Goal: Task Accomplishment & Management: Manage account settings

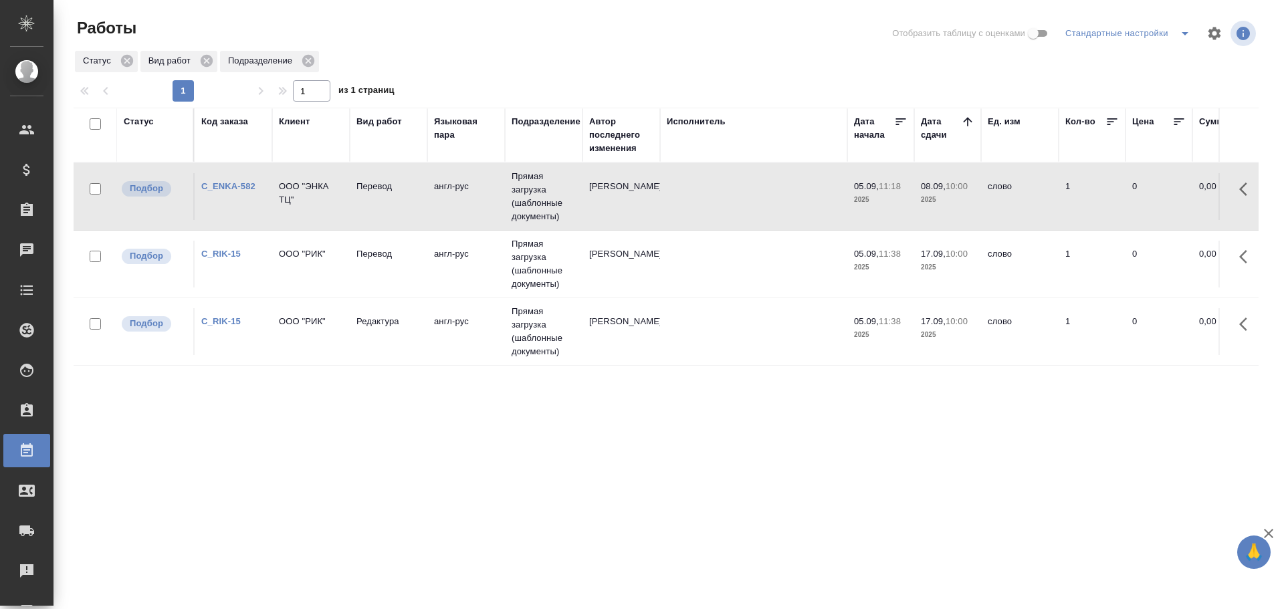
click at [1177, 33] on icon "split button" at bounding box center [1185, 33] width 16 height 16
click at [1133, 56] on li "Мои, в работе" at bounding box center [1120, 59] width 136 height 21
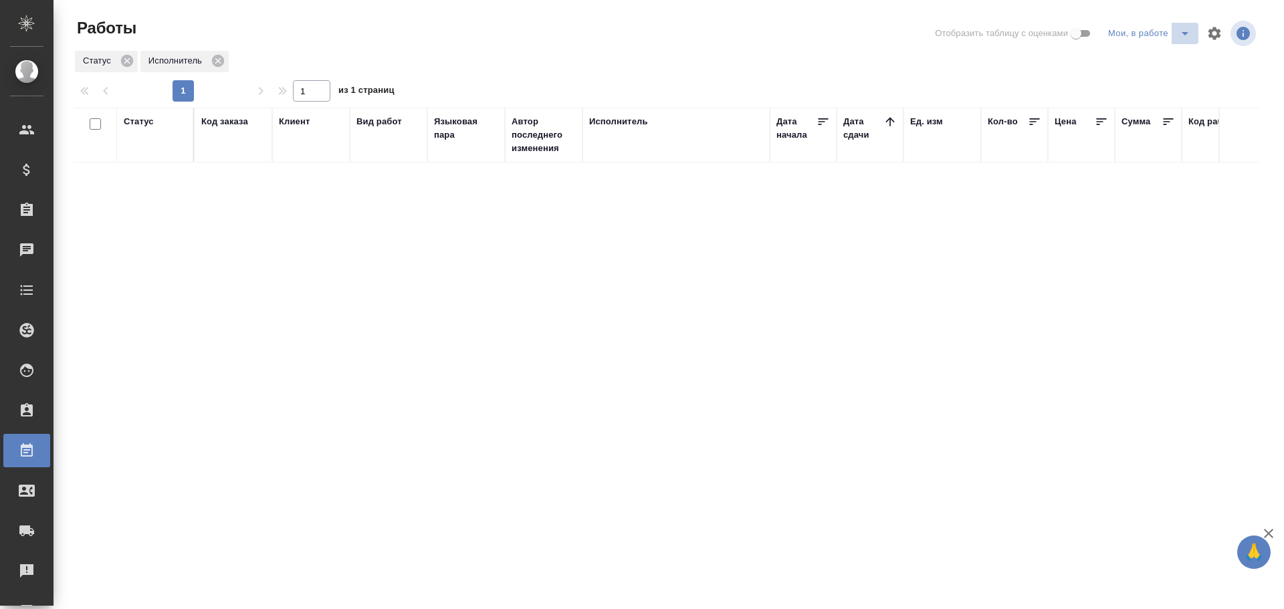
click at [1187, 35] on icon "split button" at bounding box center [1185, 33] width 16 height 16
click at [1163, 60] on li "Стандартные настройки" at bounding box center [1151, 59] width 128 height 21
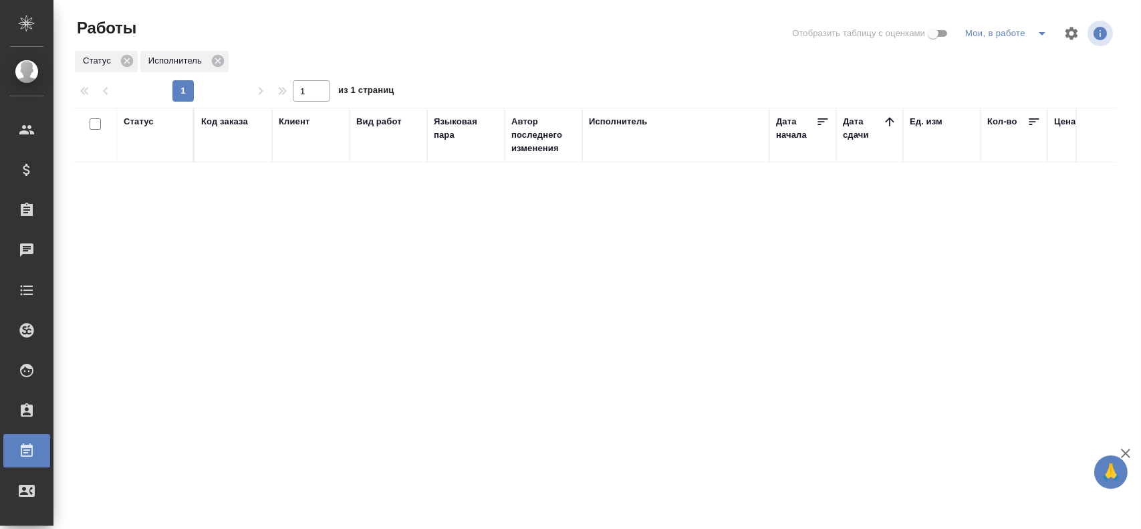
click at [1038, 34] on icon "split button" at bounding box center [1042, 33] width 16 height 16
click at [998, 62] on li "Стандартные настройки" at bounding box center [1009, 59] width 128 height 21
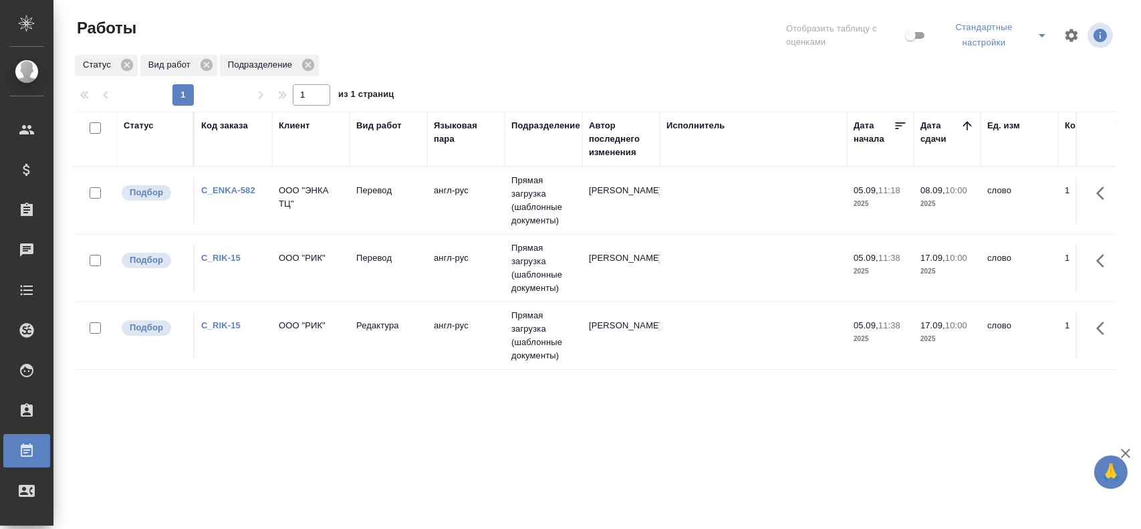
click at [1042, 39] on icon "split button" at bounding box center [1042, 35] width 16 height 16
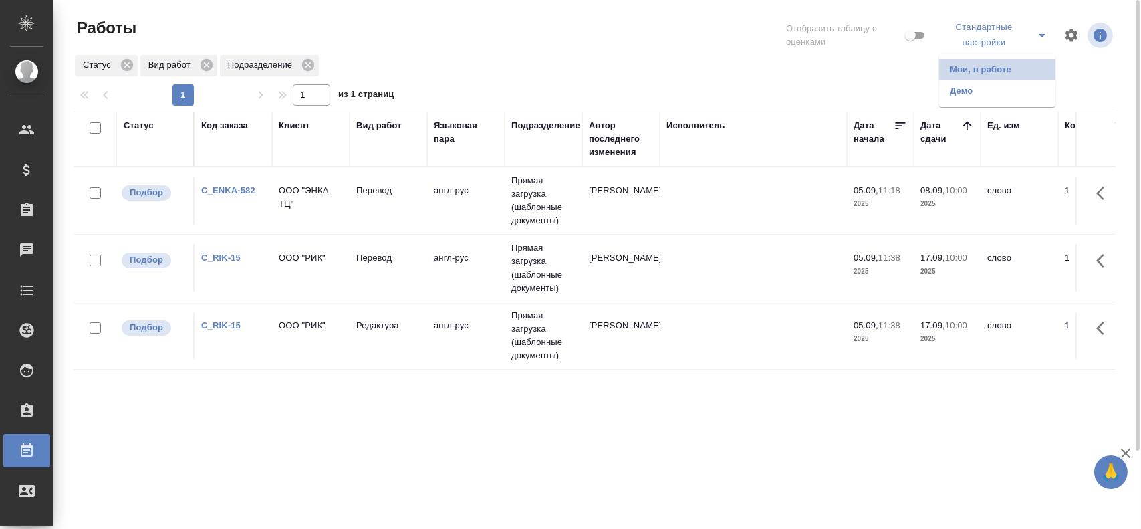
click at [1020, 61] on li "Мои, в работе" at bounding box center [997, 69] width 116 height 21
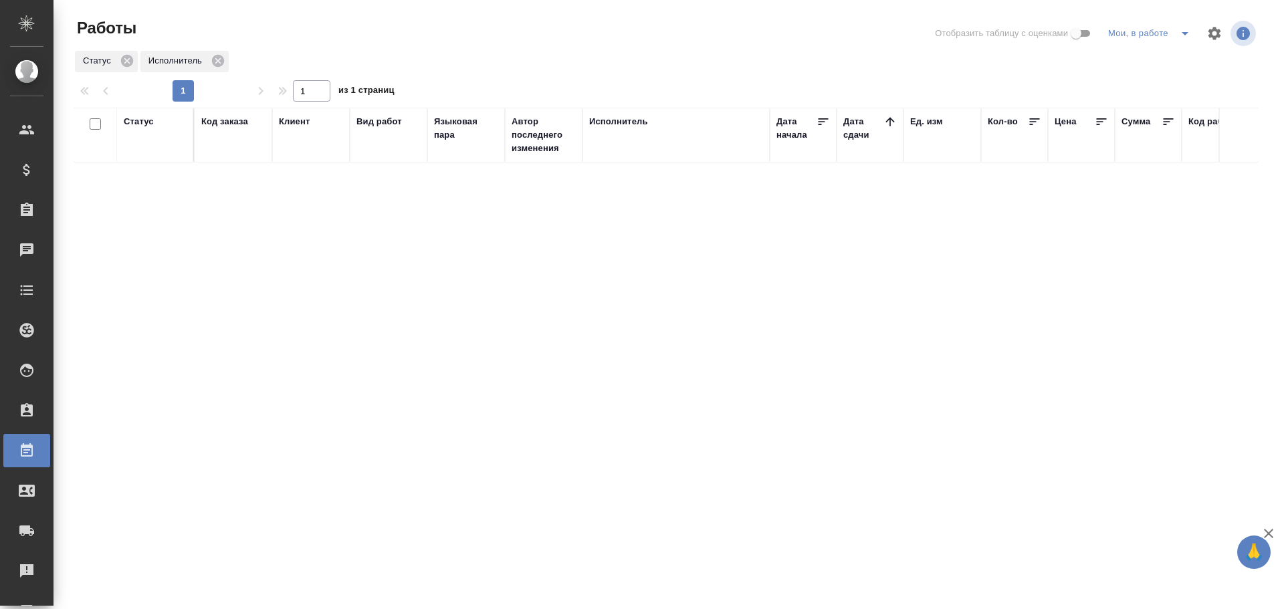
click at [1182, 39] on icon "split button" at bounding box center [1185, 33] width 16 height 16
click at [1143, 62] on li "Стандартные настройки" at bounding box center [1151, 59] width 128 height 21
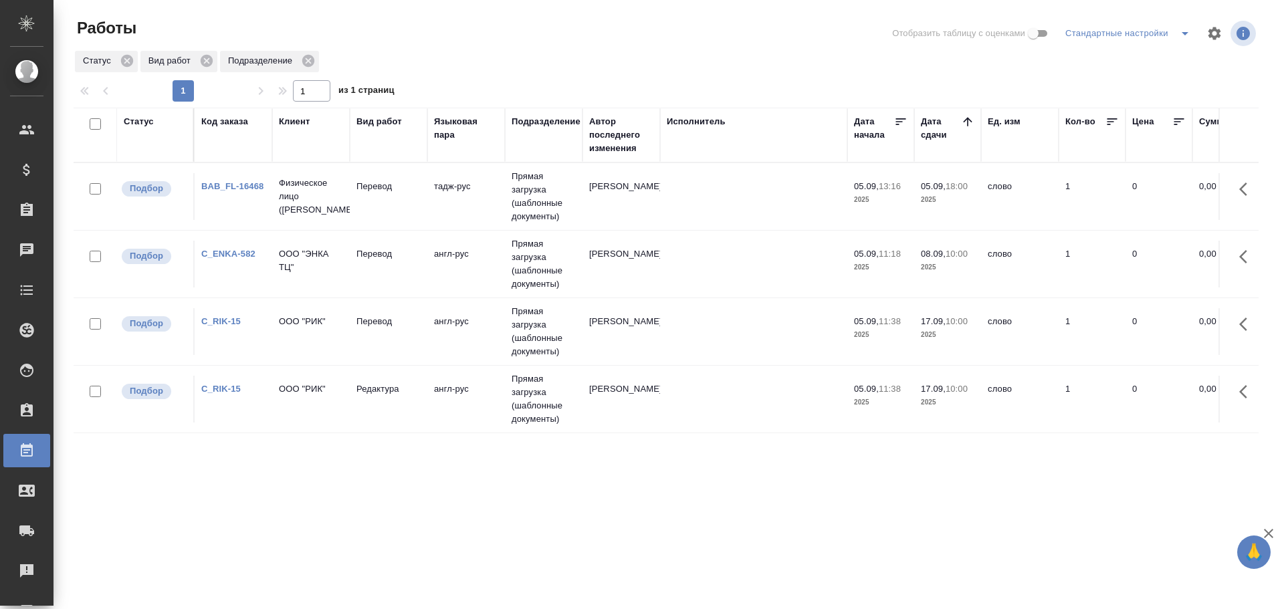
click at [354, 207] on td "Перевод" at bounding box center [389, 196] width 78 height 47
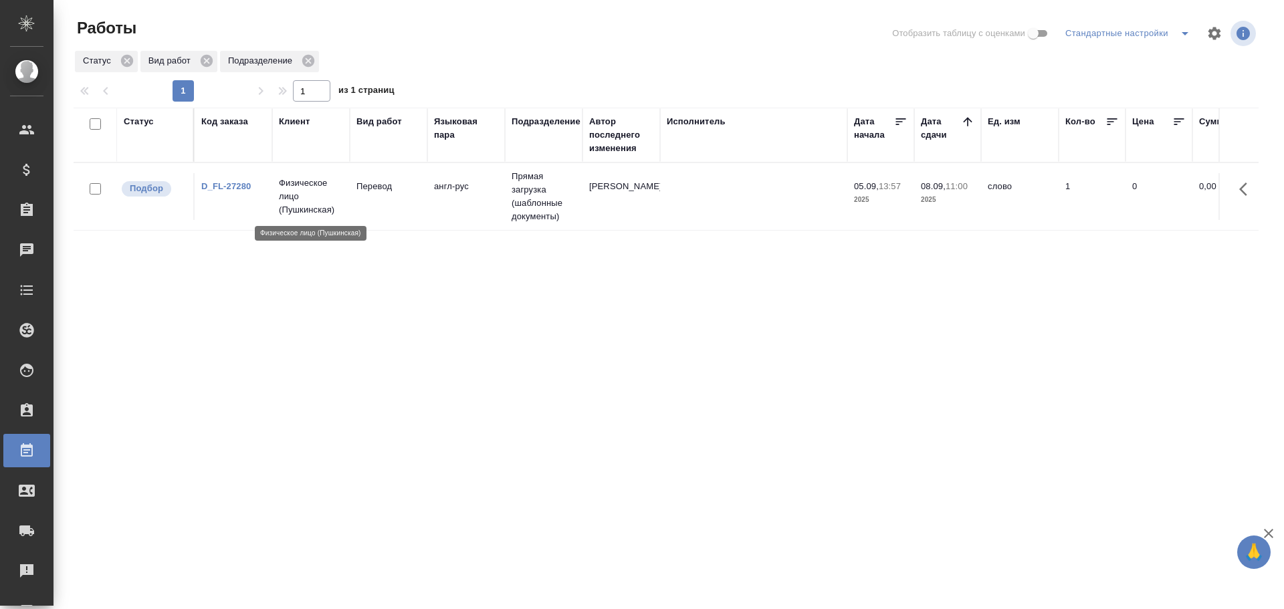
click at [287, 207] on p "Физическое лицо (Пушкинская)" at bounding box center [311, 197] width 64 height 40
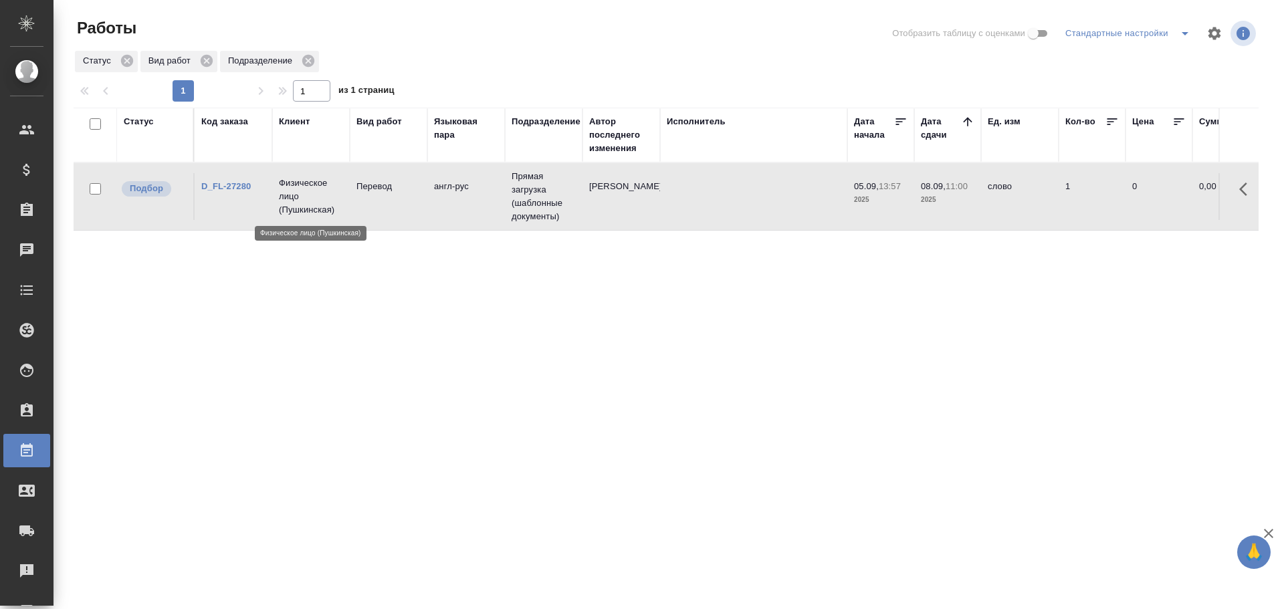
click at [287, 207] on p "Физическое лицо (Пушкинская)" at bounding box center [311, 197] width 64 height 40
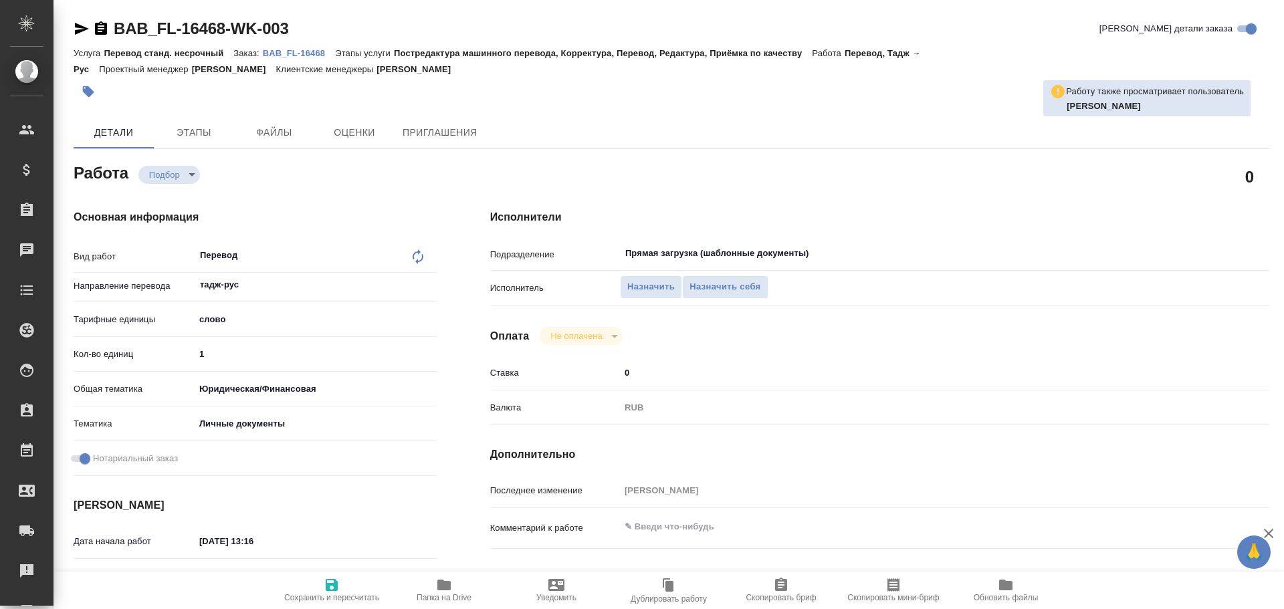
type textarea "x"
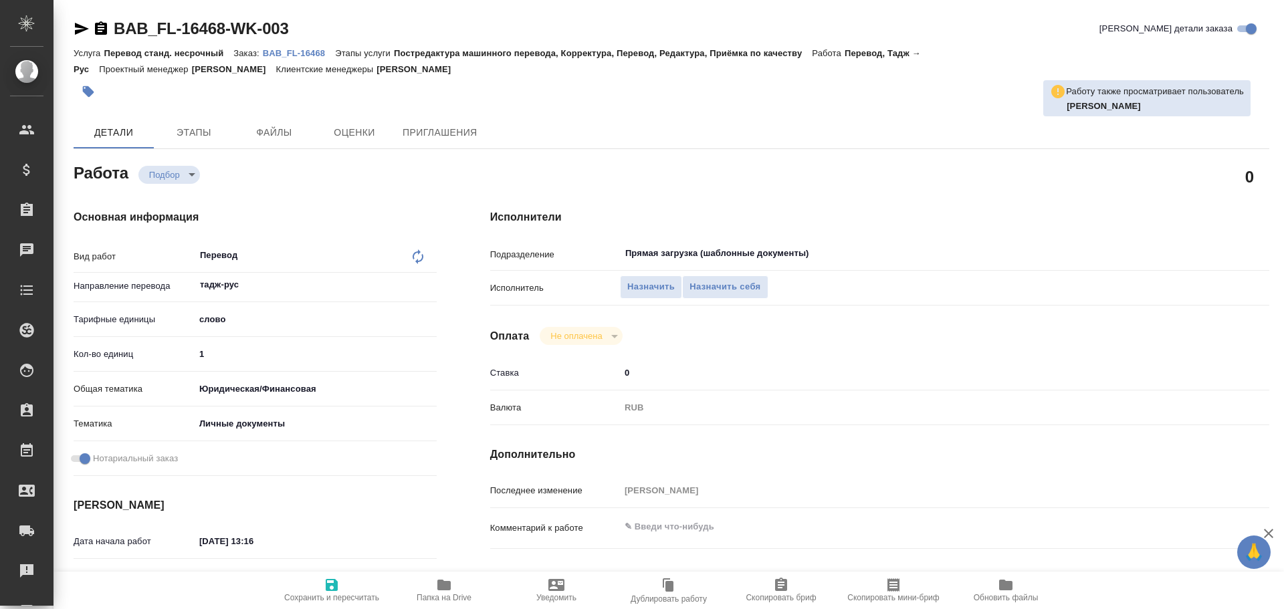
type textarea "x"
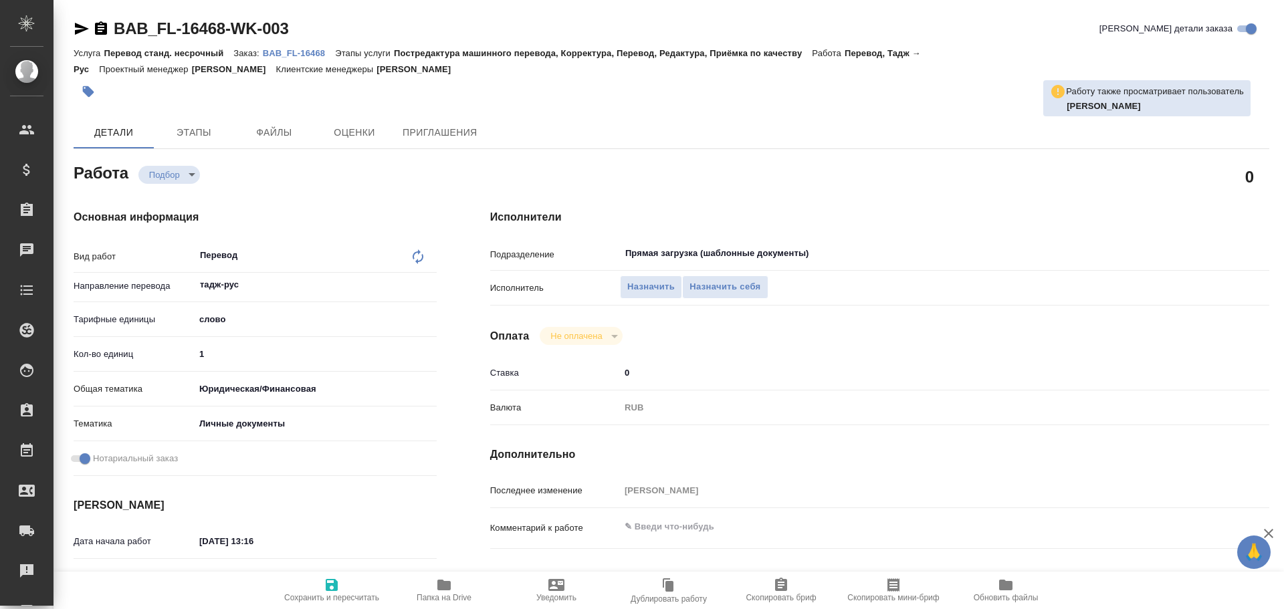
type textarea "x"
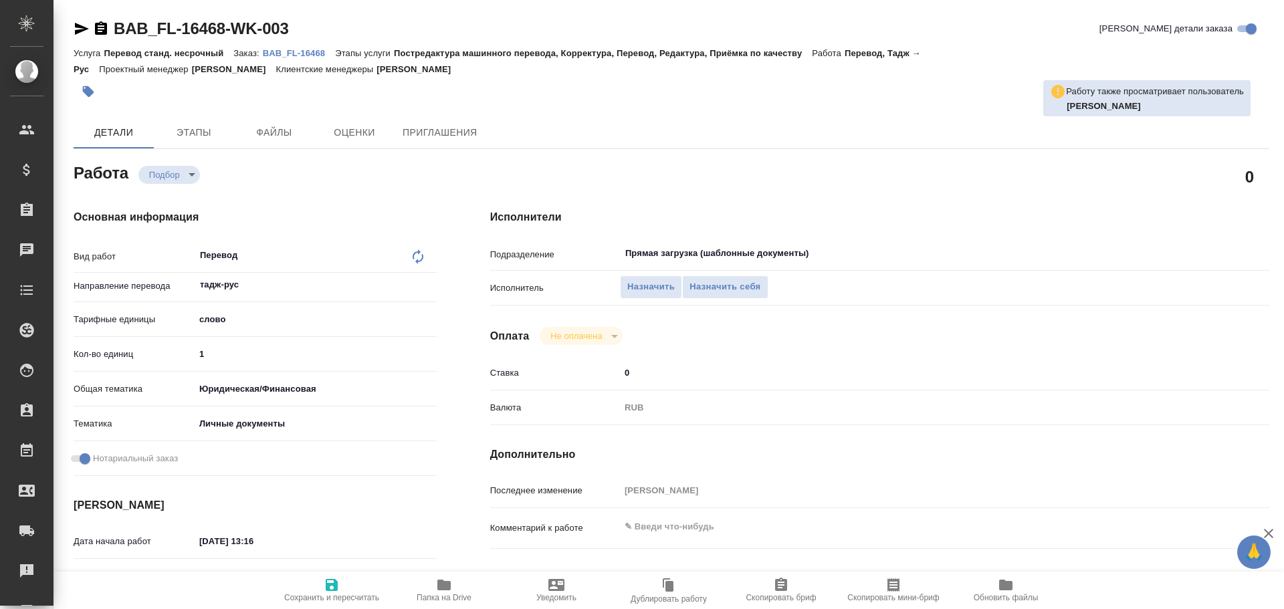
type textarea "x"
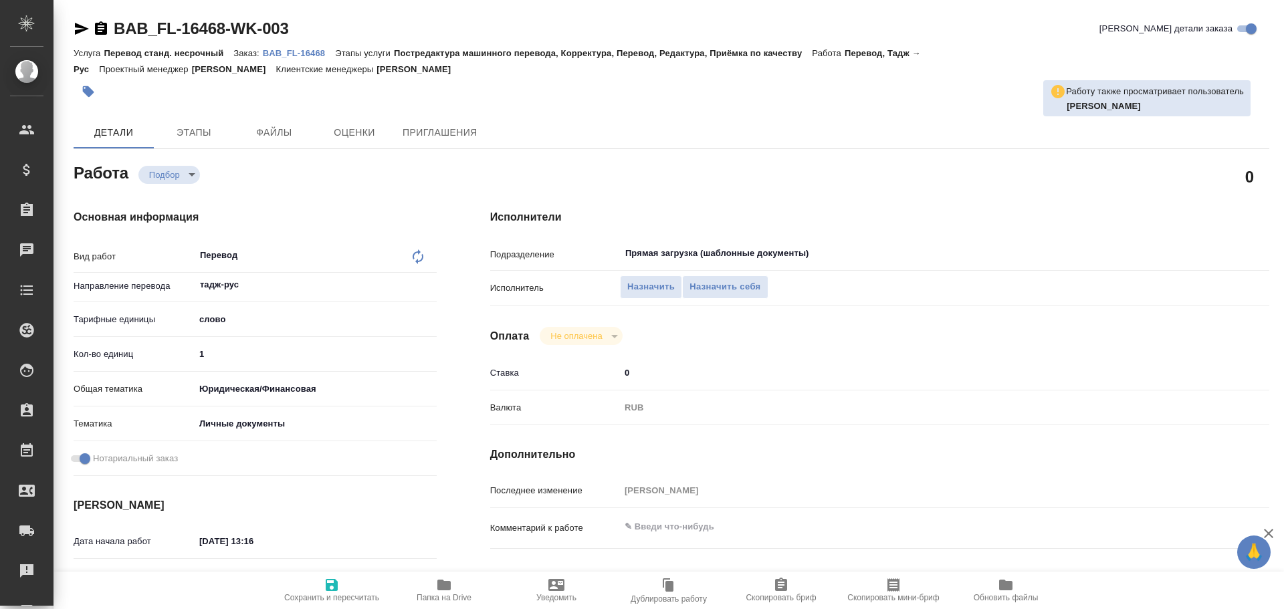
type textarea "x"
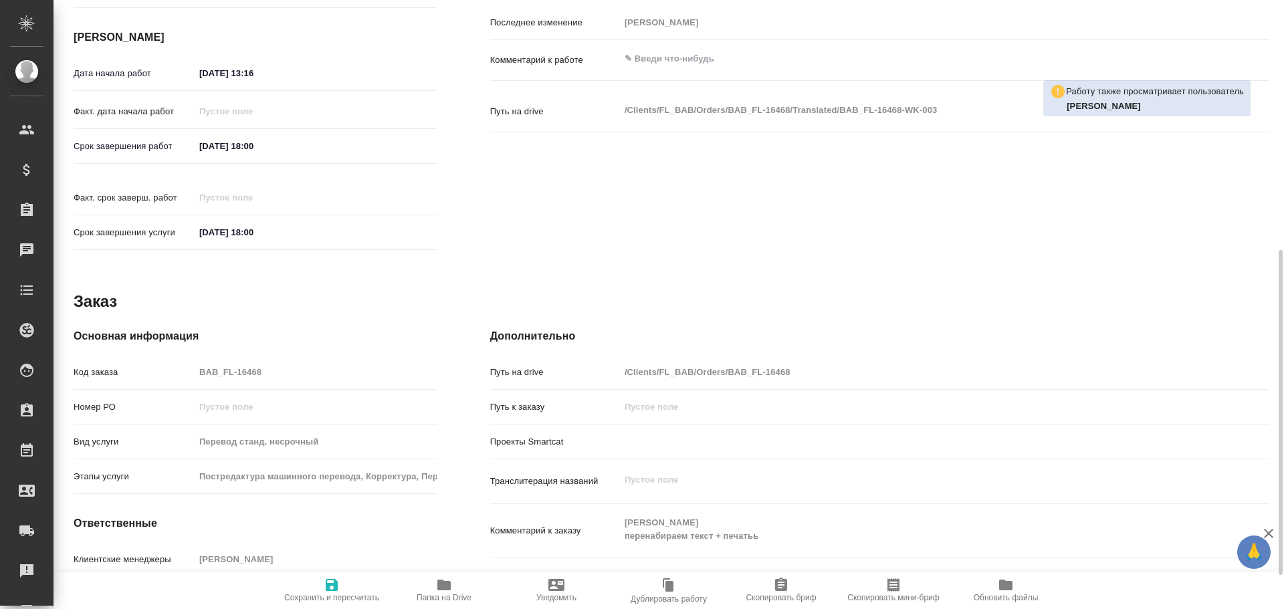
type textarea "x"
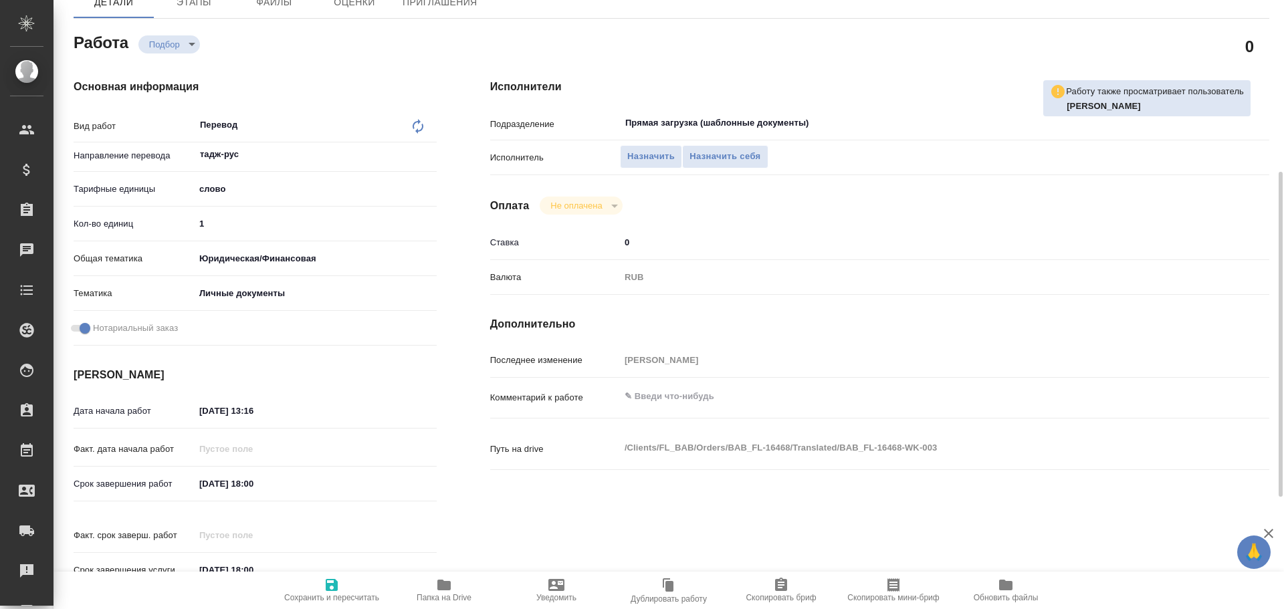
type textarea "x"
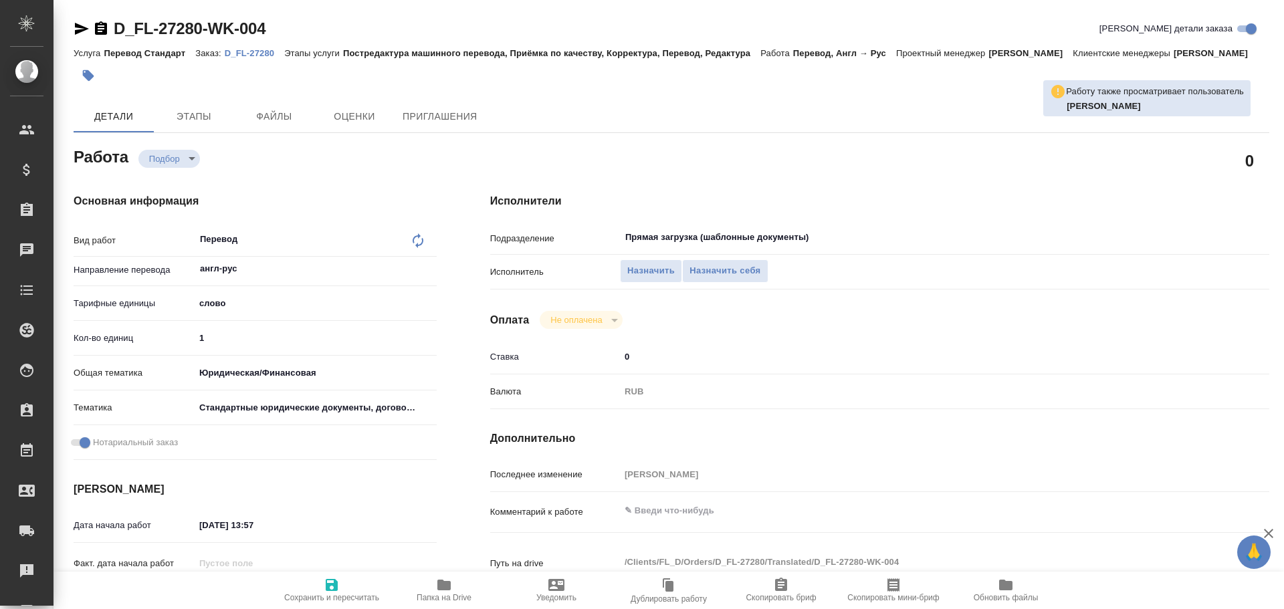
type textarea "x"
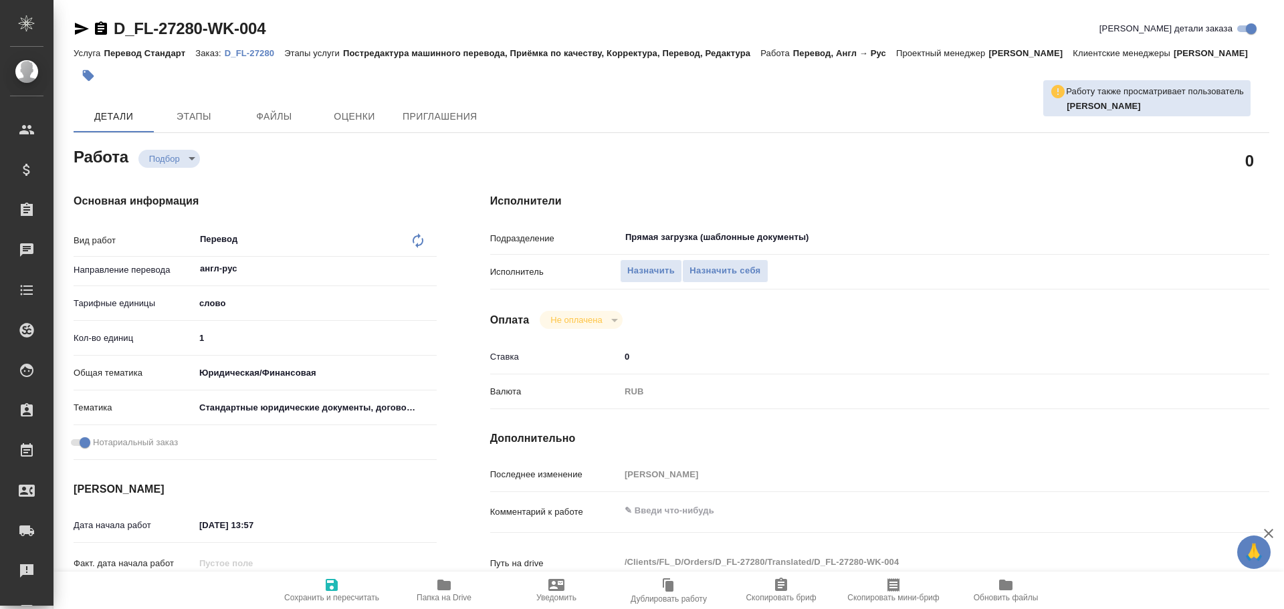
type textarea "x"
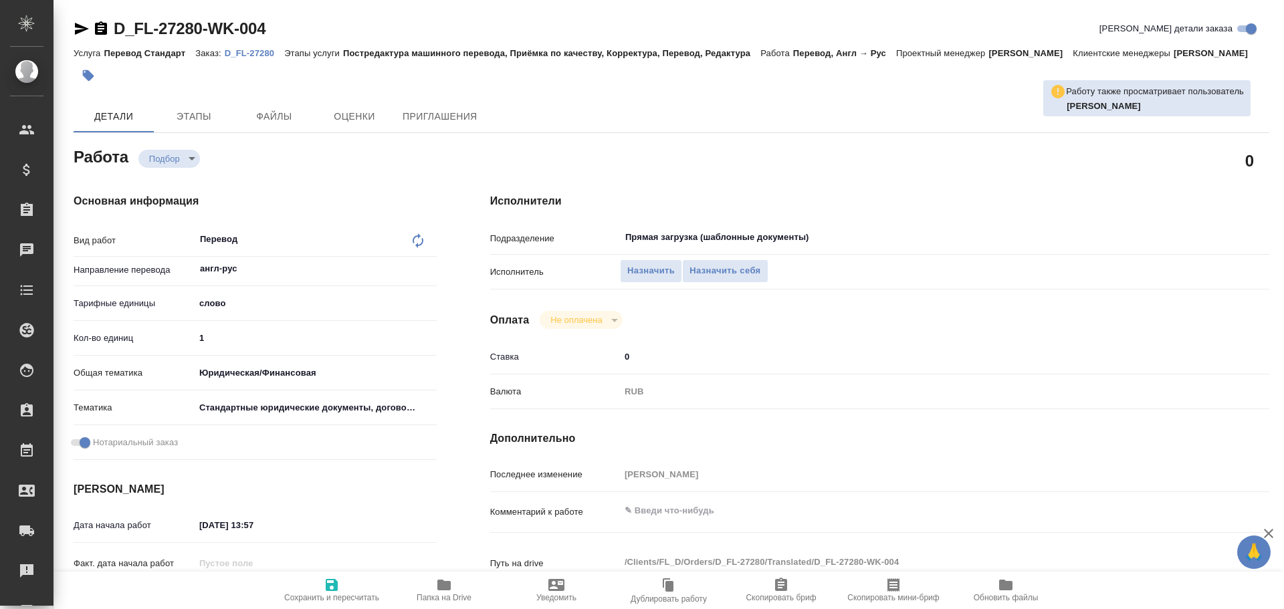
type textarea "x"
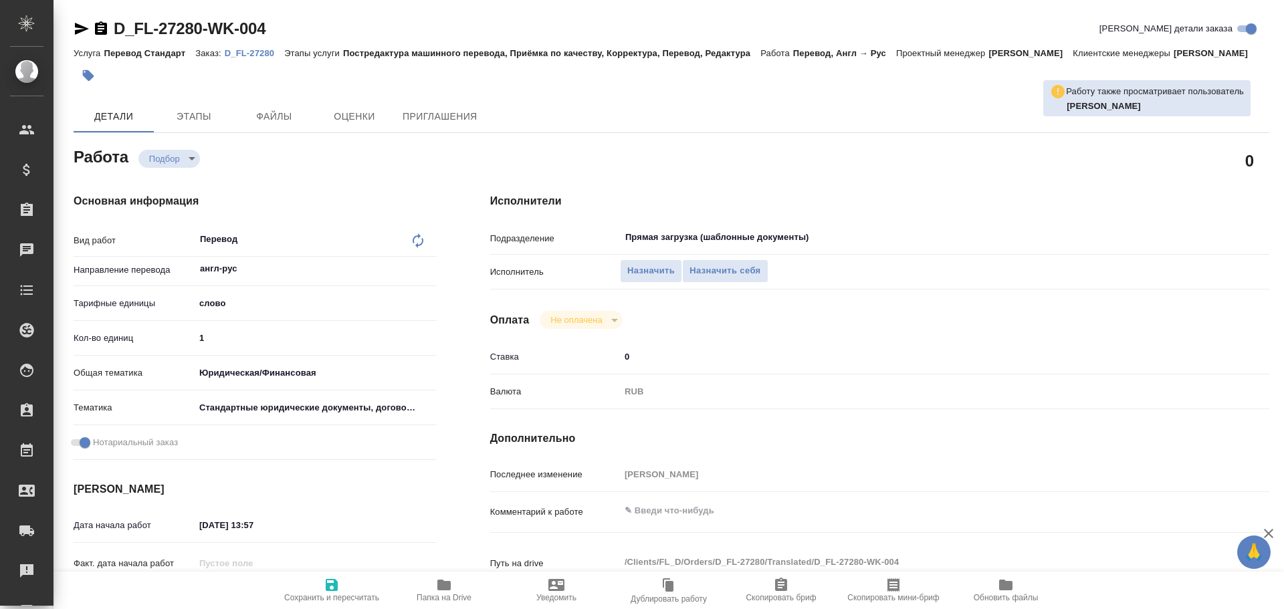
type textarea "x"
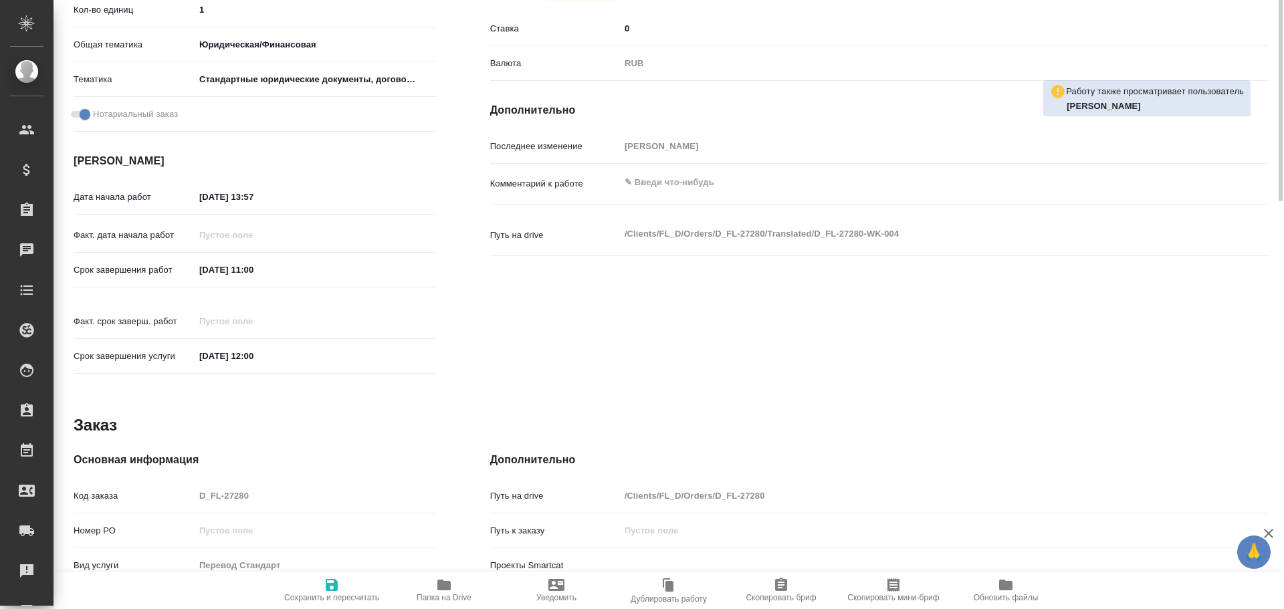
type textarea "x"
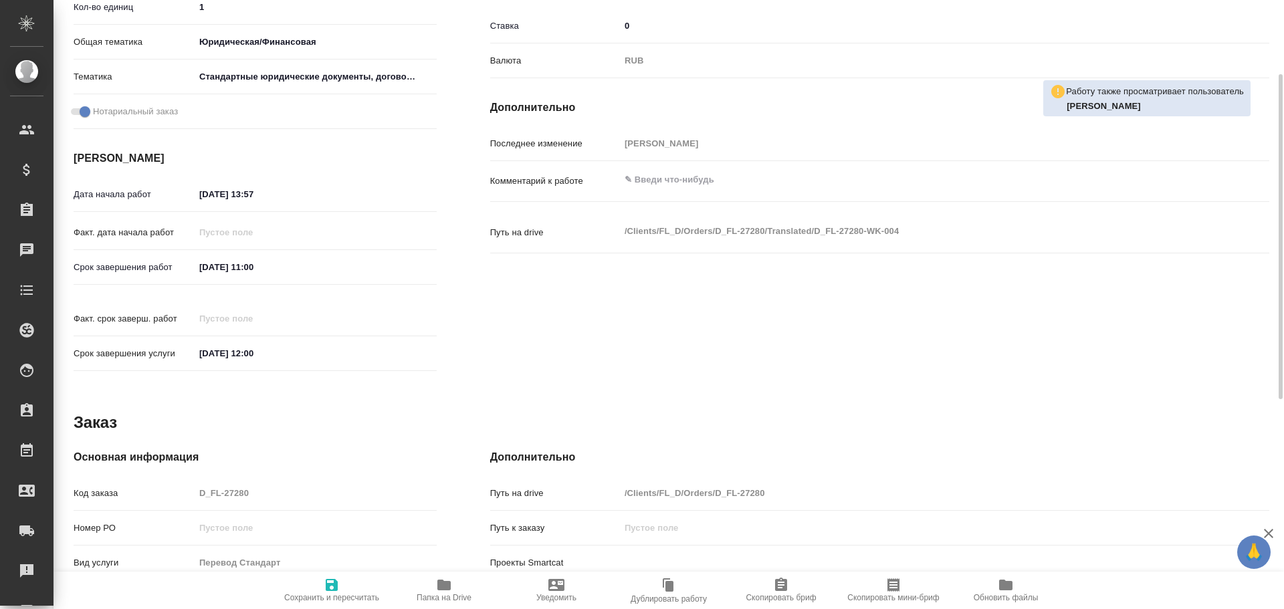
scroll to position [197, 0]
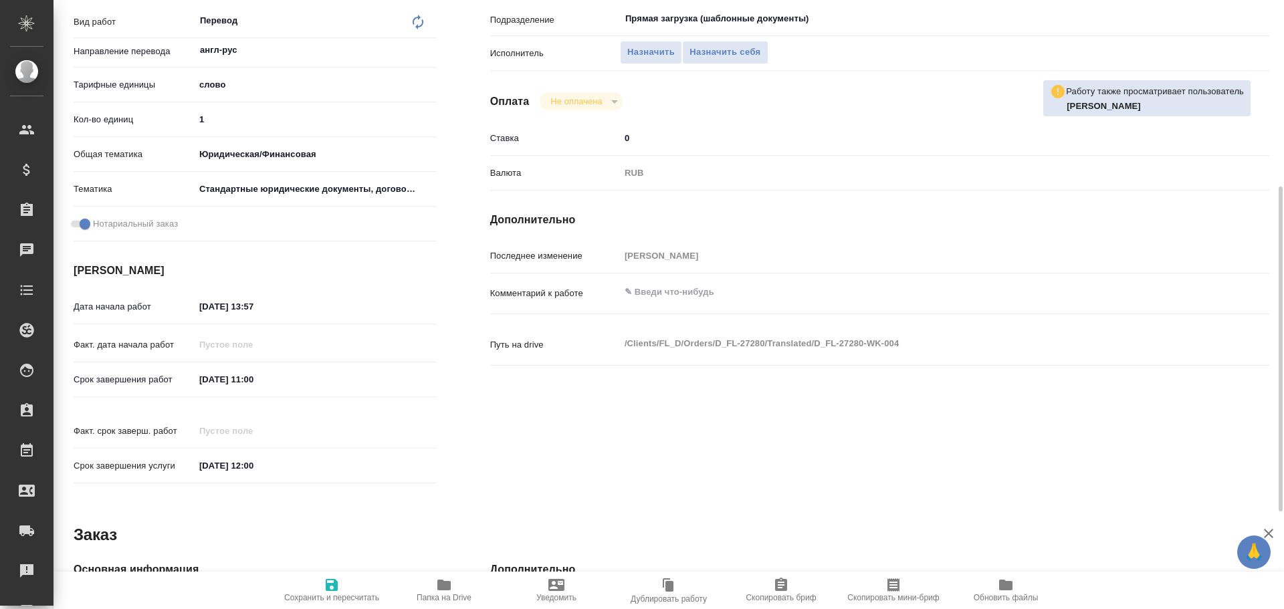
type textarea "x"
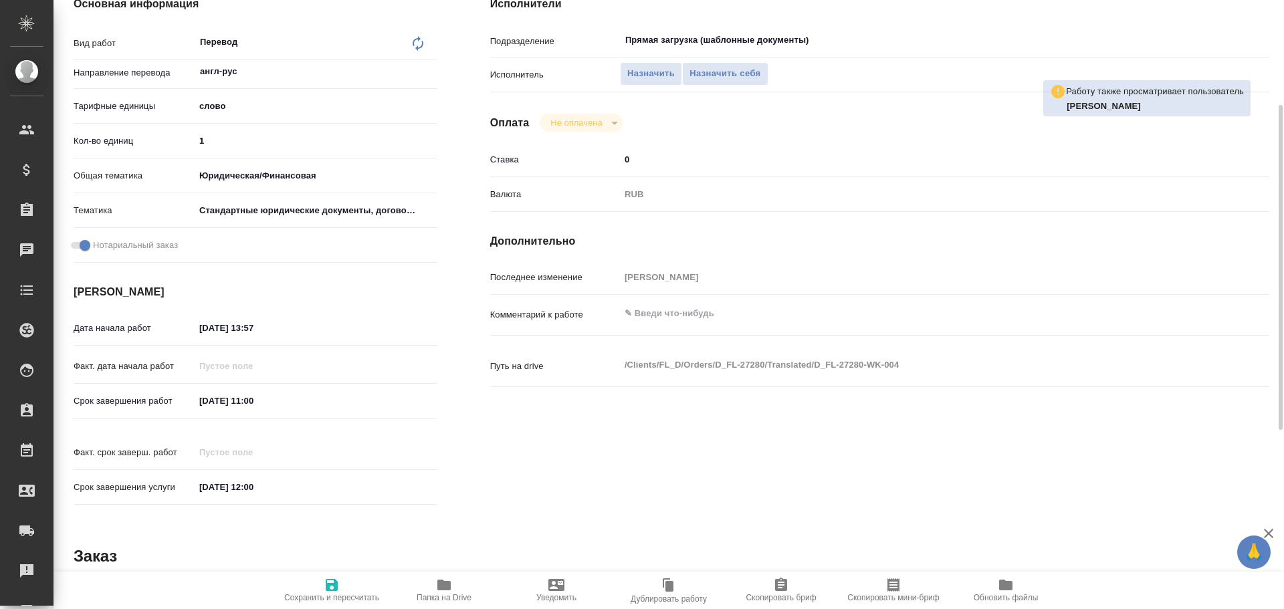
scroll to position [0, 0]
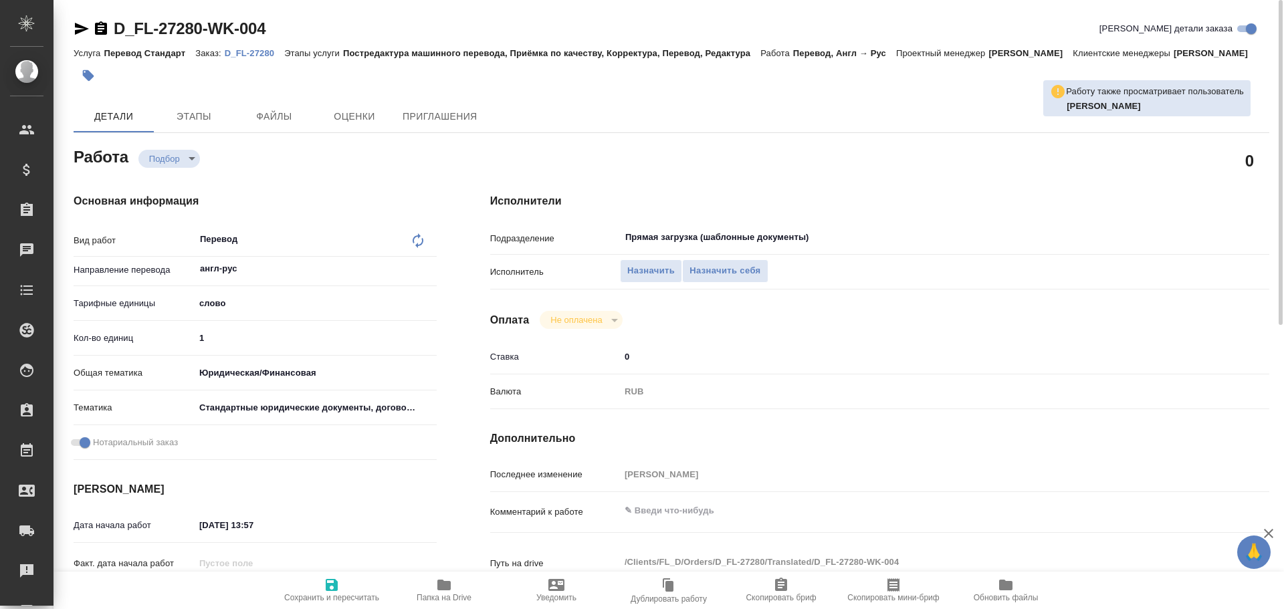
type textarea "x"
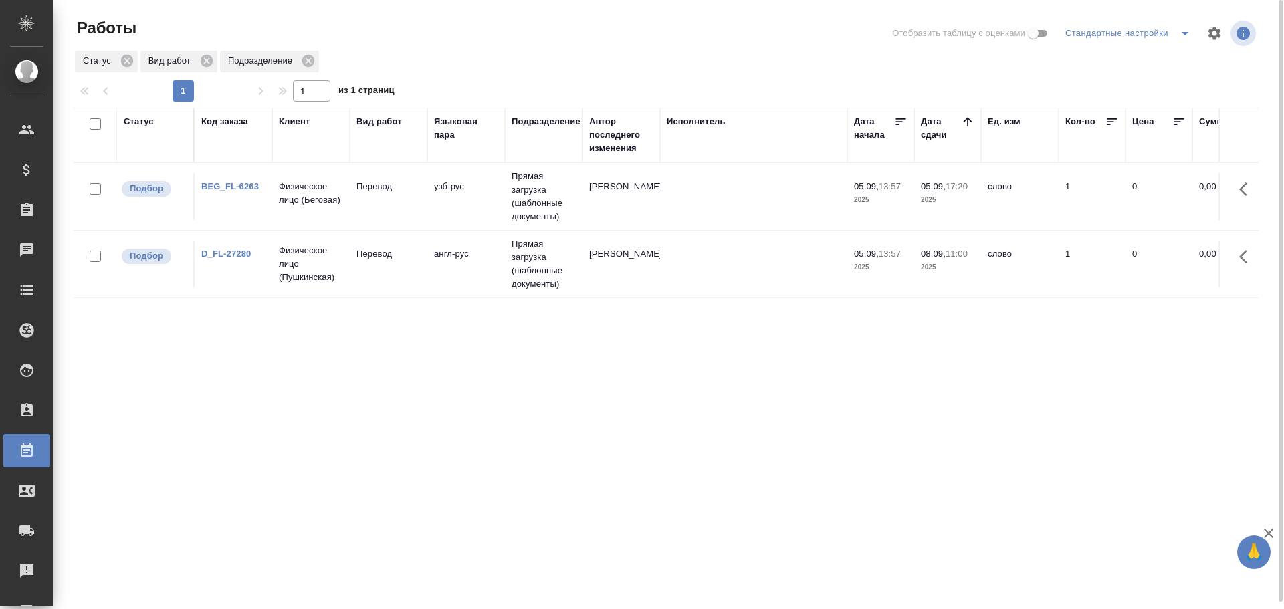
click at [354, 213] on td "Перевод" at bounding box center [389, 196] width 78 height 47
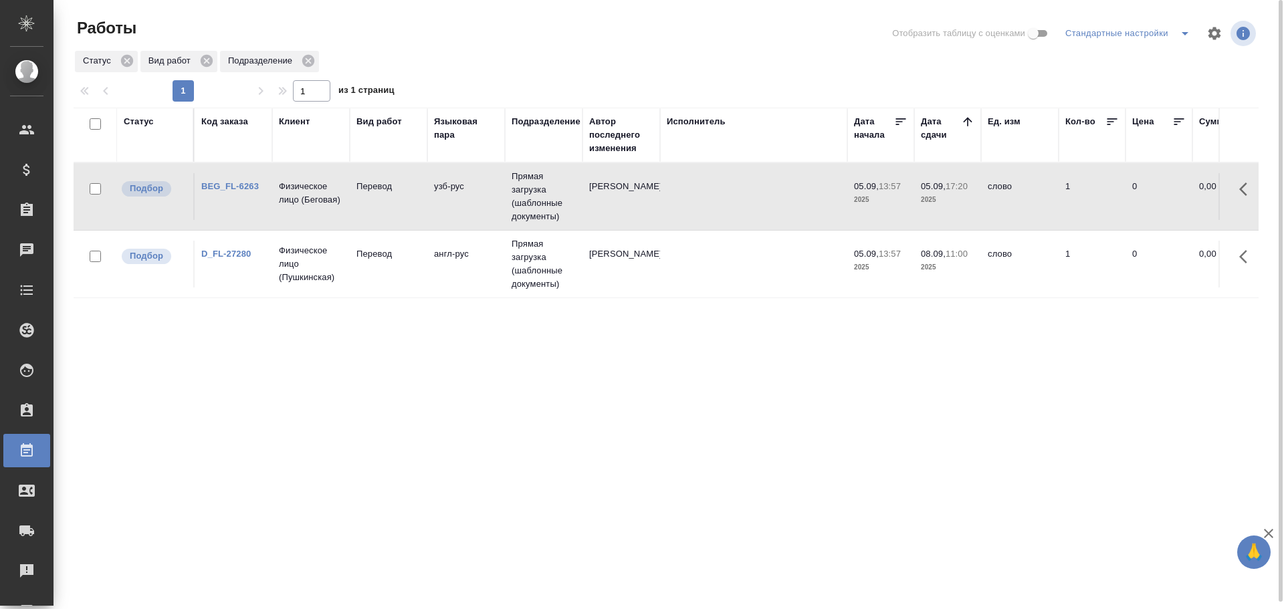
click at [354, 213] on td "Перевод" at bounding box center [389, 196] width 78 height 47
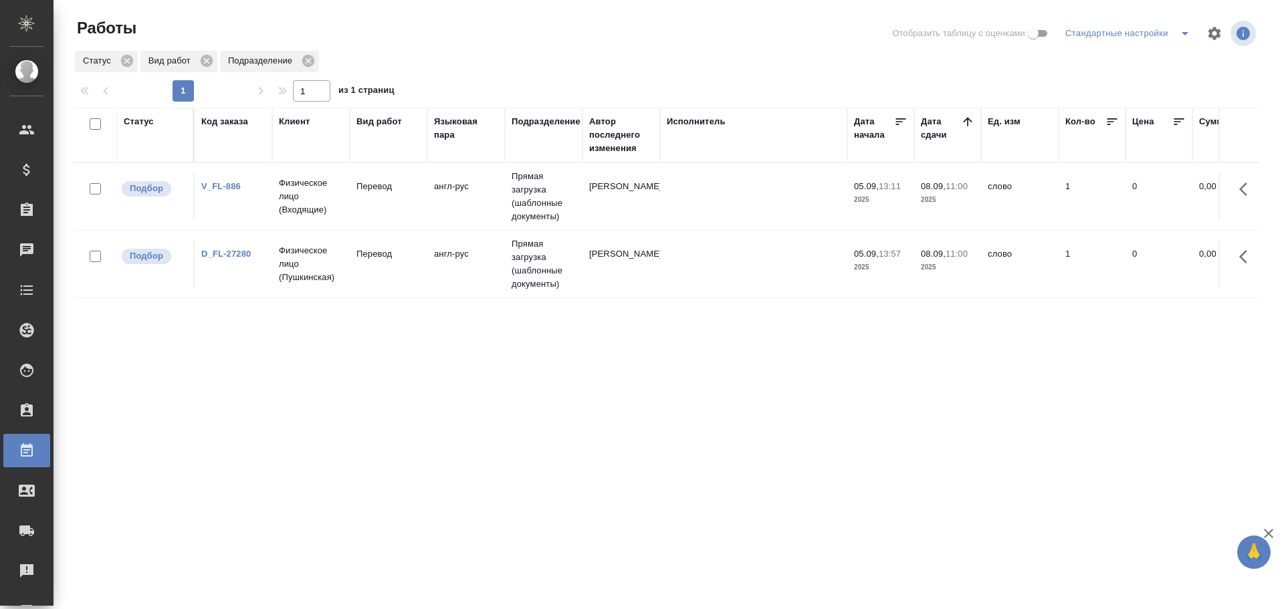
click at [469, 215] on td "англ-рус" at bounding box center [466, 196] width 78 height 47
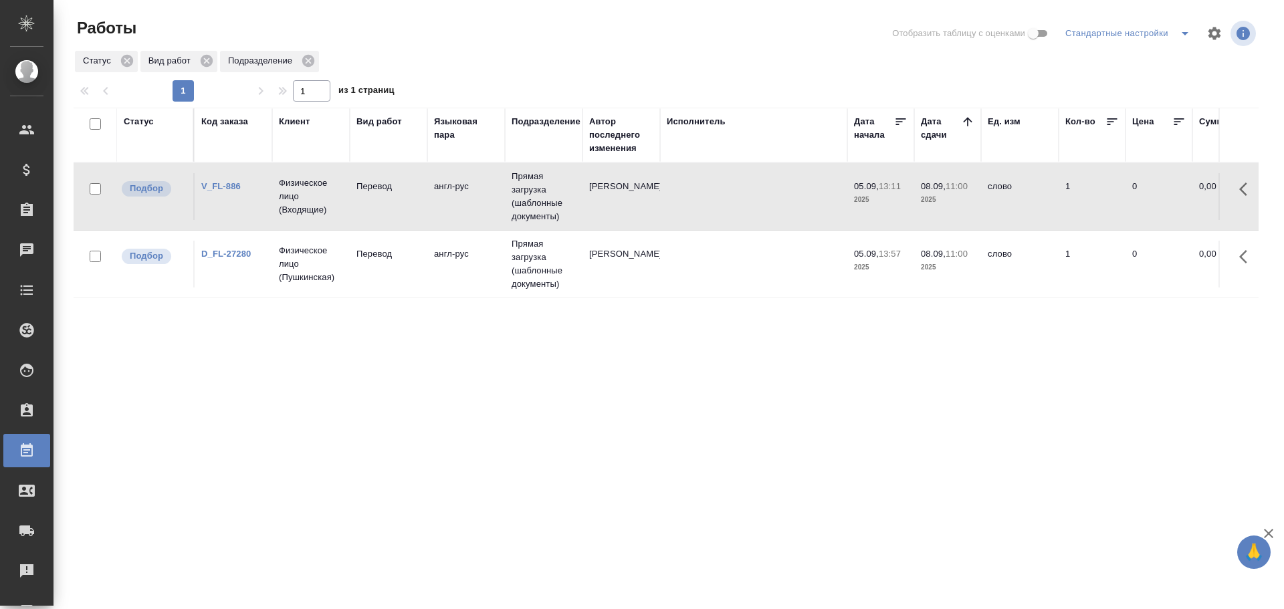
click at [469, 215] on td "англ-рус" at bounding box center [466, 196] width 78 height 47
click at [415, 276] on td "Перевод" at bounding box center [389, 264] width 78 height 47
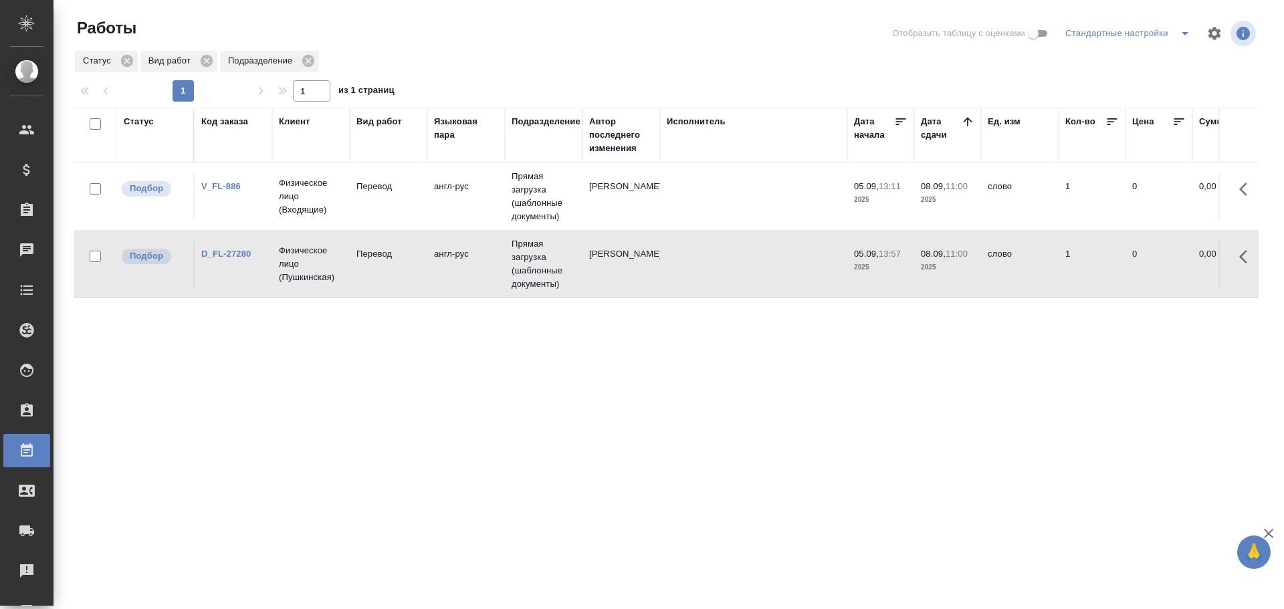
click at [405, 210] on td "Перевод" at bounding box center [389, 196] width 78 height 47
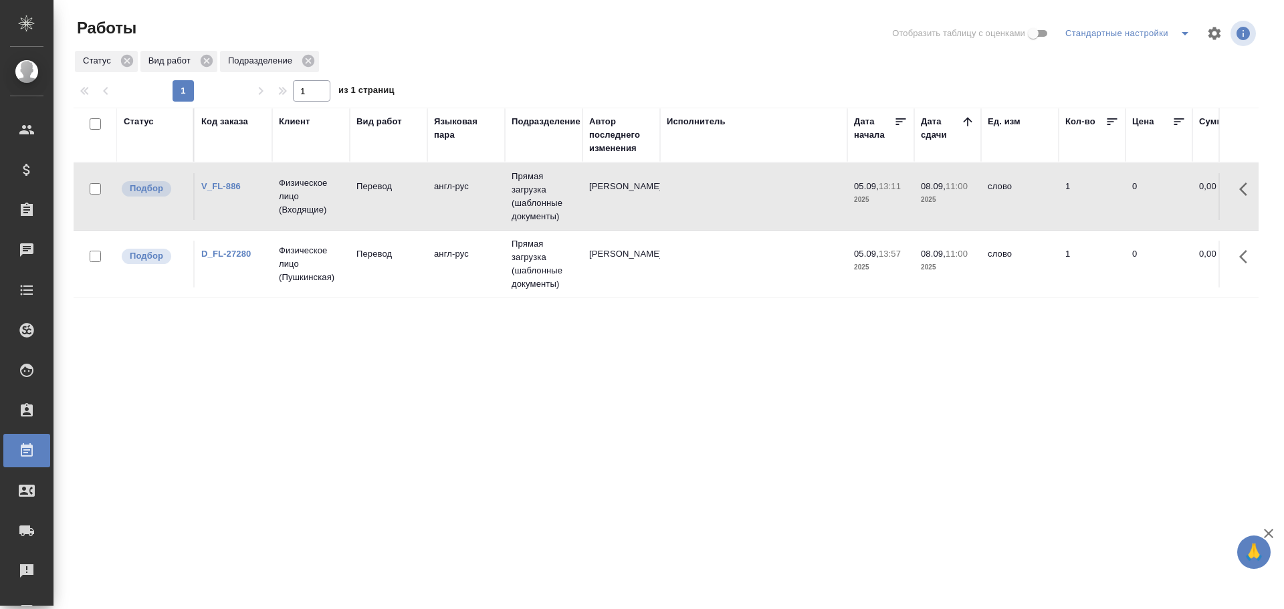
click at [405, 210] on td "Перевод" at bounding box center [389, 196] width 78 height 47
click at [430, 221] on tr "Подбор V_FL-886 Физическое лицо (Входящие) Перевод англ-рус Прямая загрузка (ша…" at bounding box center [1274, 197] width 2400 height 68
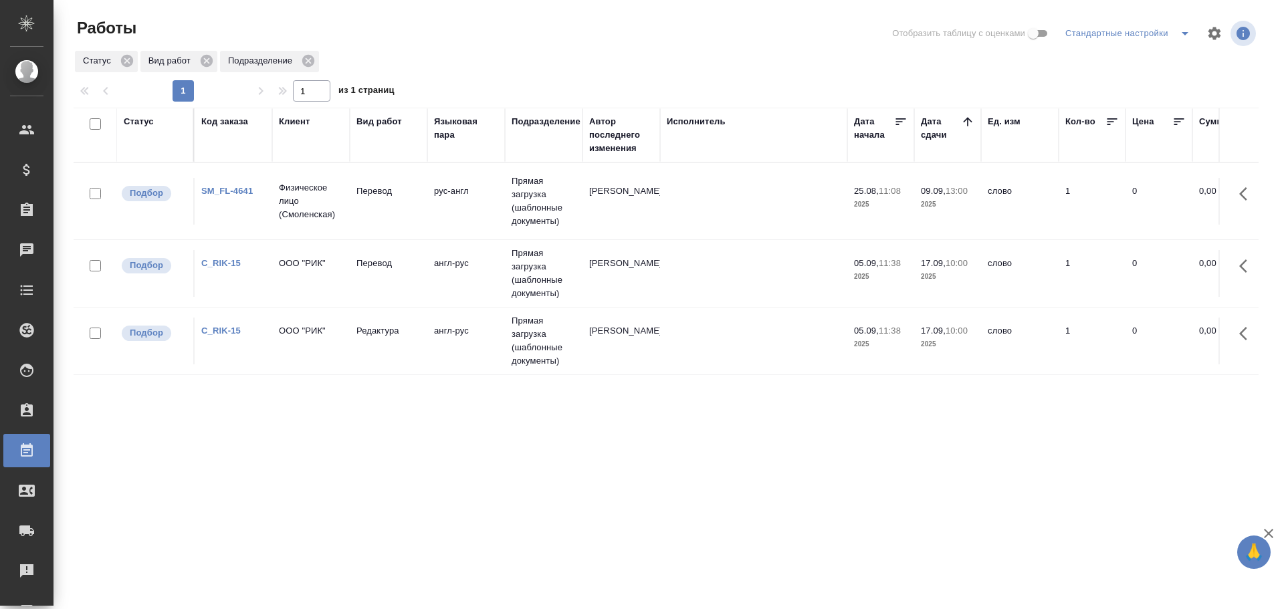
click at [542, 205] on td "Прямая загрузка (шаблонные документы)" at bounding box center [544, 201] width 78 height 67
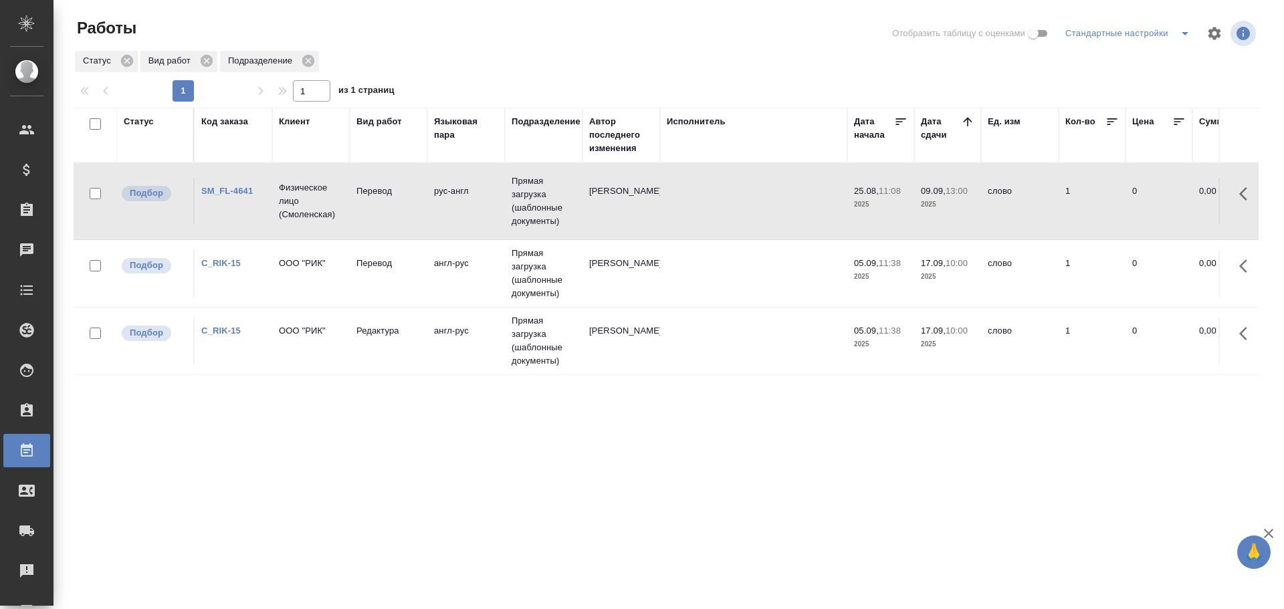
click at [542, 205] on td "Прямая загрузка (шаблонные документы)" at bounding box center [544, 201] width 78 height 67
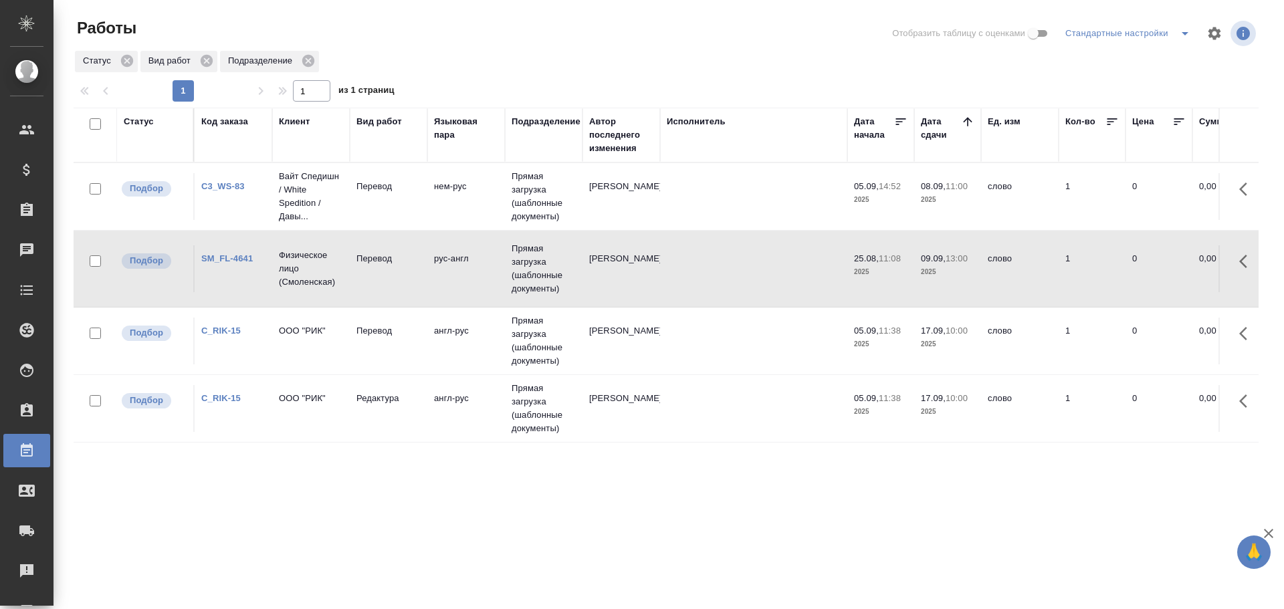
click at [513, 197] on td "Прямая загрузка (шаблонные документы)" at bounding box center [544, 196] width 78 height 67
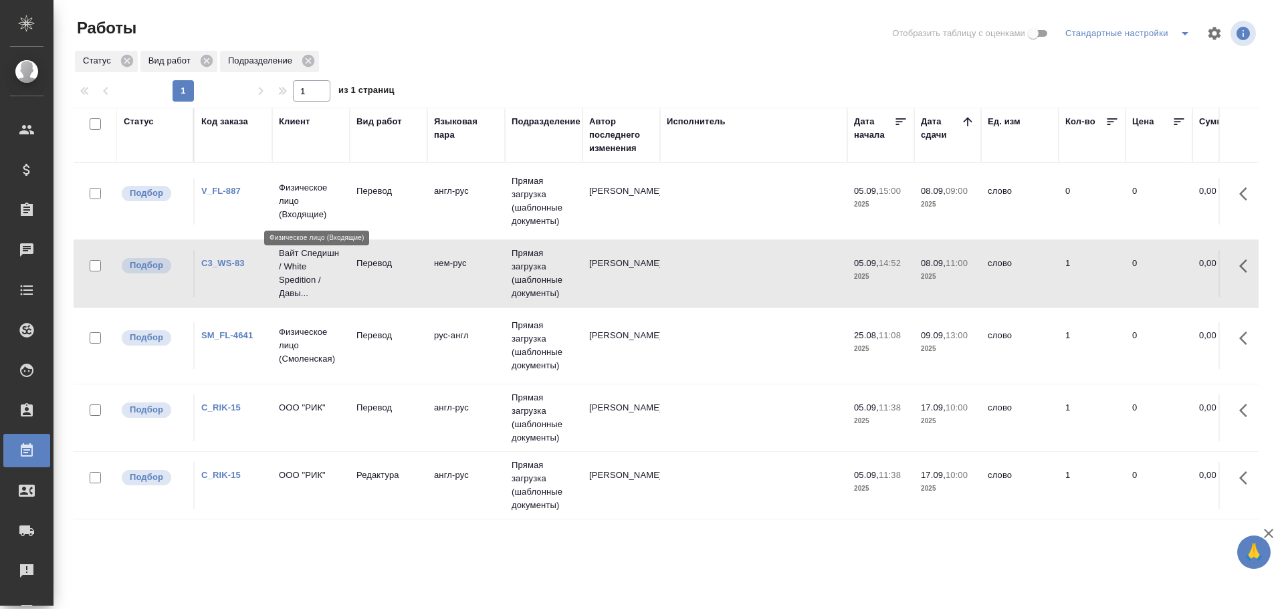
click at [336, 207] on p "Физическое лицо (Входящие)" at bounding box center [311, 201] width 64 height 40
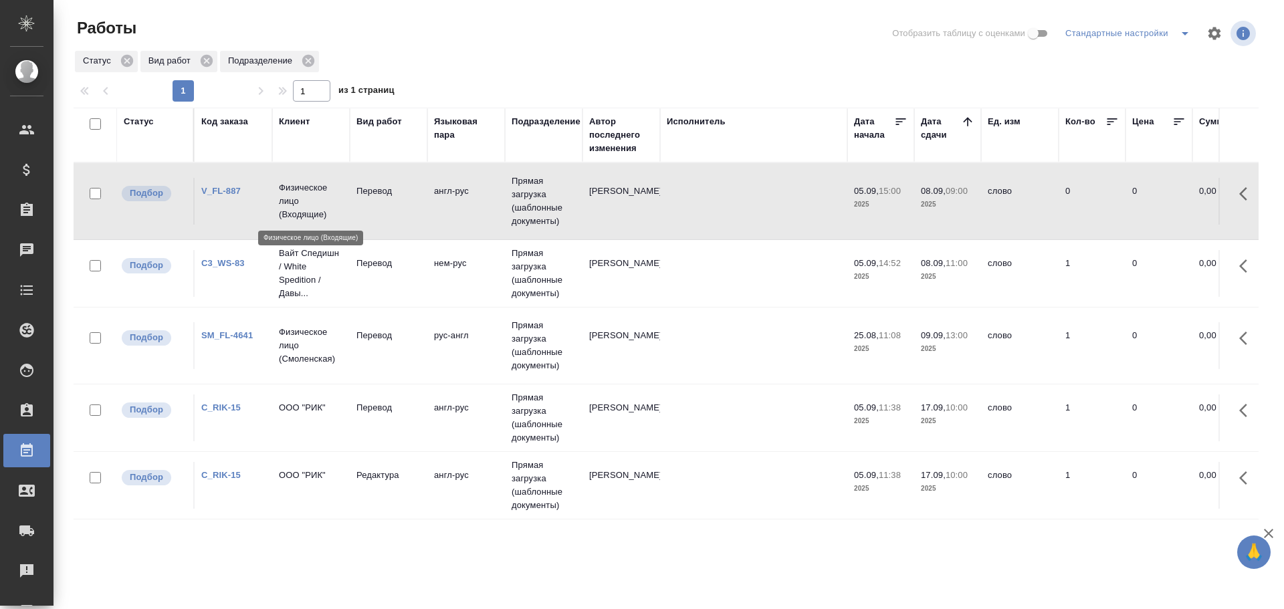
click at [336, 207] on p "Физическое лицо (Входящие)" at bounding box center [311, 201] width 64 height 40
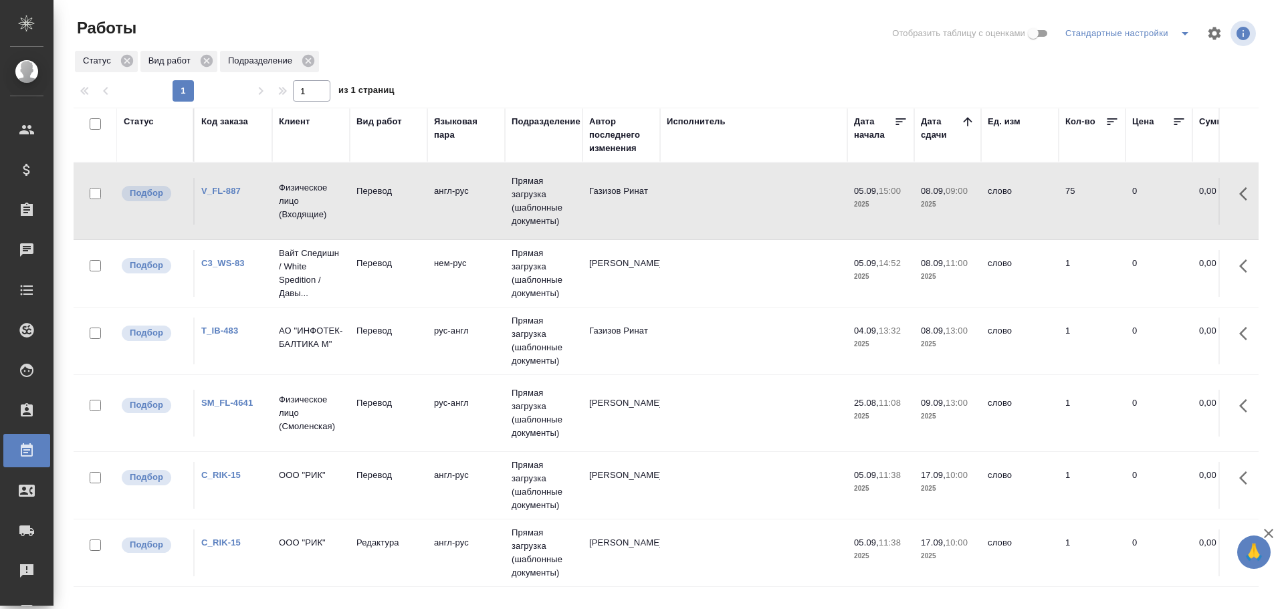
click at [394, 364] on td "Перевод" at bounding box center [389, 341] width 78 height 47
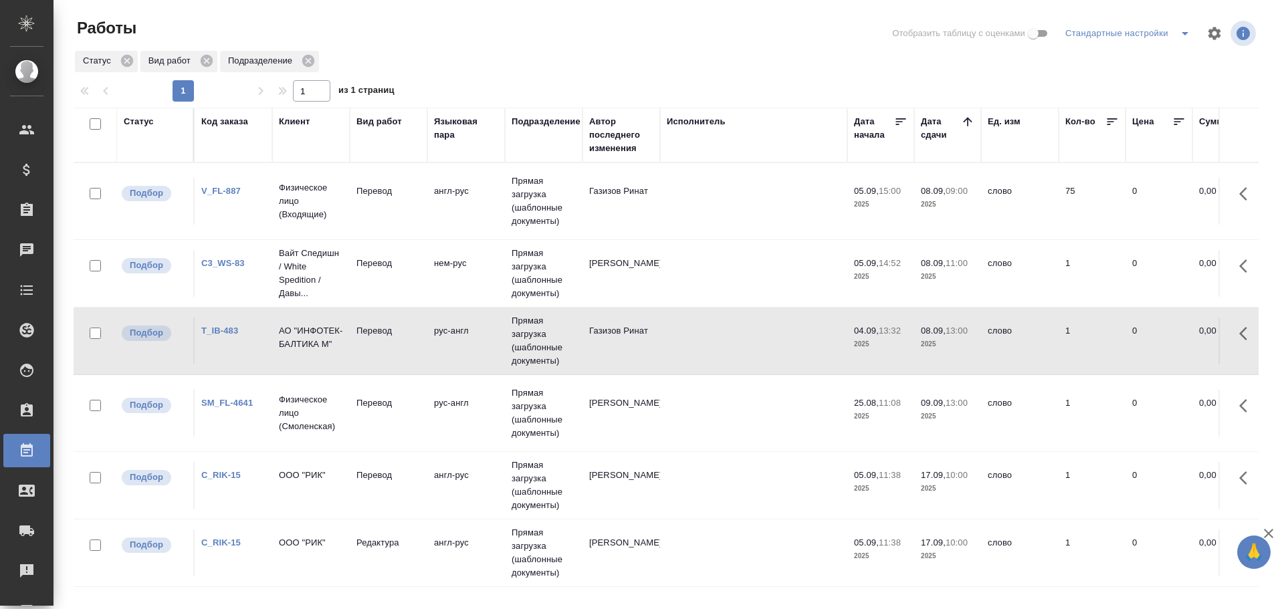
click at [394, 364] on td "Перевод" at bounding box center [389, 341] width 78 height 47
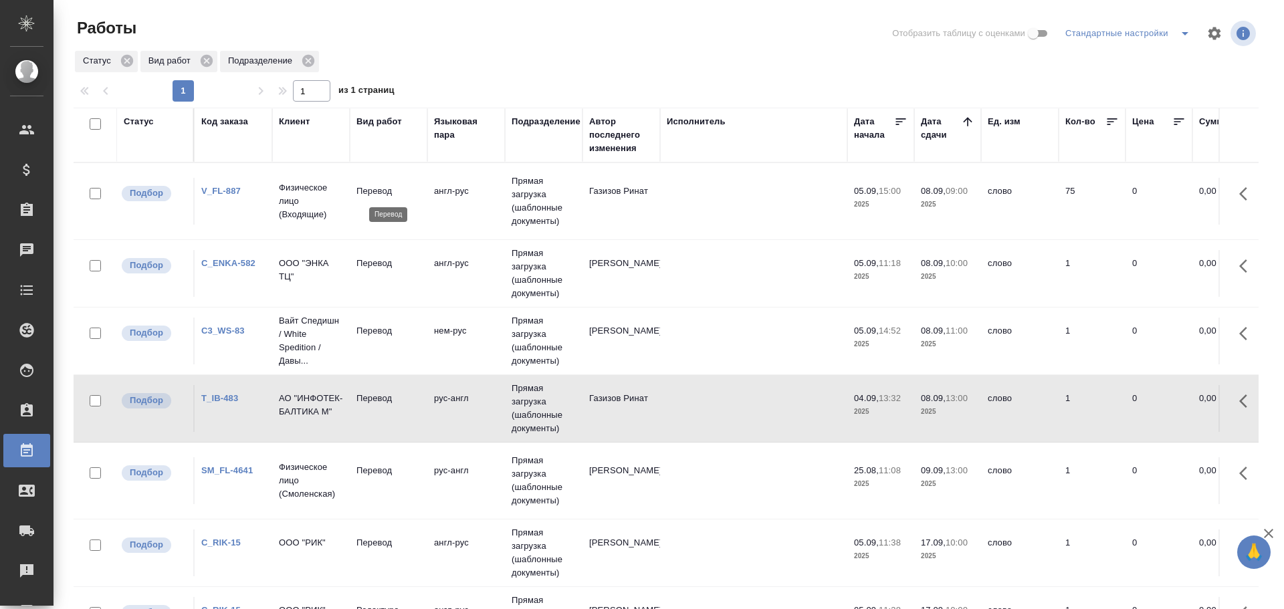
click at [382, 197] on p "Перевод" at bounding box center [388, 191] width 64 height 13
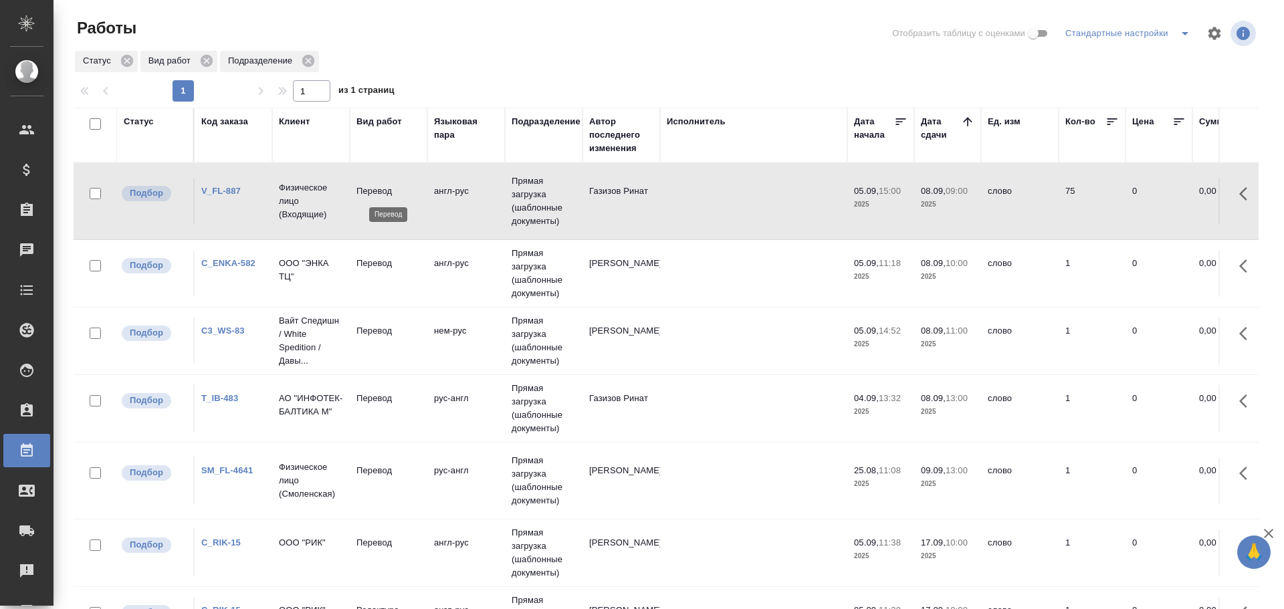
click at [382, 197] on p "Перевод" at bounding box center [388, 191] width 64 height 13
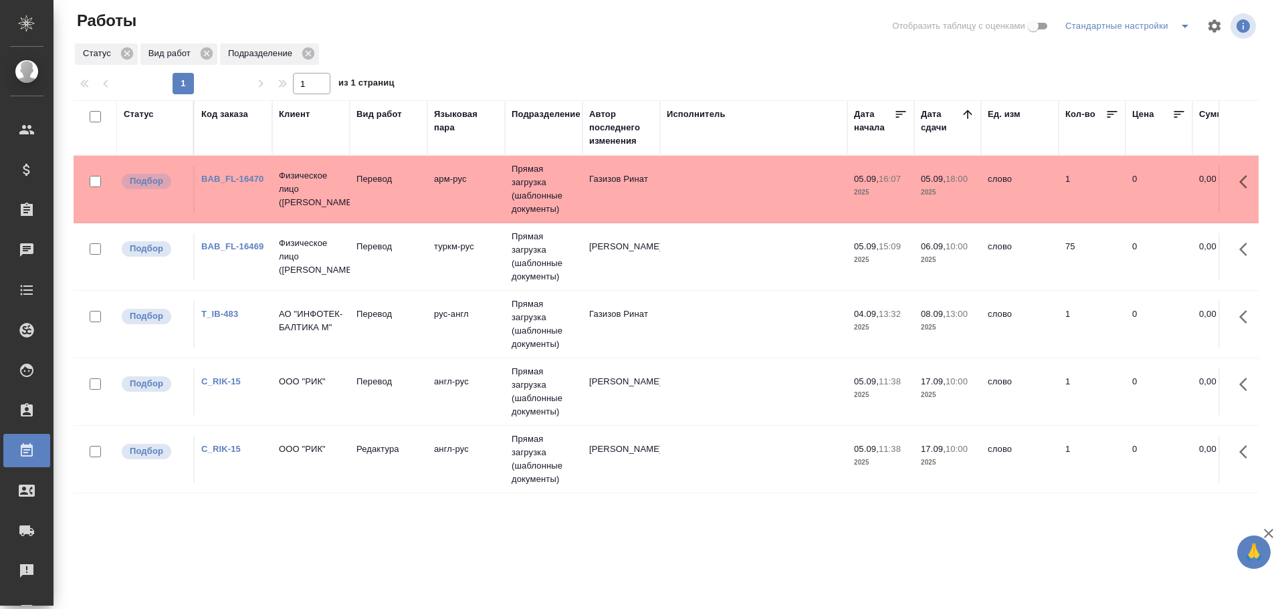
click at [296, 278] on td "Физическое лицо (Бабушкинская)" at bounding box center [311, 256] width 78 height 53
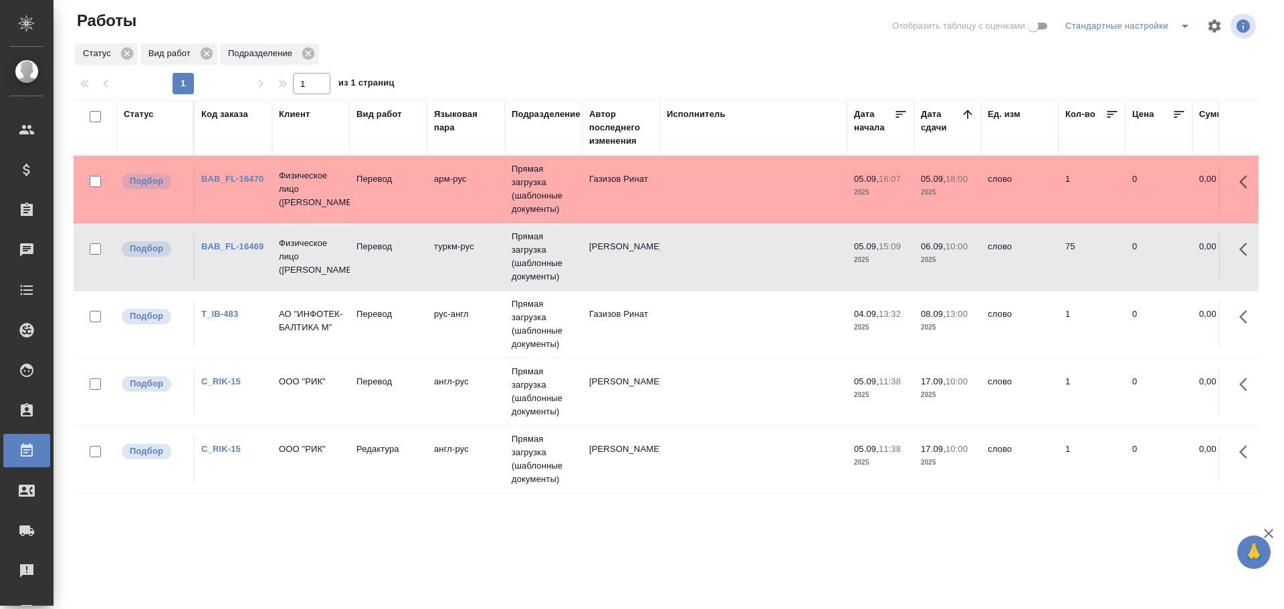
click at [296, 278] on td "Физическое лицо (Бабушкинская)" at bounding box center [311, 256] width 78 height 53
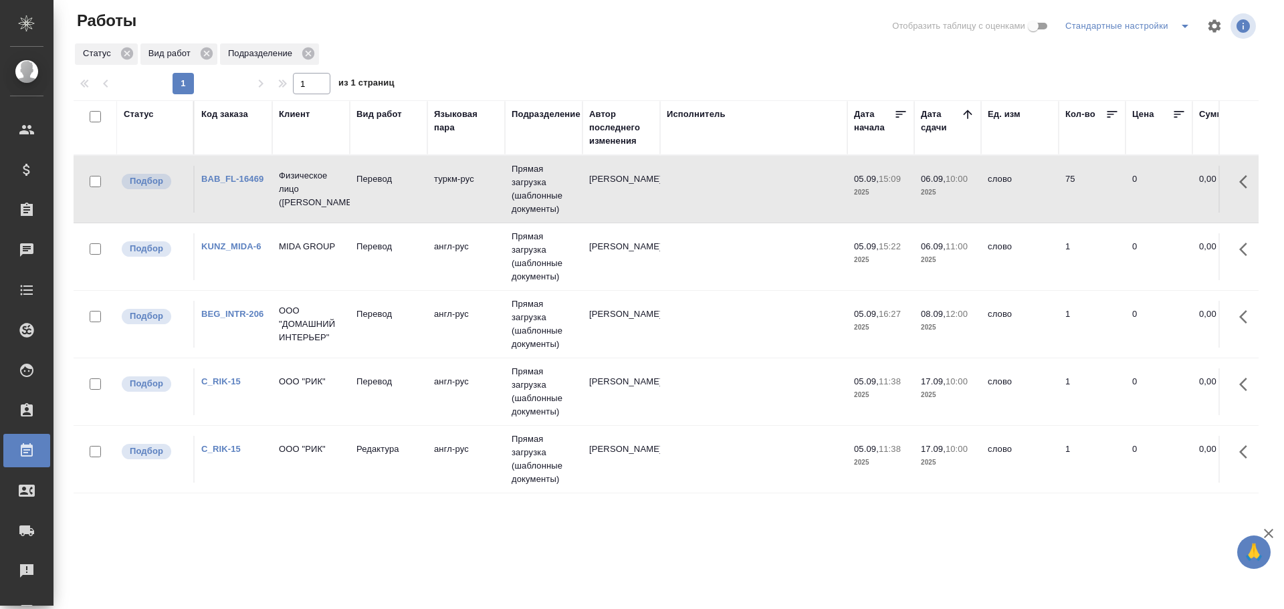
click at [320, 269] on td "MIDA GROUP" at bounding box center [311, 256] width 78 height 47
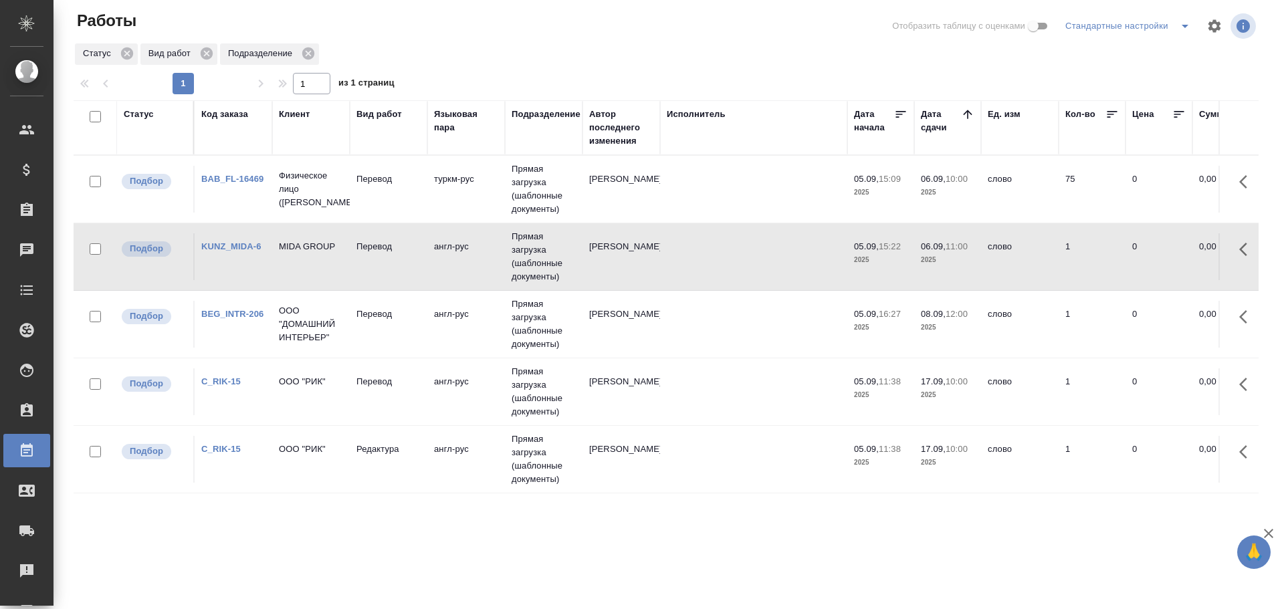
click at [320, 269] on td "MIDA GROUP" at bounding box center [311, 256] width 78 height 47
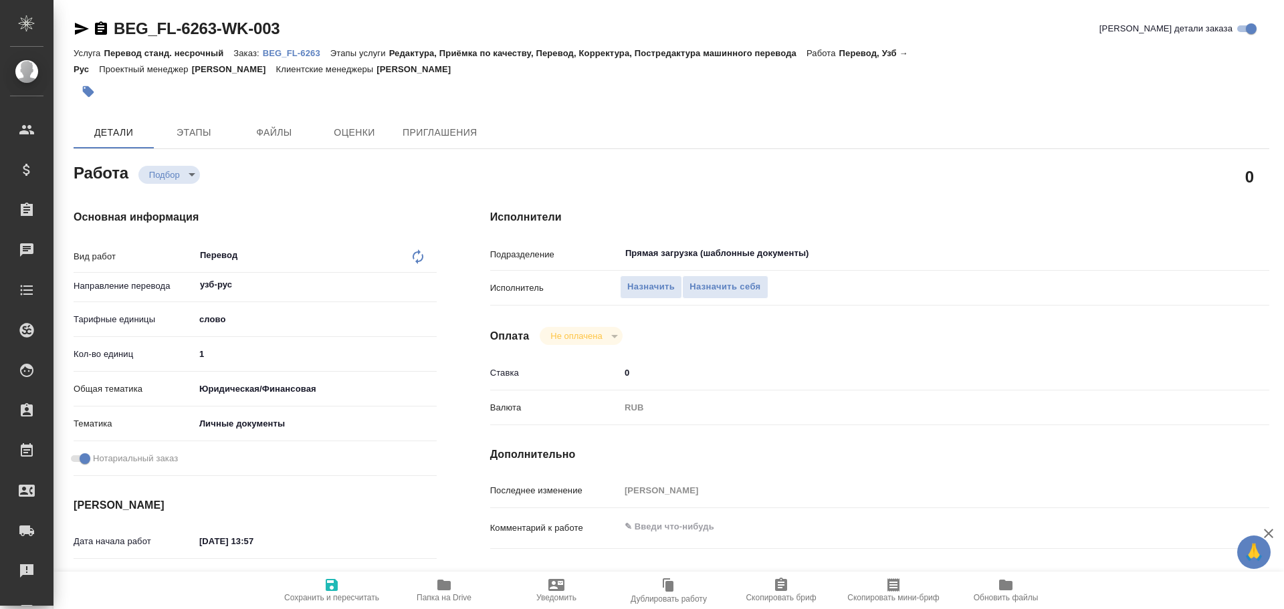
type textarea "x"
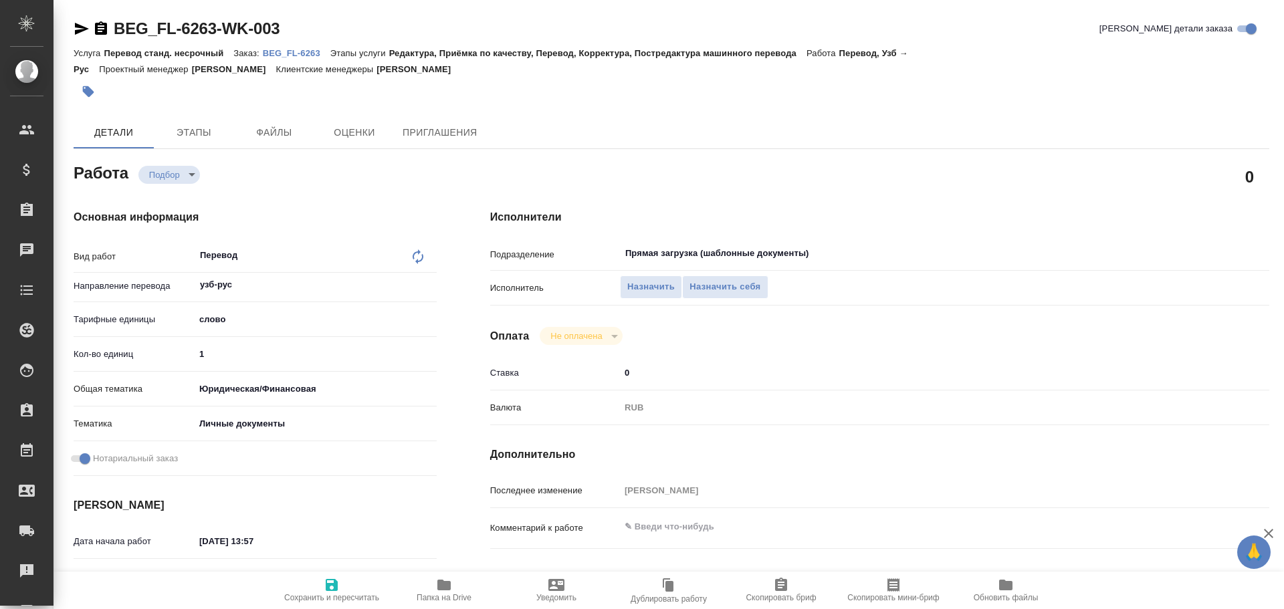
type textarea "x"
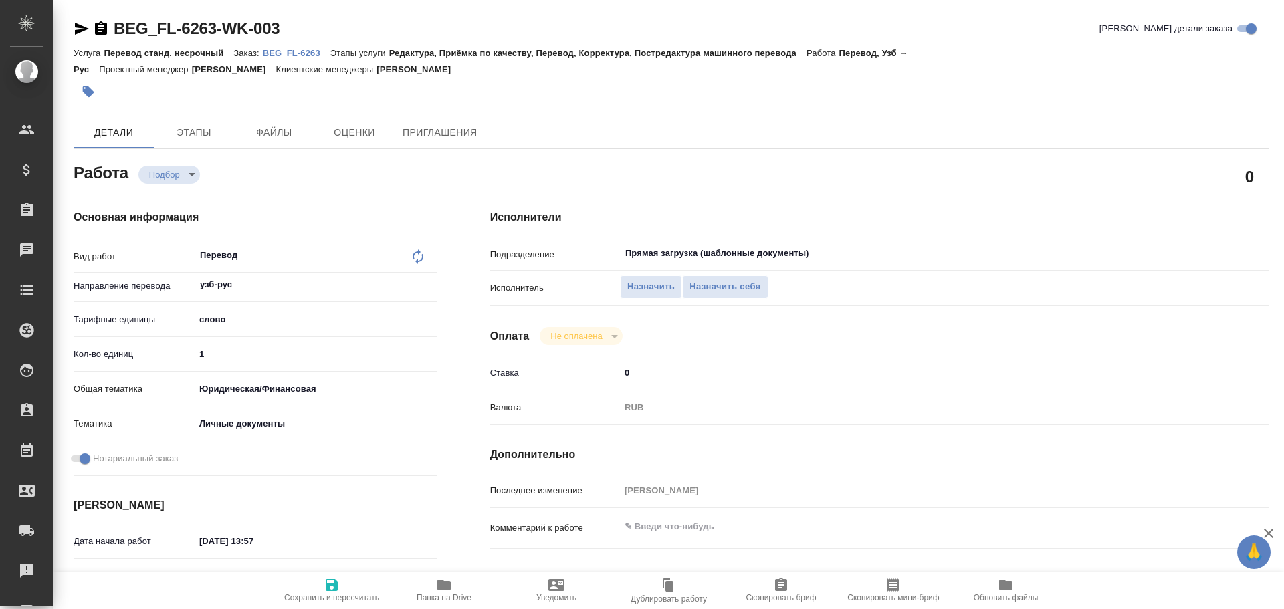
type textarea "x"
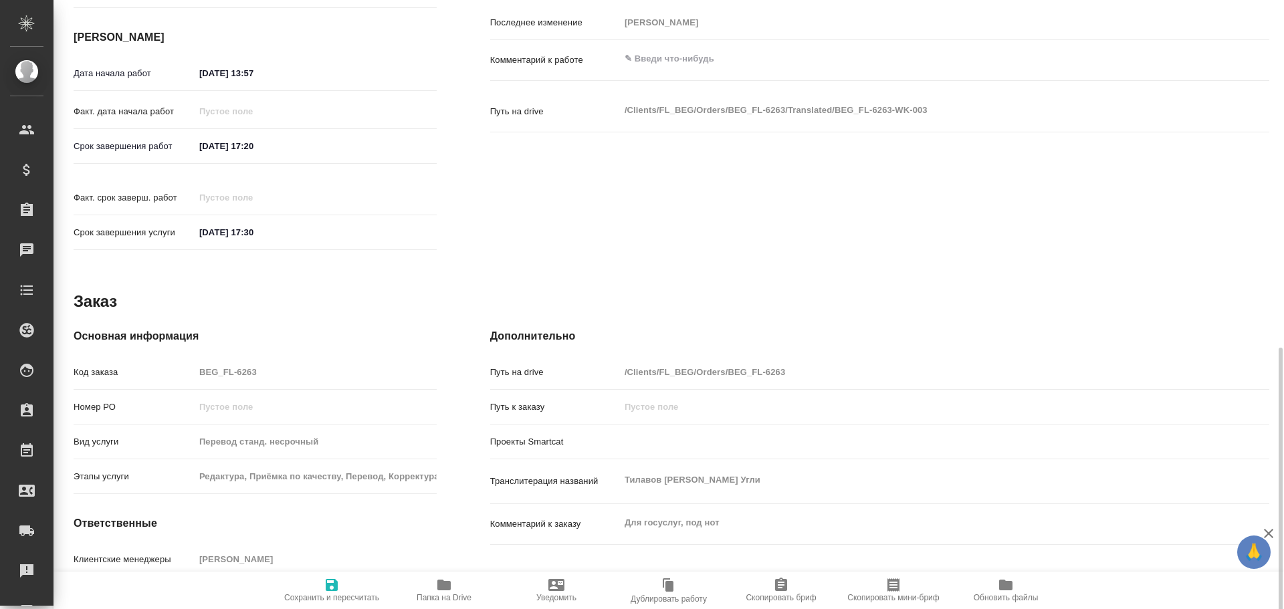
scroll to position [532, 0]
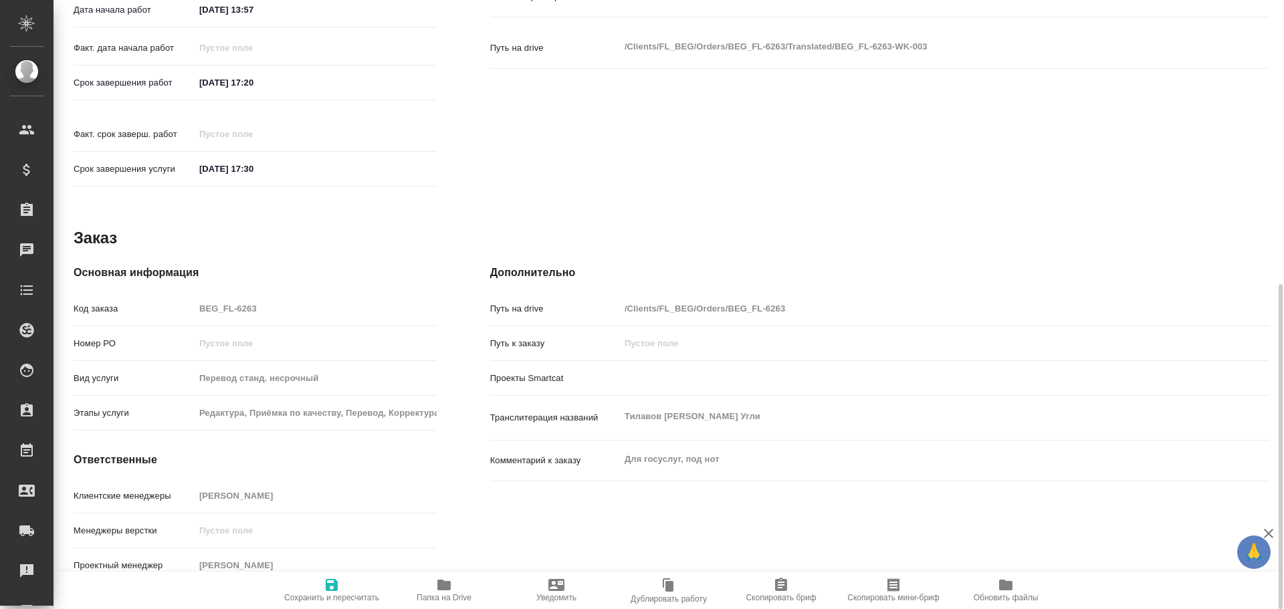
type textarea "x"
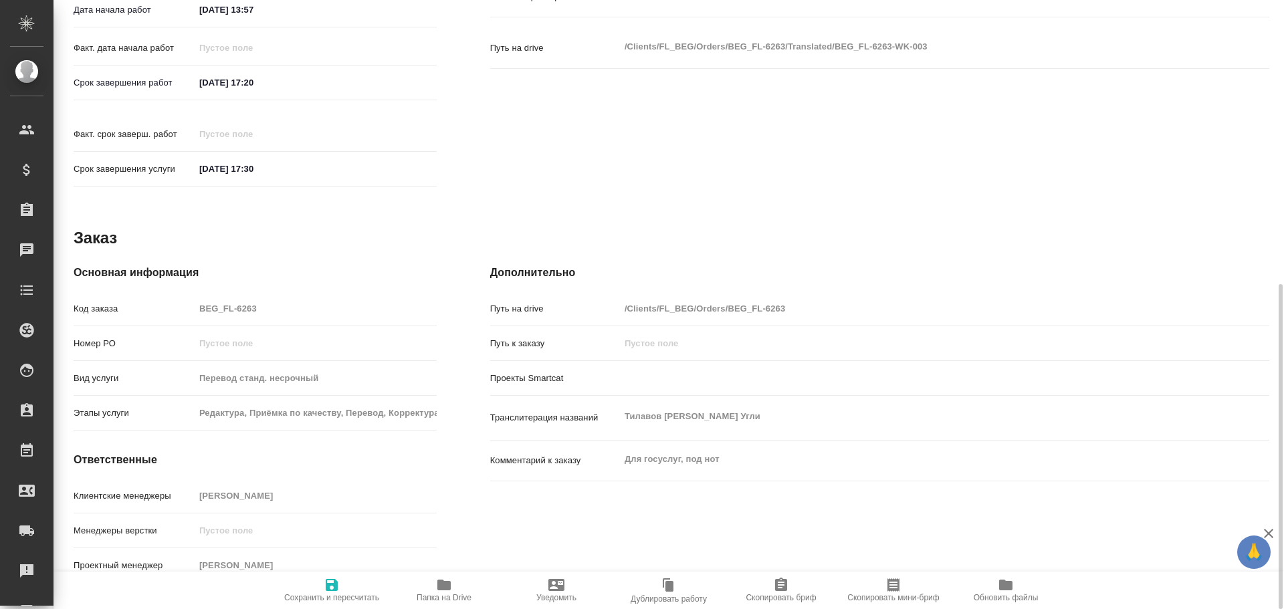
type textarea "x"
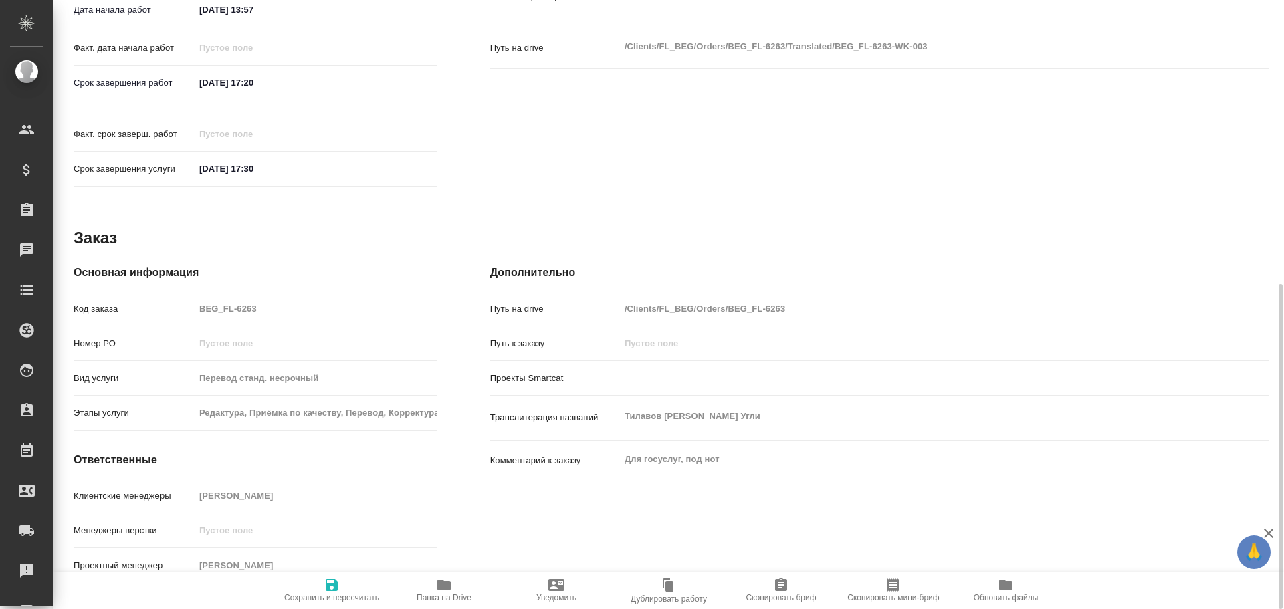
type textarea "x"
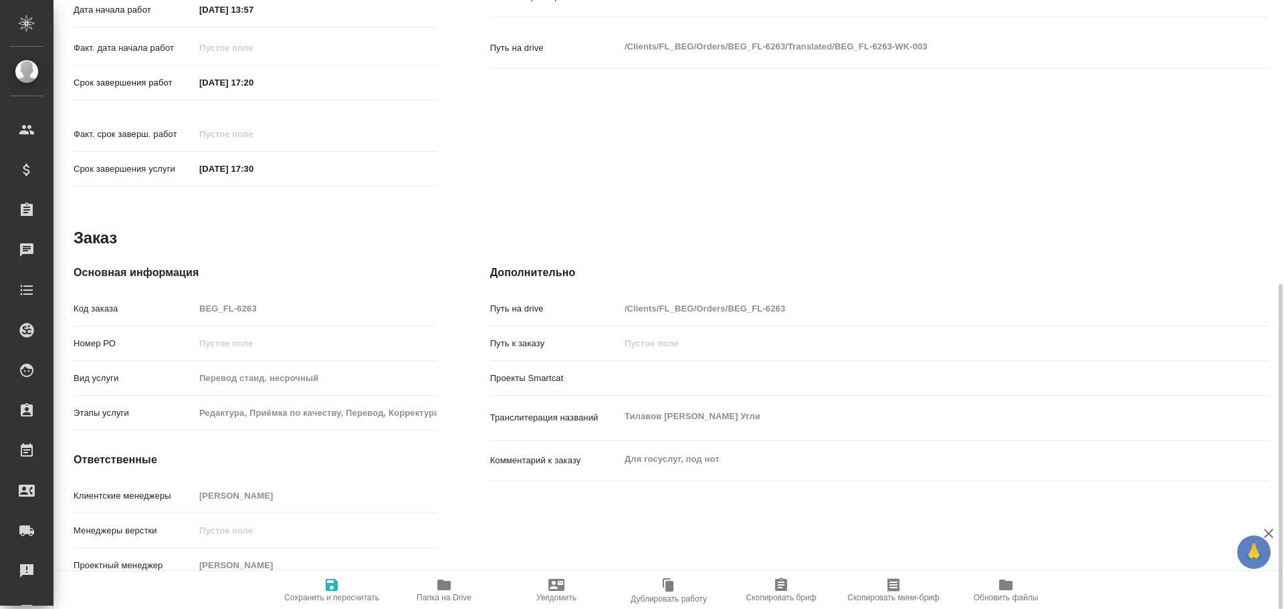
click at [452, 596] on span "Папка на Drive" at bounding box center [444, 597] width 55 height 9
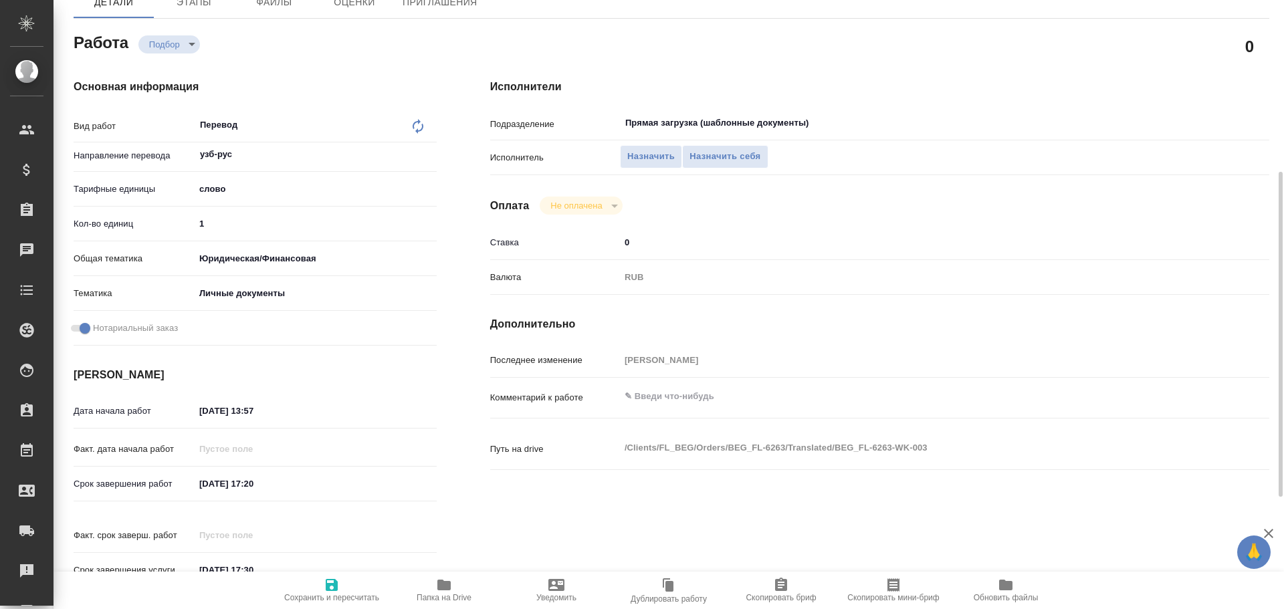
scroll to position [64, 0]
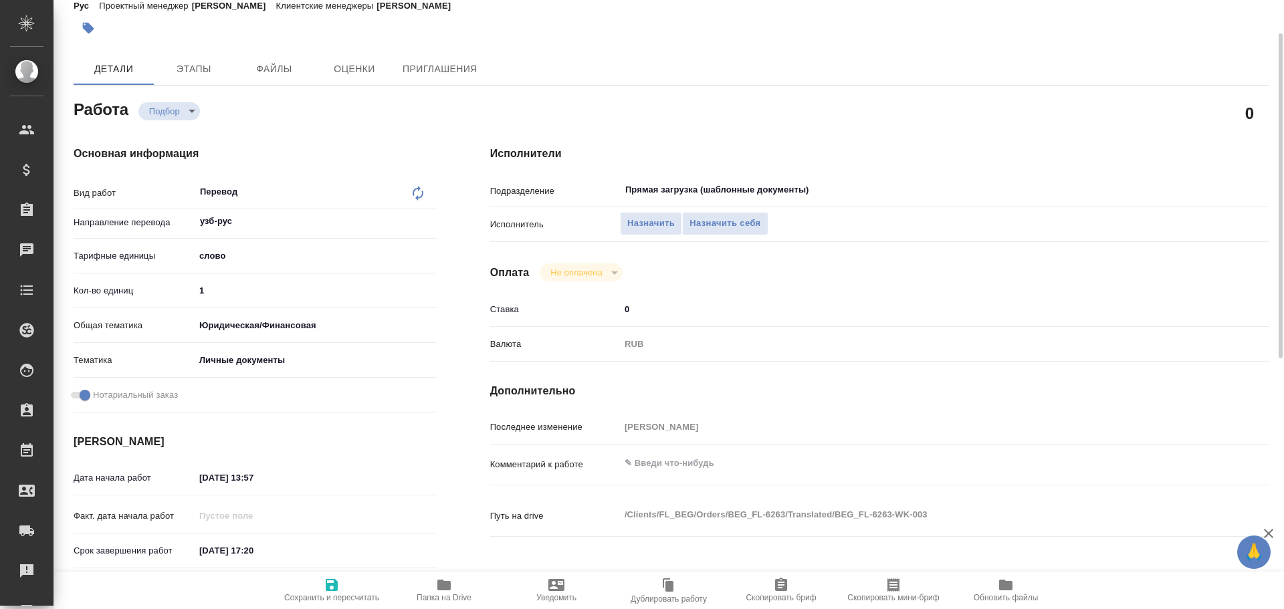
click at [232, 295] on input "1" at bounding box center [316, 290] width 242 height 19
type textarea "x"
type input "10"
type textarea "x"
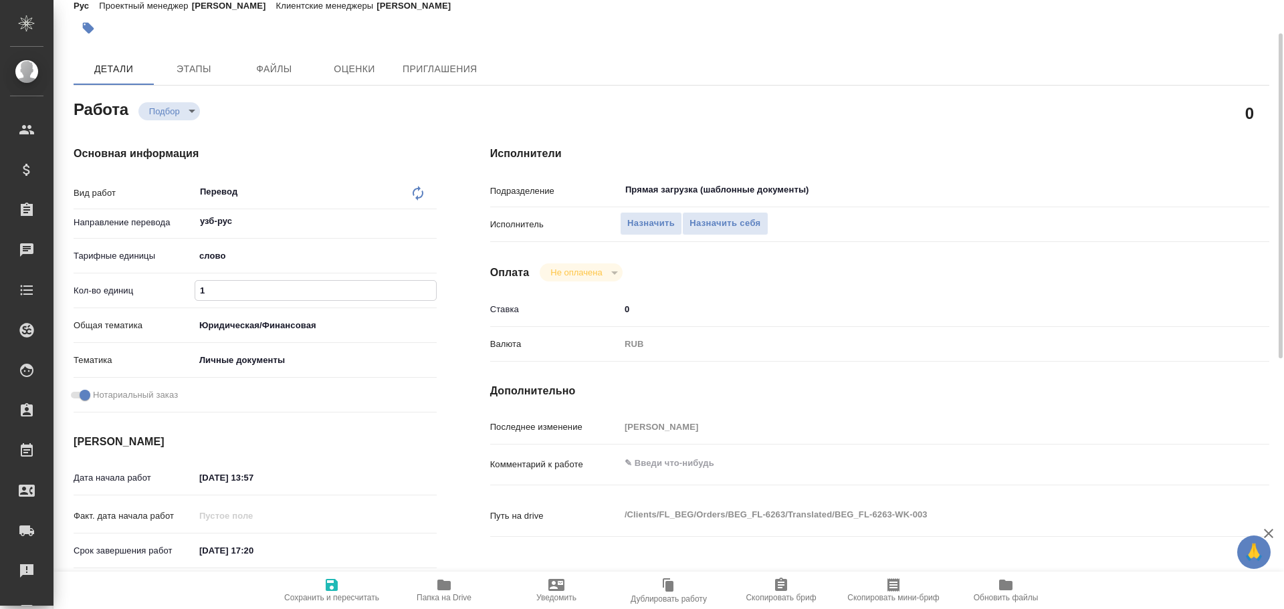
type textarea "x"
type input "100"
type textarea "x"
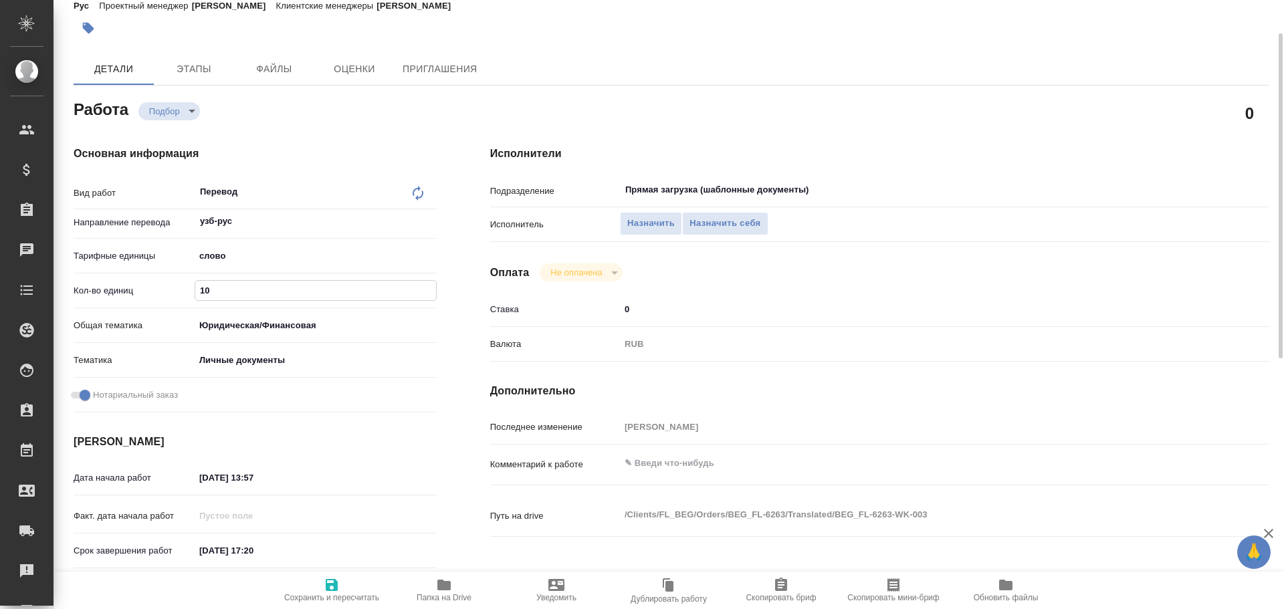
type textarea "x"
type input "100"
click at [350, 588] on span "Сохранить и пересчитать" at bounding box center [331, 589] width 96 height 25
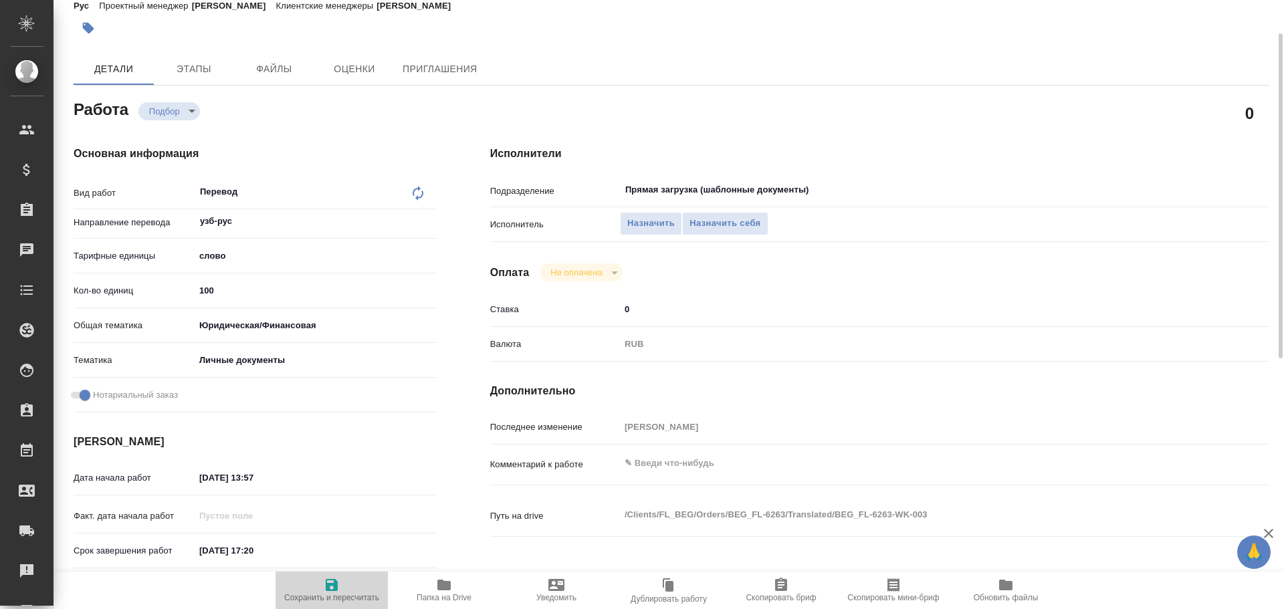
type textarea "x"
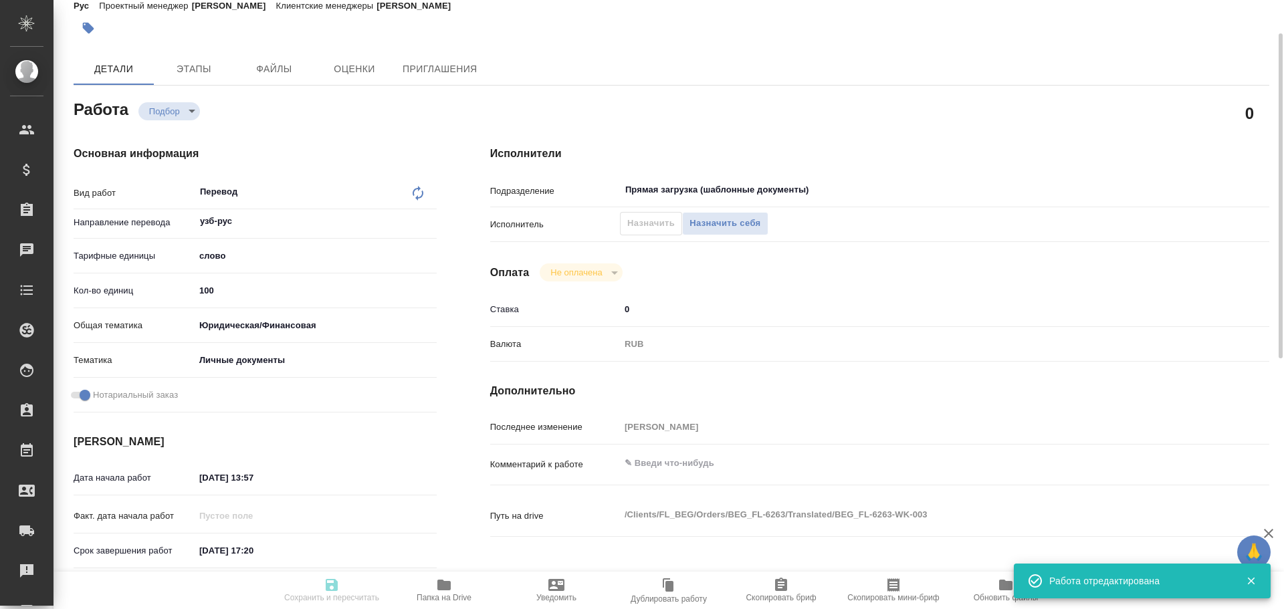
type textarea "x"
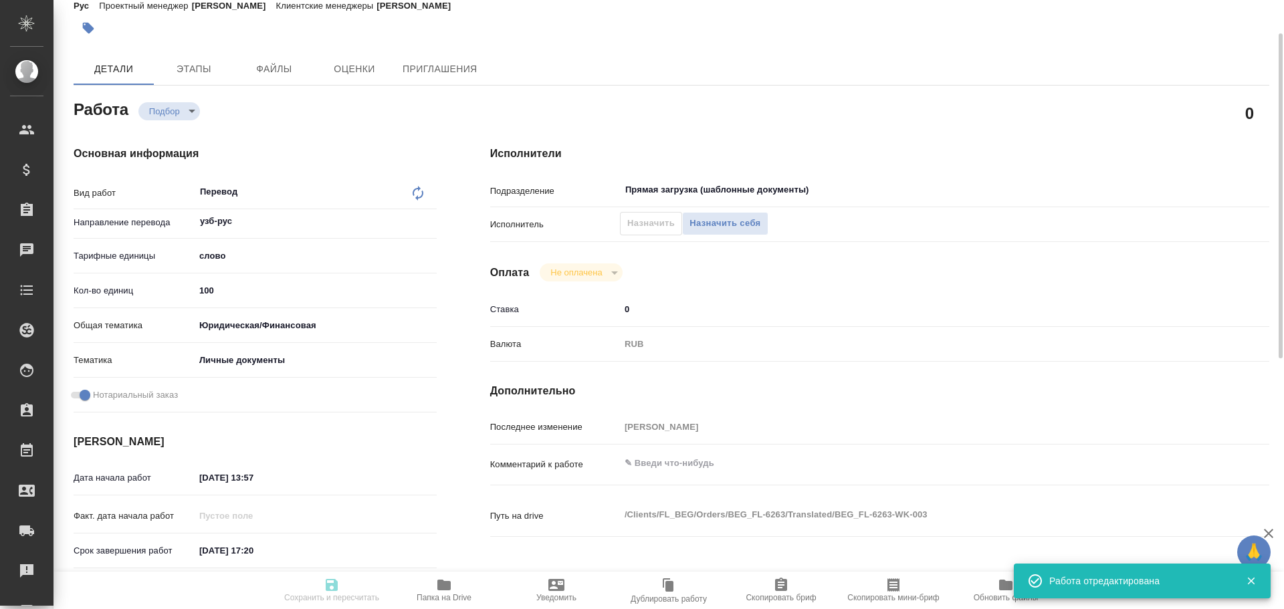
type input "recruiting"
type textarea "Перевод"
type textarea "x"
type input "узб-рус"
type input "5a8b1489cc6b4906c91bfd90"
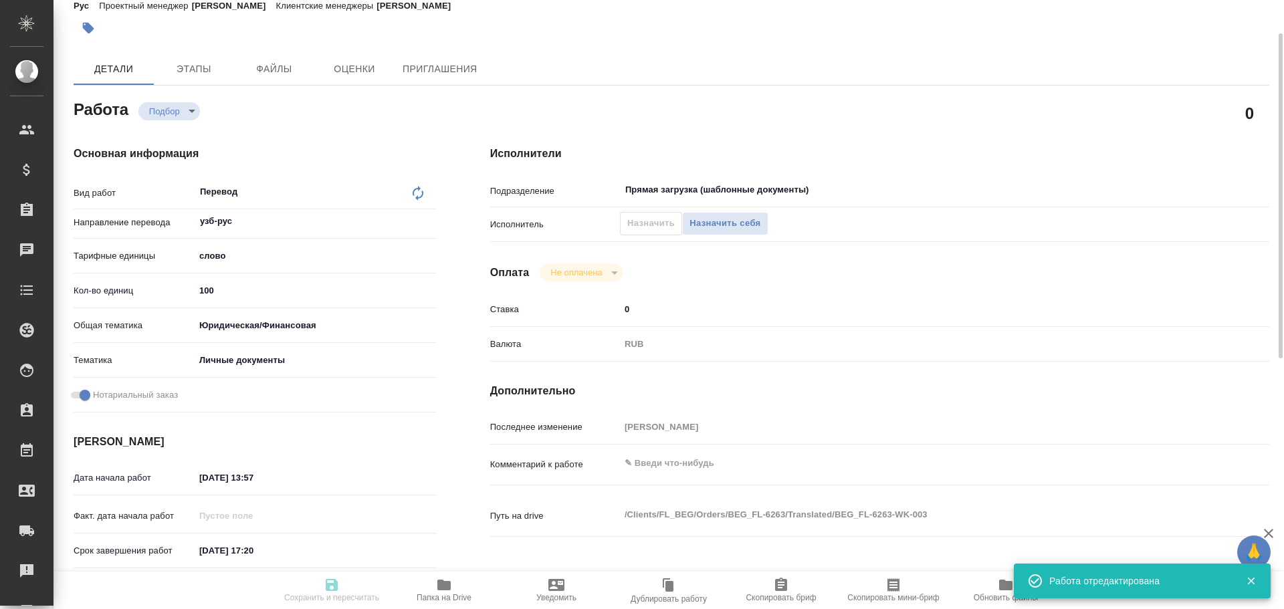
type input "100"
type input "yr-fn"
type input "5a8b8b956a9677013d343cfe"
checkbox input "true"
type input "[DATE] 13:57"
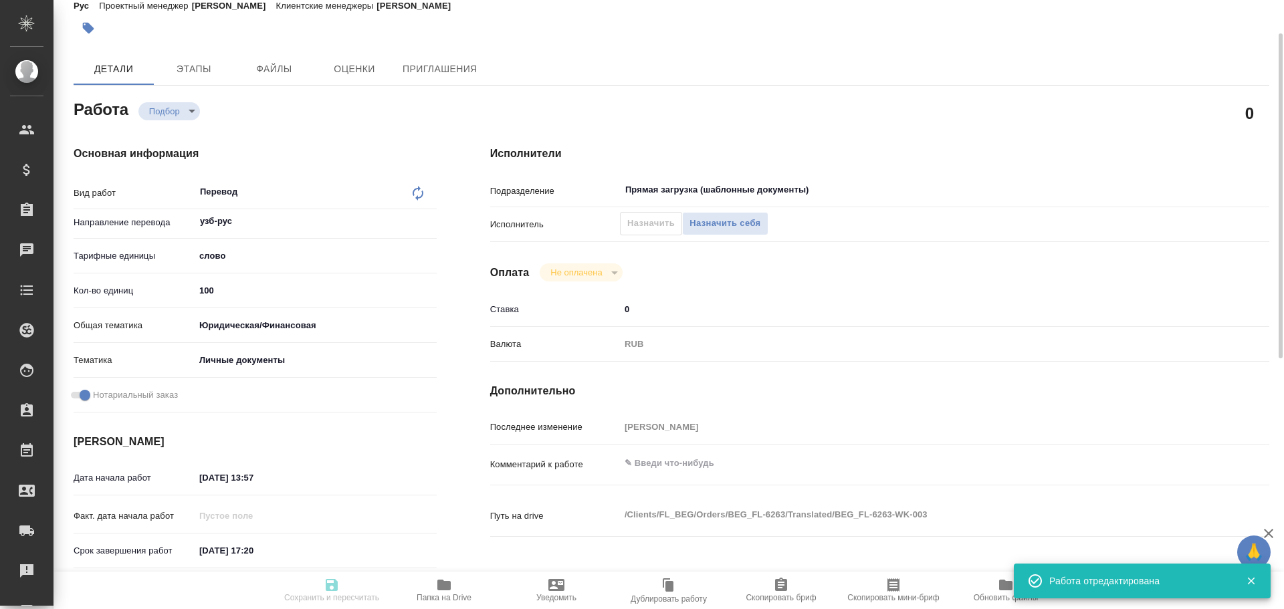
type input "[DATE] 17:20"
type input "[DATE] 17:30"
type input "Прямая загрузка (шаблонные документы)"
type input "notPayed"
type input "0"
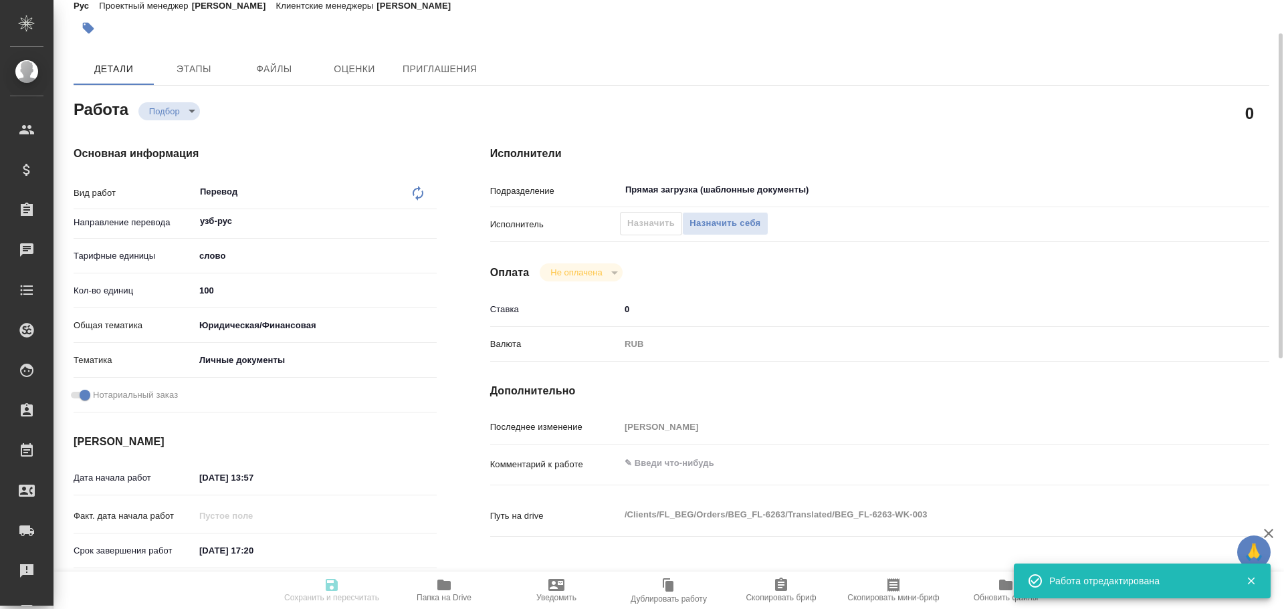
type input "RUB"
type input "[PERSON_NAME]"
type textarea "x"
type textarea "/Clients/FL_BEG/Orders/BEG_FL-6263/Translated/BEG_FL-6263-WK-003"
type textarea "x"
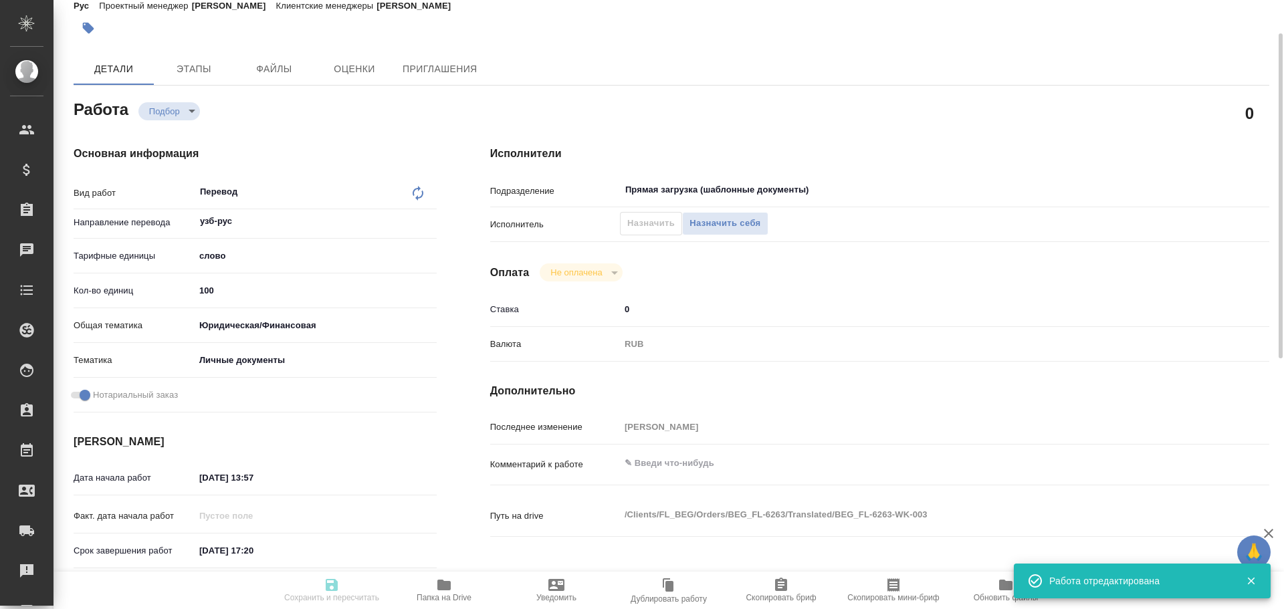
type input "BEG_FL-6263"
type input "Перевод станд. несрочный"
type input "Редактура, Приёмка по качеству, Перевод, Корректура, Постредактура машинного пе…"
type input "[PERSON_NAME]"
type input "/Clients/FL_BEG/Orders/BEG_FL-6263"
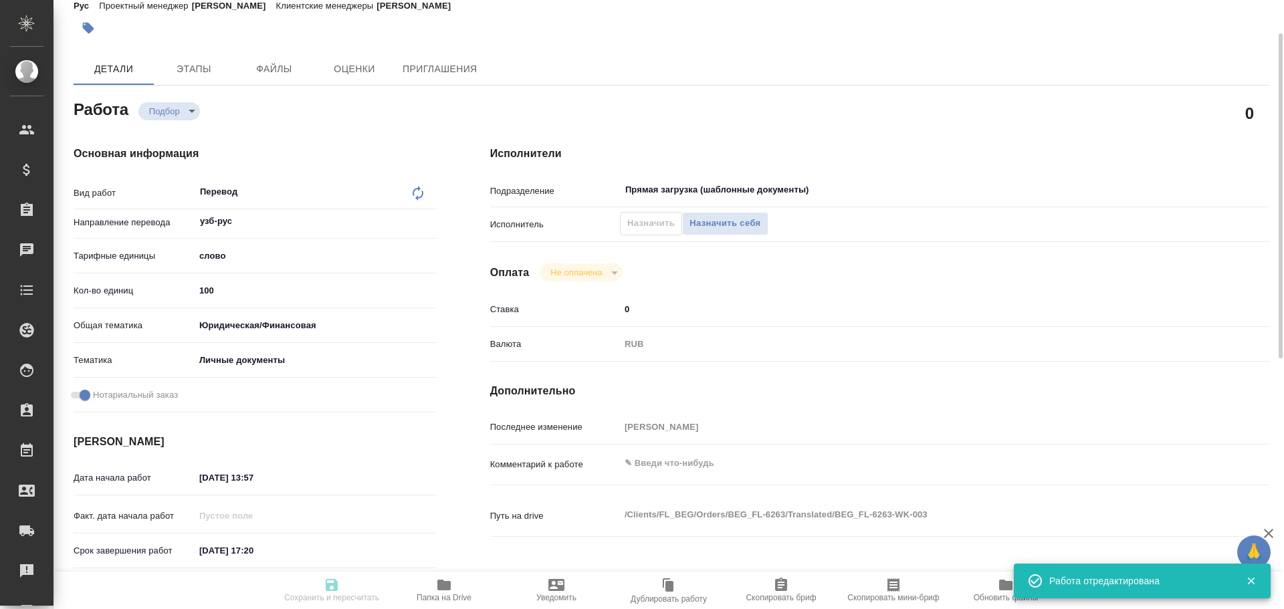
type textarea "Тилавов [PERSON_NAME] Угли"
type textarea "x"
type textarea "Для госуслуг, под нот"
type textarea "x"
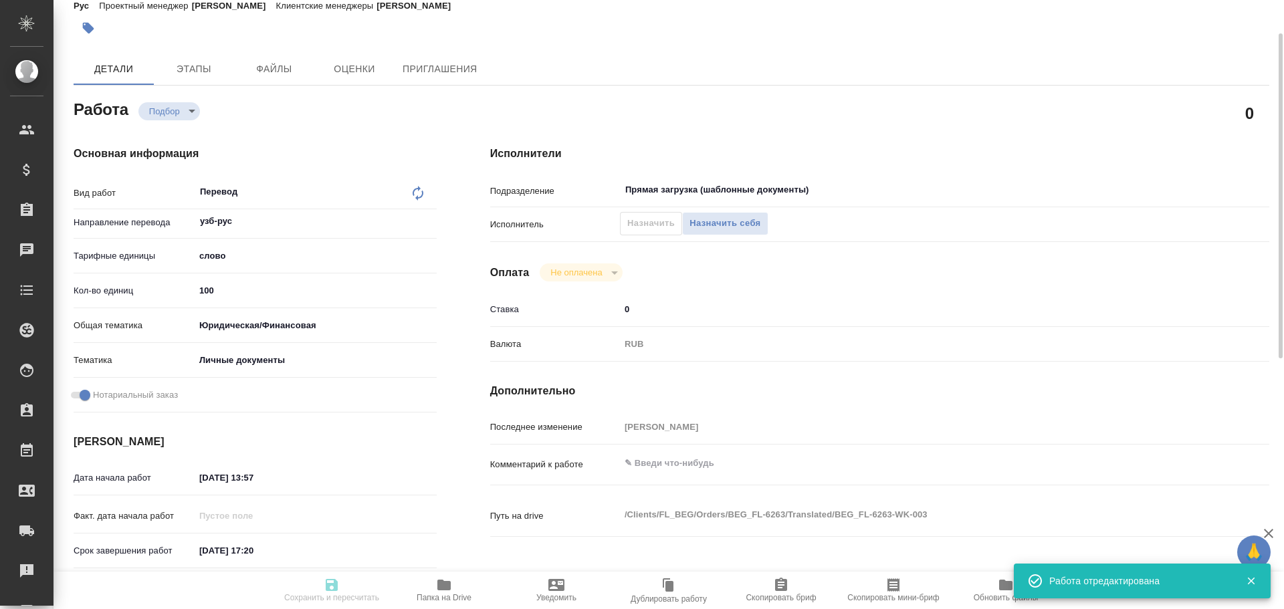
type textarea "x"
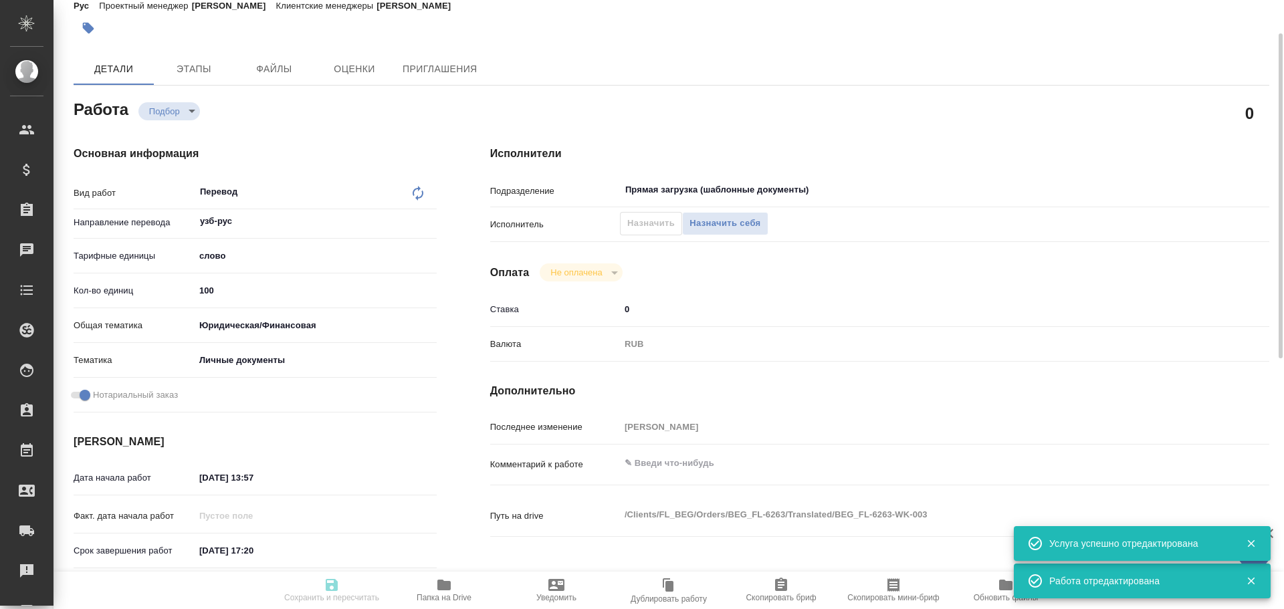
type textarea "x"
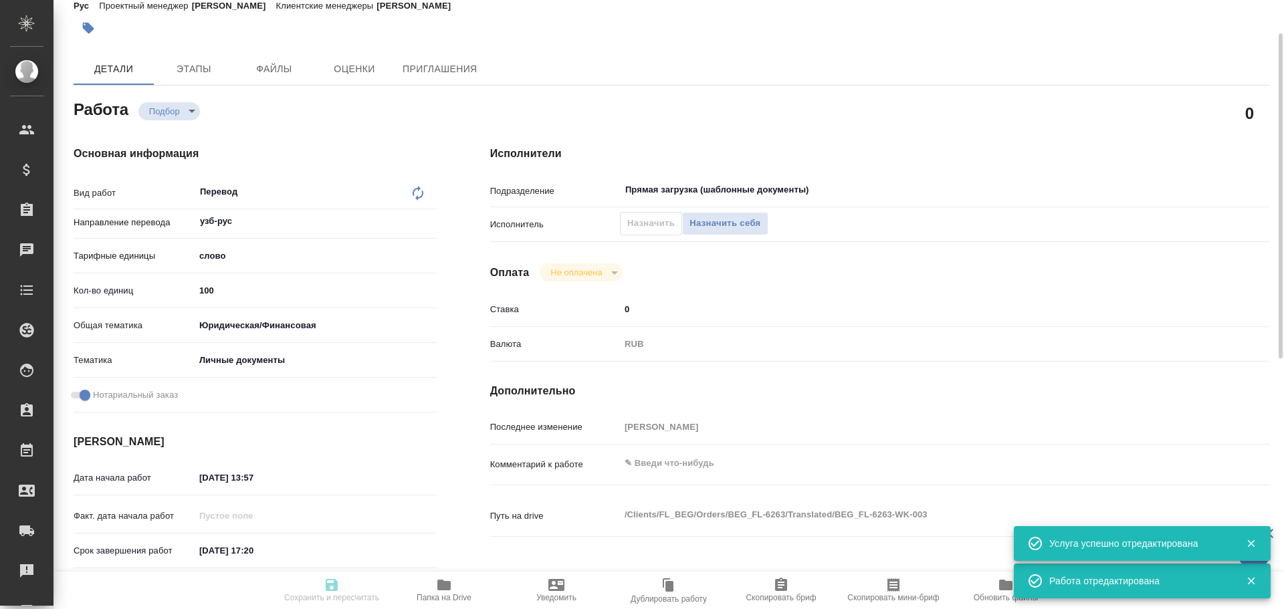
type textarea "x"
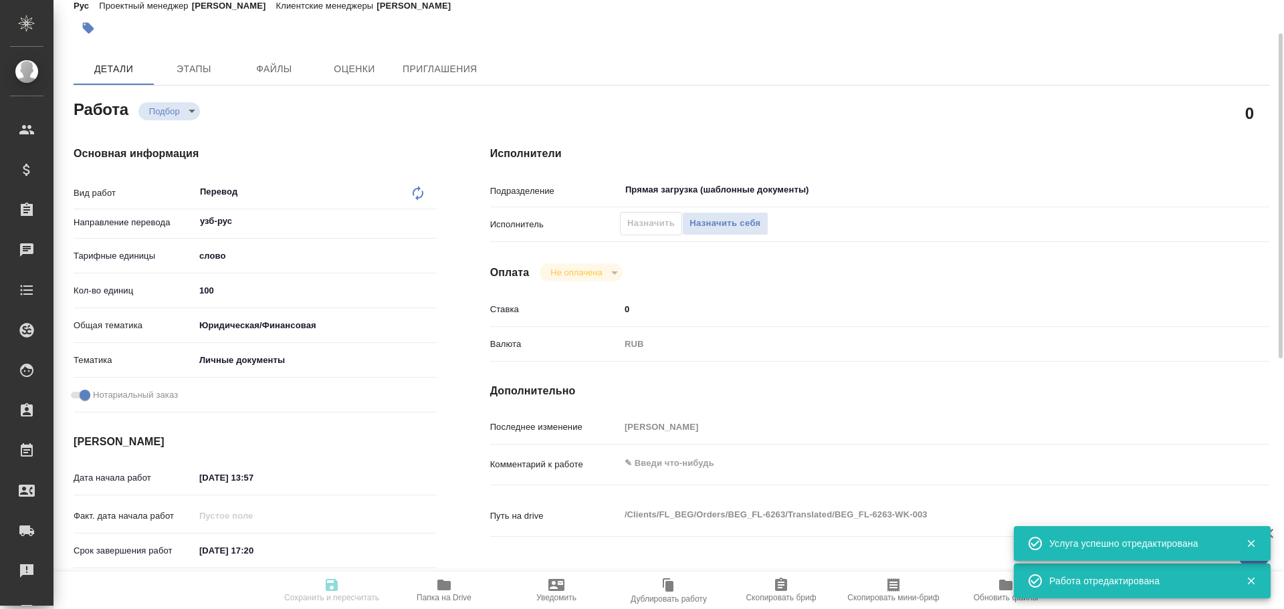
type textarea "x"
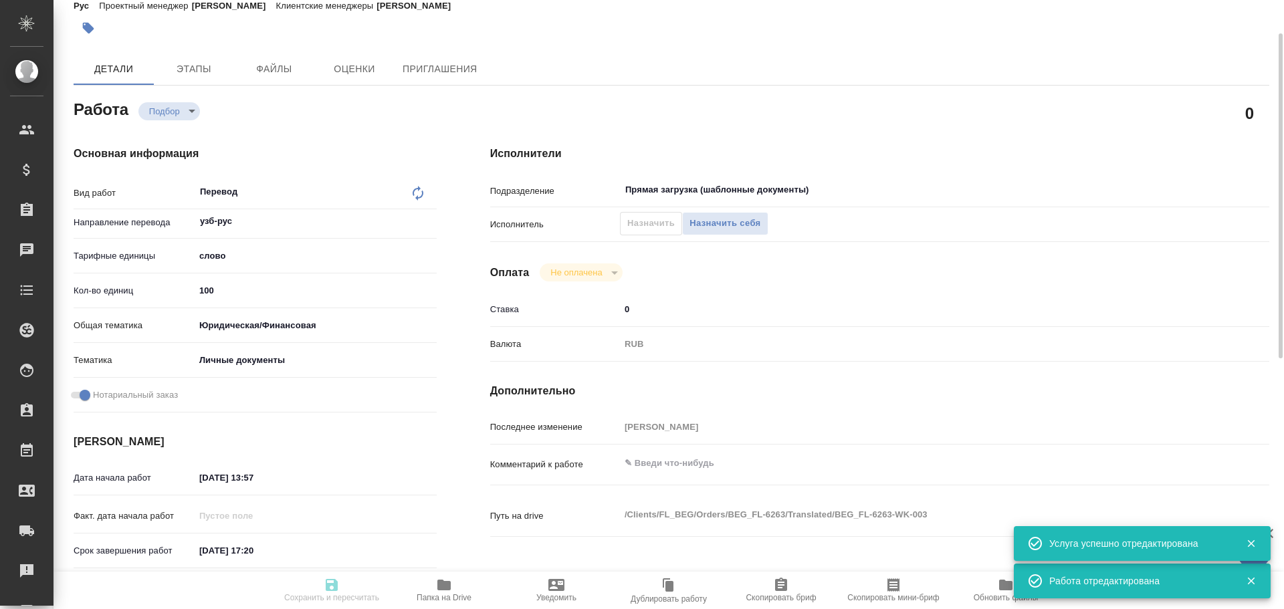
type textarea "x"
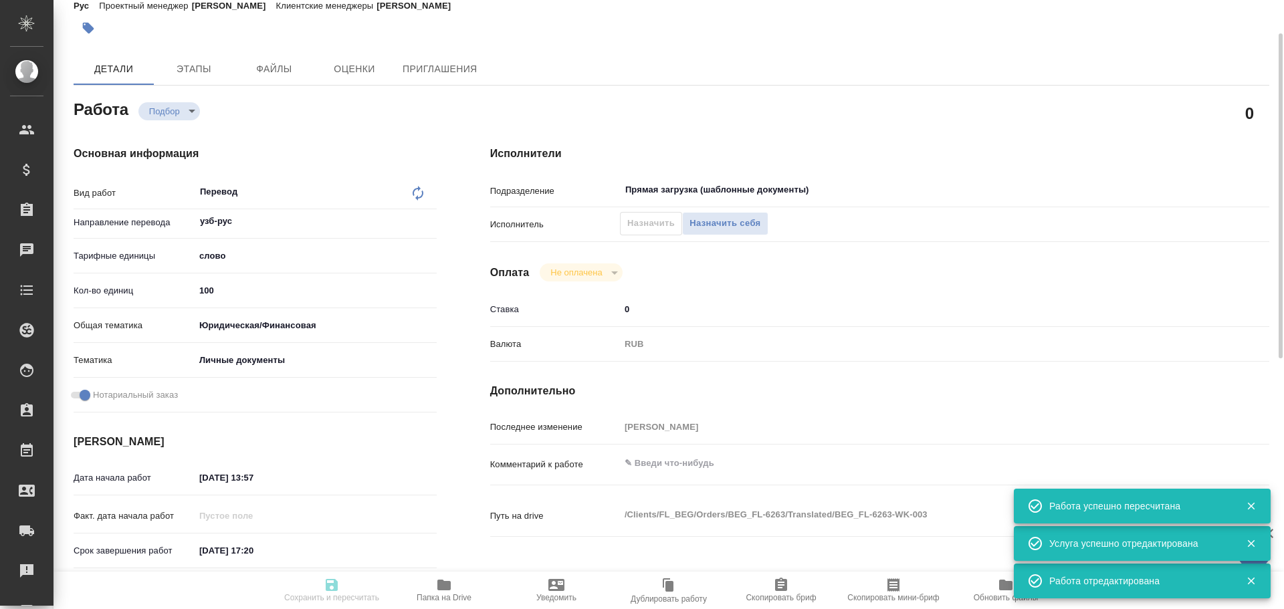
type input "recruiting"
type textarea "Перевод"
type textarea "x"
type input "узб-рус"
type input "5a8b1489cc6b4906c91bfd90"
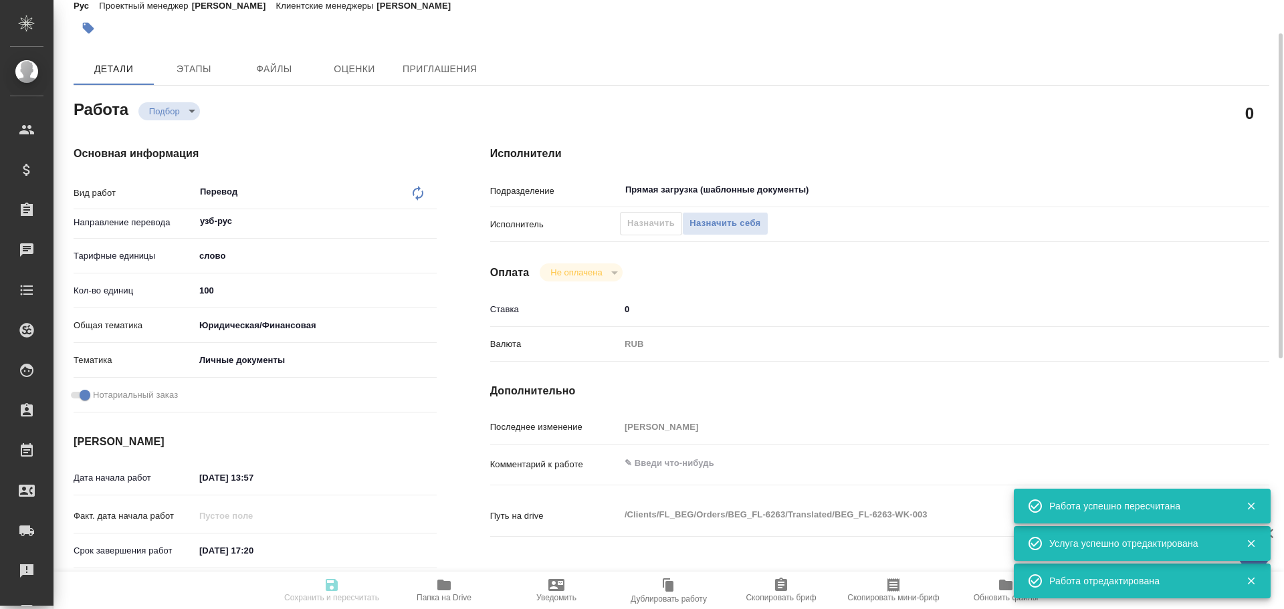
type input "100"
type input "yr-fn"
type input "5a8b8b956a9677013d343cfe"
checkbox input "true"
type input "[DATE] 13:57"
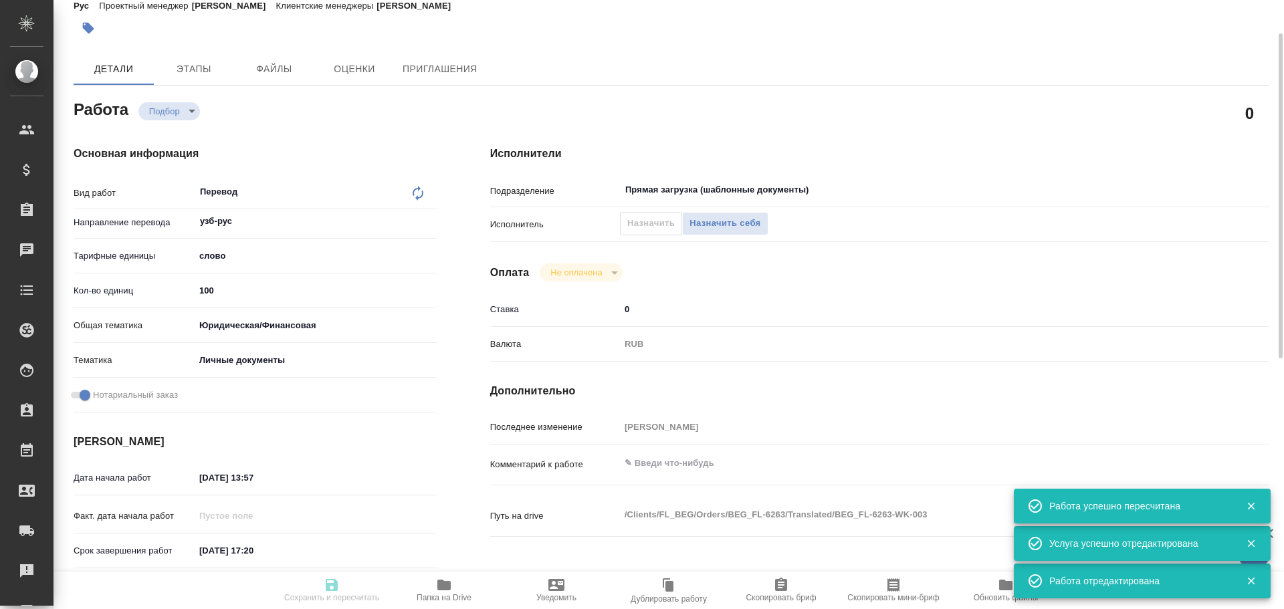
type input "[DATE] 17:20"
type input "[DATE] 17:30"
type input "Прямая загрузка (шаблонные документы)"
type input "notPayed"
type input "0"
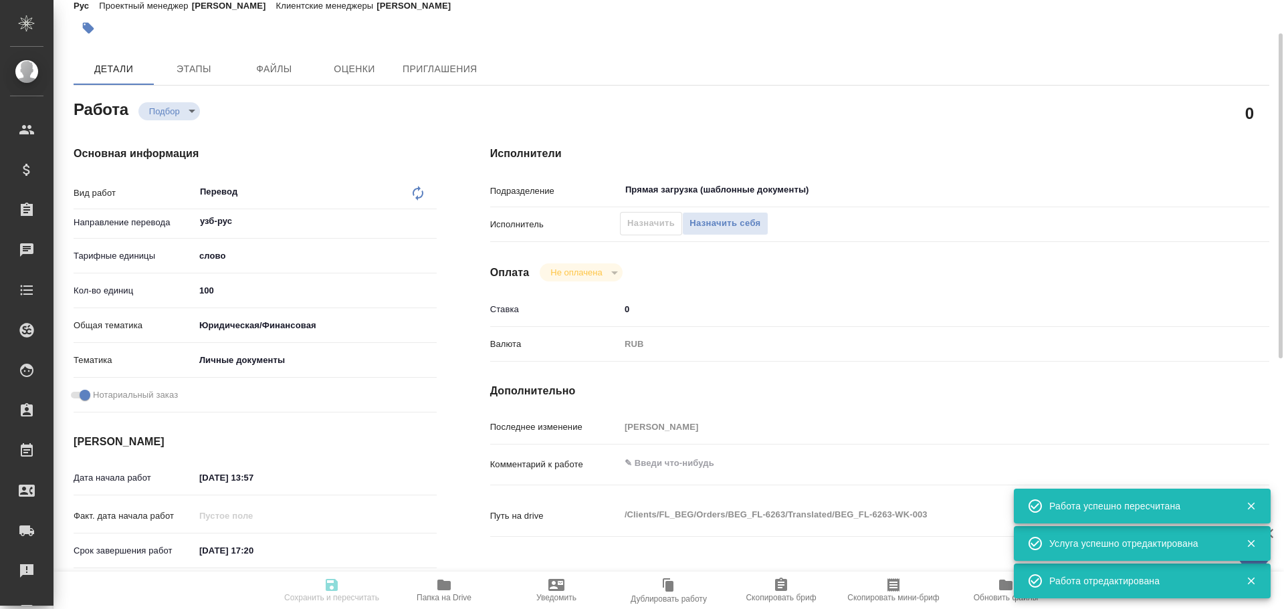
type input "RUB"
type input "[PERSON_NAME]"
type textarea "x"
type textarea "/Clients/FL_BEG/Orders/BEG_FL-6263/Translated/BEG_FL-6263-WK-003"
type textarea "x"
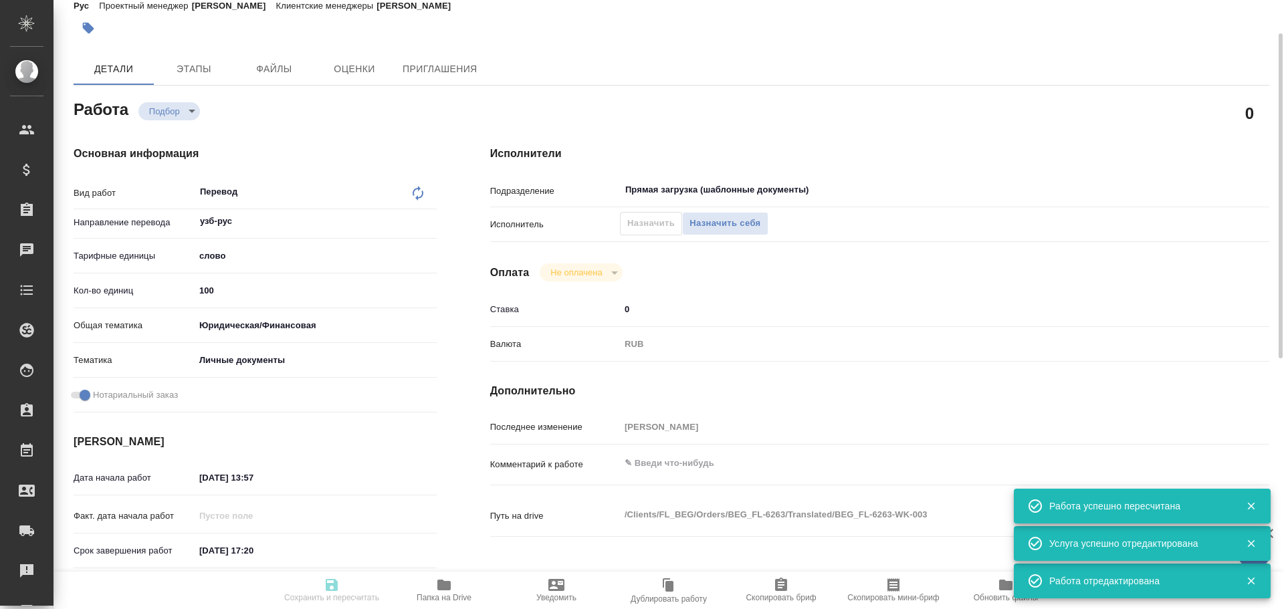
type input "BEG_FL-6263"
type input "Перевод станд. несрочный"
type input "Редактура, Приёмка по качеству, Перевод, Корректура, Постредактура машинного пе…"
type input "[PERSON_NAME]"
type input "/Clients/FL_BEG/Orders/BEG_FL-6263"
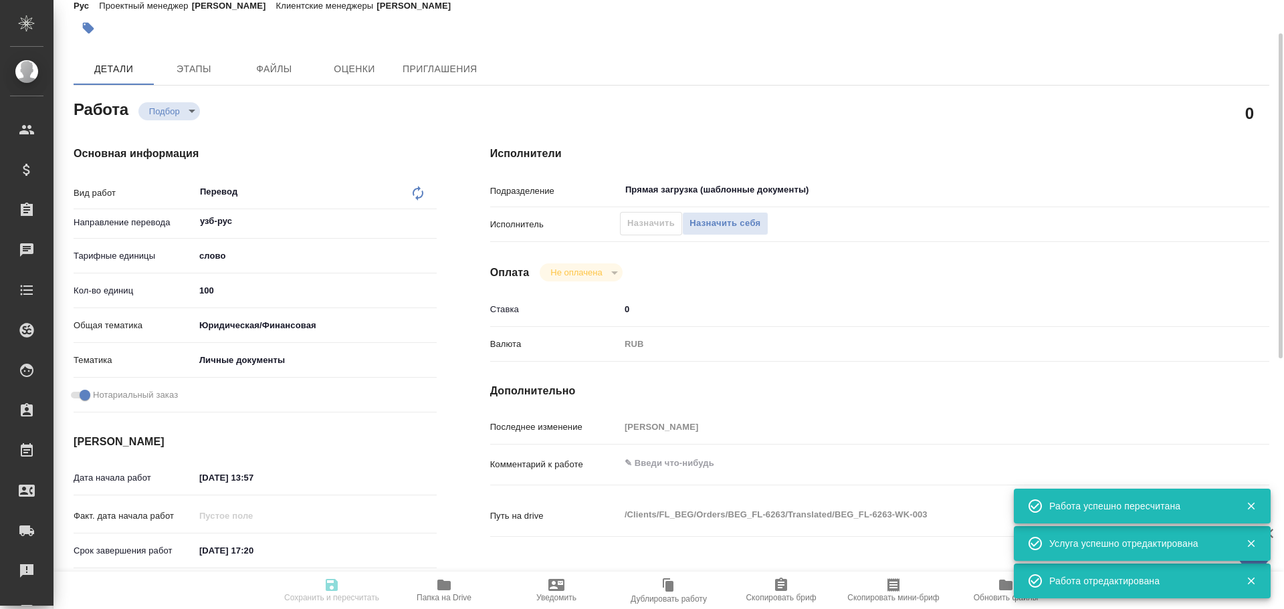
type textarea "Тилавов [PERSON_NAME] Угли"
type textarea "x"
type textarea "Для госуслуг, под нот"
type textarea "x"
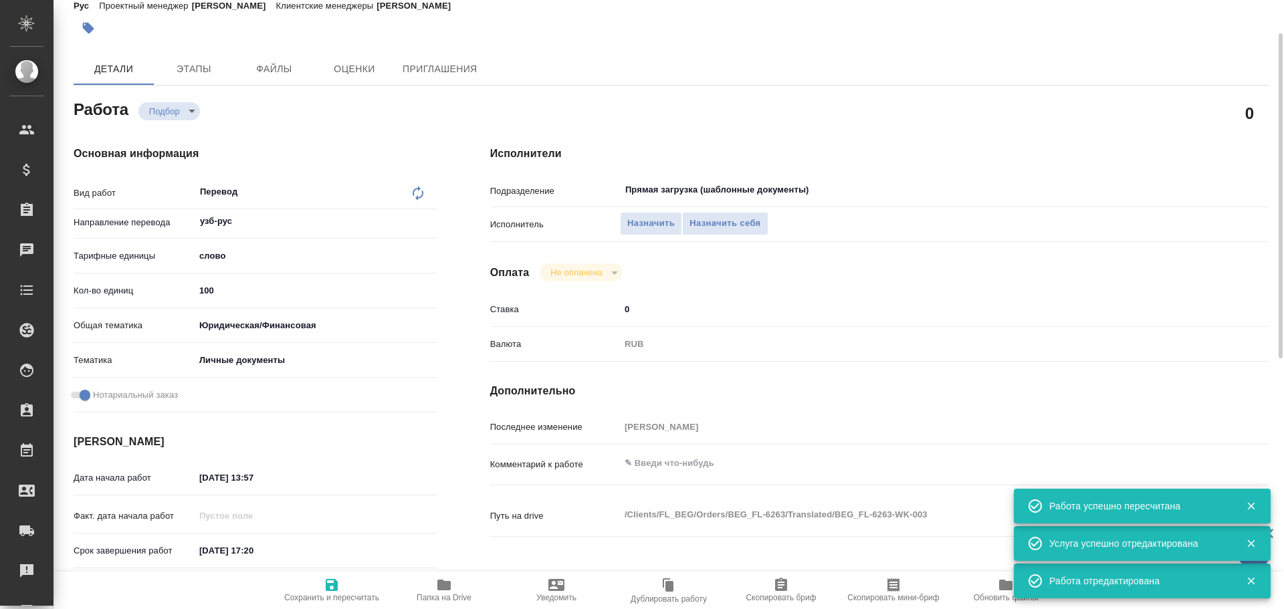
type textarea "x"
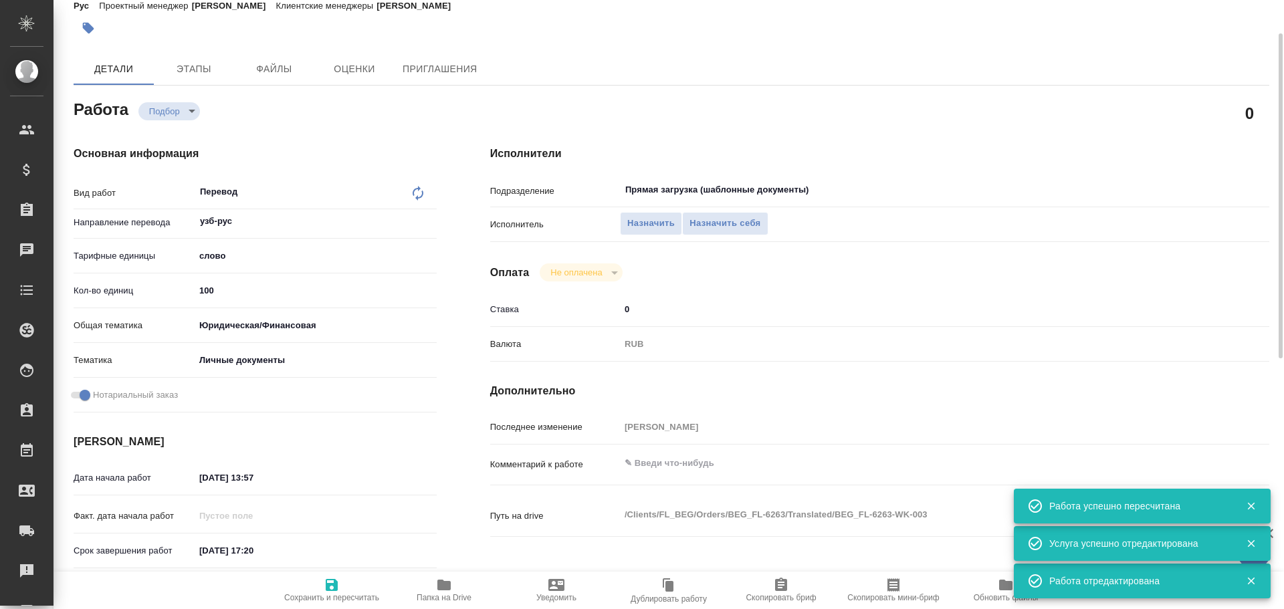
type textarea "x"
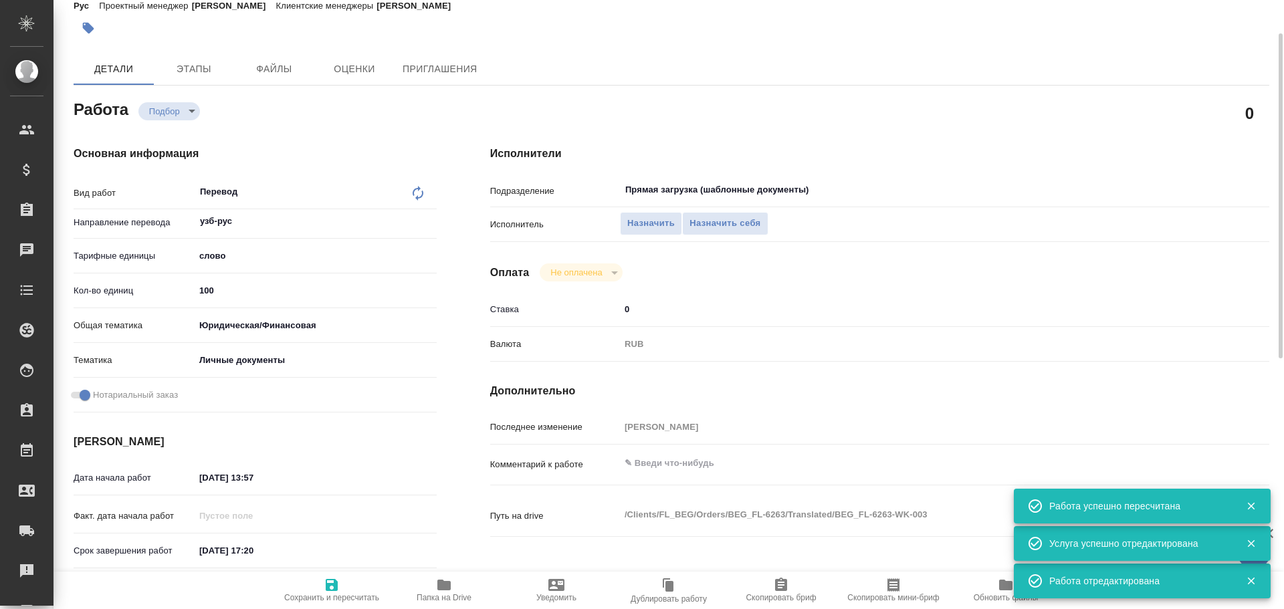
type textarea "x"
click at [723, 232] on button "Назначить себя" at bounding box center [725, 223] width 86 height 23
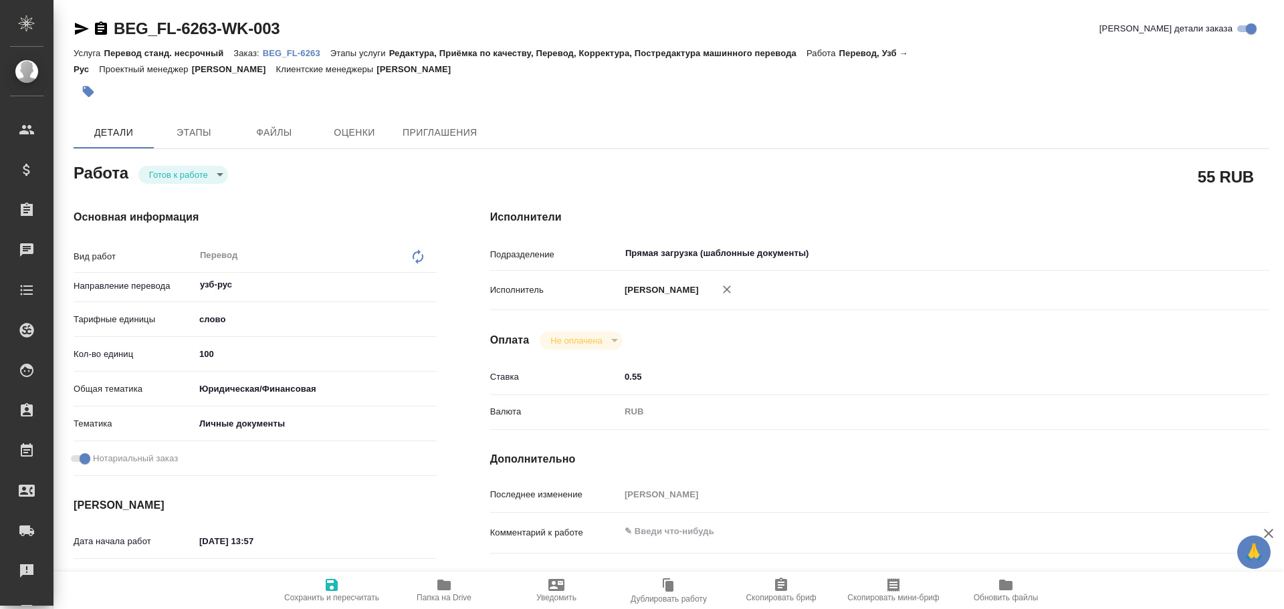
type textarea "x"
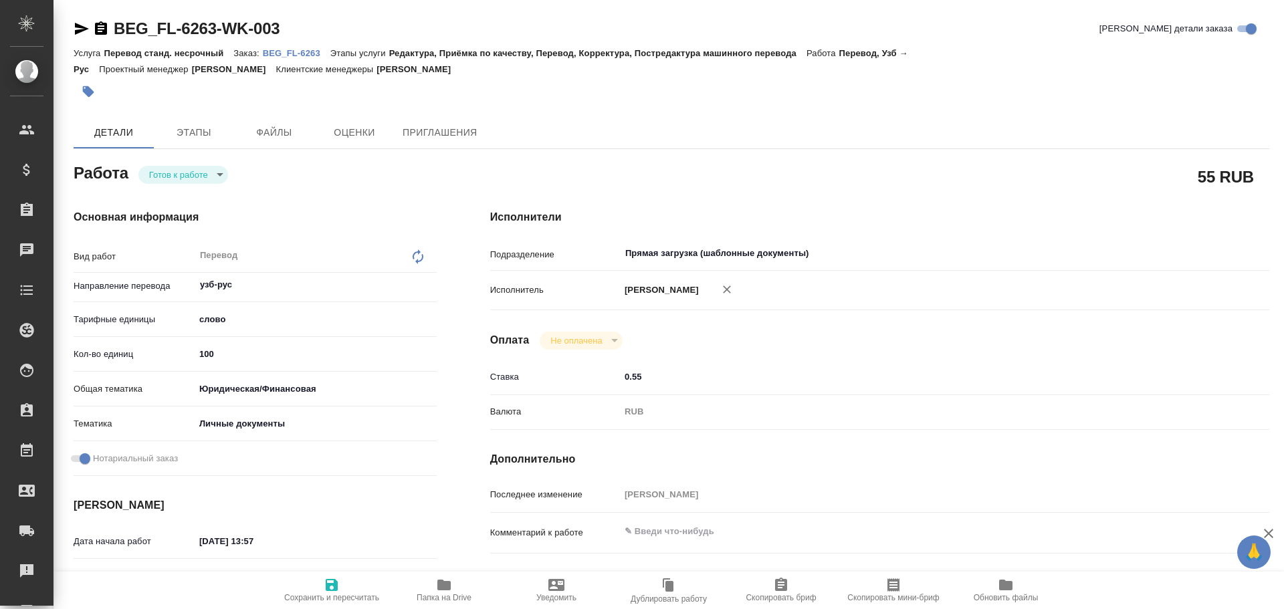
type textarea "x"
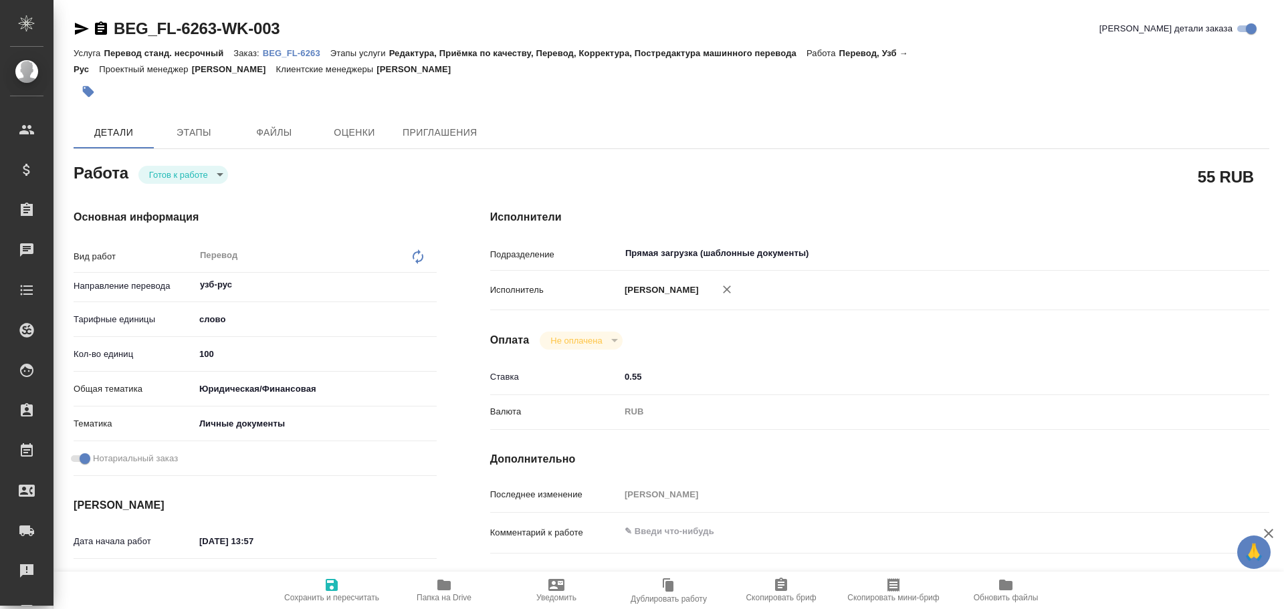
type textarea "x"
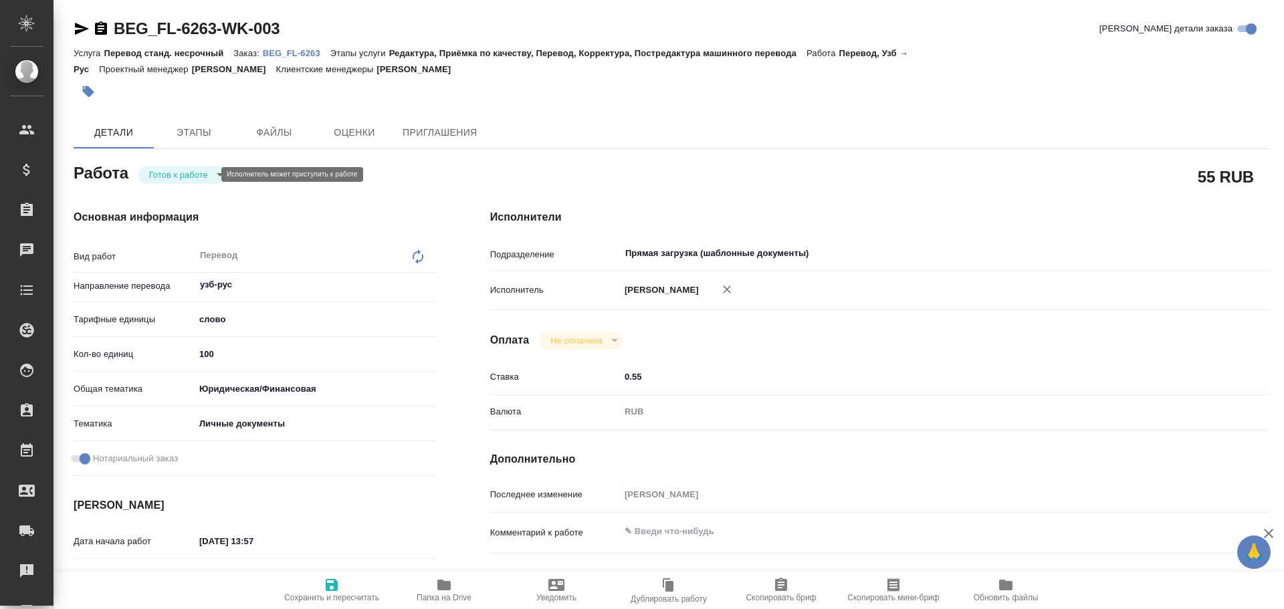
click at [150, 179] on body "🙏 .cls-1 fill:#fff; AWATERA [PERSON_NAME] Спецификации Заказы Чаты Todo Проекты…" at bounding box center [642, 304] width 1284 height 609
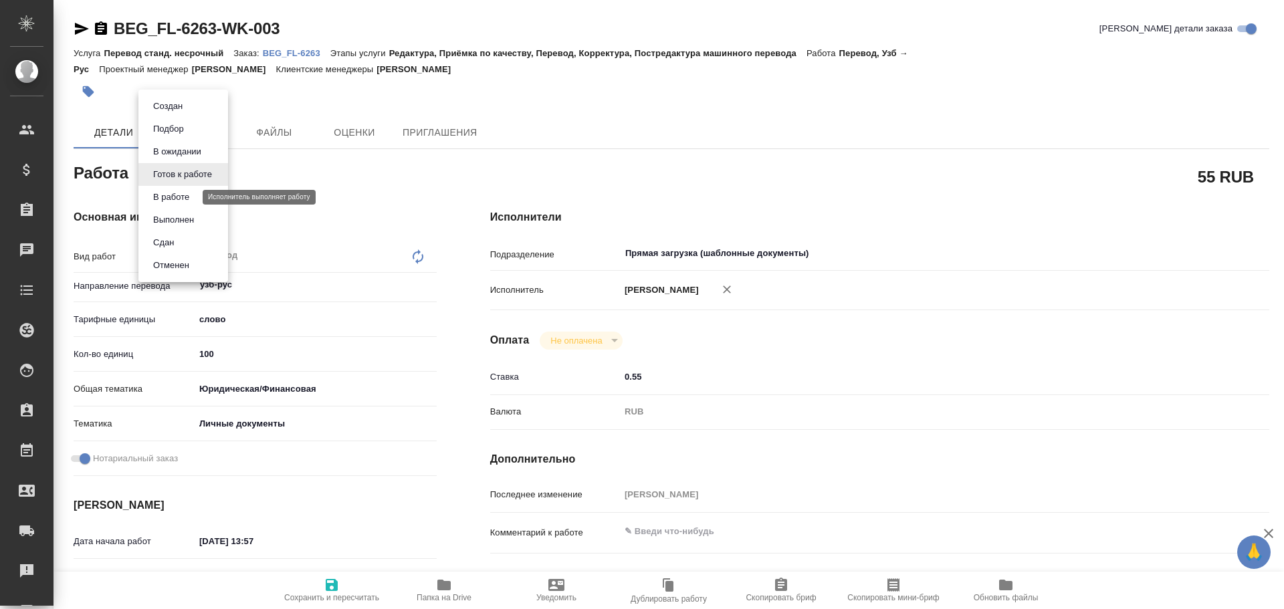
type textarea "x"
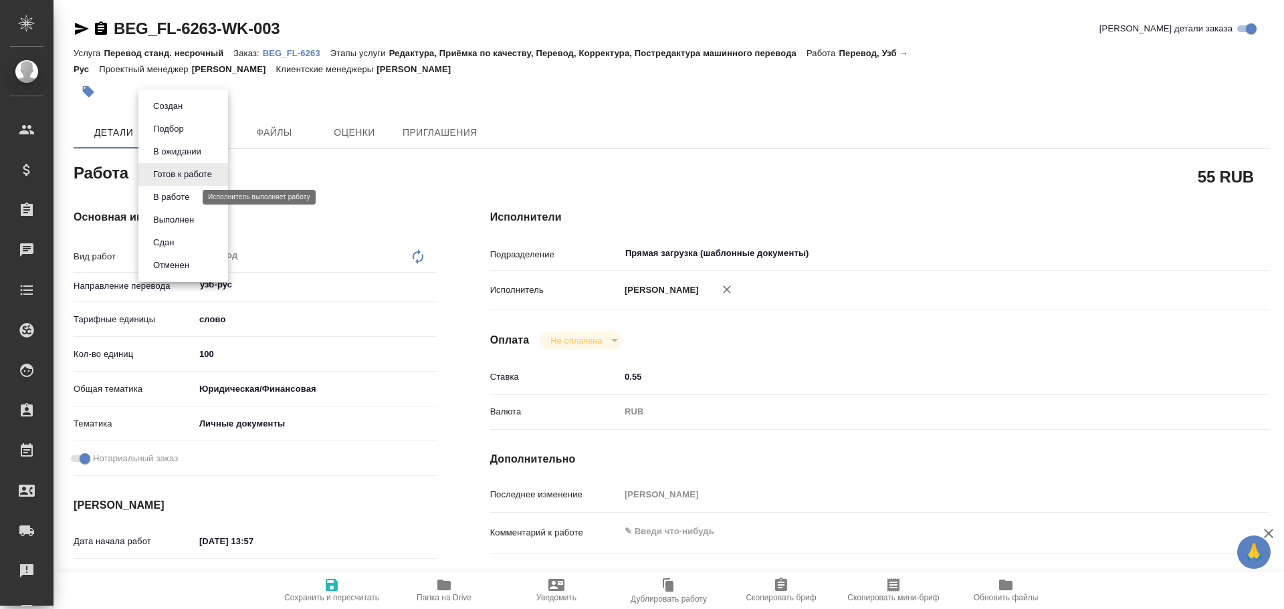
click at [160, 201] on button "В работе" at bounding box center [171, 197] width 44 height 15
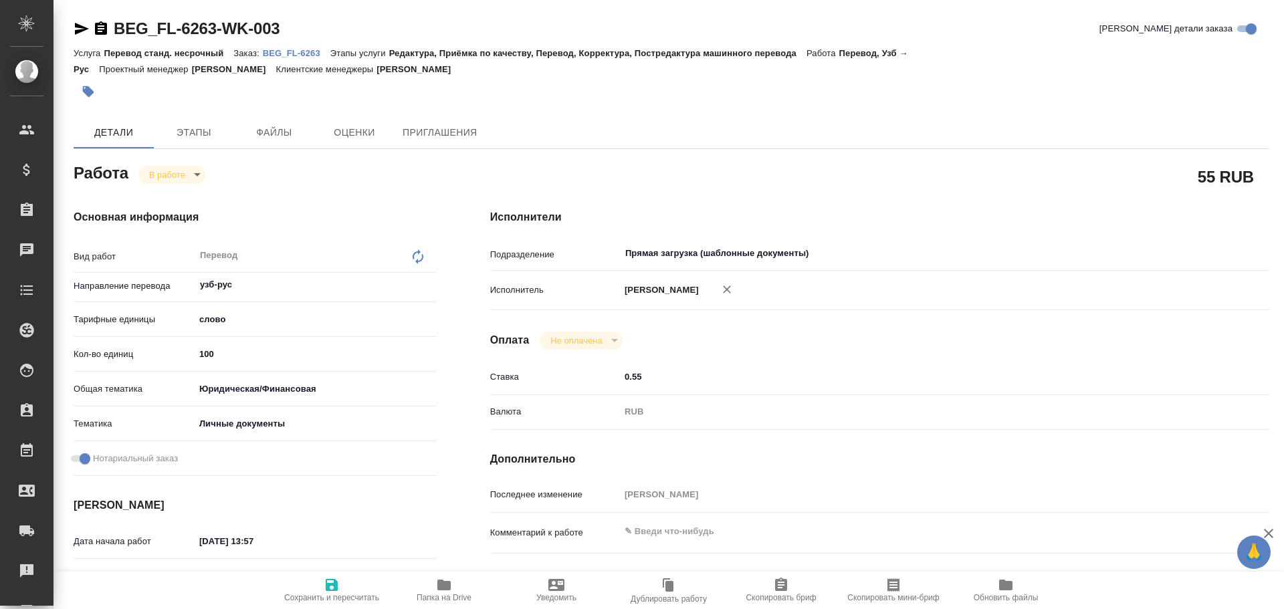
type textarea "x"
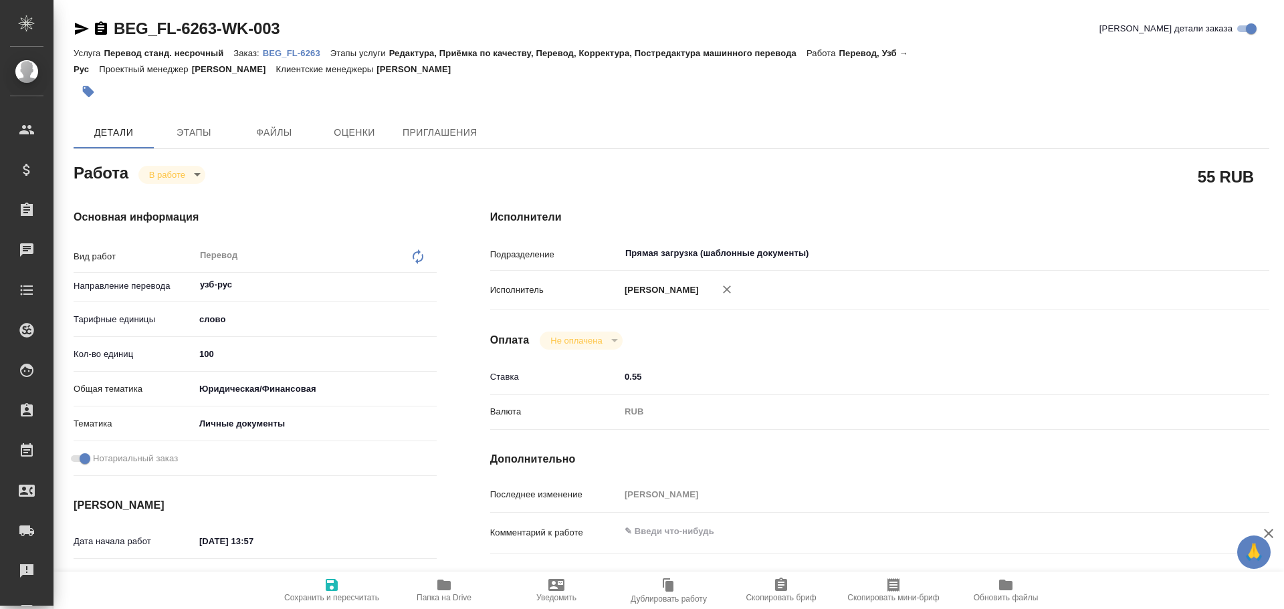
type textarea "x"
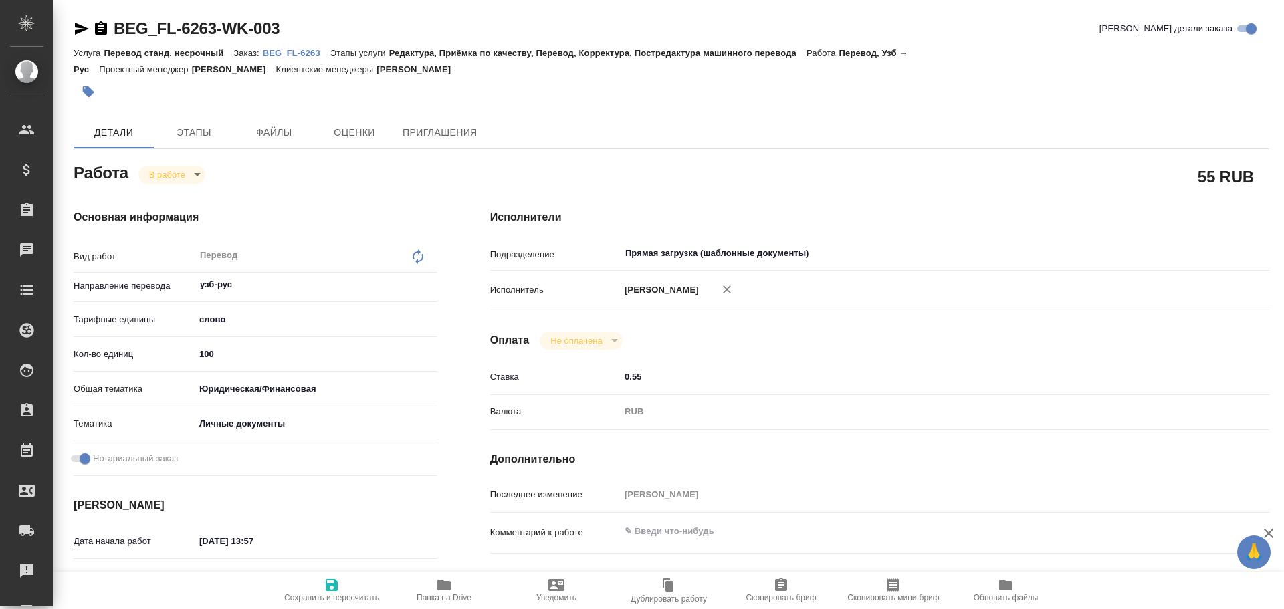
type textarea "x"
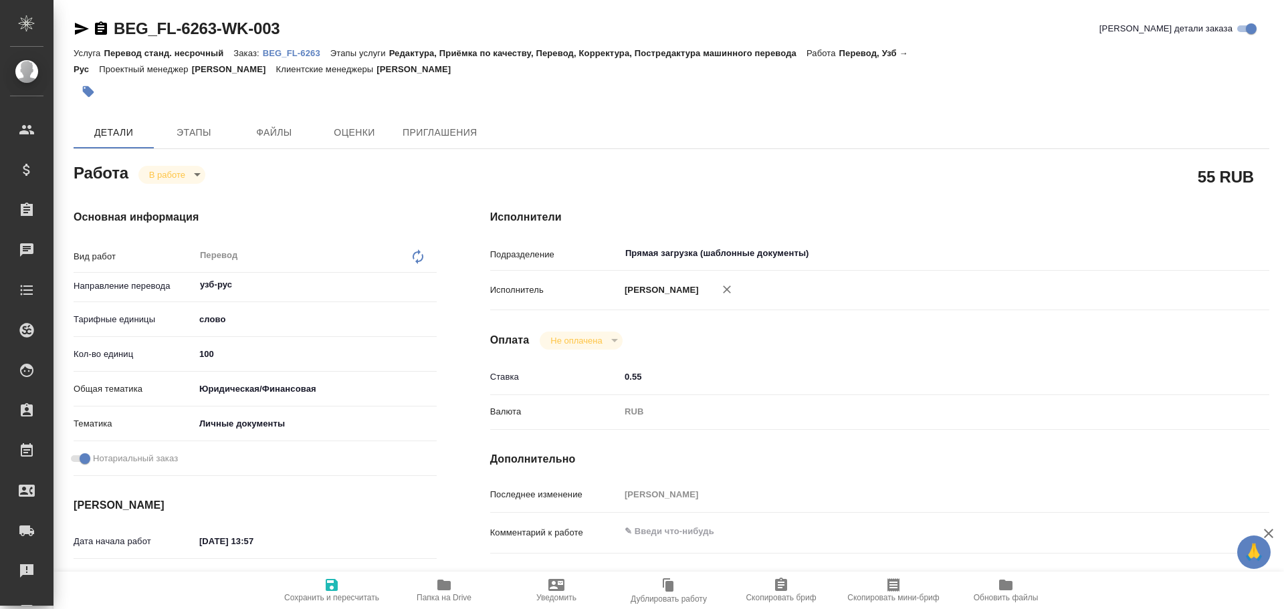
type textarea "x"
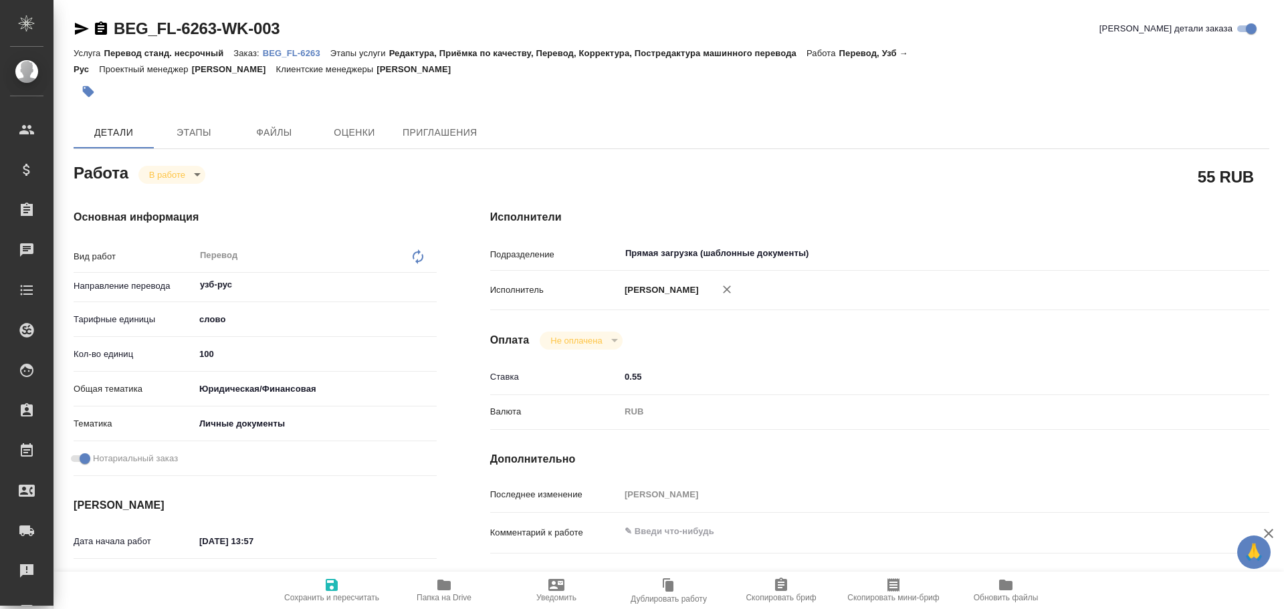
type textarea "x"
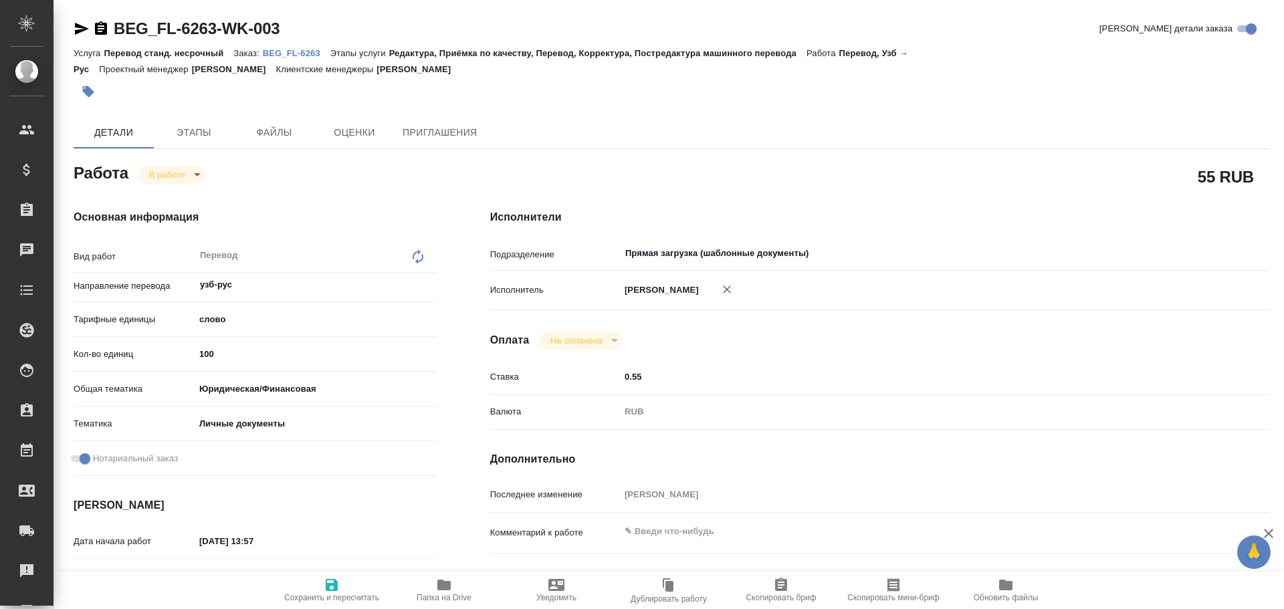
type textarea "x"
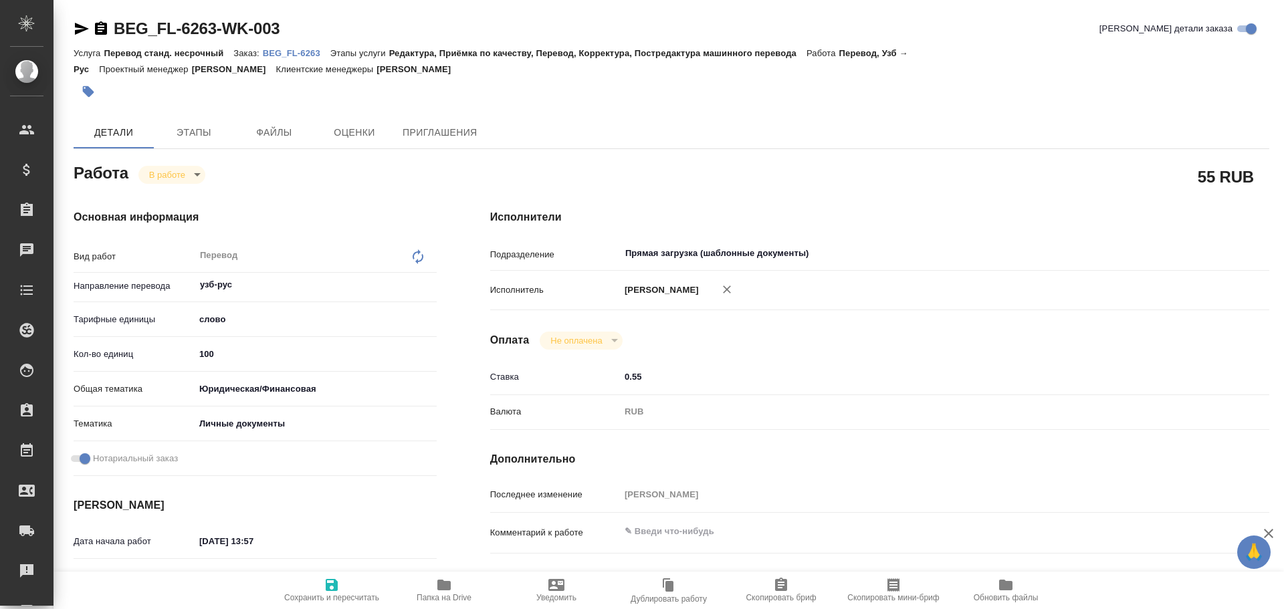
type textarea "x"
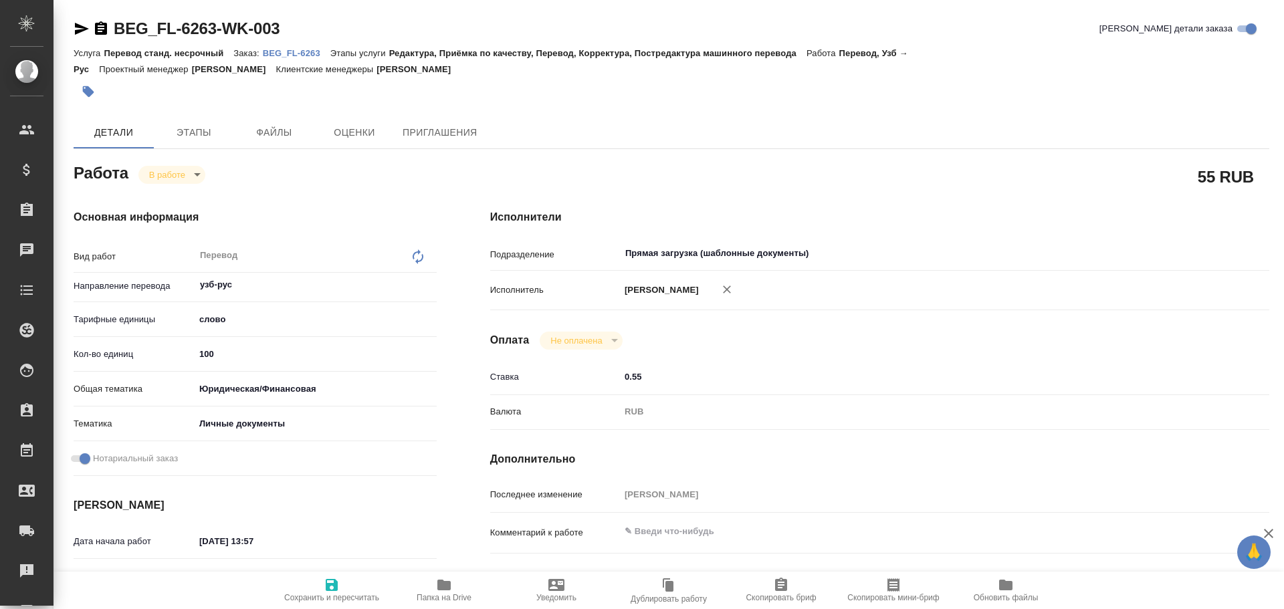
type textarea "x"
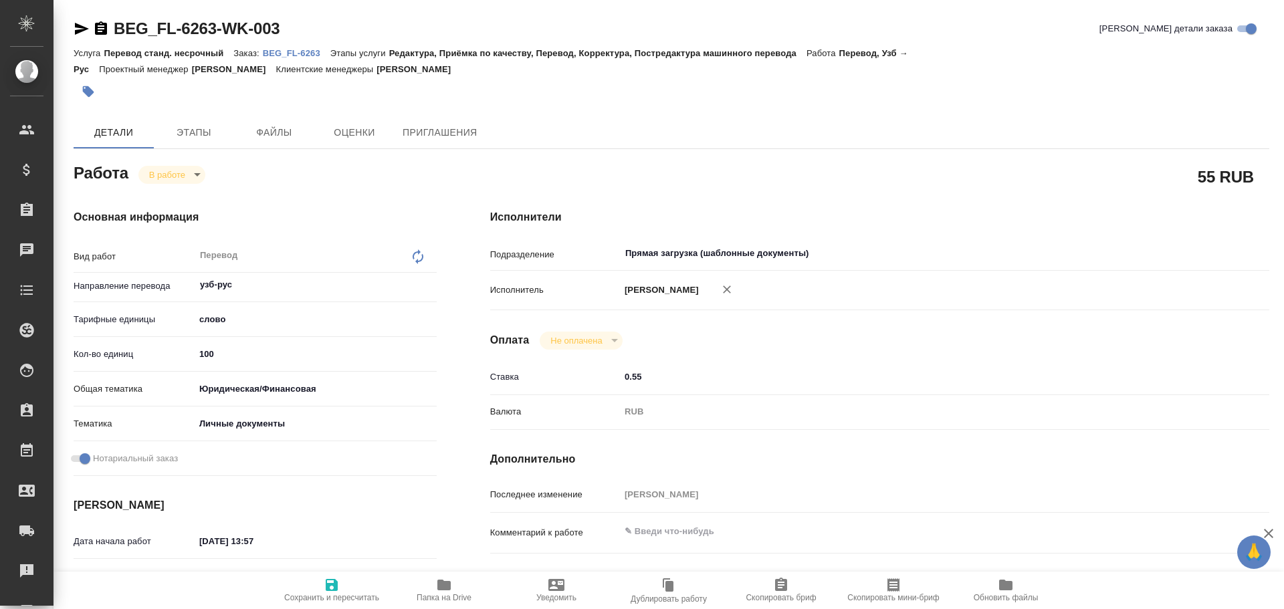
type textarea "x"
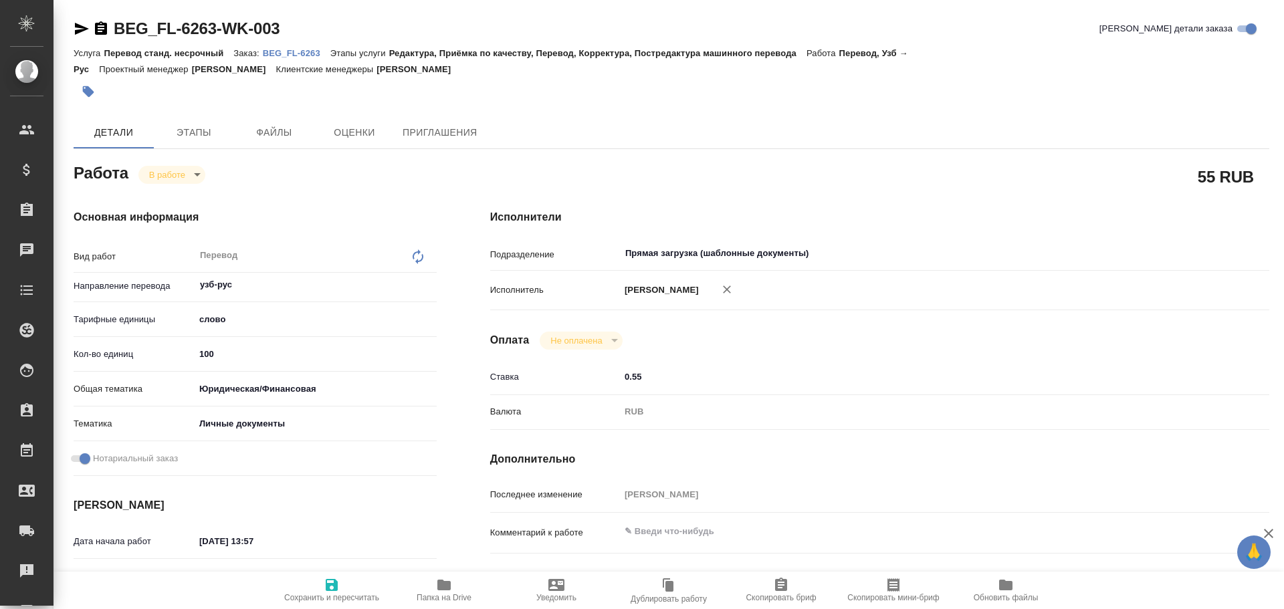
type textarea "x"
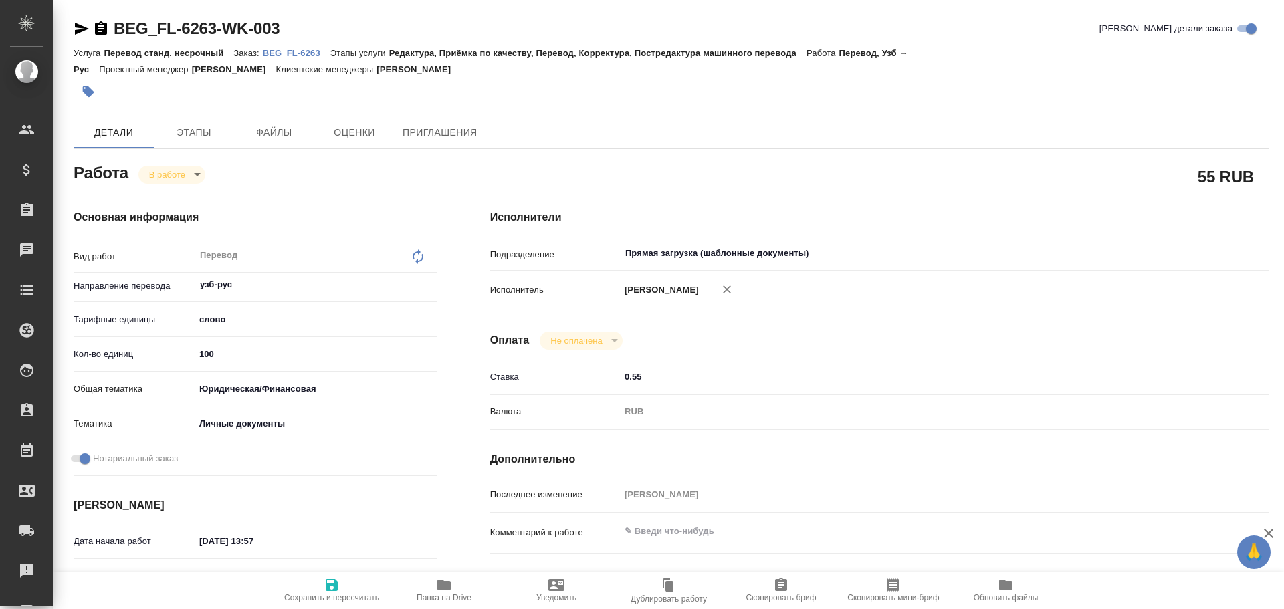
type textarea "x"
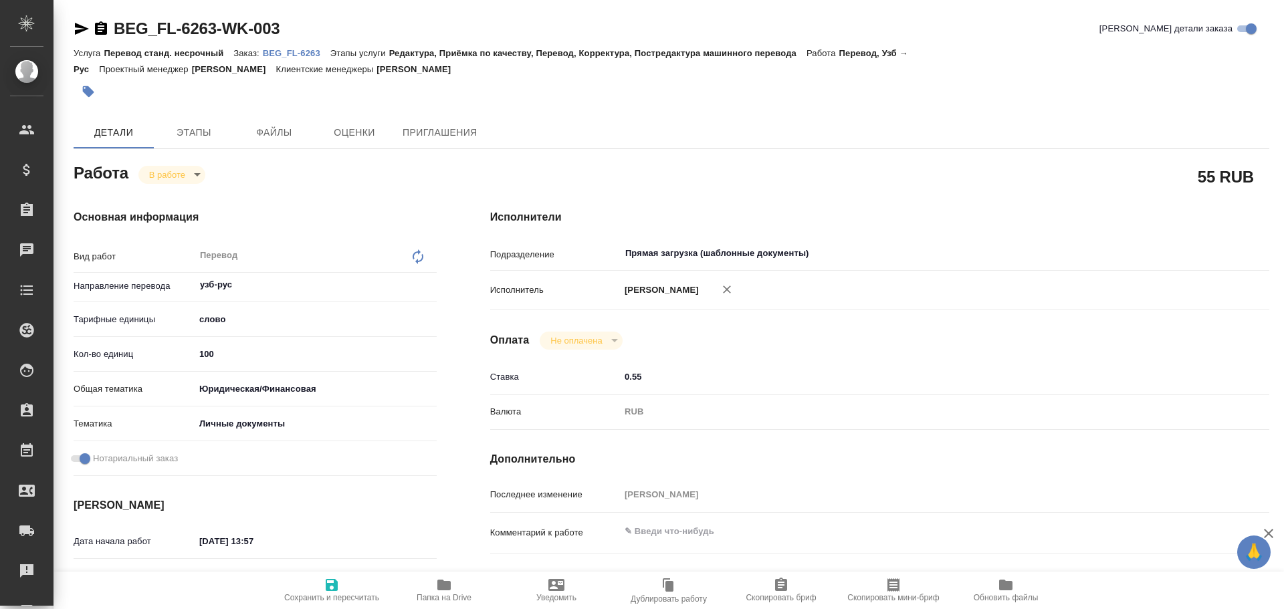
type textarea "x"
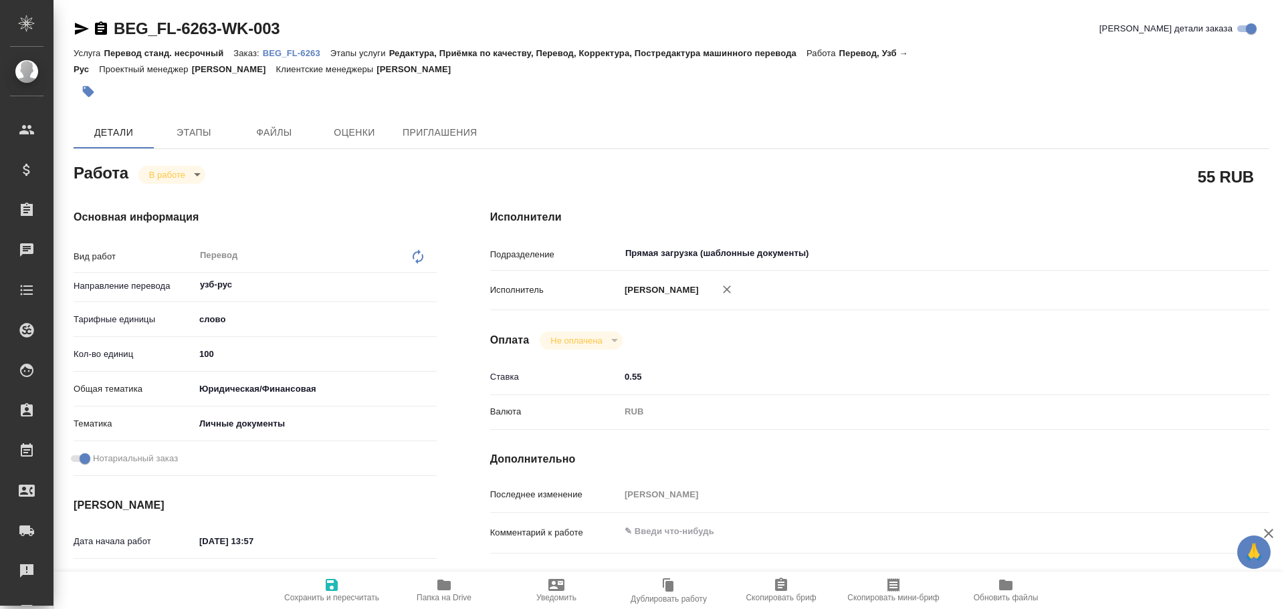
type textarea "x"
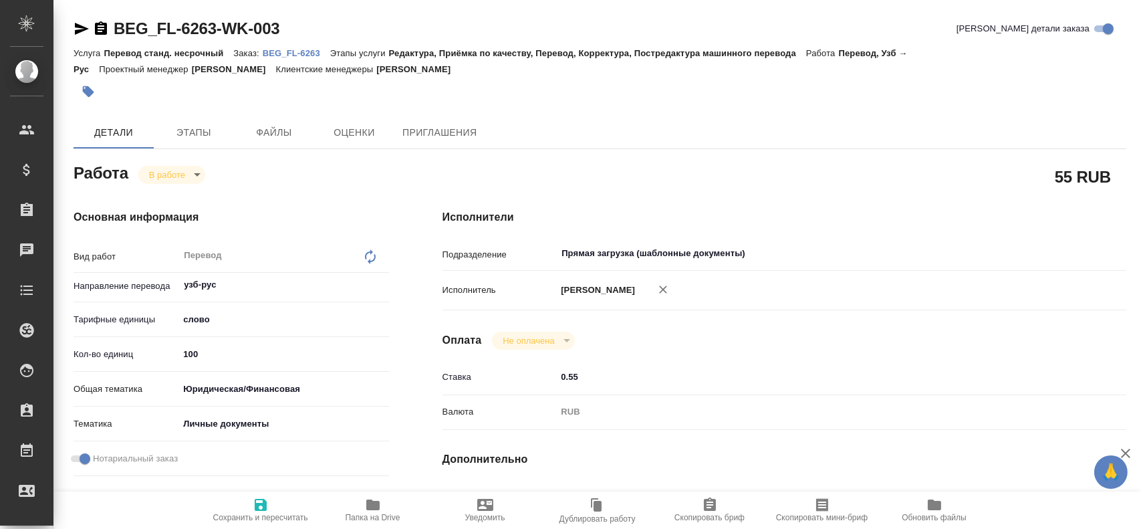
type textarea "x"
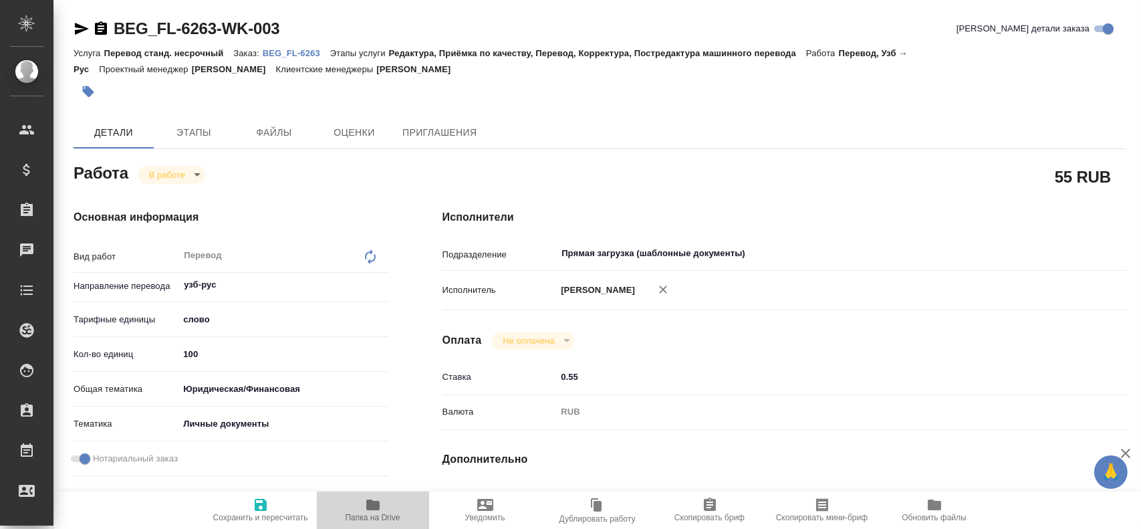
click at [383, 504] on span "Папка на Drive" at bounding box center [373, 509] width 96 height 25
click at [161, 177] on body "🙏 .cls-1 fill:#fff; AWATERA [PERSON_NAME] Спецификации Заказы 0 Чаты Todo Проек…" at bounding box center [570, 264] width 1141 height 529
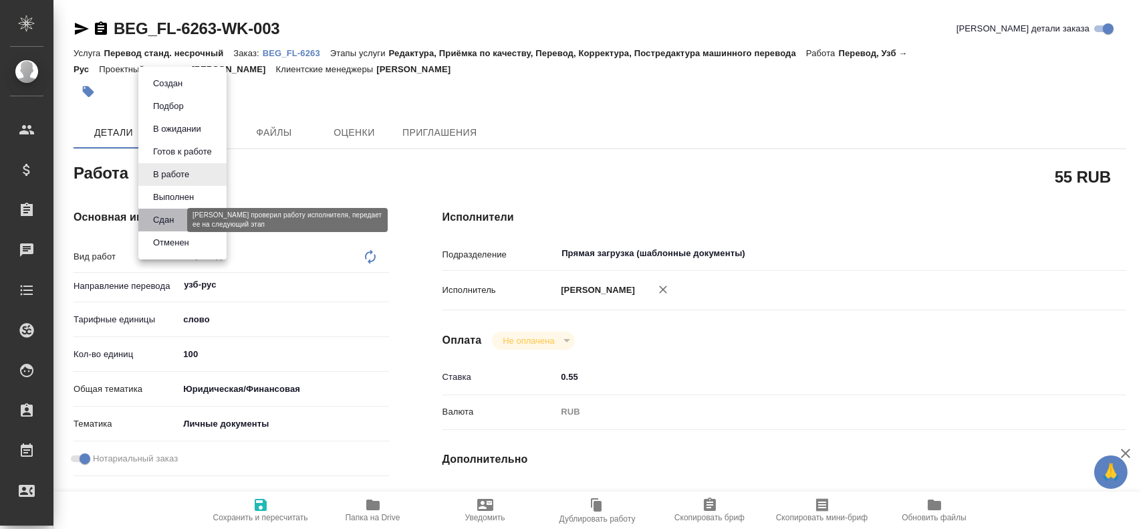
click at [160, 217] on button "Сдан" at bounding box center [163, 220] width 29 height 15
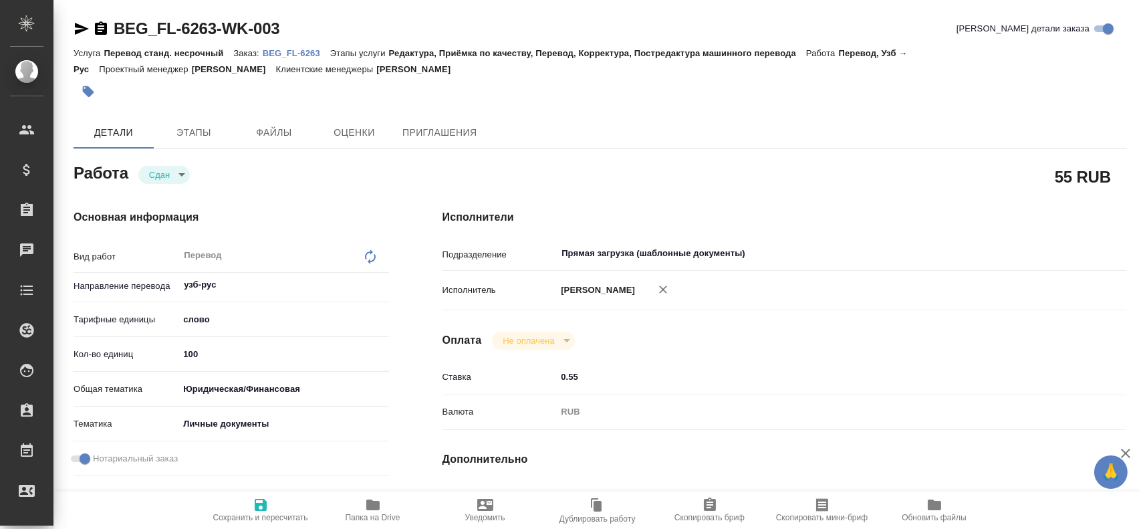
type textarea "x"
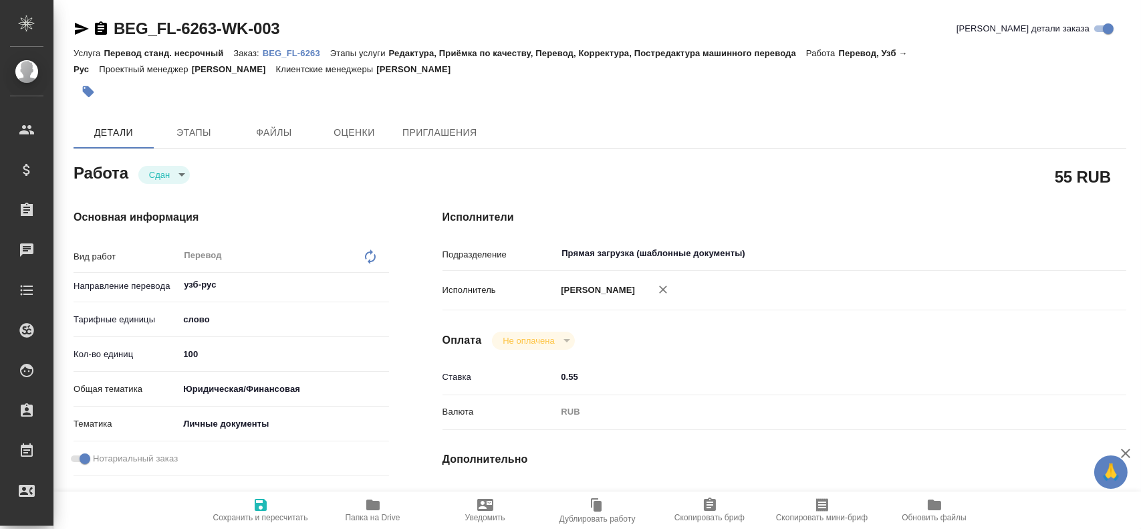
type textarea "x"
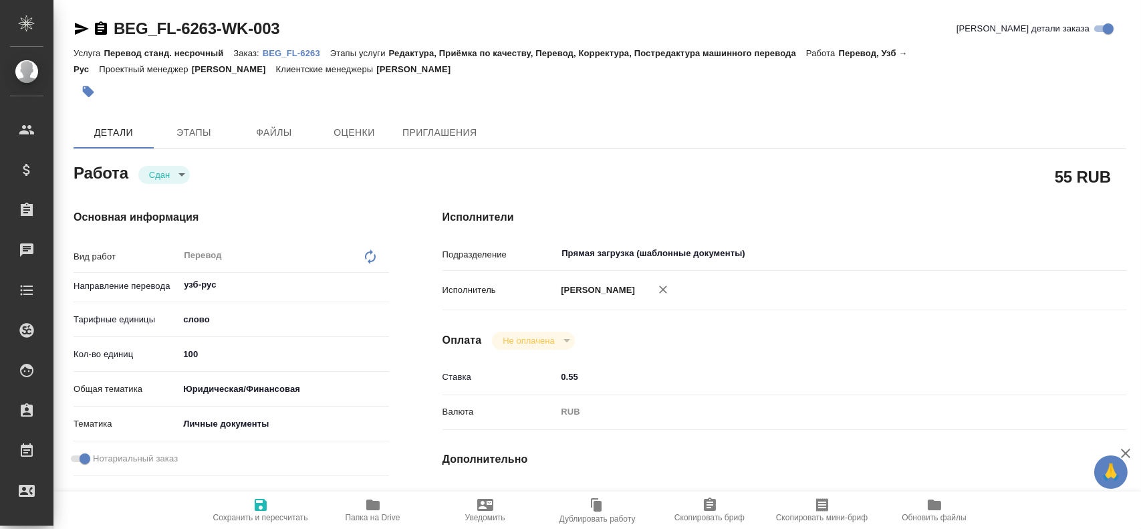
click at [267, 511] on icon "button" at bounding box center [261, 505] width 16 height 16
type textarea "x"
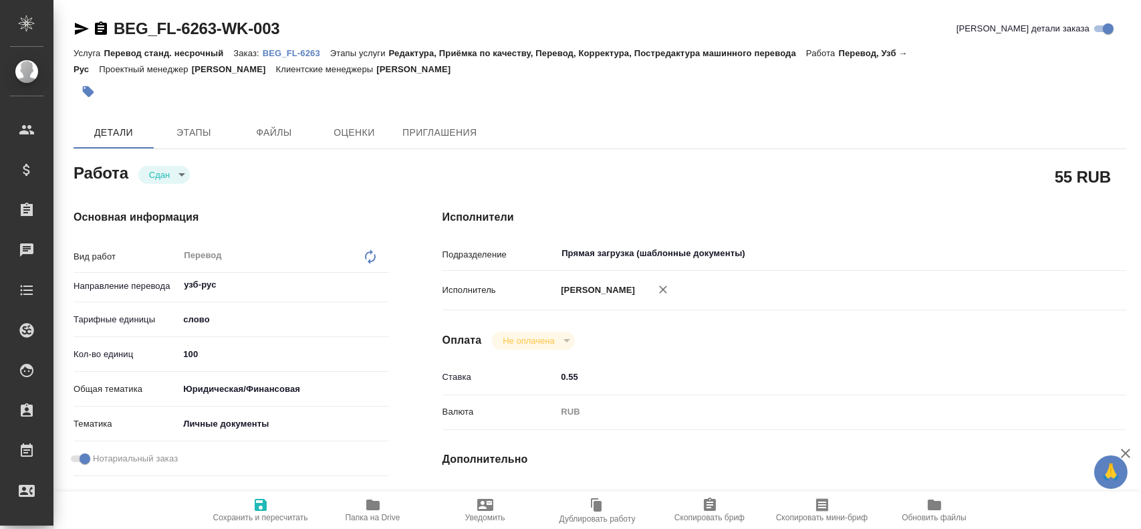
type textarea "x"
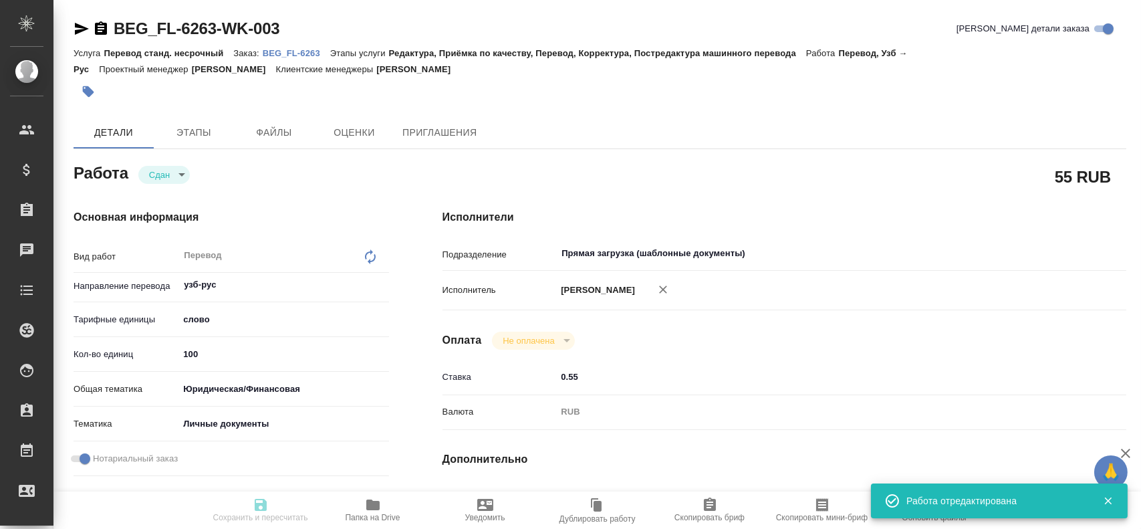
type textarea "x"
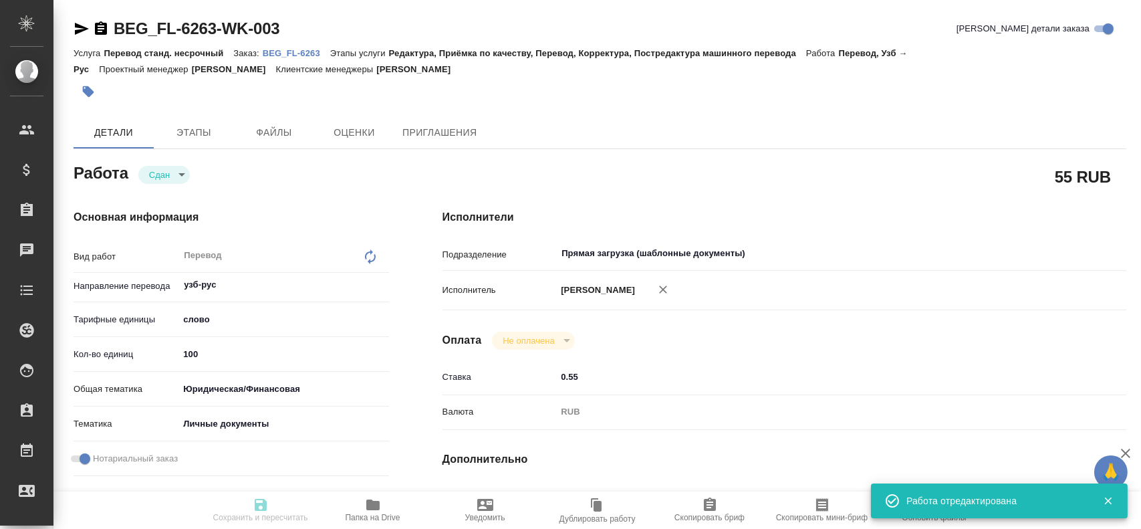
type textarea "x"
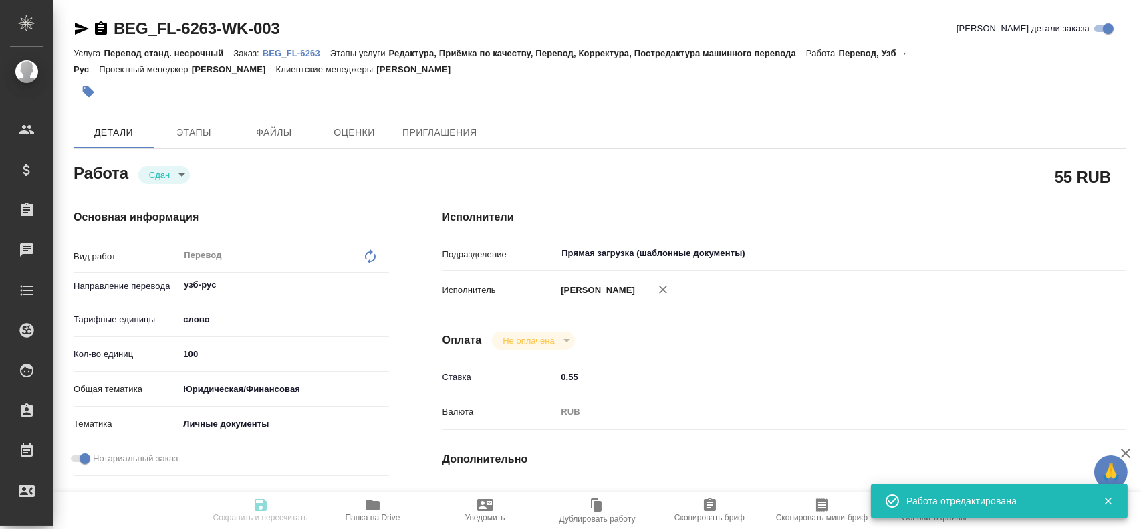
type input "closed"
type textarea "Перевод"
type textarea "x"
type input "узб-рус"
type input "5a8b1489cc6b4906c91bfd90"
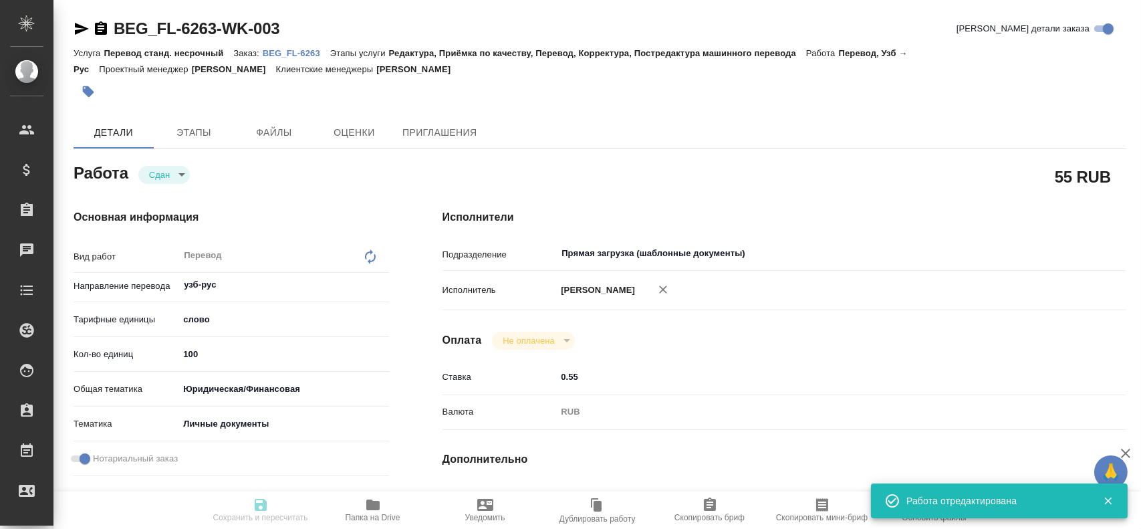
type input "100"
type input "yr-fn"
type input "5a8b8b956a9677013d343cfe"
checkbox input "true"
type input "[DATE] 13:57"
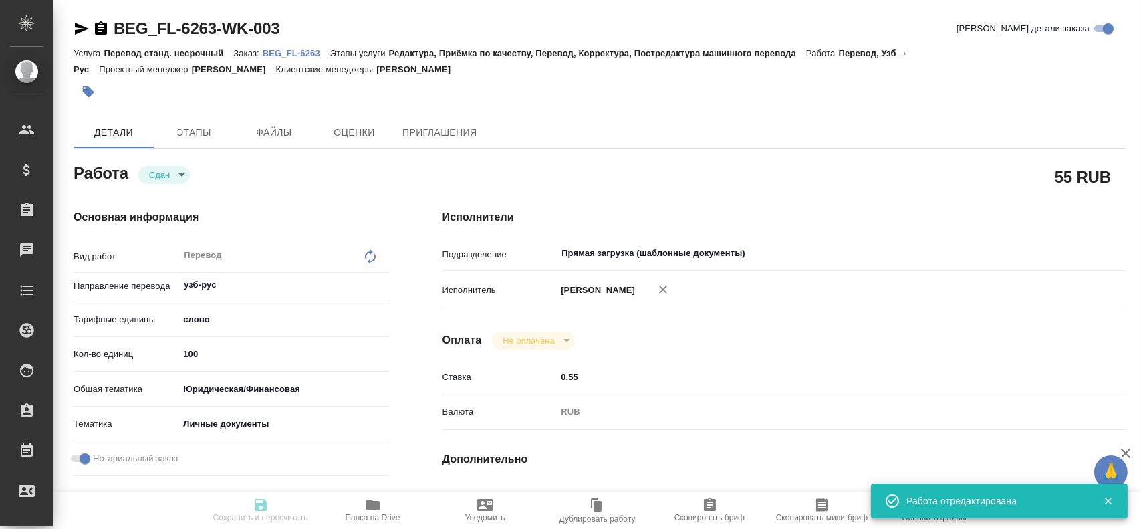
type input "[DATE] 14:15"
type input "[DATE] 17:20"
type input "[DATE] 14:26"
type input "[DATE] 17:30"
type input "Прямая загрузка (шаблонные документы)"
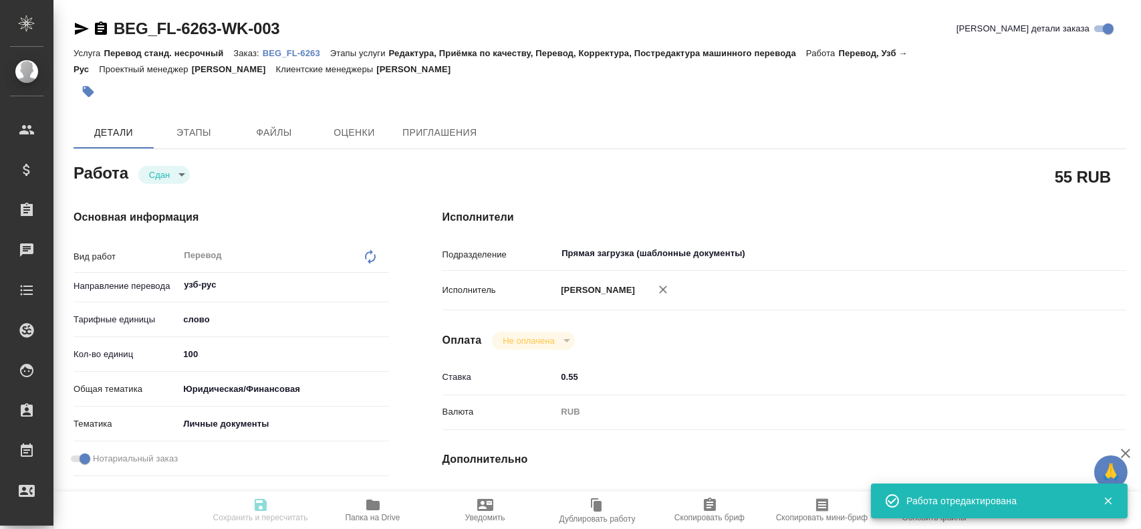
type input "notPayed"
type input "0.55"
type input "RUB"
type input "[PERSON_NAME]"
type textarea "x"
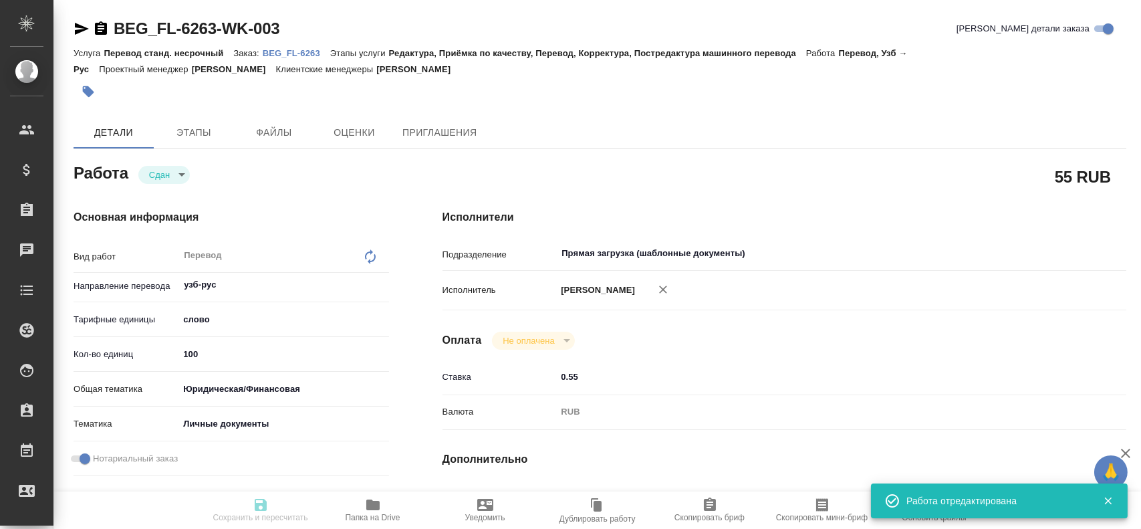
type textarea "/Clients/FL_BEG/Orders/BEG_FL-6263/Translated/BEG_FL-6263-WK-003"
type textarea "x"
type input "BEG_FL-6263"
type input "Перевод станд. несрочный"
type input "Редактура, Приёмка по качеству, Перевод, Корректура, Постредактура машинного пе…"
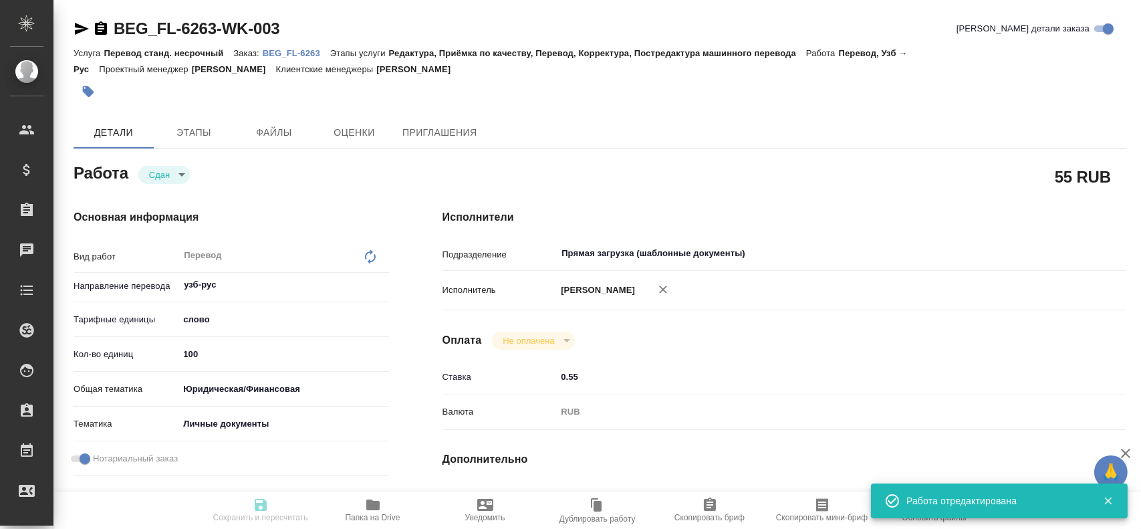
type input "[PERSON_NAME]"
type input "/Clients/FL_BEG/Orders/BEG_FL-6263"
type textarea "Тилавов [PERSON_NAME] Угли"
type textarea "x"
type textarea "Для госуслуг, под нот"
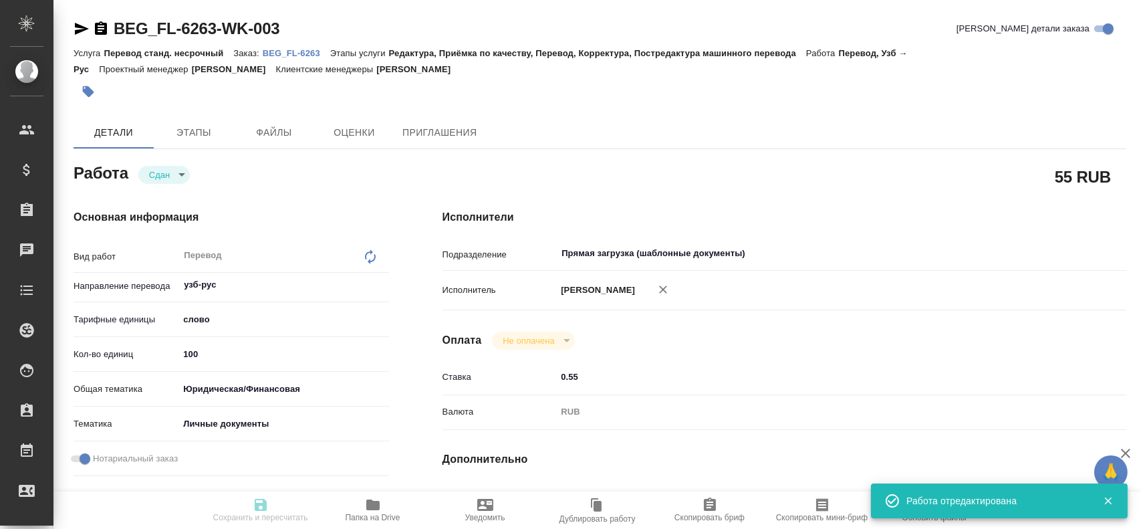
type textarea "x"
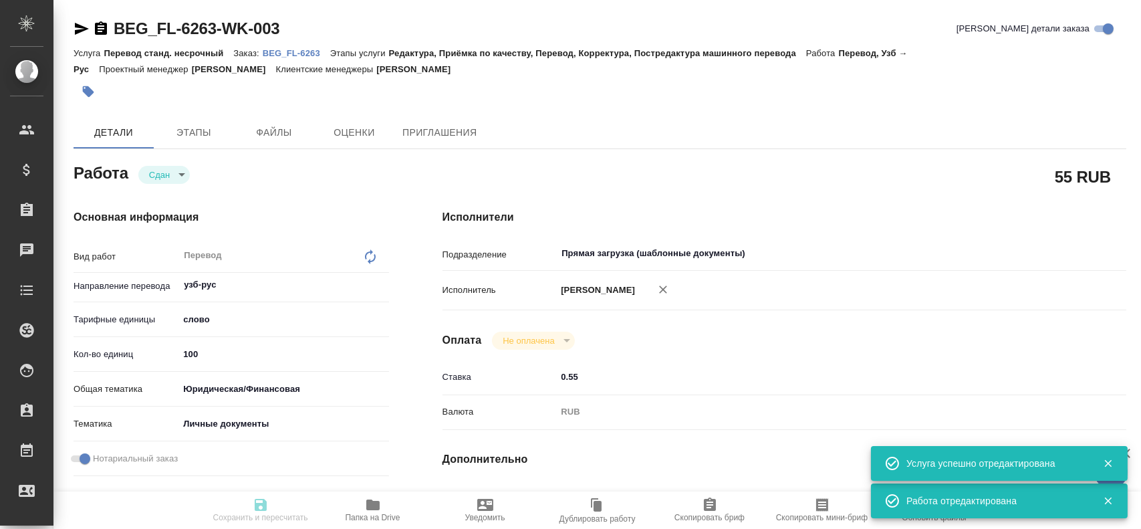
type textarea "x"
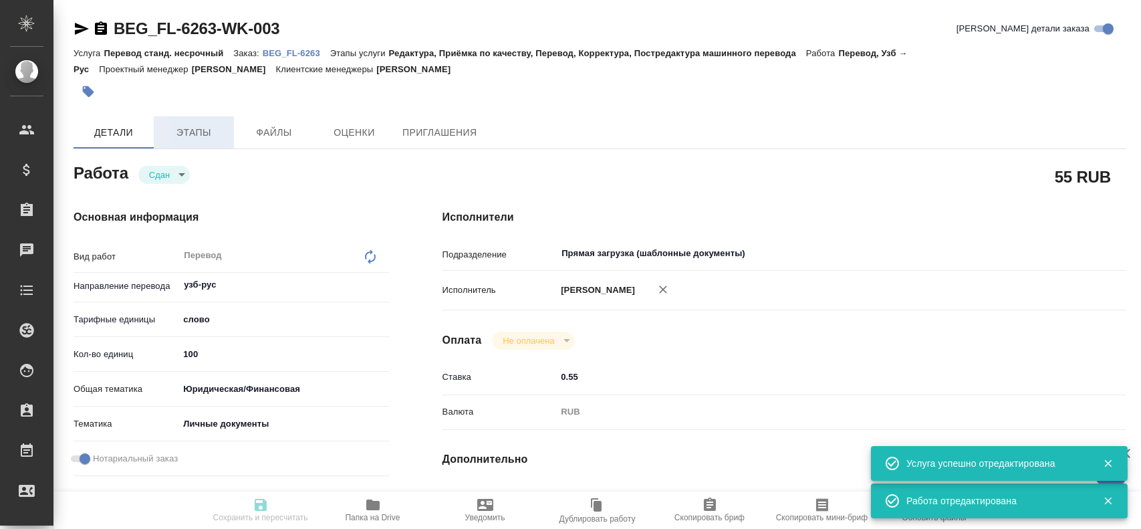
type textarea "x"
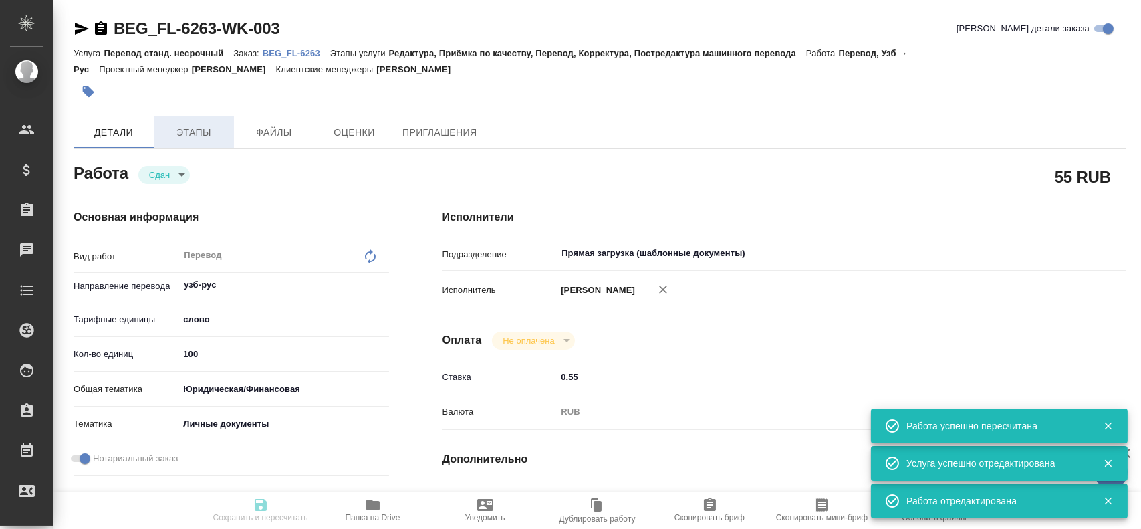
click at [205, 131] on span "Этапы" at bounding box center [194, 132] width 64 height 17
type input "closed"
type textarea "Перевод"
type textarea "x"
type input "узб-рус"
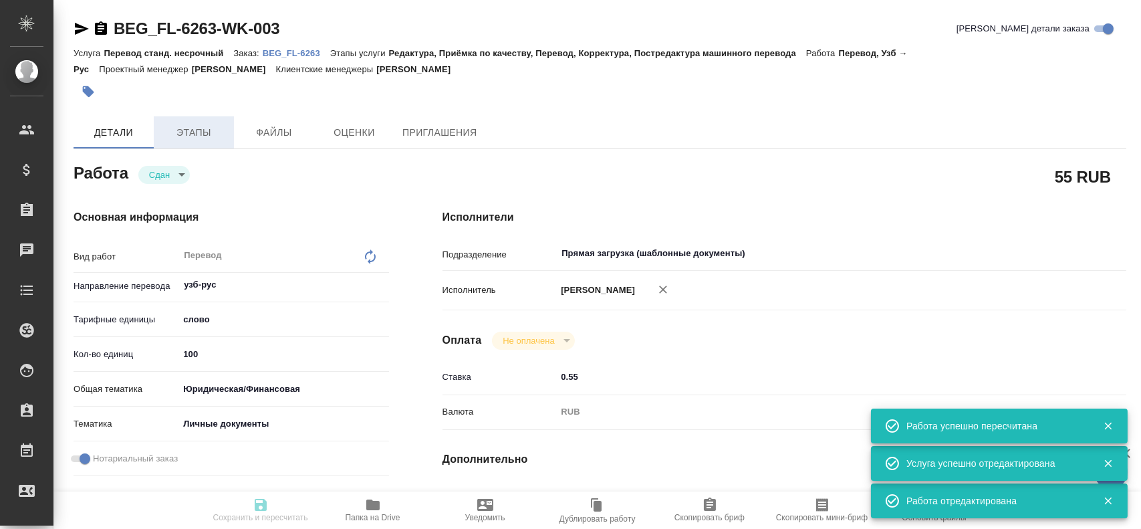
type input "5a8b1489cc6b4906c91bfd90"
type input "100"
type input "yr-fn"
type input "5a8b8b956a9677013d343cfe"
checkbox input "true"
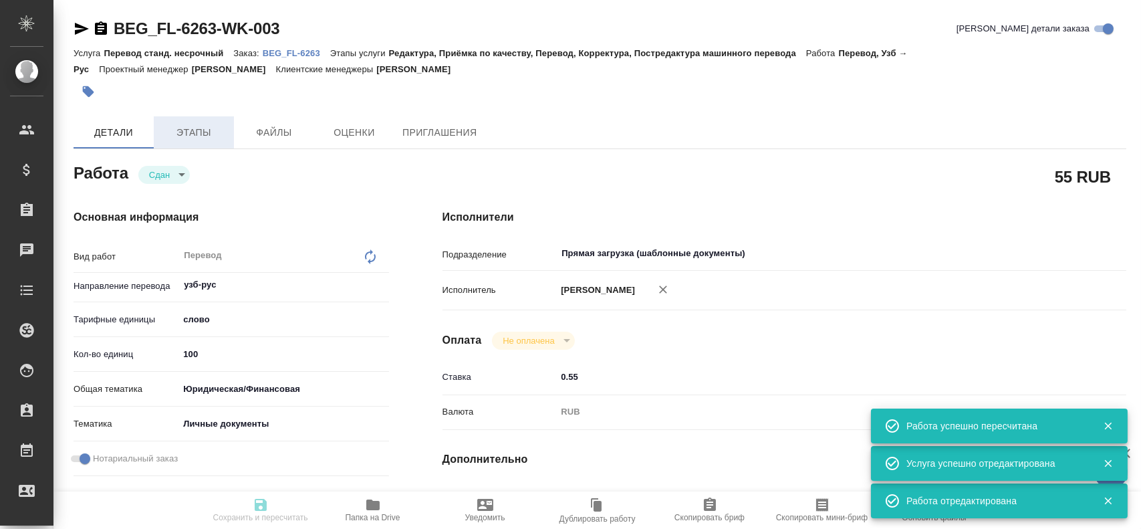
type input "[DATE] 13:57"
type input "[DATE] 14:15"
type input "[DATE] 17:20"
type input "[DATE] 14:26"
type input "[DATE] 17:30"
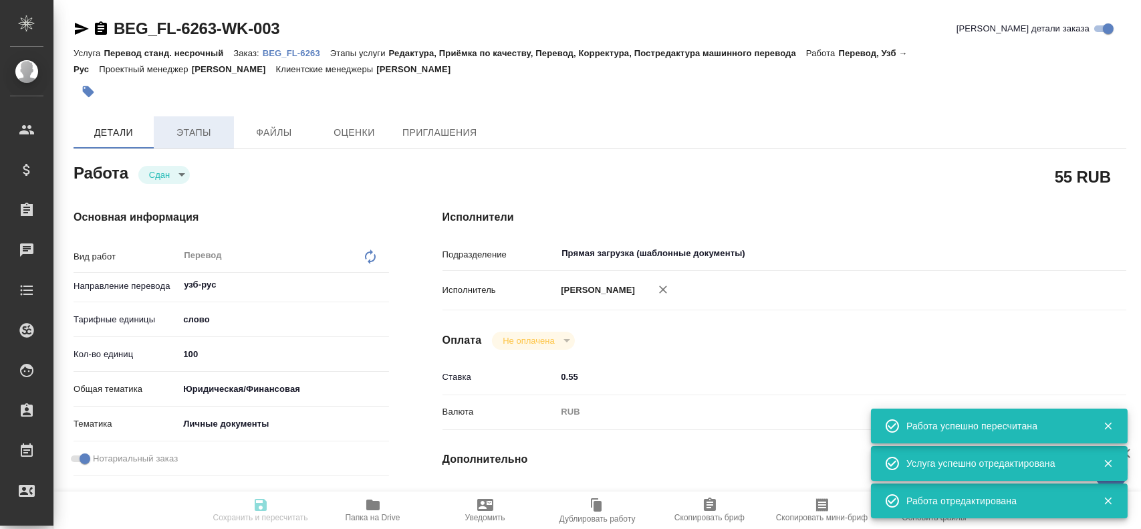
type input "Прямая загрузка (шаблонные документы)"
type input "notPayed"
type input "0.55"
type input "RUB"
type input "[PERSON_NAME]"
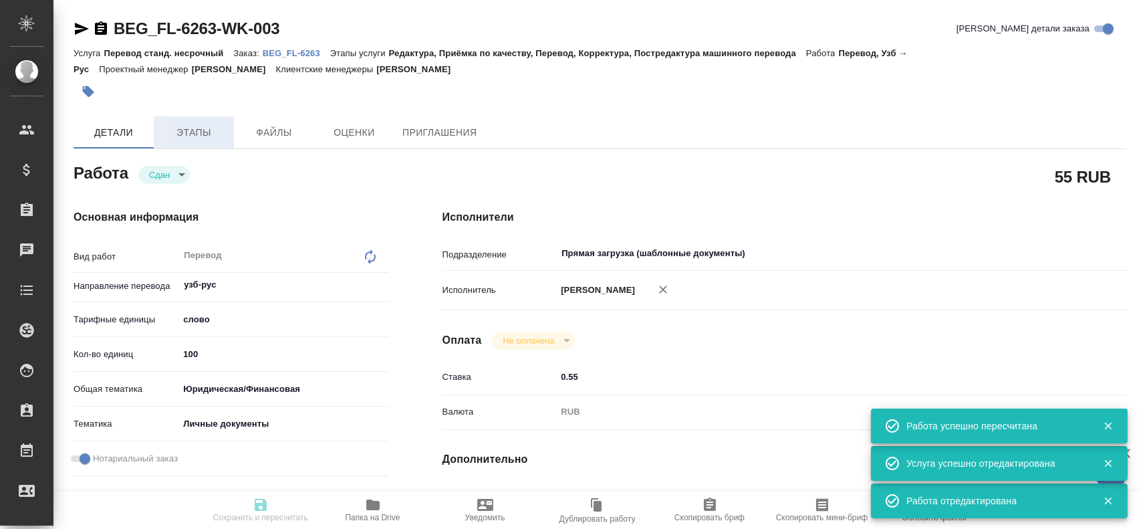
type textarea "x"
type textarea "/Clients/FL_BEG/Orders/BEG_FL-6263/Translated/BEG_FL-6263-WK-003"
type textarea "x"
type input "BEG_FL-6263"
type input "Перевод станд. несрочный"
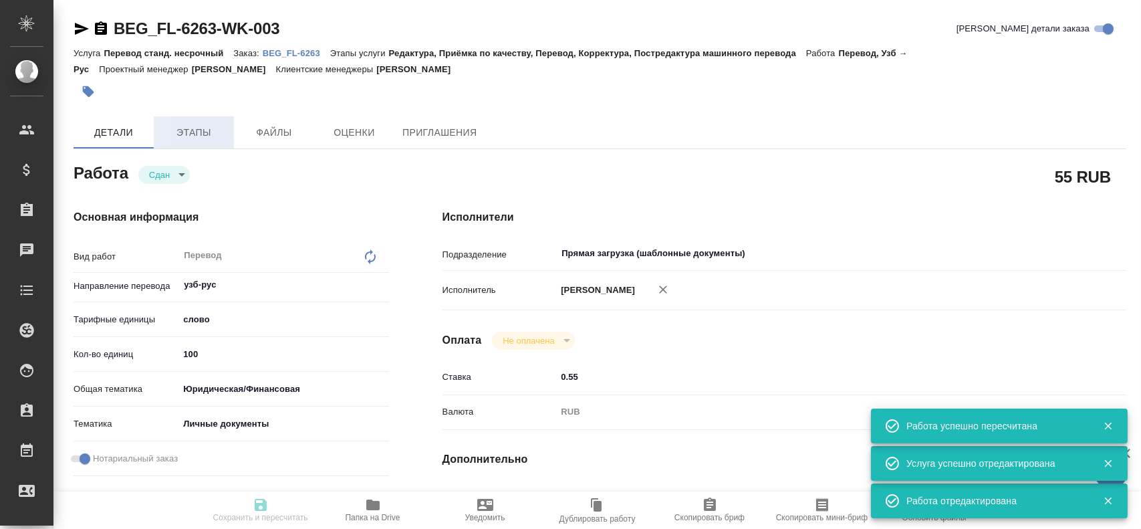
type input "Редактура, Приёмка по качеству, Перевод, Корректура, Постредактура машинного пе…"
type input "[PERSON_NAME]"
type input "/Clients/FL_BEG/Orders/BEG_FL-6263"
type textarea "Тилавов [PERSON_NAME] Угли"
type textarea "x"
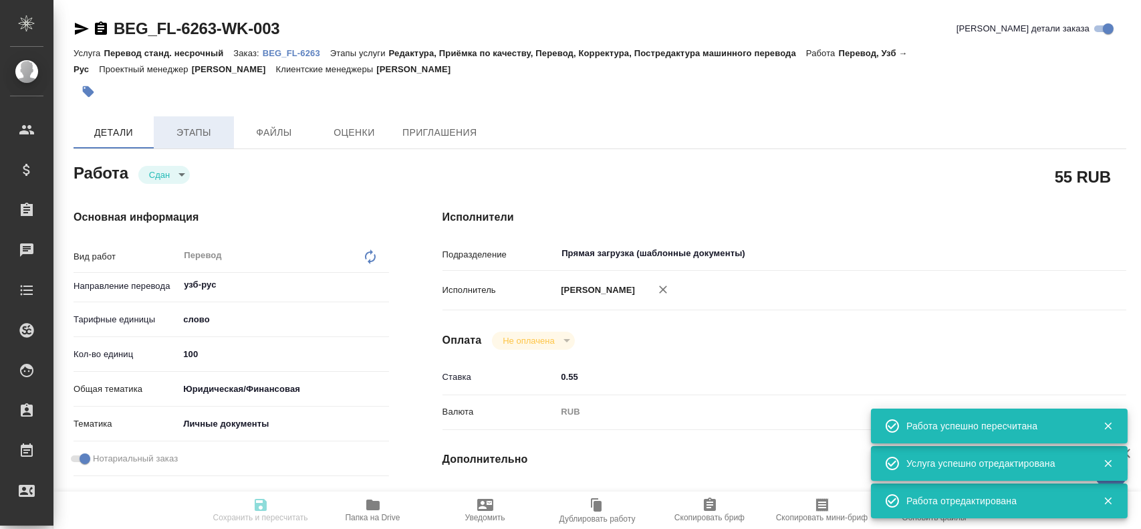
type textarea "Для госуслуг, под нот"
type textarea "x"
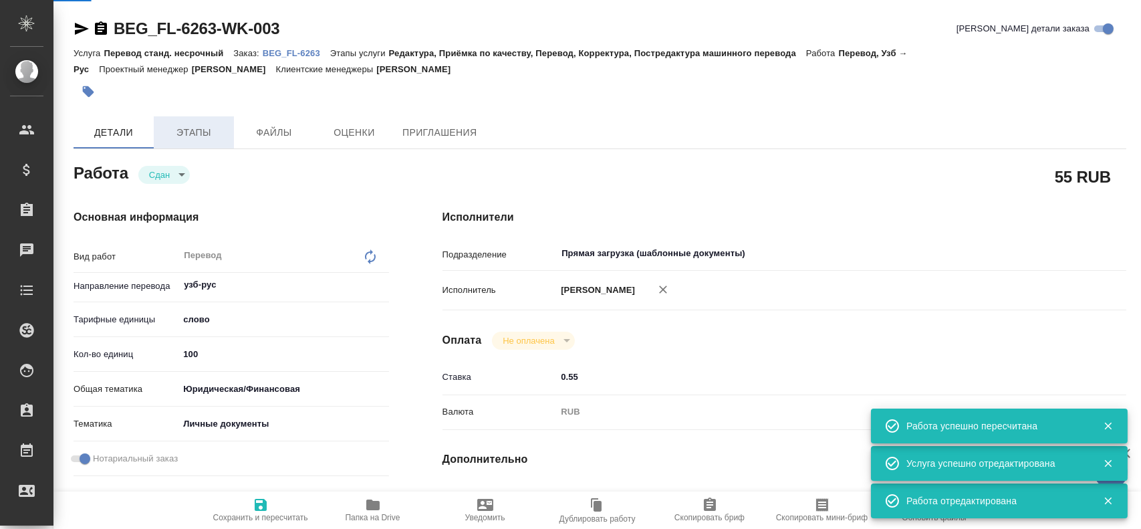
type textarea "x"
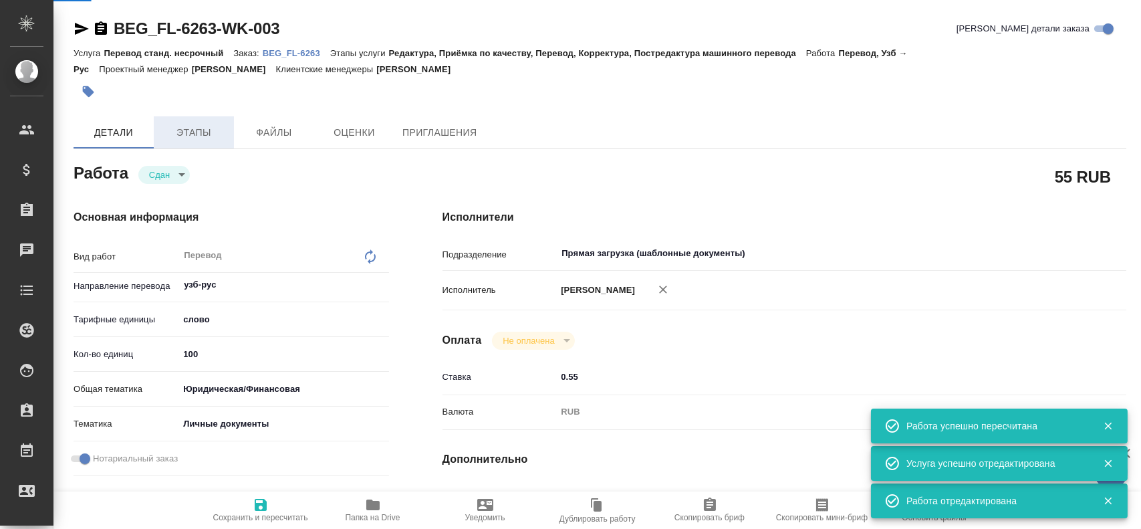
type textarea "x"
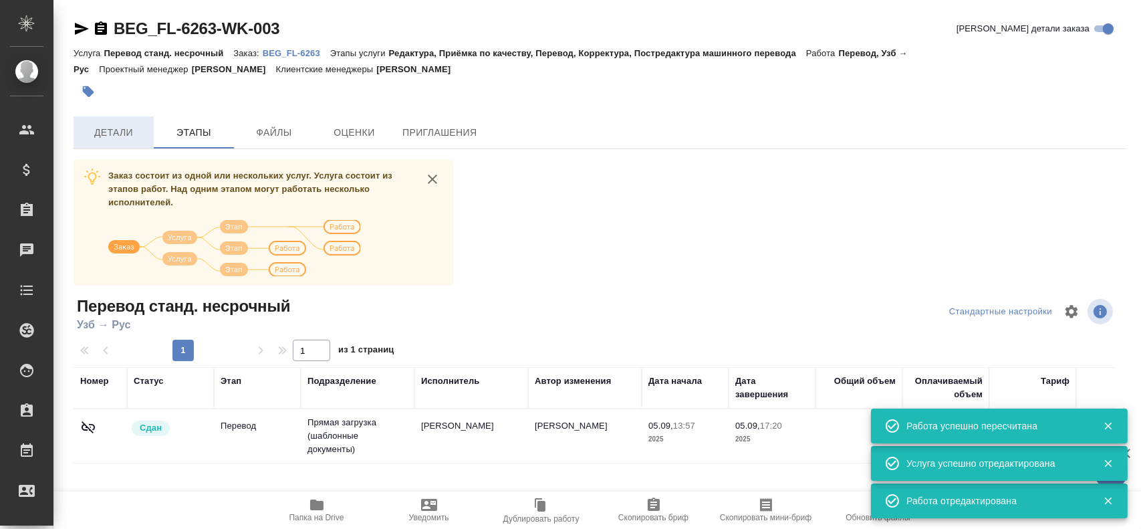
click at [104, 142] on button "Детали" at bounding box center [114, 132] width 80 height 32
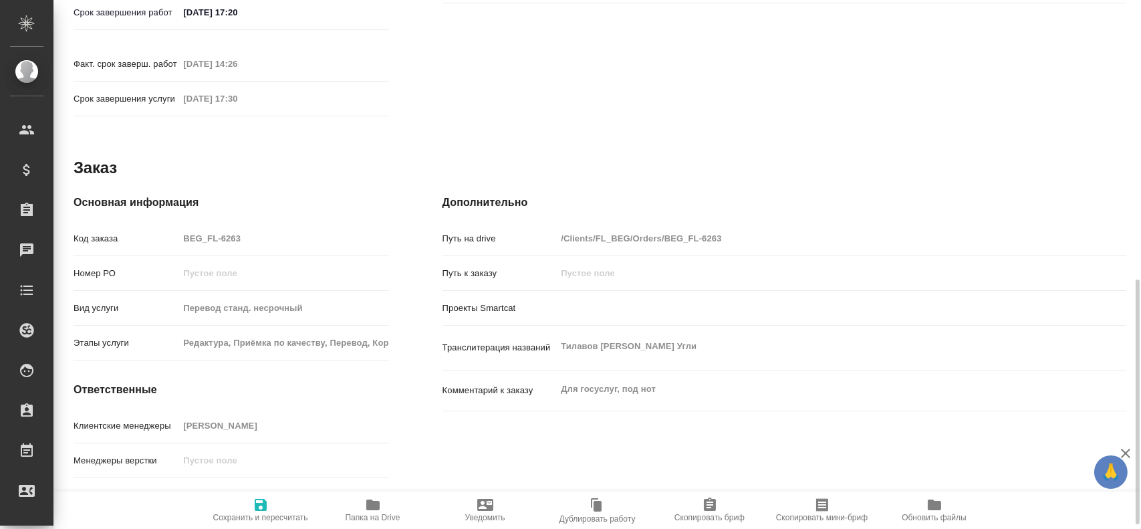
scroll to position [612, 0]
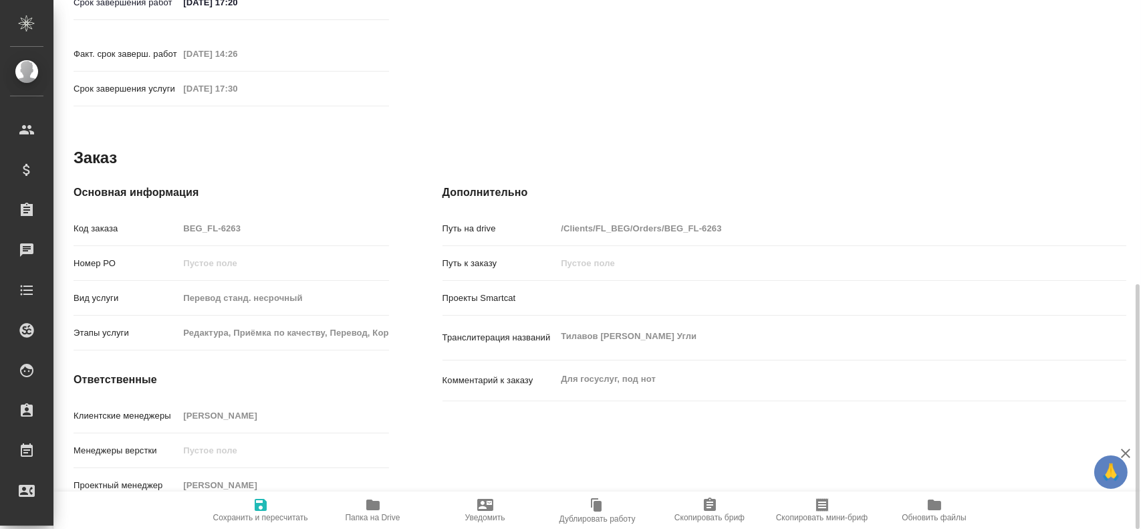
click at [128, 217] on div "Код заказа BEG_FL-6263" at bounding box center [232, 228] width 316 height 23
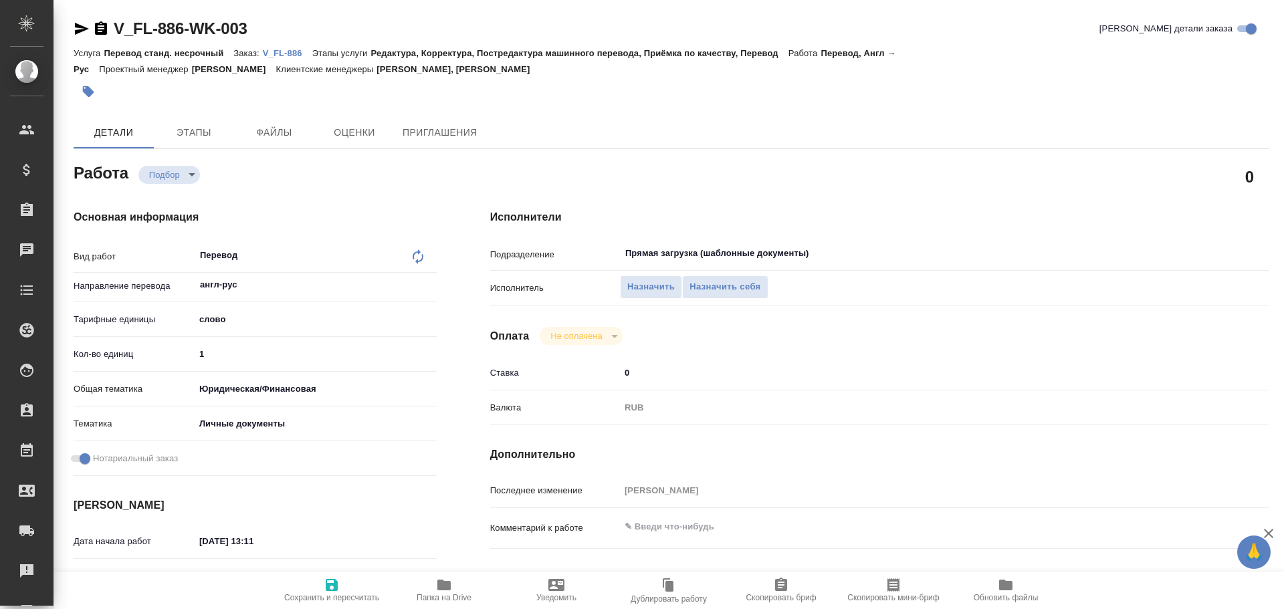
type textarea "x"
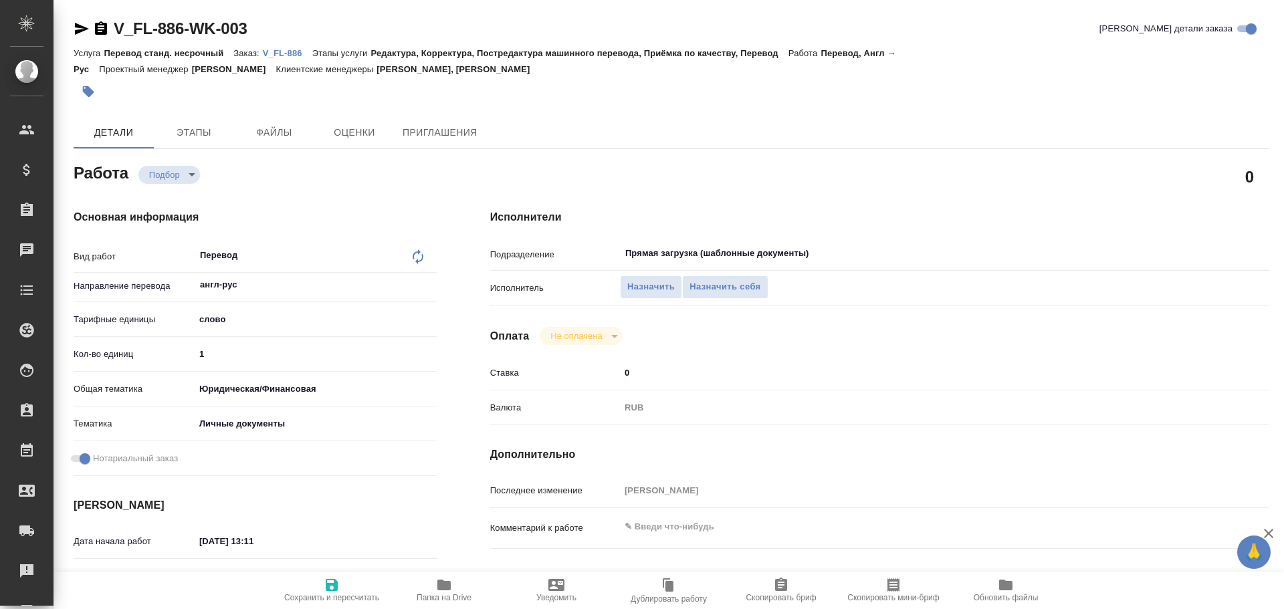
type textarea "x"
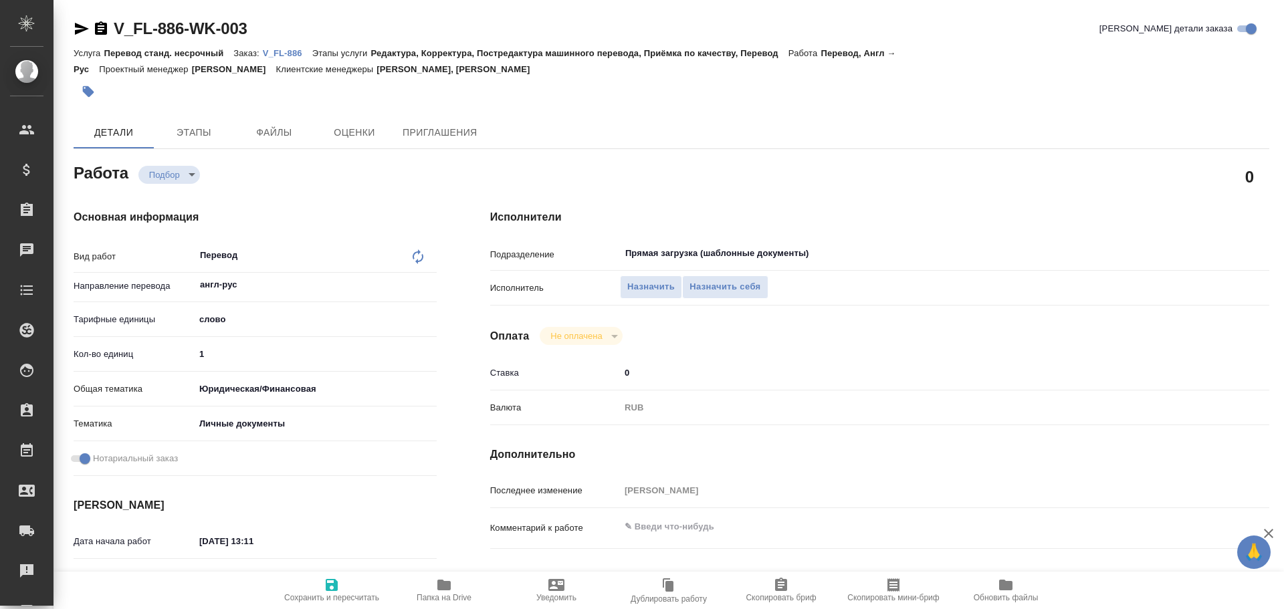
type textarea "x"
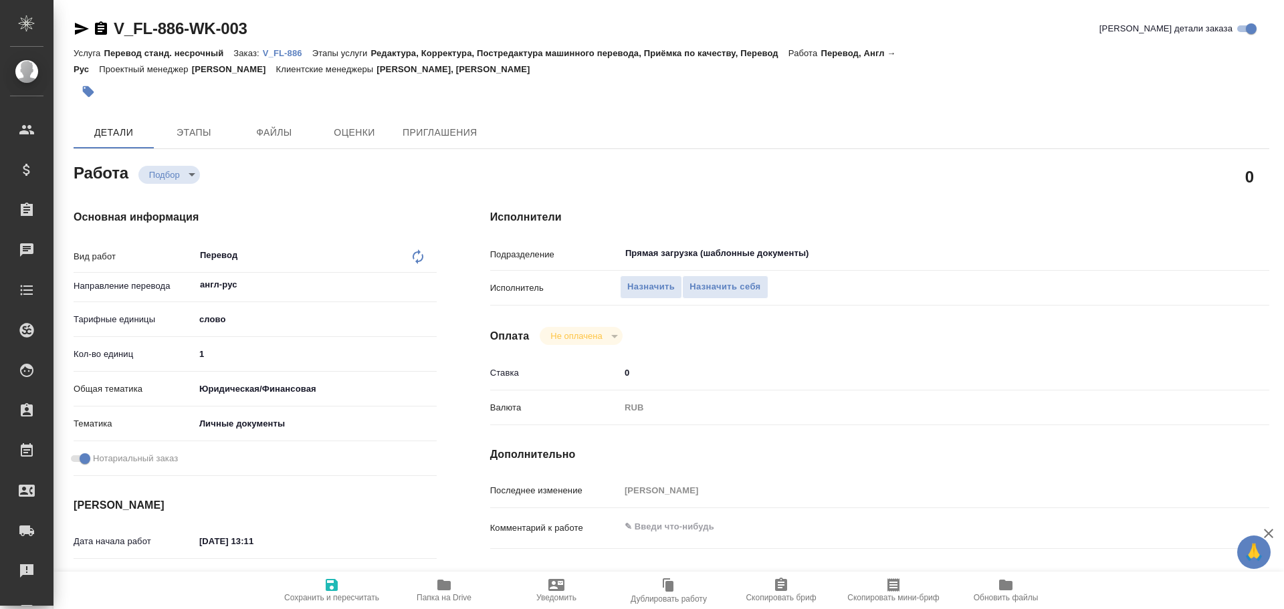
type textarea "x"
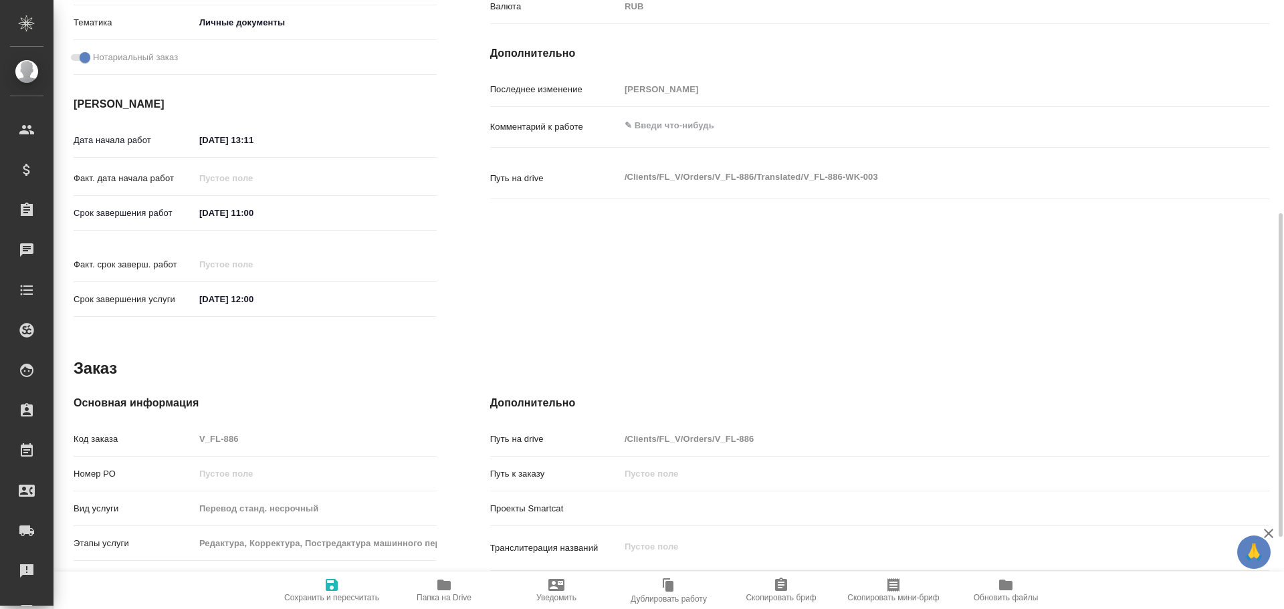
type textarea "x"
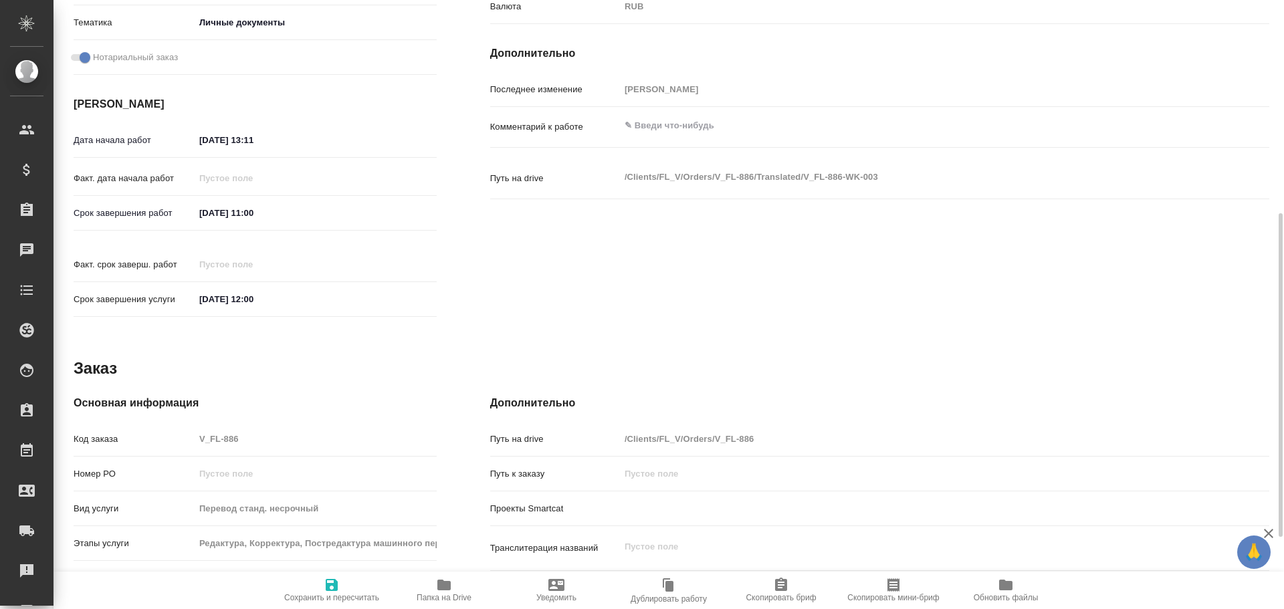
scroll to position [537, 0]
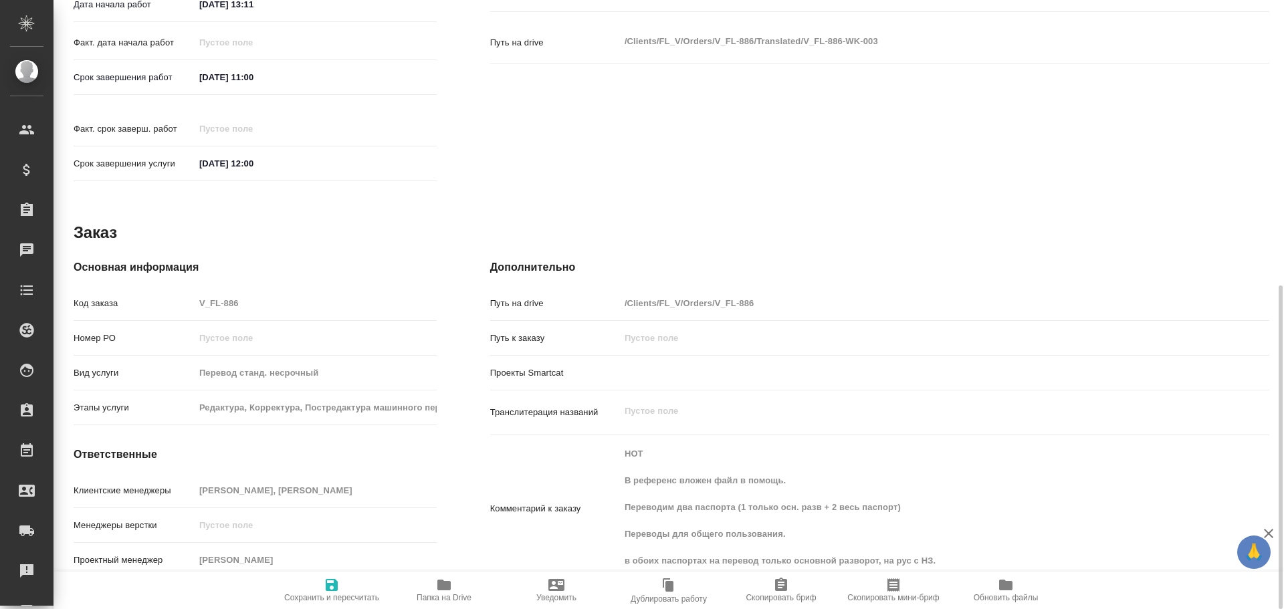
type textarea "x"
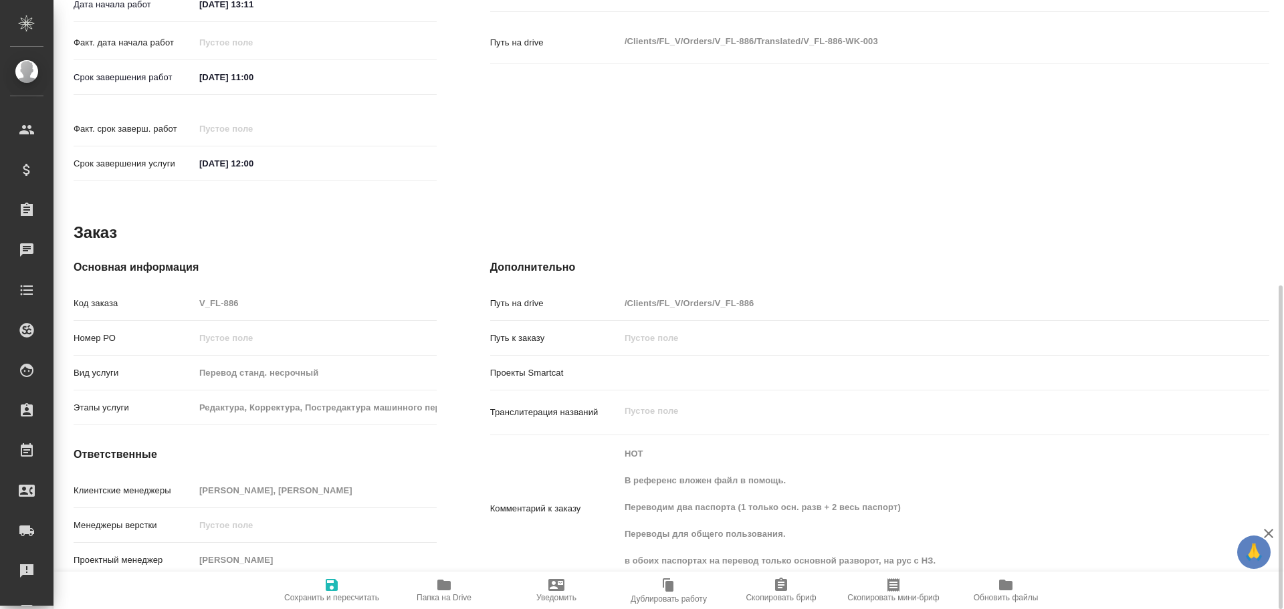
type textarea "x"
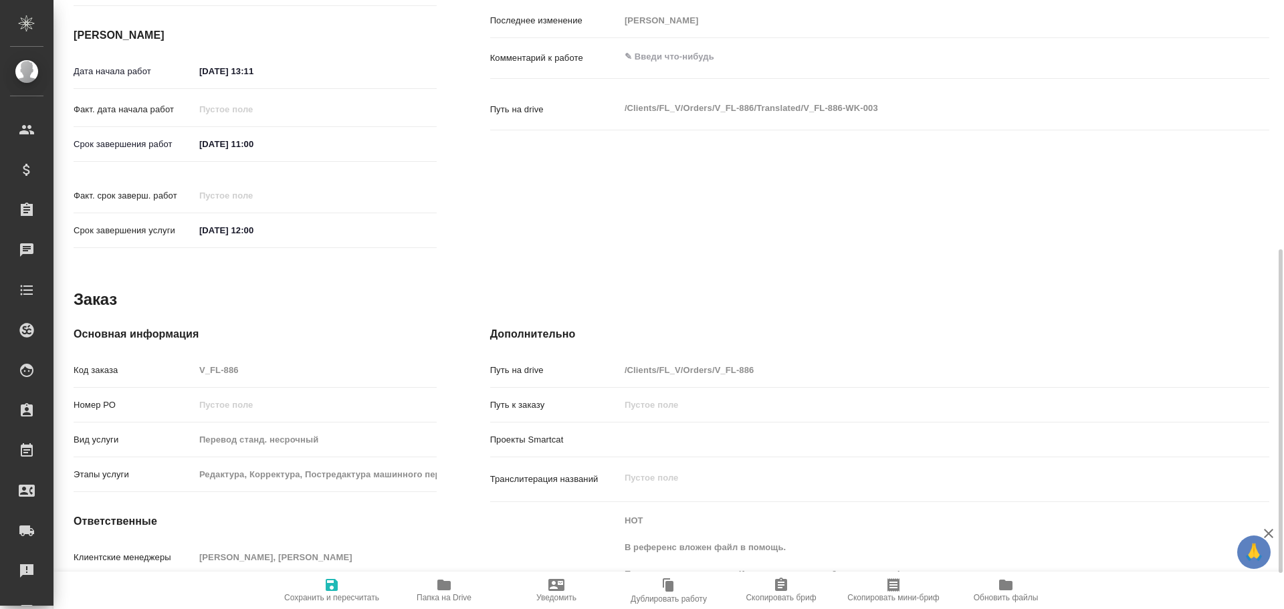
scroll to position [0, 0]
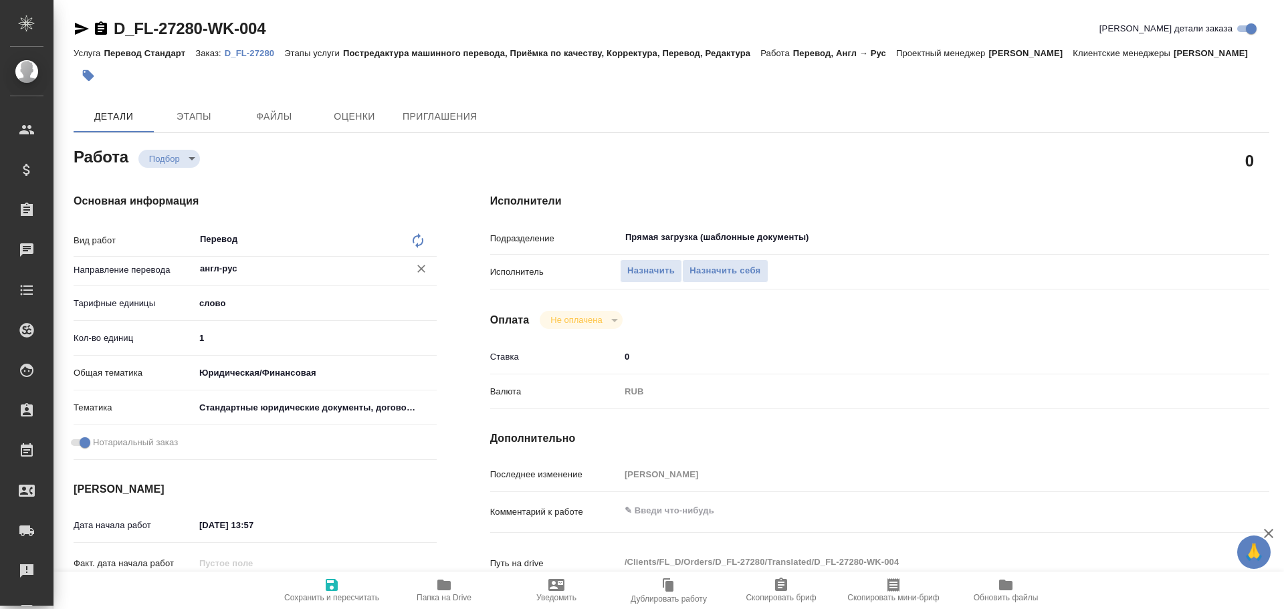
type textarea "x"
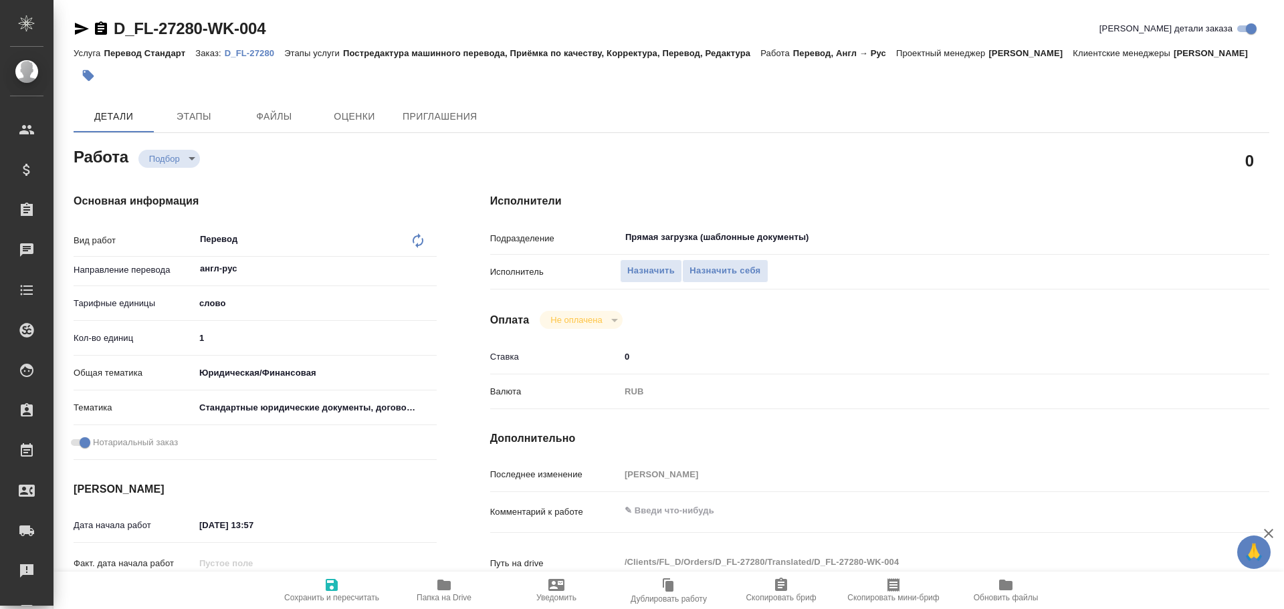
type textarea "x"
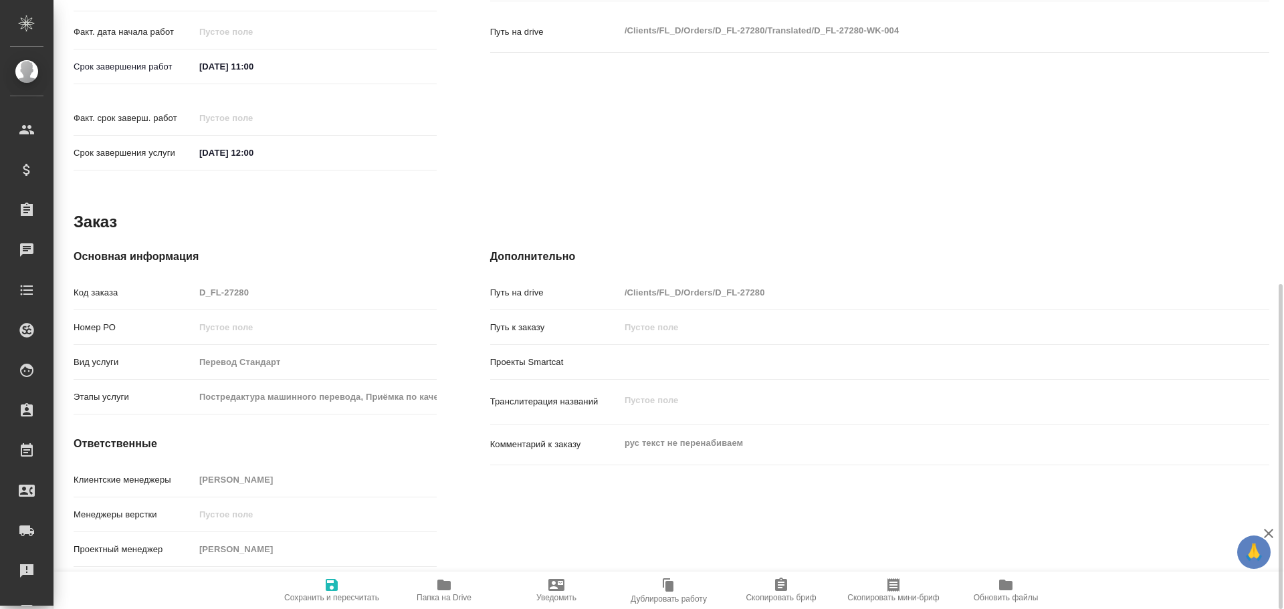
type textarea "x"
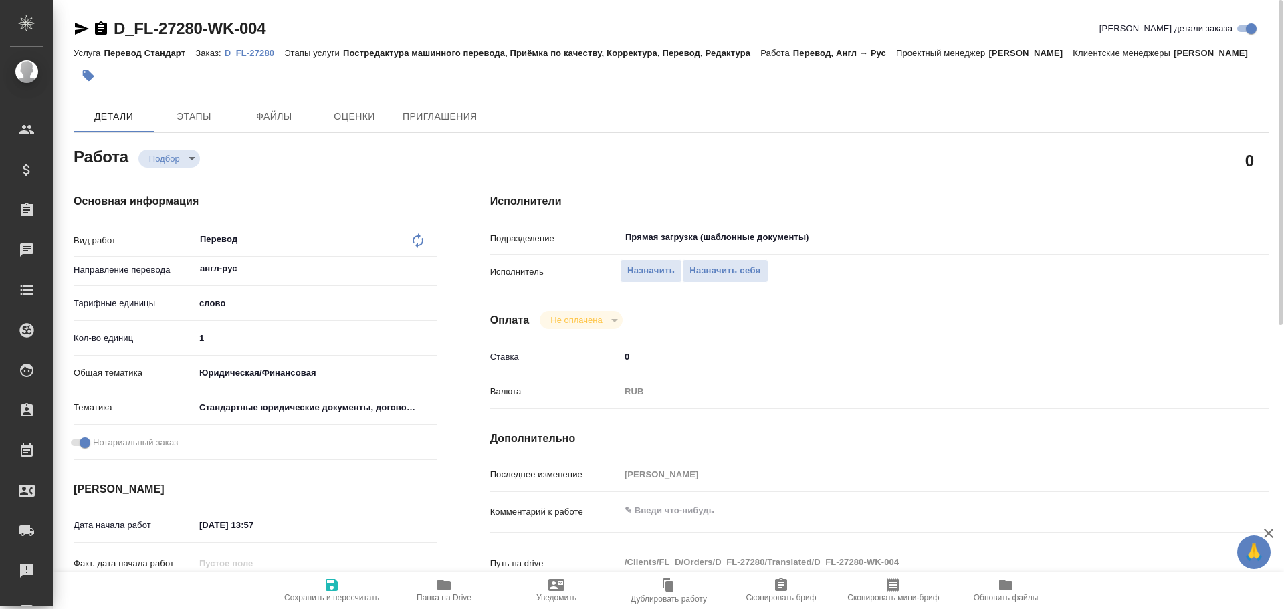
type textarea "x"
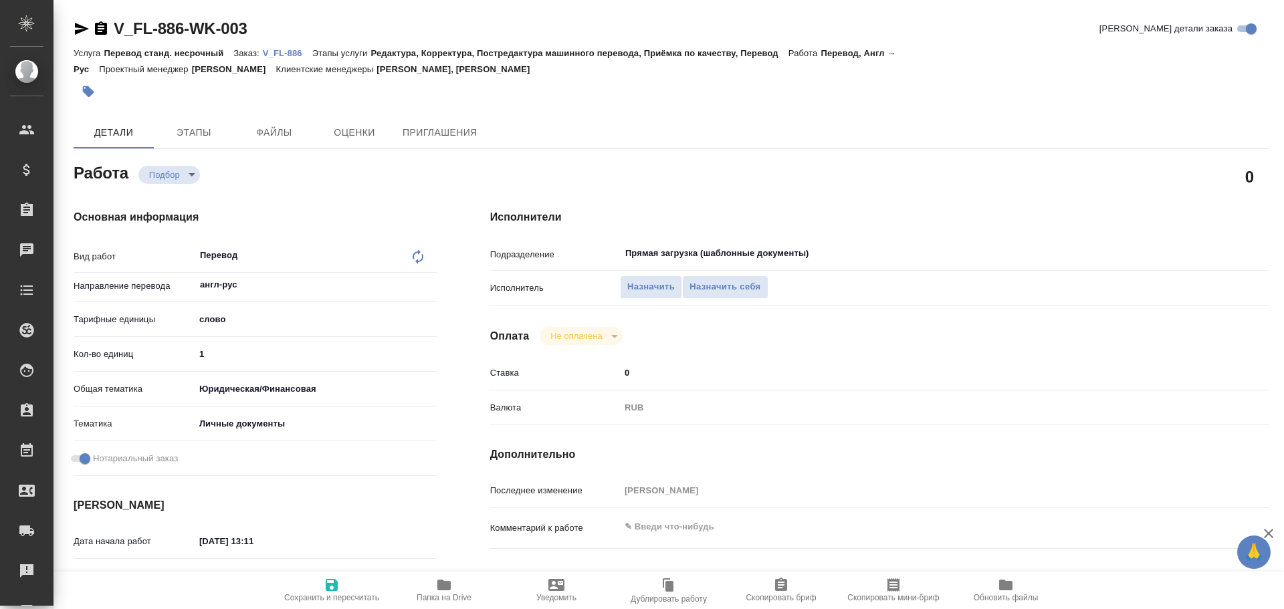
type textarea "x"
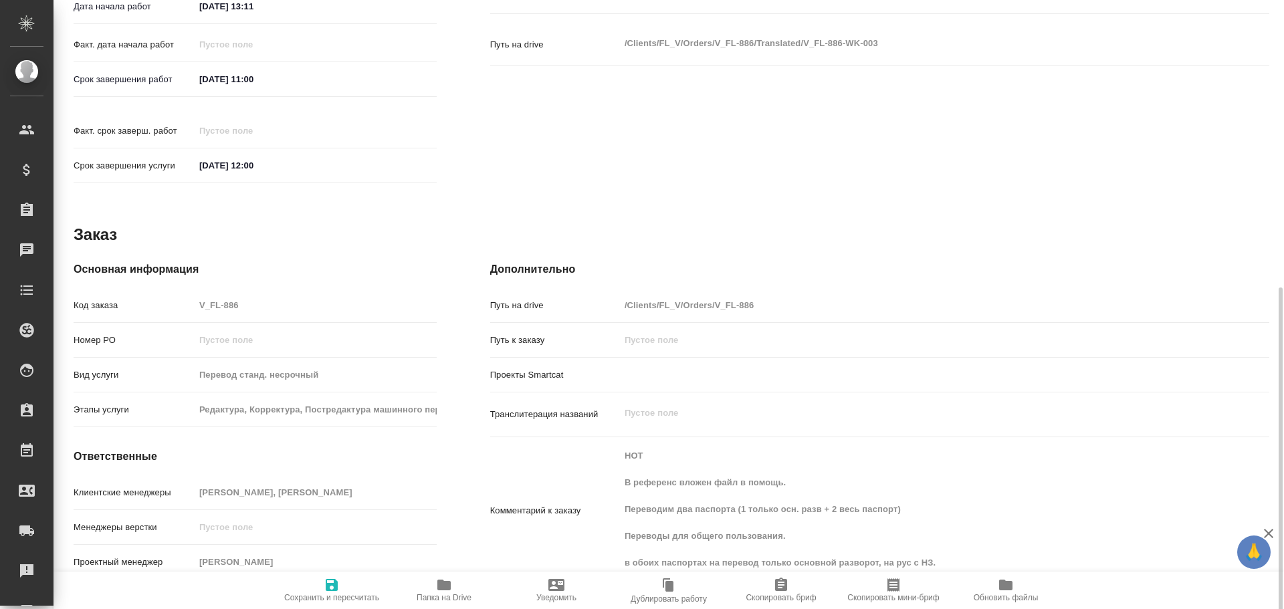
type textarea "x"
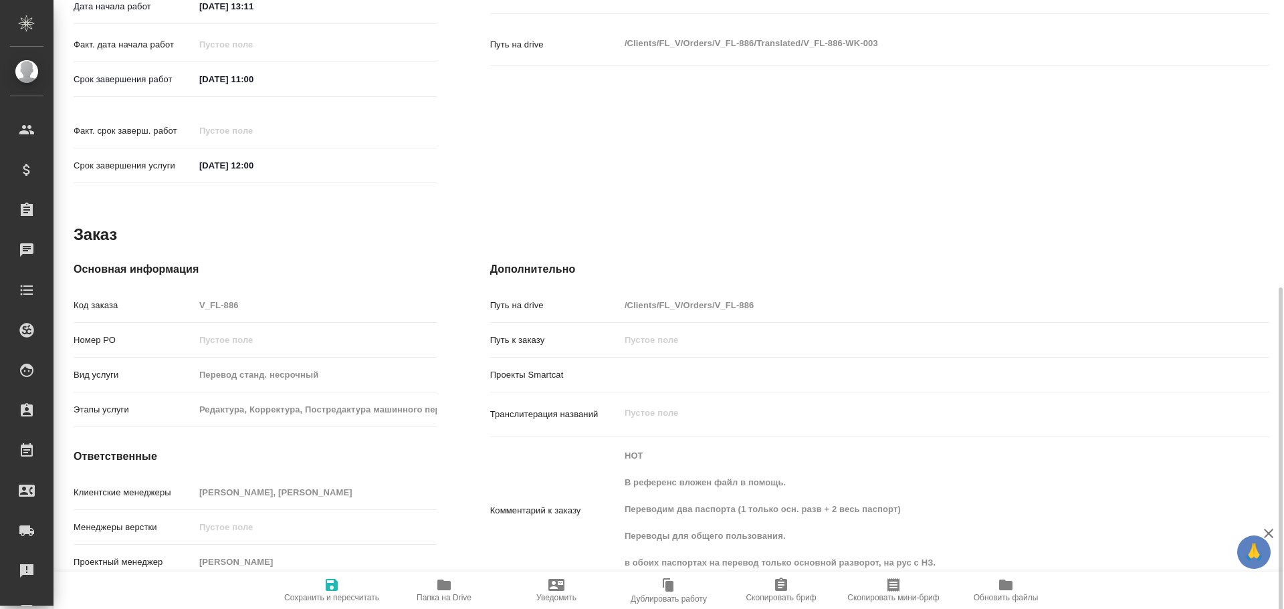
scroll to position [537, 0]
type textarea "x"
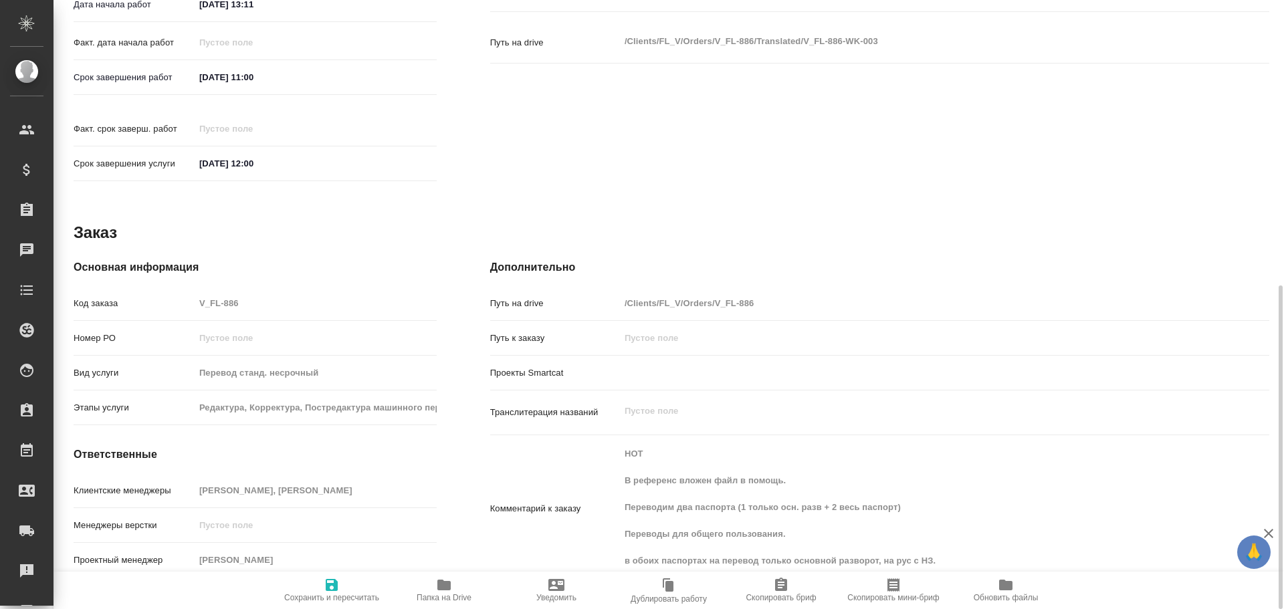
type textarea "x"
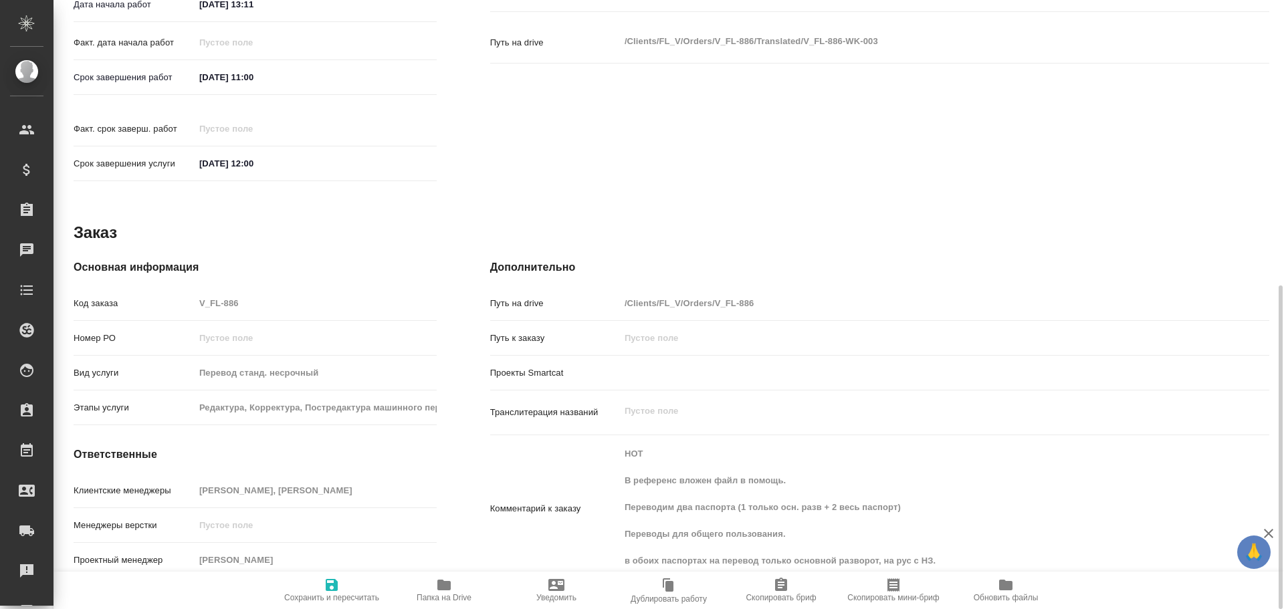
type textarea "x"
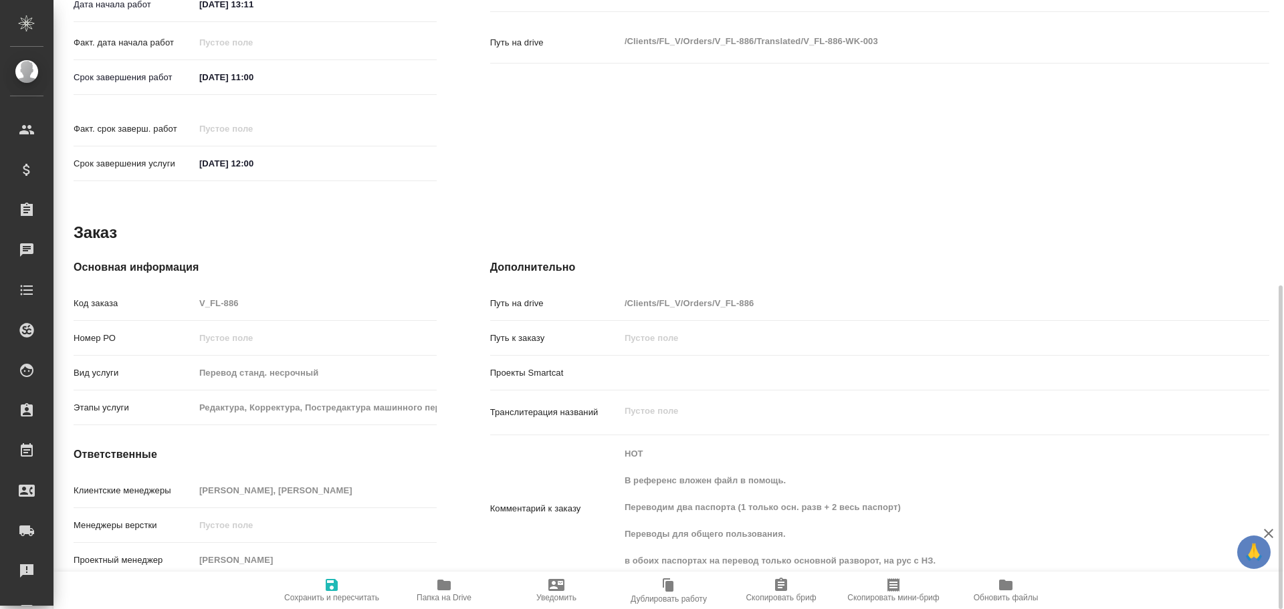
type textarea "x"
click at [439, 590] on icon "button" at bounding box center [443, 585] width 13 height 11
click at [446, 586] on icon "button" at bounding box center [443, 585] width 13 height 11
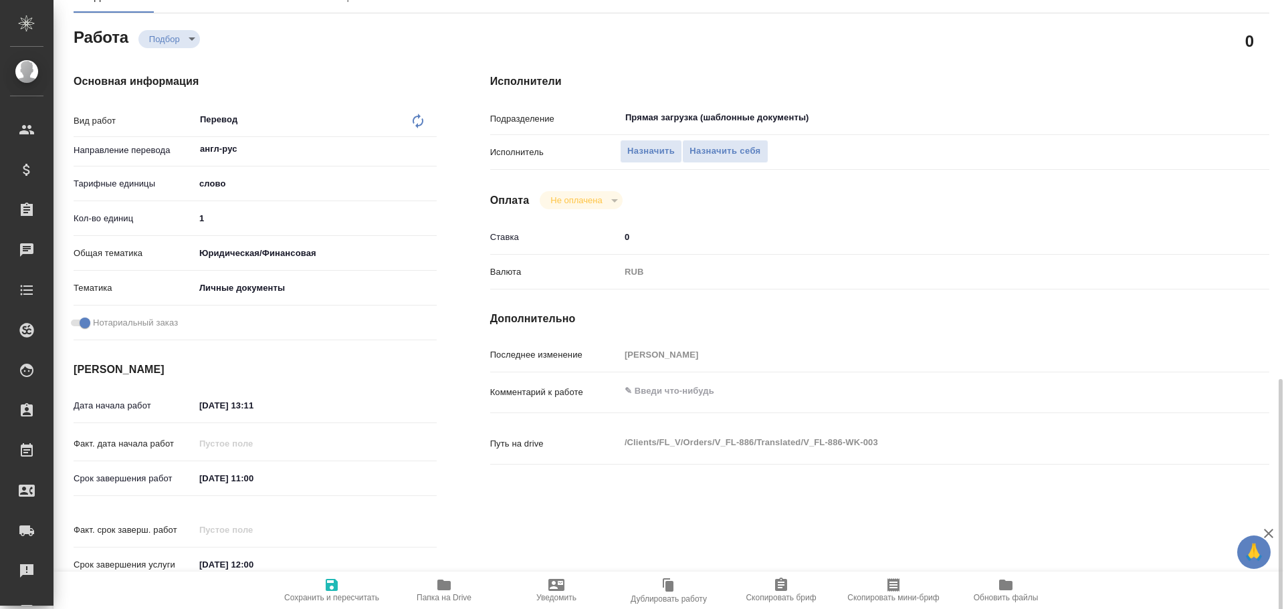
scroll to position [0, 0]
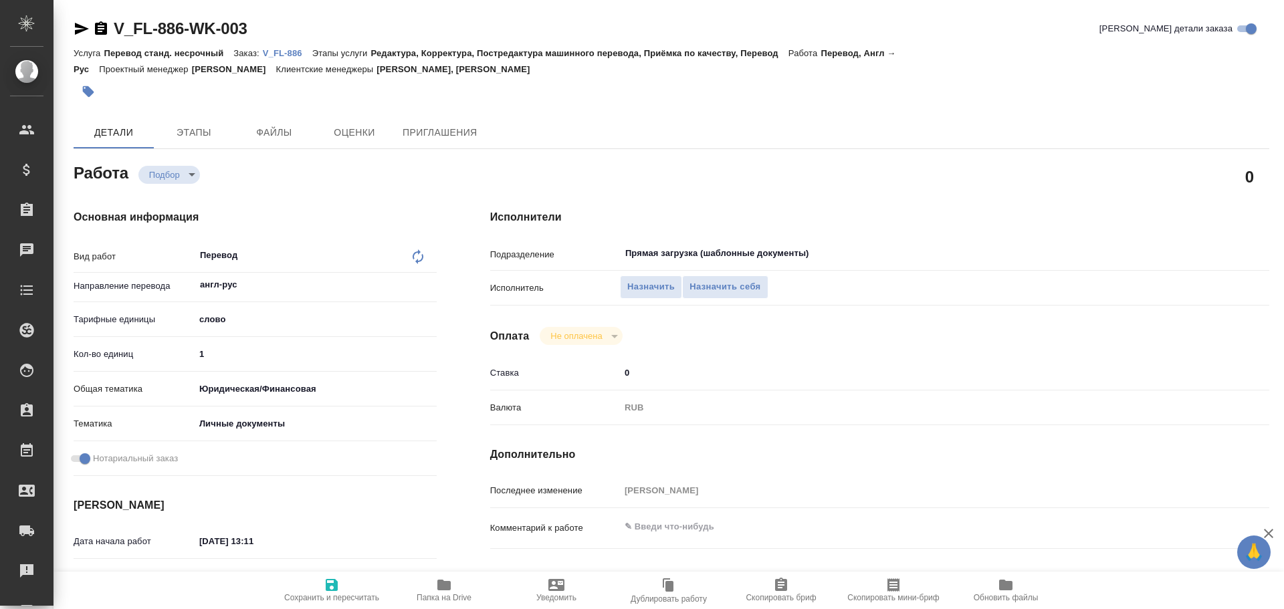
type textarea "x"
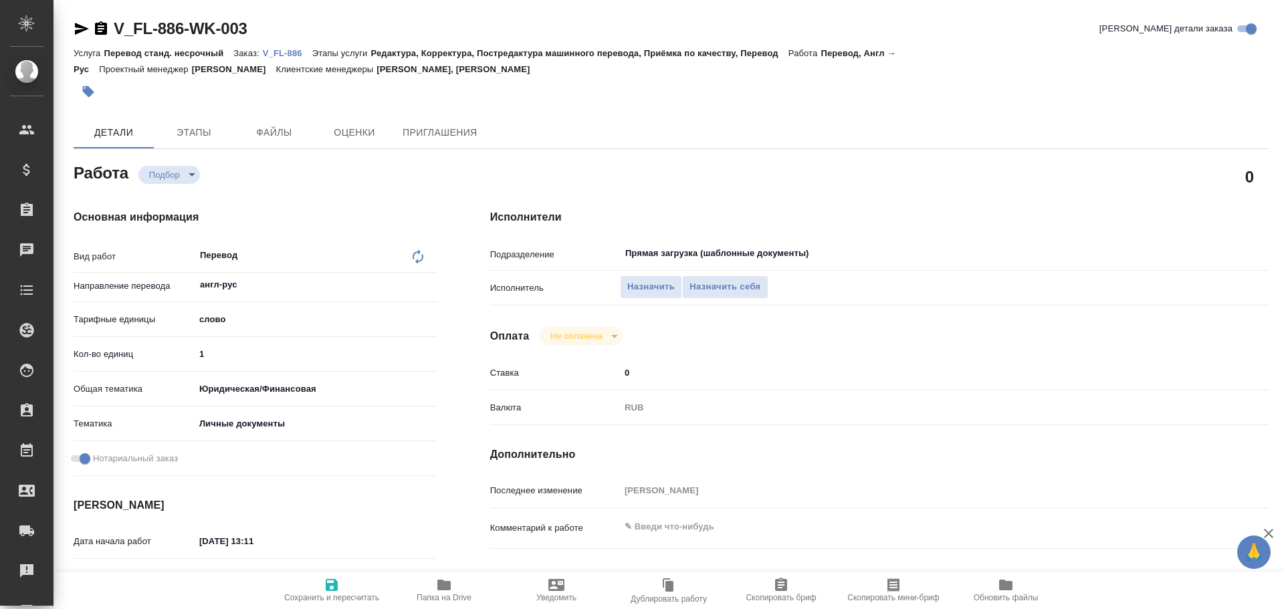
type textarea "x"
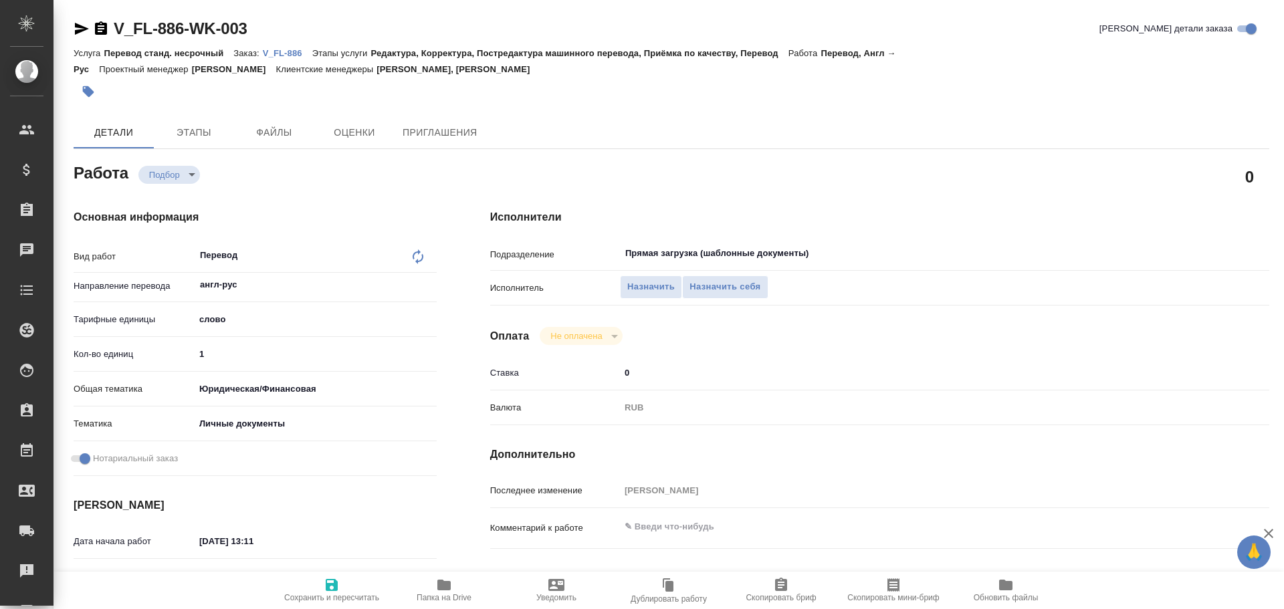
type textarea "x"
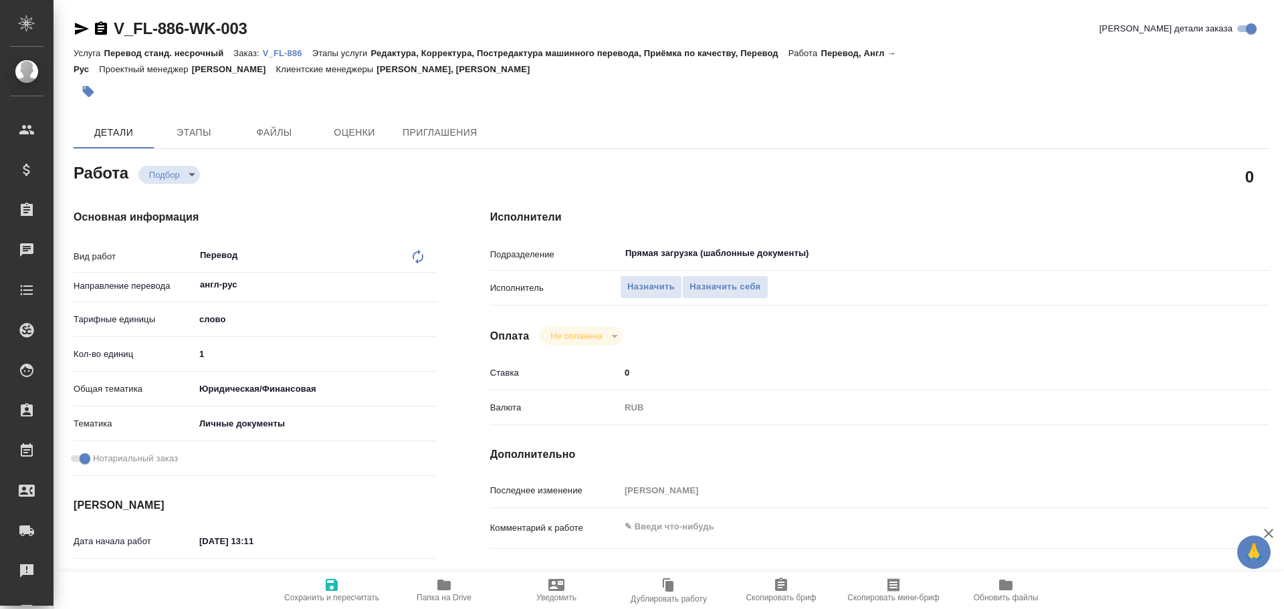
type textarea "x"
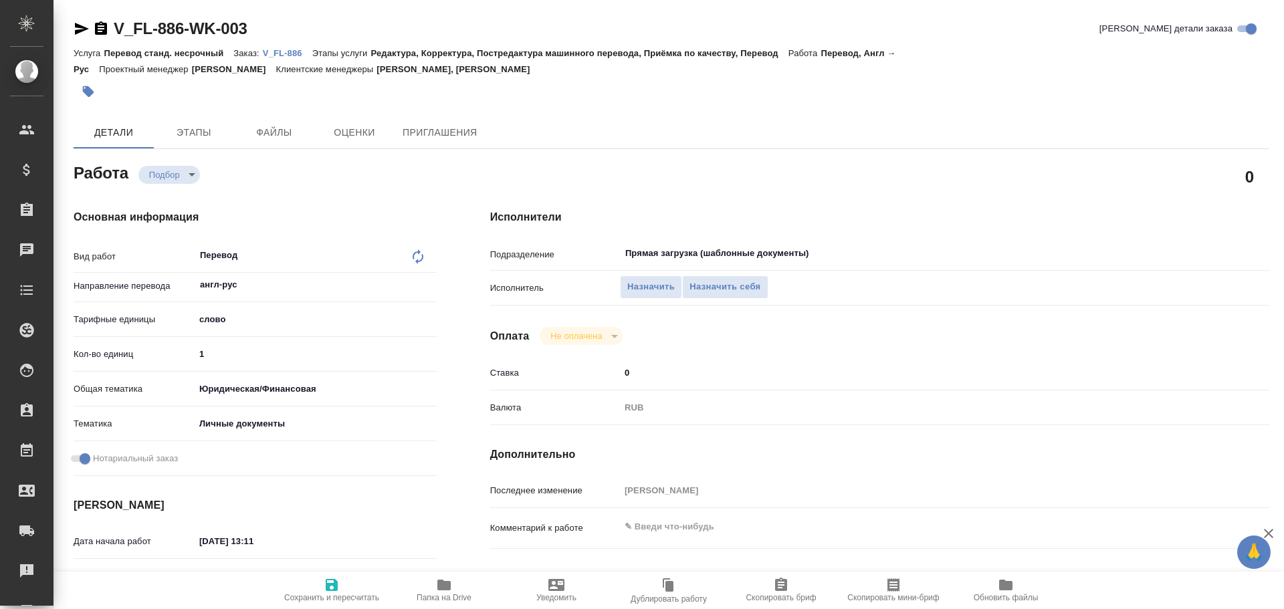
type textarea "x"
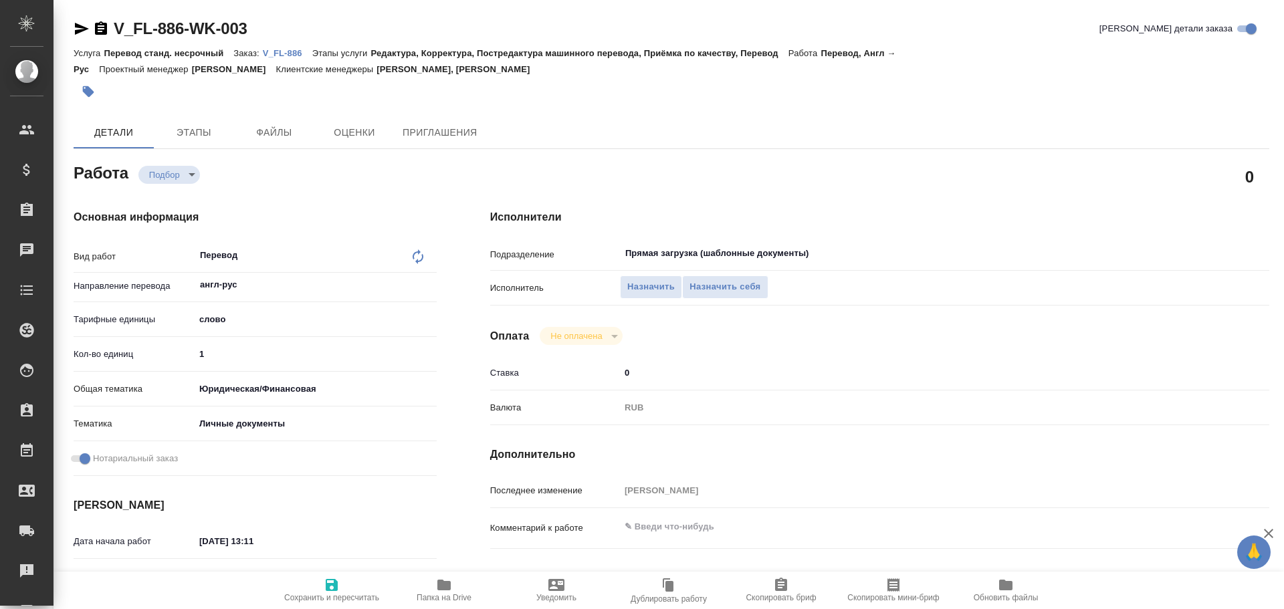
scroll to position [535, 0]
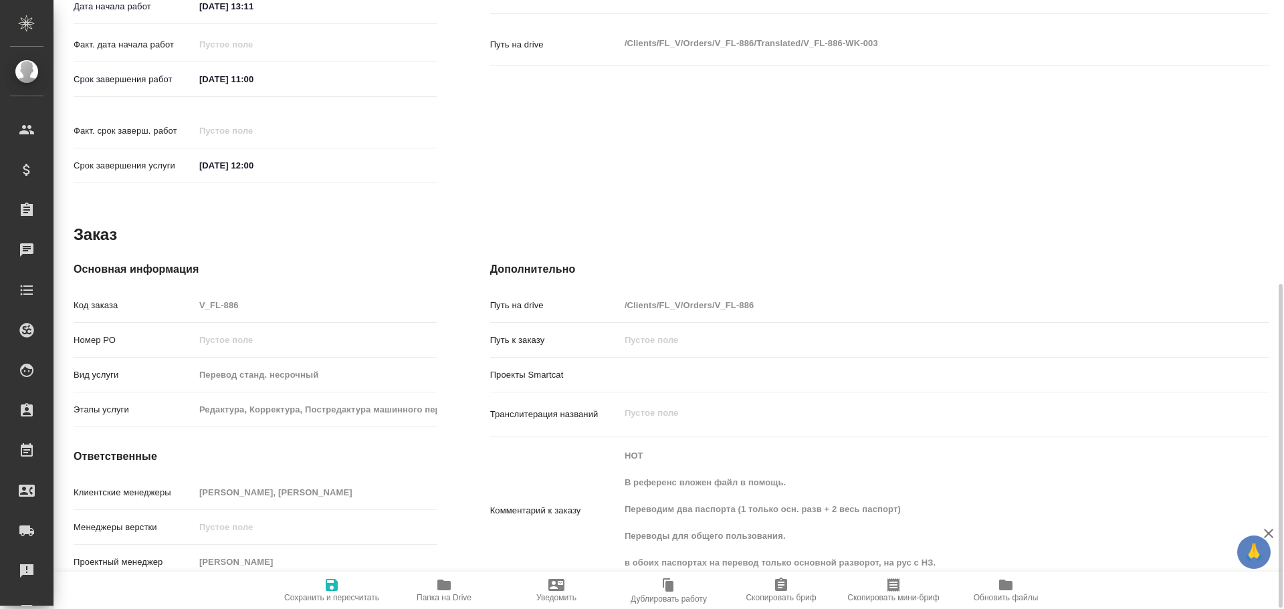
type textarea "x"
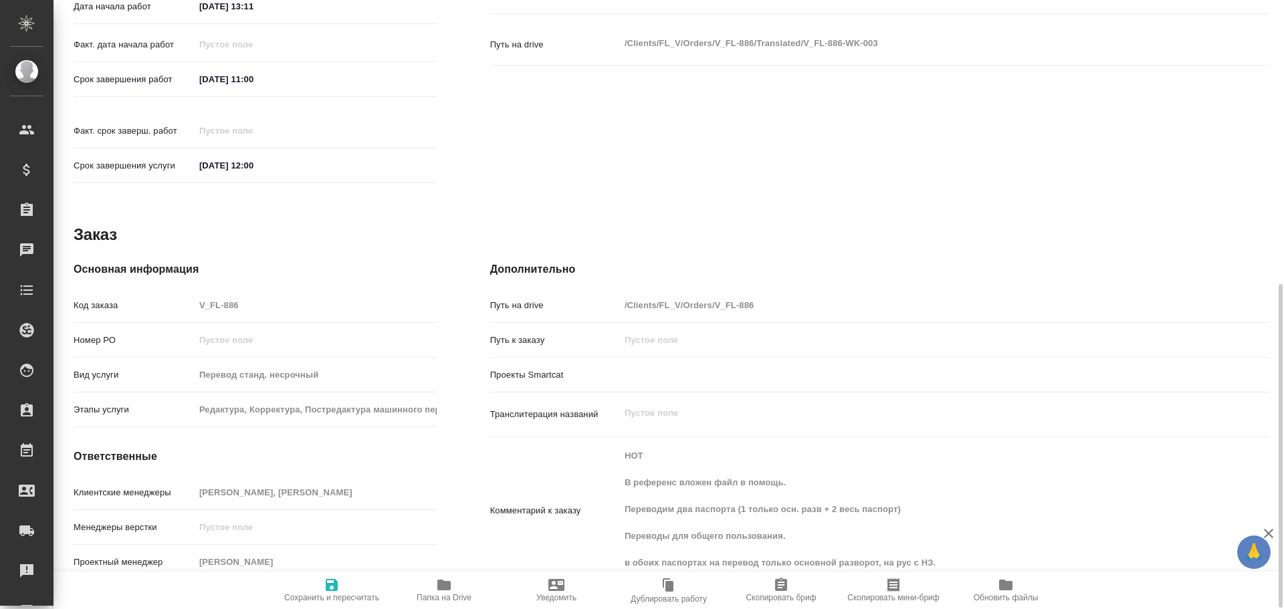
type textarea "x"
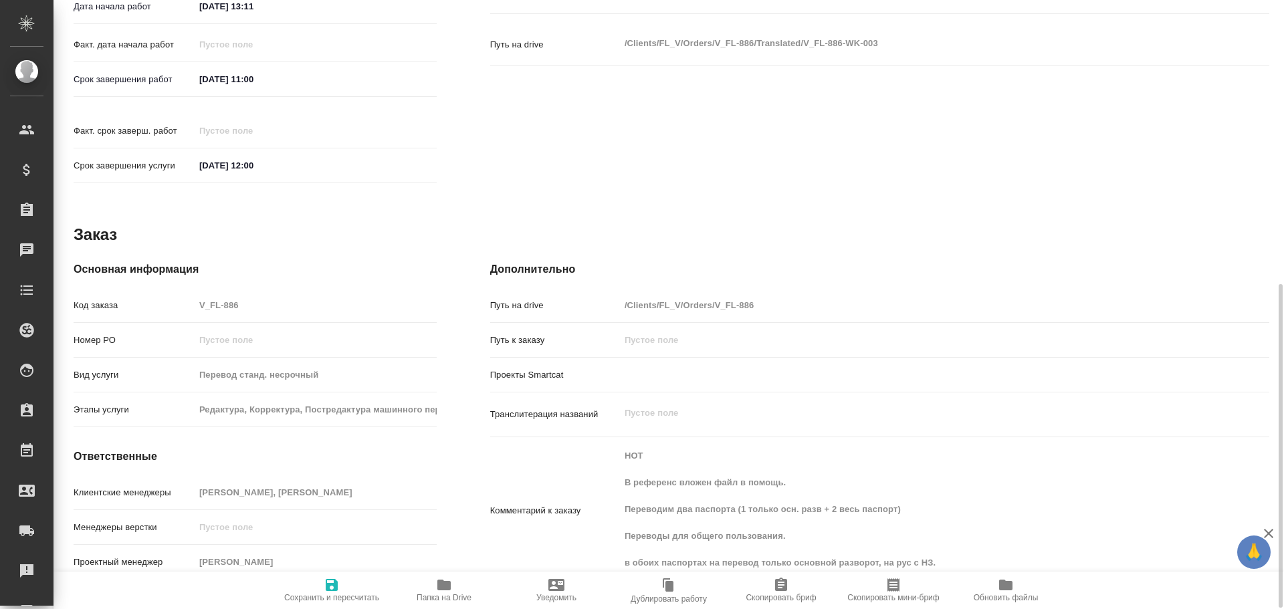
scroll to position [537, 0]
click at [441, 590] on icon "button" at bounding box center [443, 585] width 13 height 11
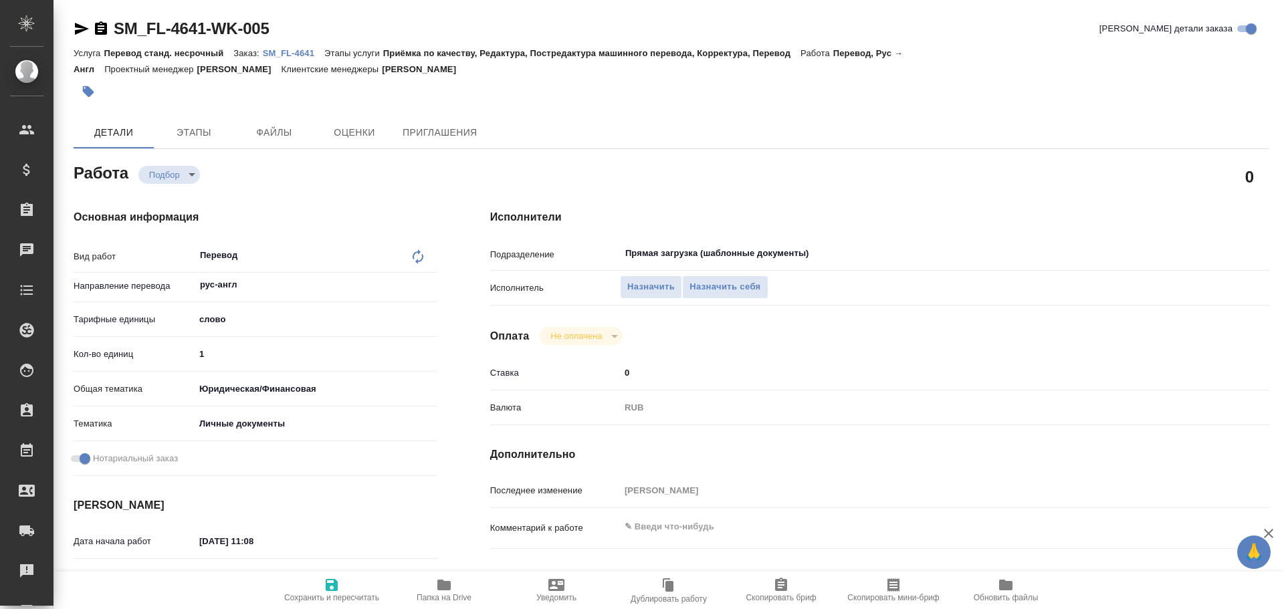
type textarea "x"
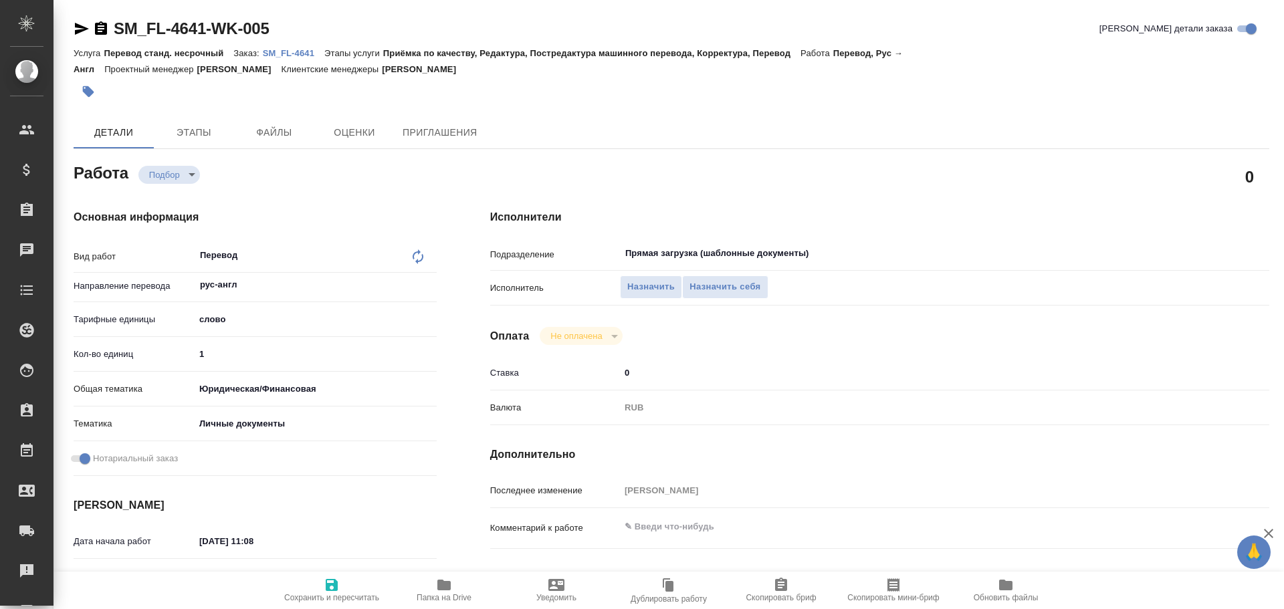
type textarea "x"
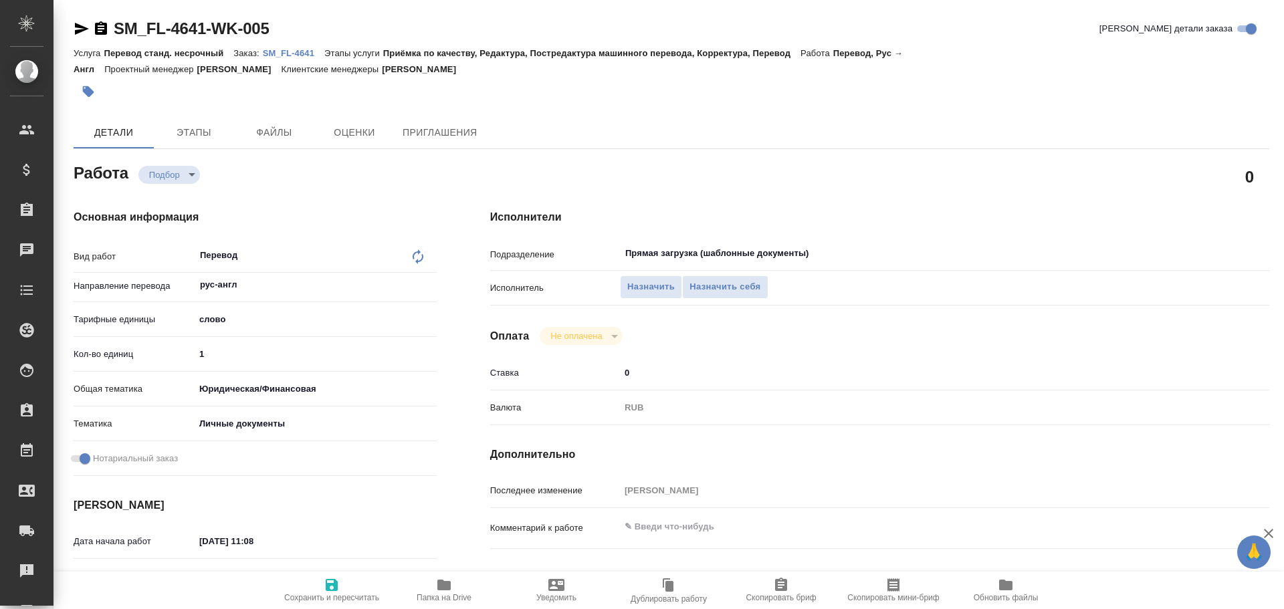
type textarea "x"
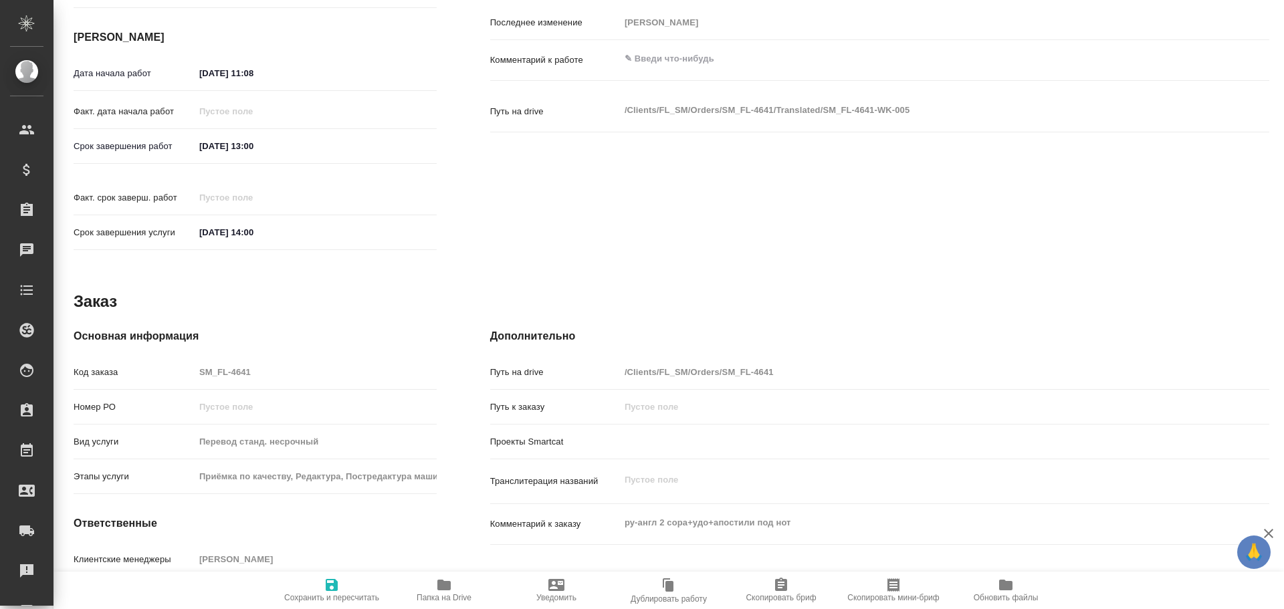
scroll to position [532, 0]
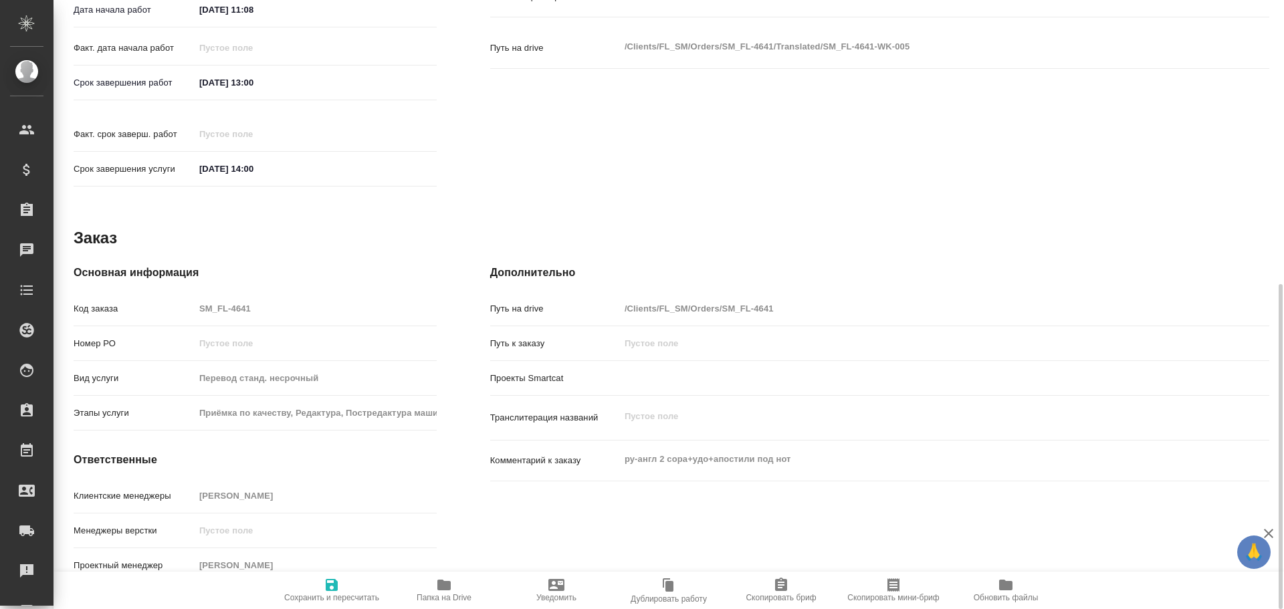
type textarea "x"
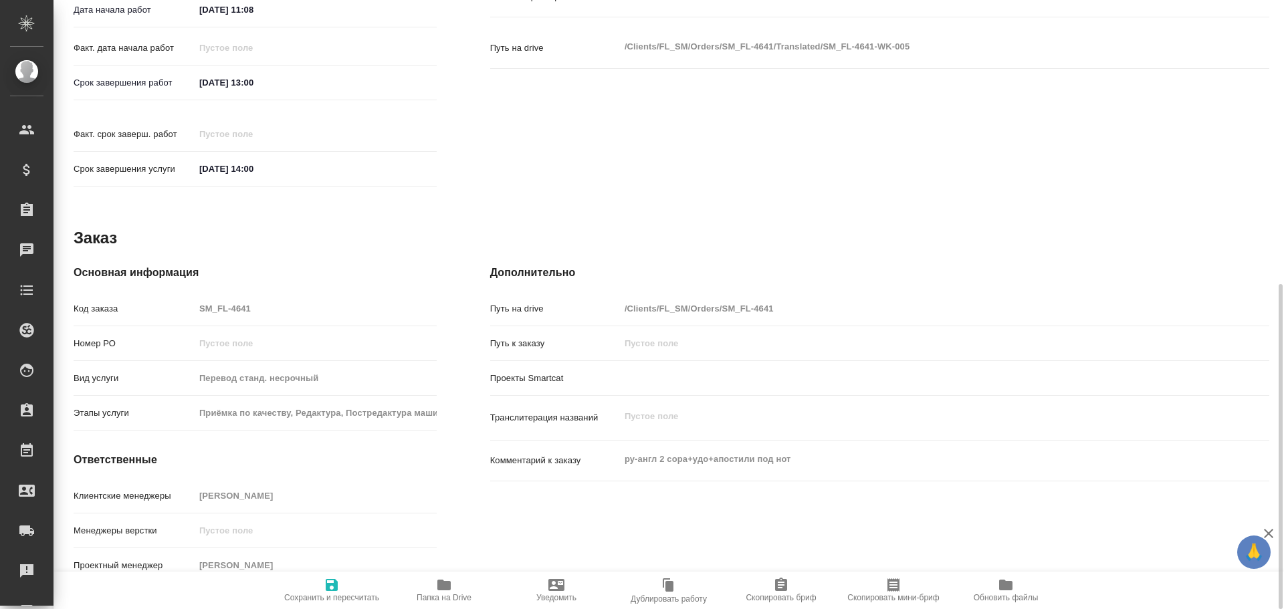
type textarea "x"
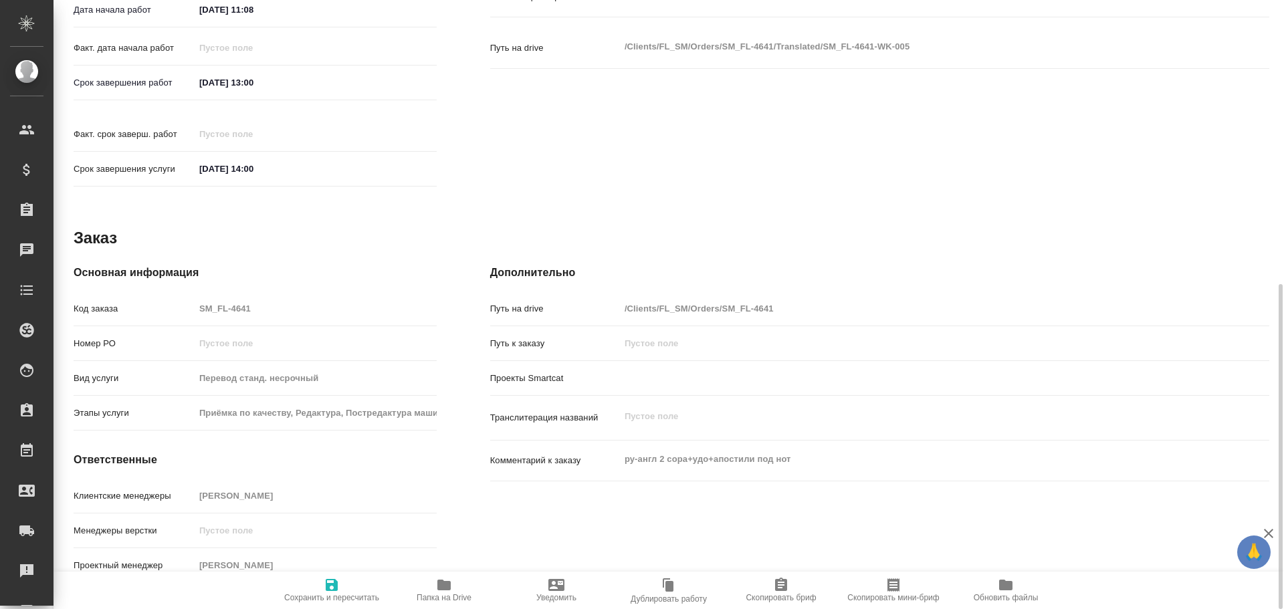
click at [439, 591] on icon "button" at bounding box center [444, 585] width 16 height 16
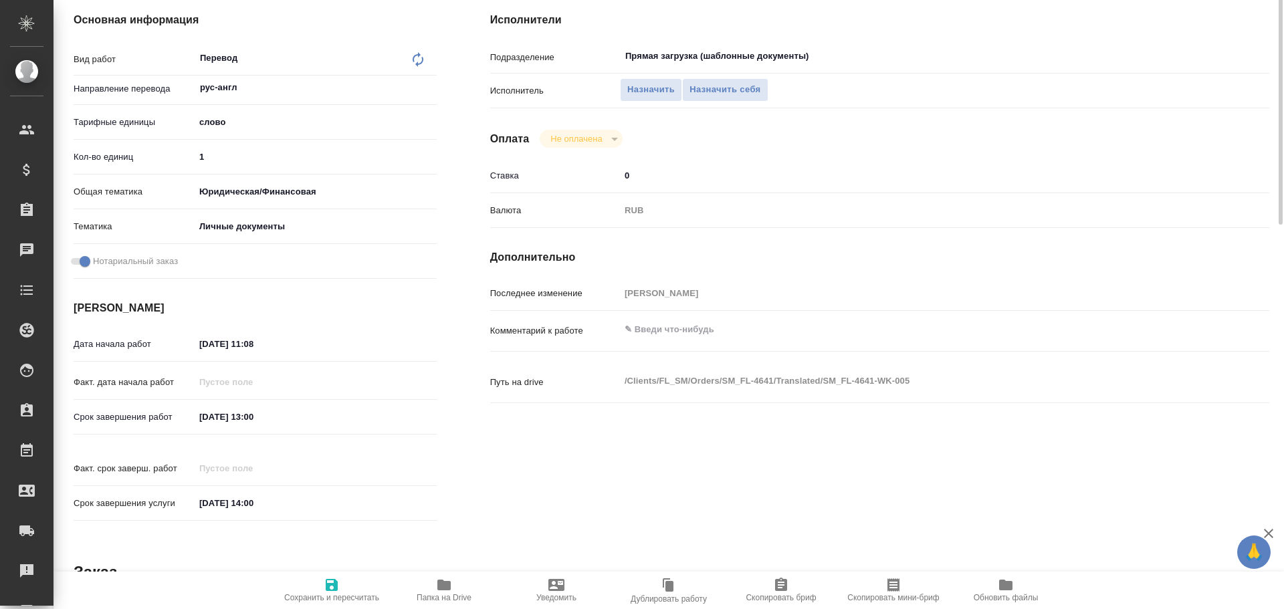
scroll to position [64, 0]
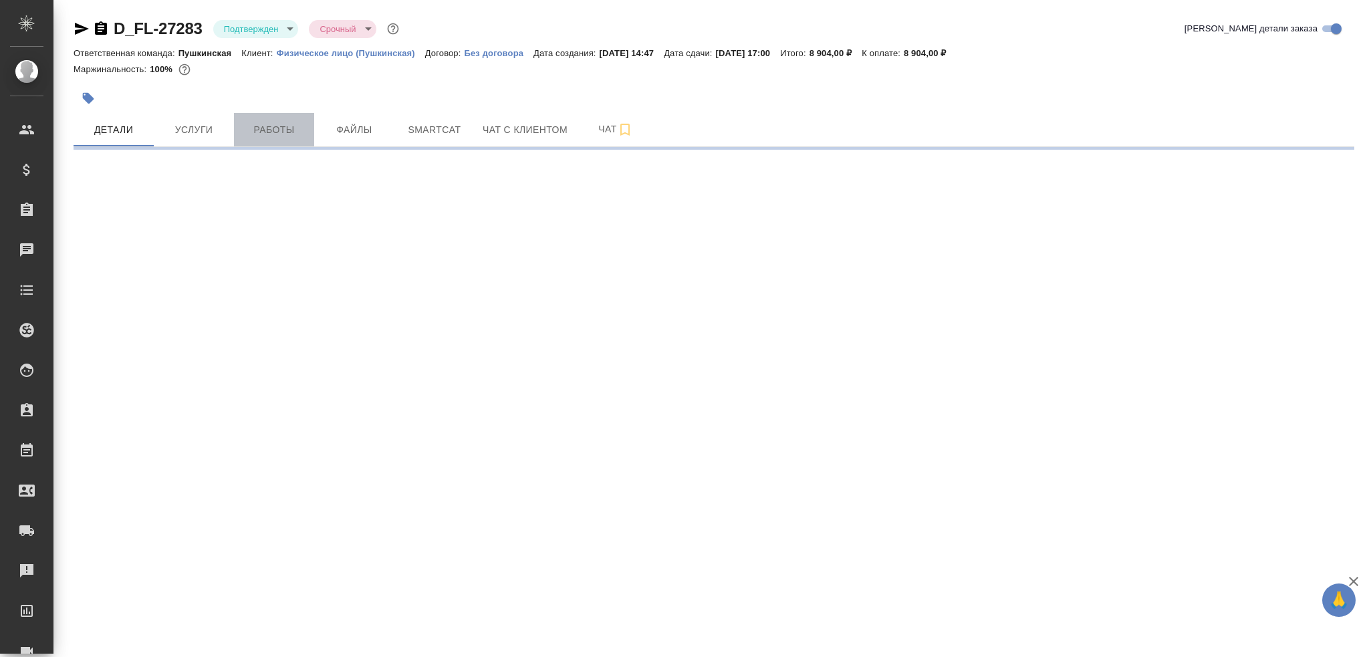
click at [287, 138] on button "Работы" at bounding box center [274, 129] width 80 height 33
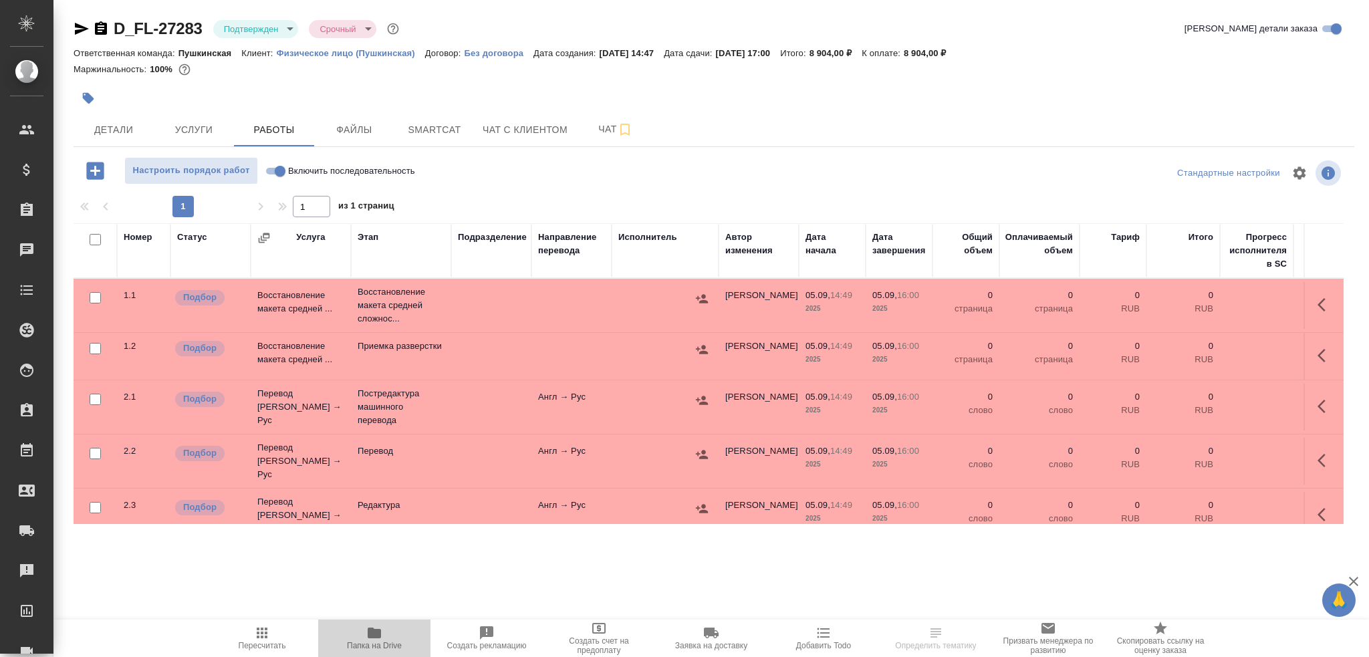
click at [389, 646] on span "Папка на Drive" at bounding box center [374, 645] width 55 height 9
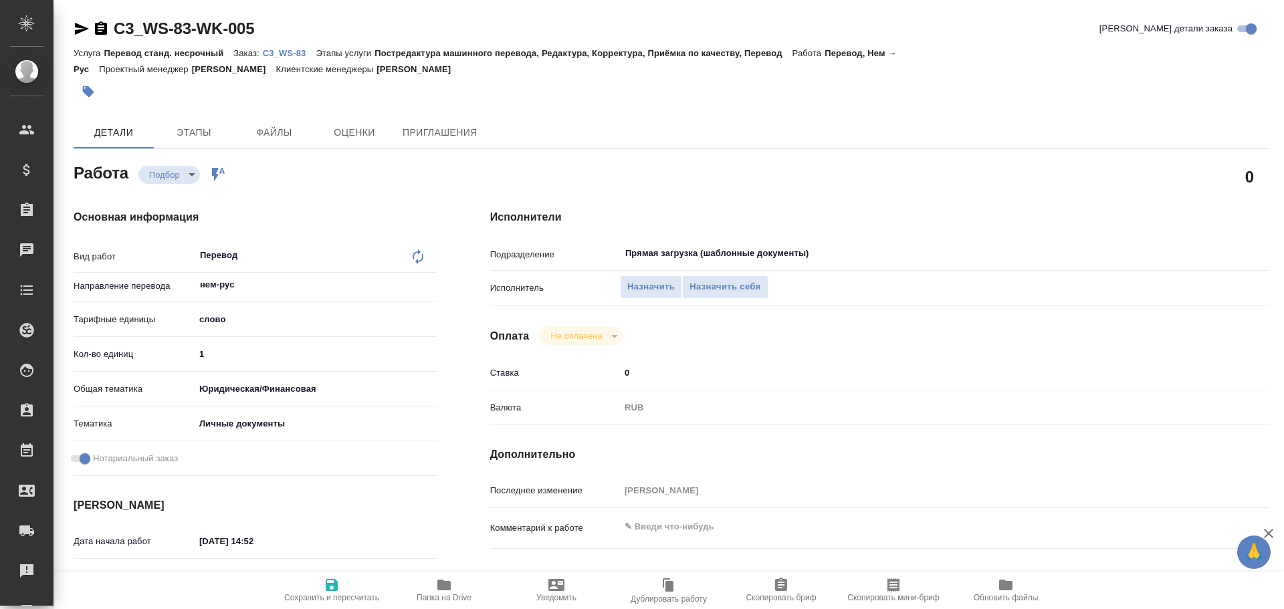
type textarea "x"
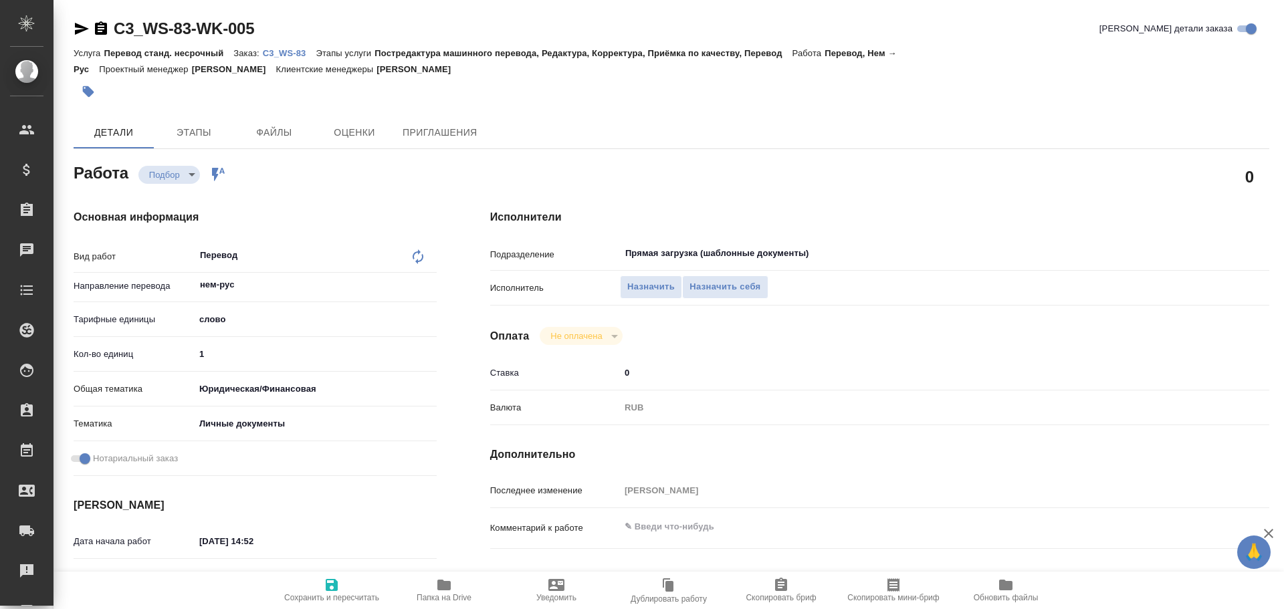
type textarea "x"
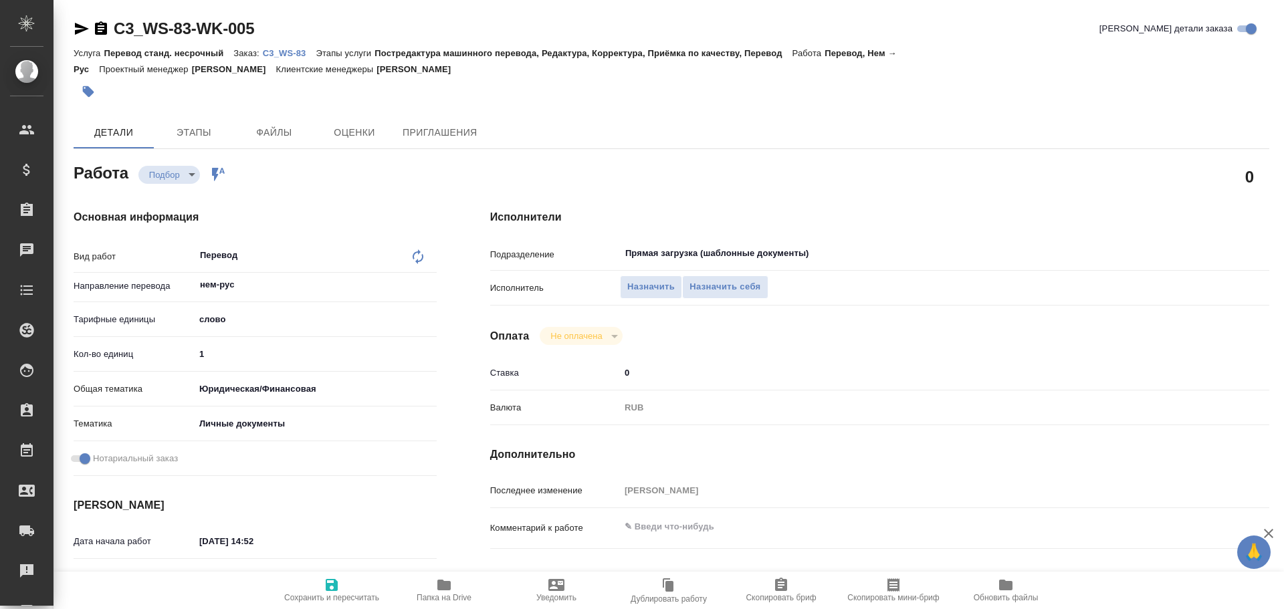
type textarea "x"
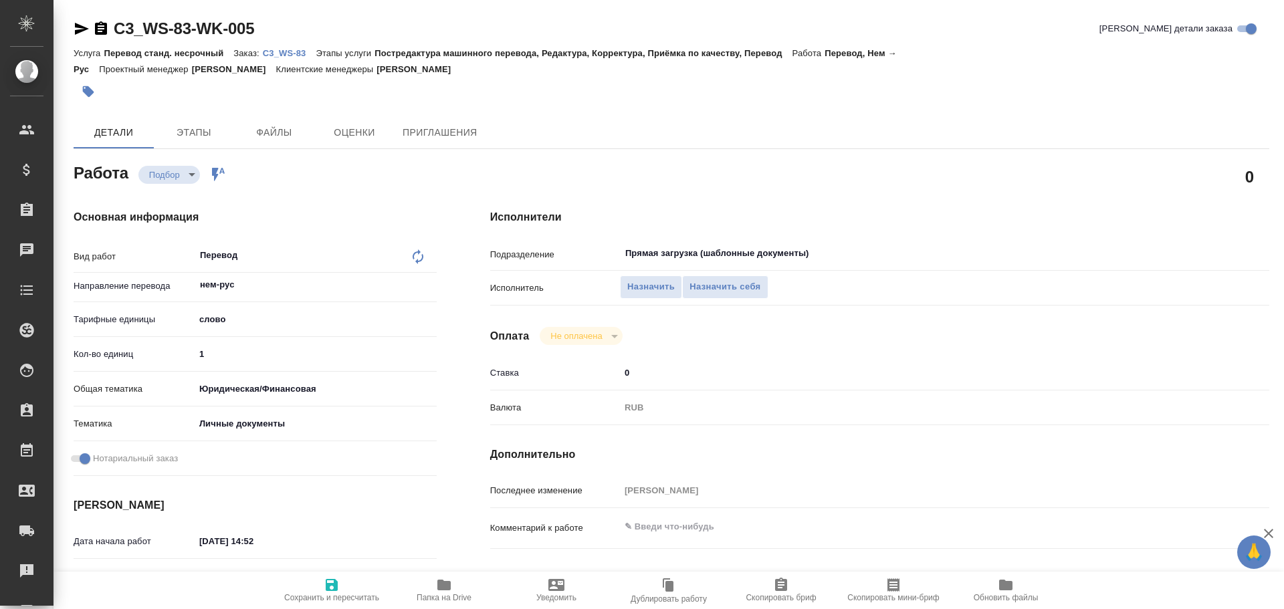
type textarea "x"
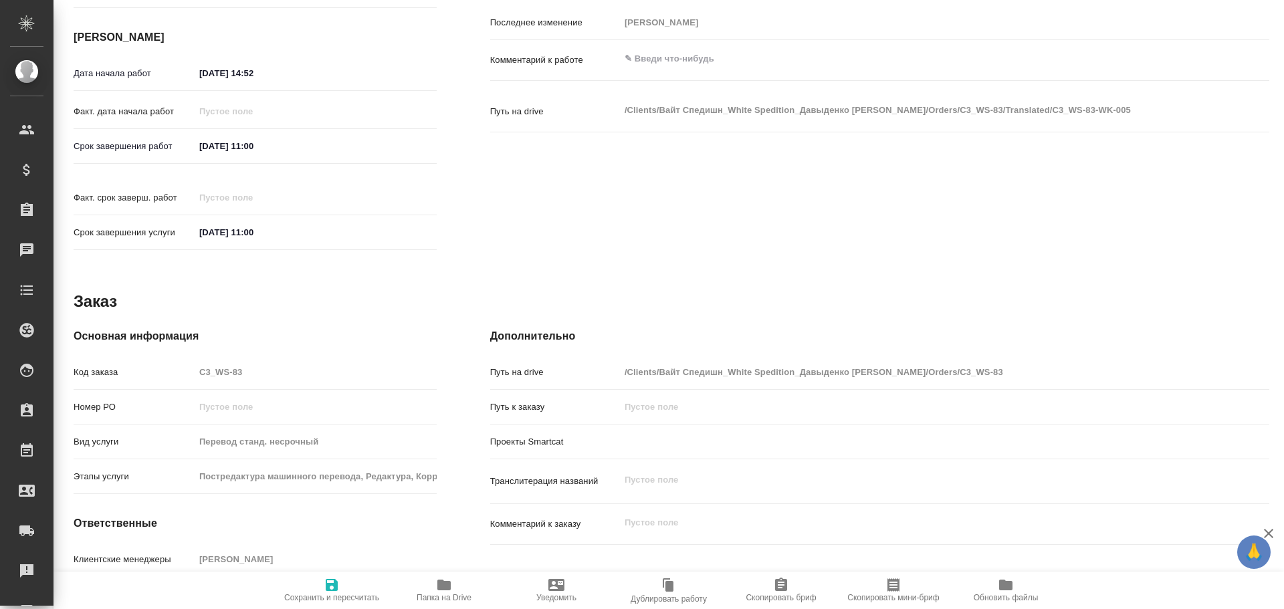
scroll to position [532, 0]
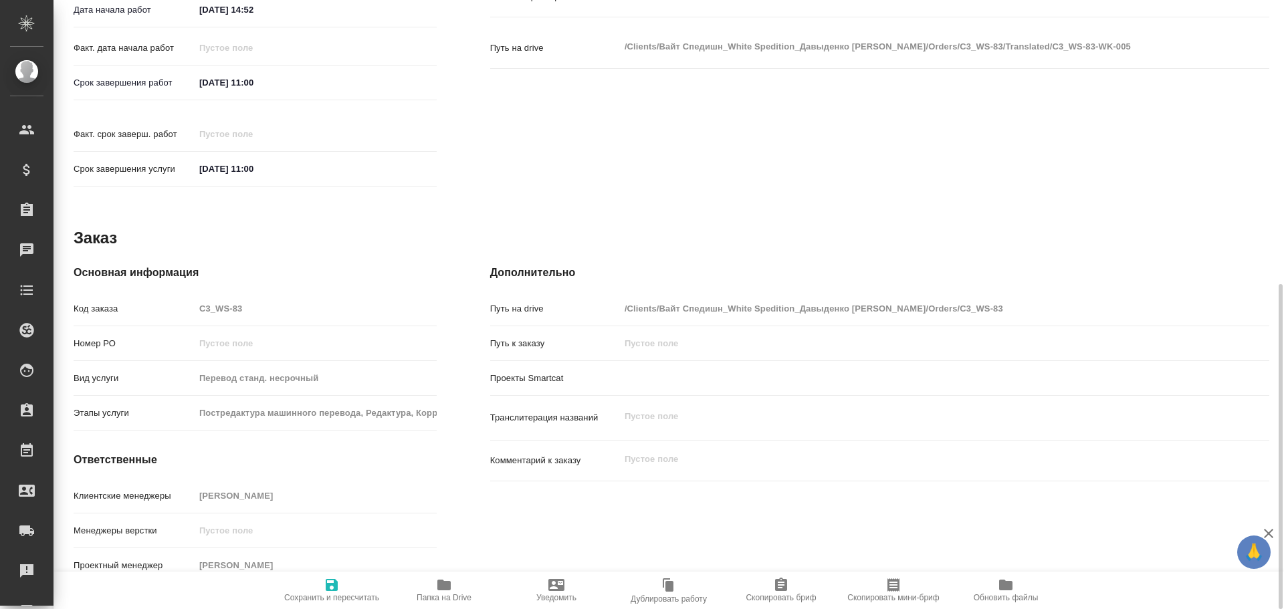
type textarea "x"
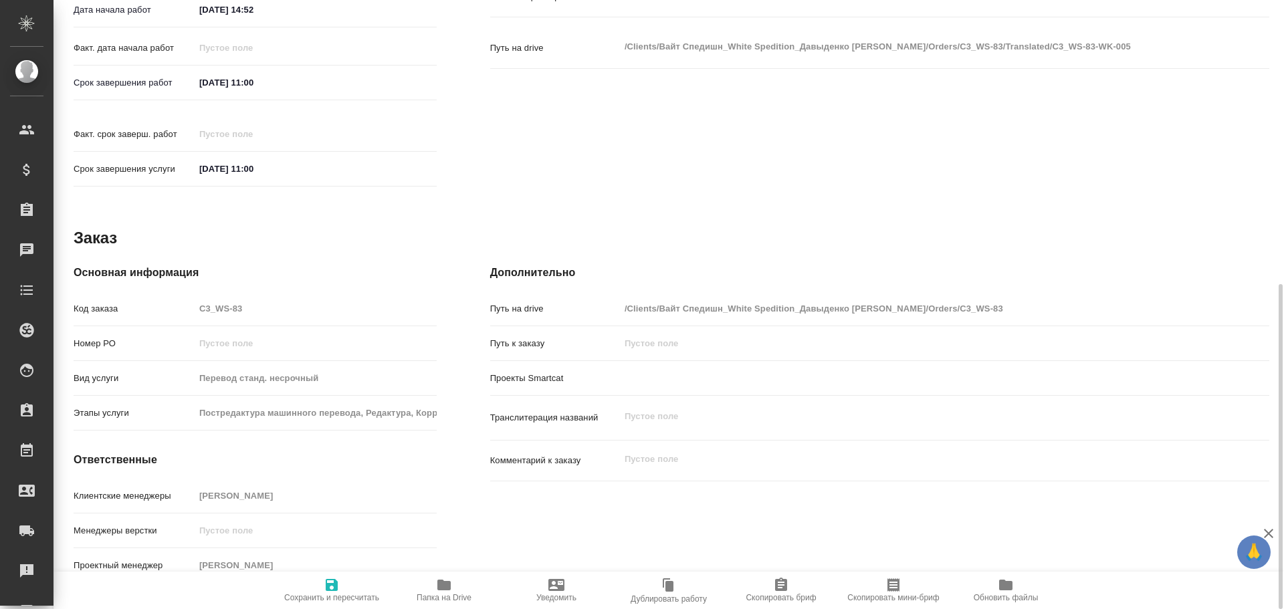
type textarea "x"
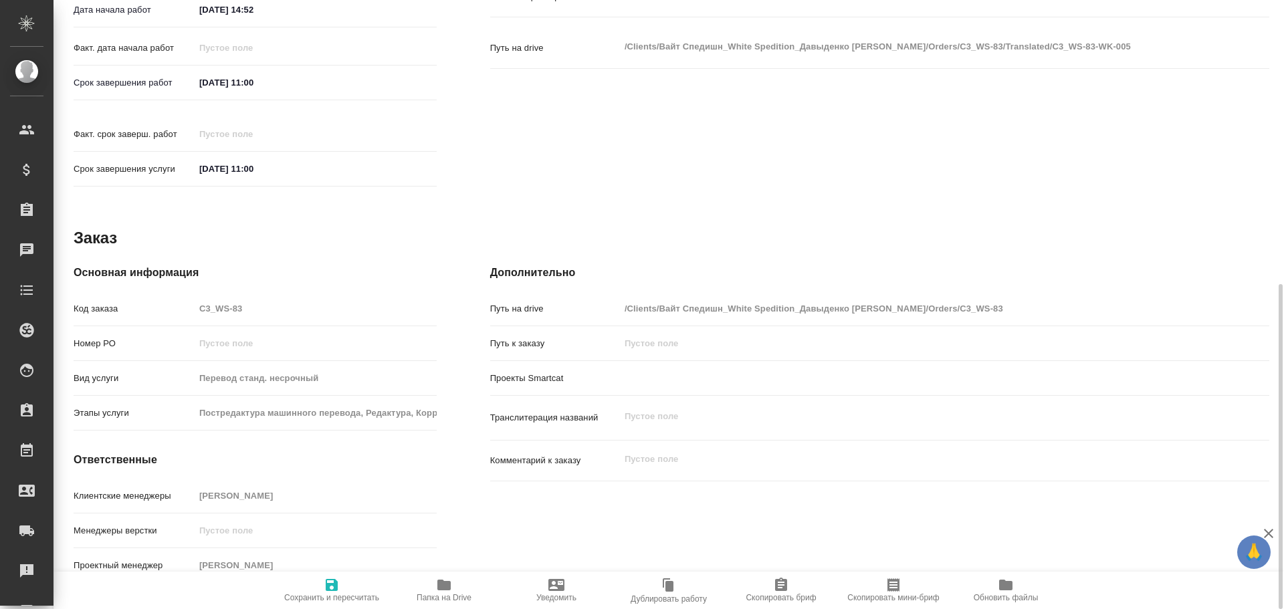
type textarea "x"
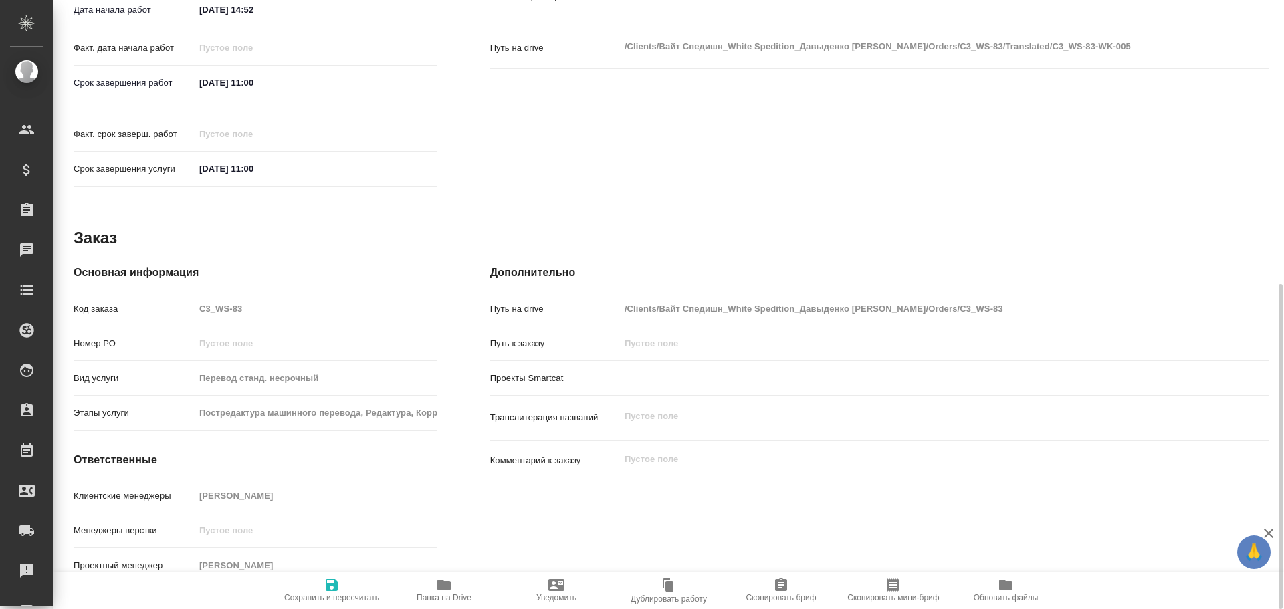
click at [444, 587] on icon "button" at bounding box center [443, 585] width 13 height 11
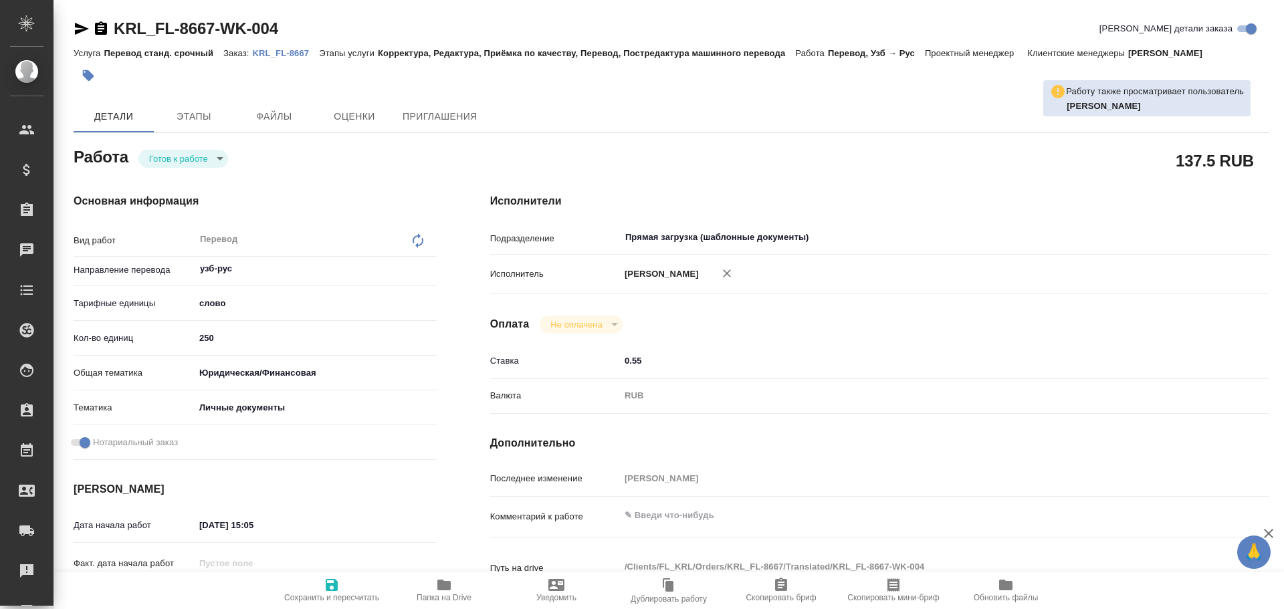
type textarea "x"
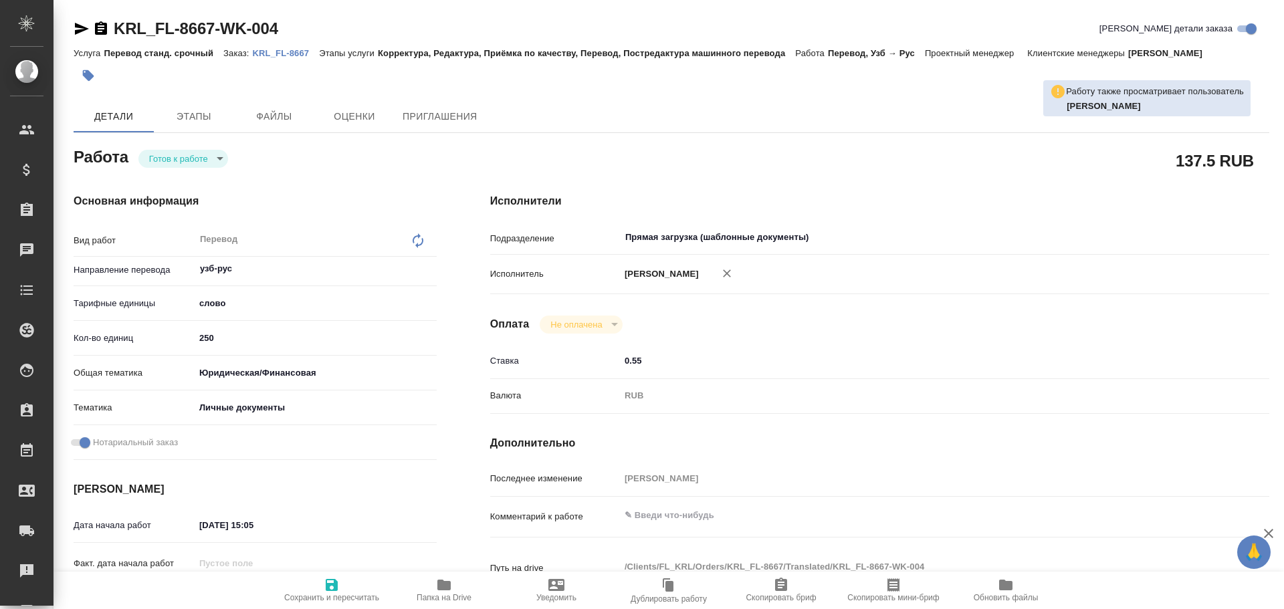
type textarea "x"
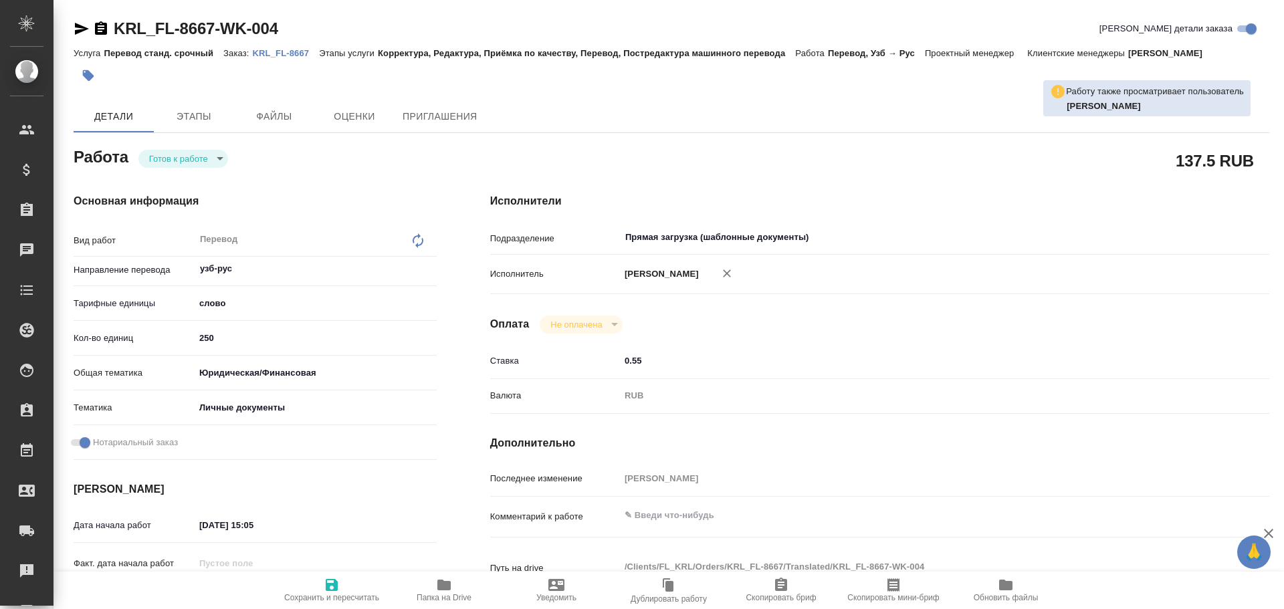
type textarea "x"
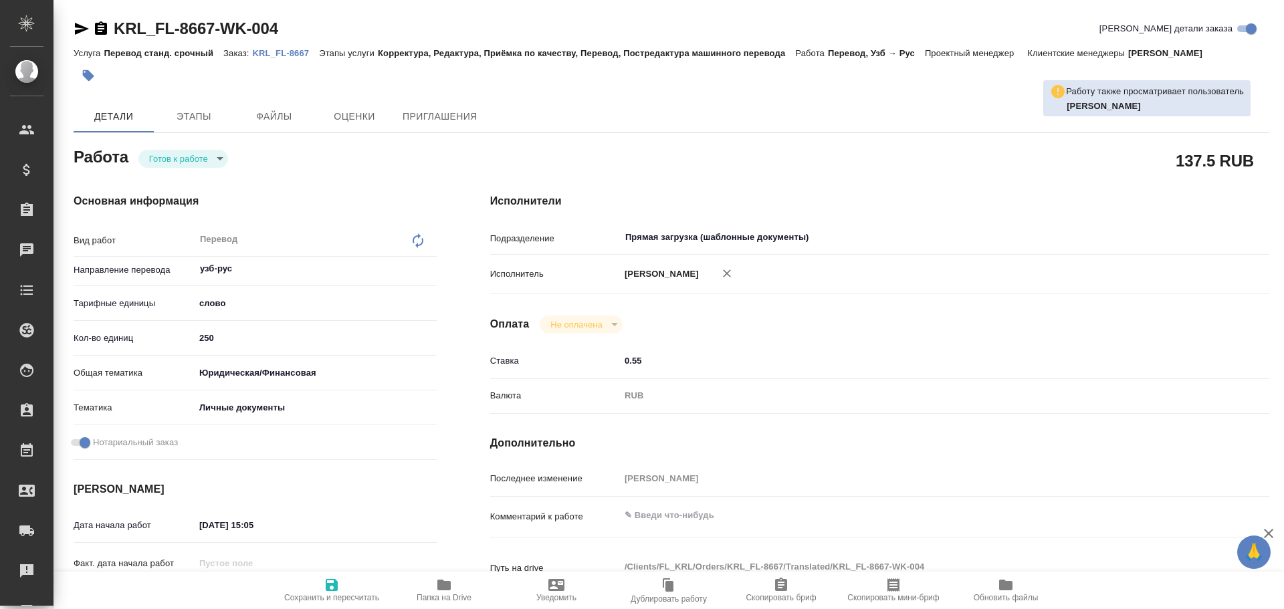
type textarea "x"
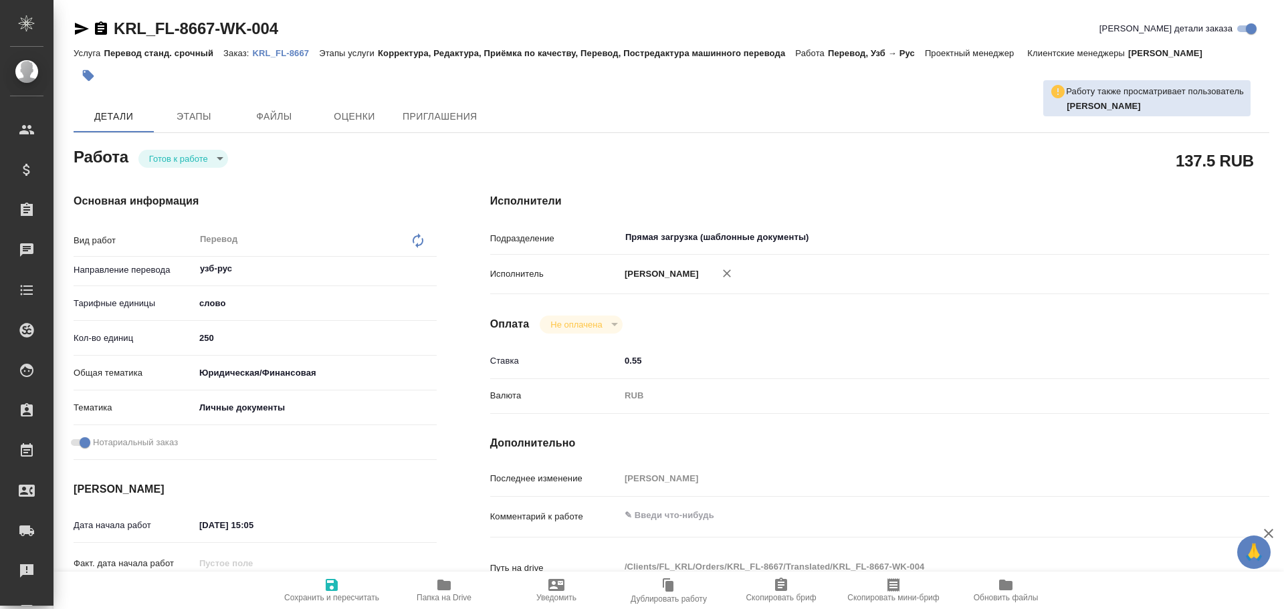
type textarea "x"
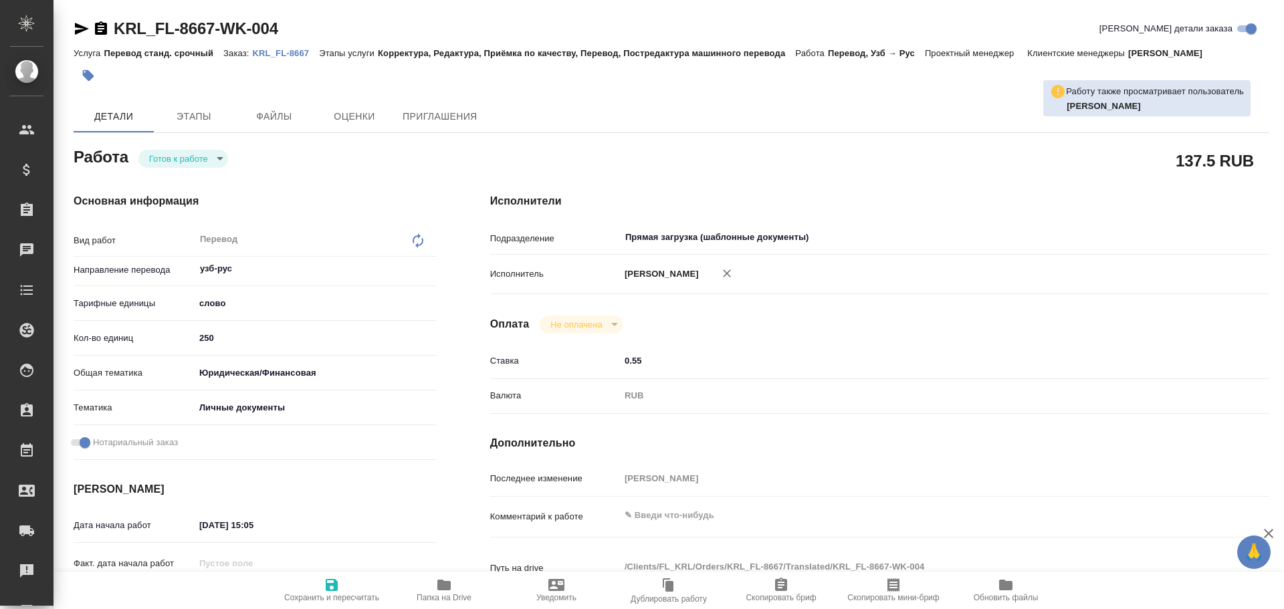
type textarea "x"
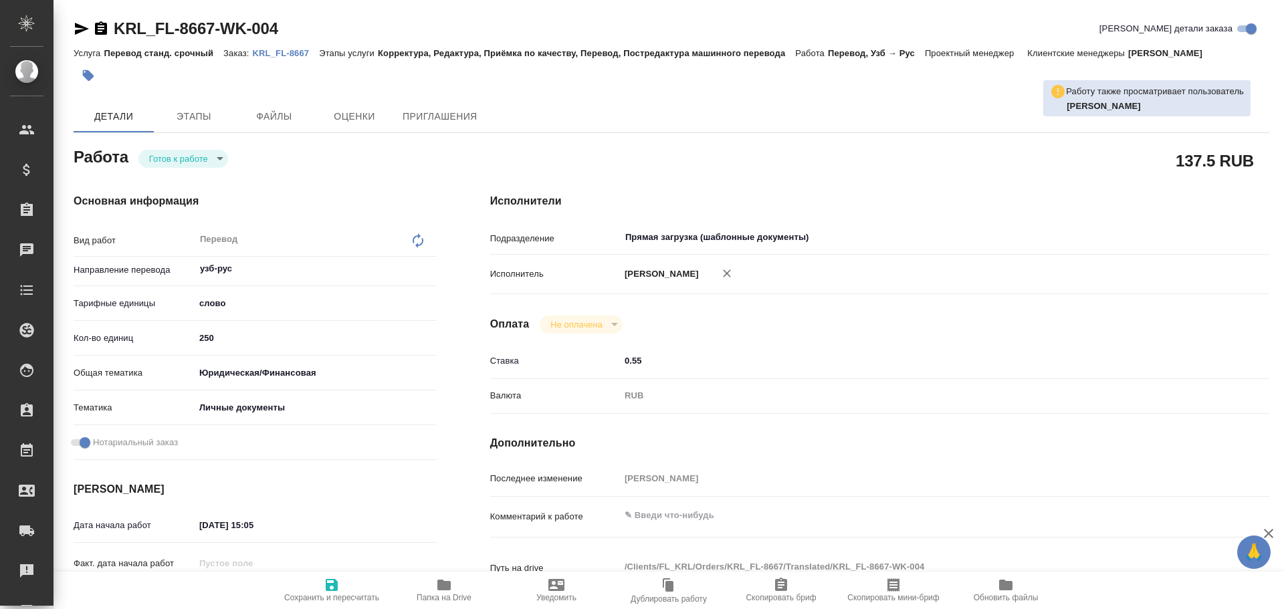
type textarea "x"
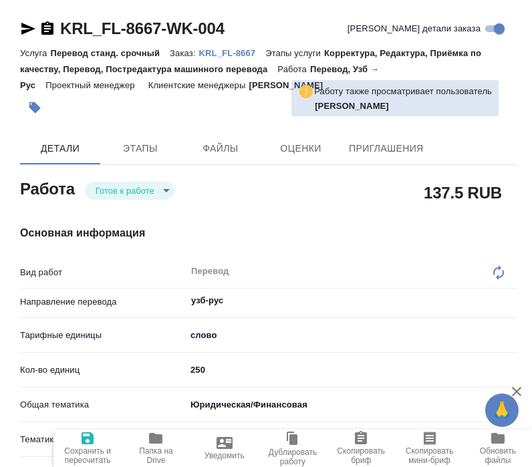
type textarea "x"
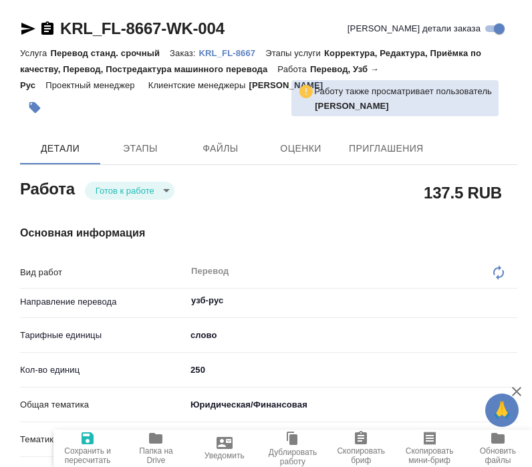
type textarea "x"
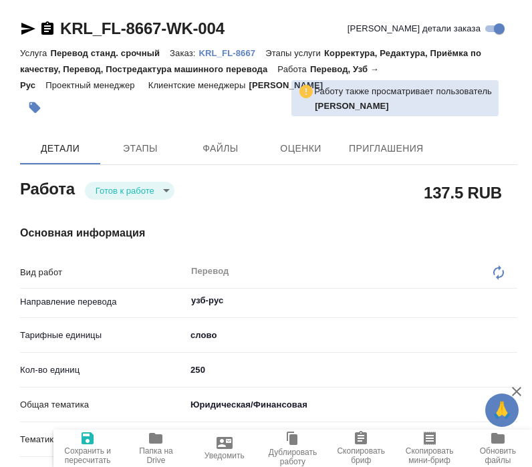
type textarea "x"
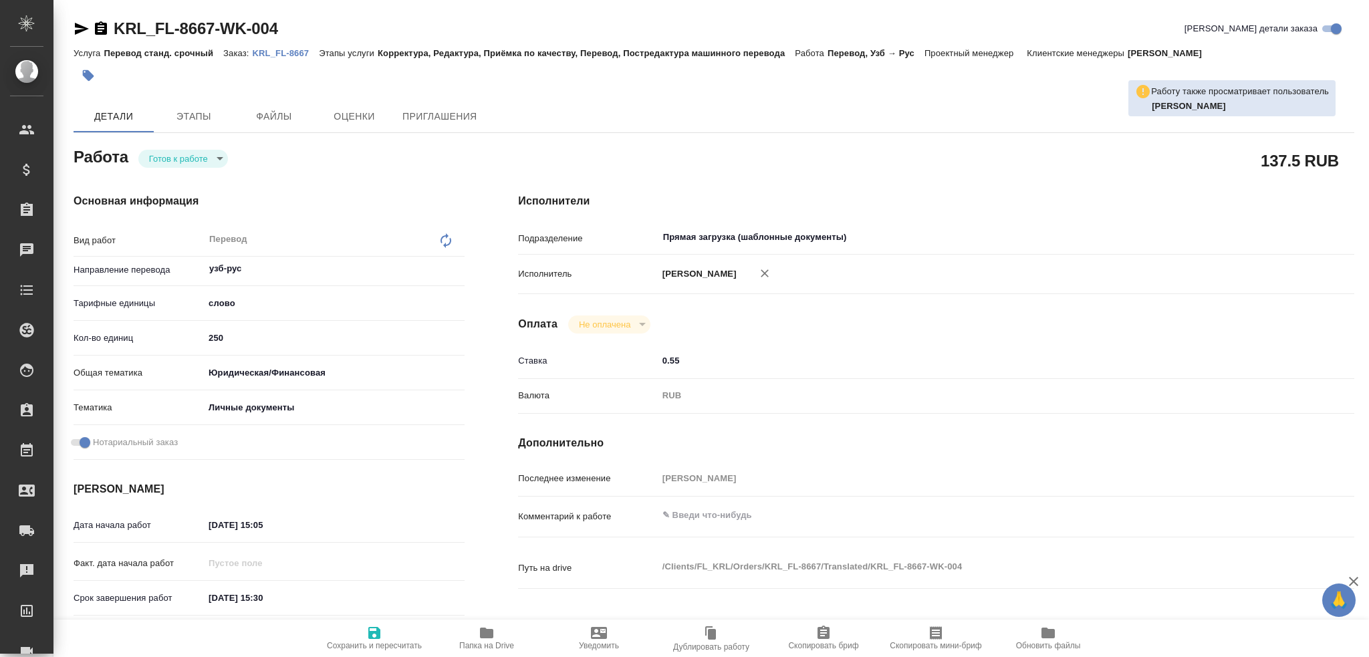
type textarea "x"
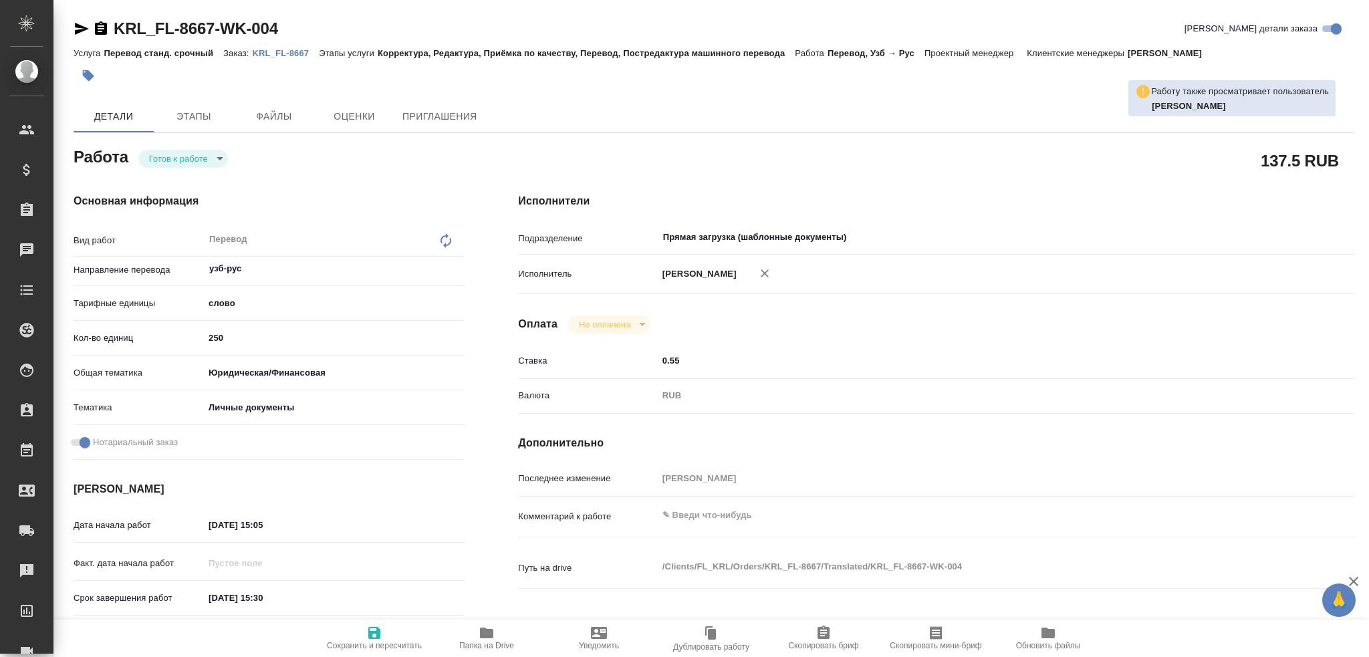
type textarea "x"
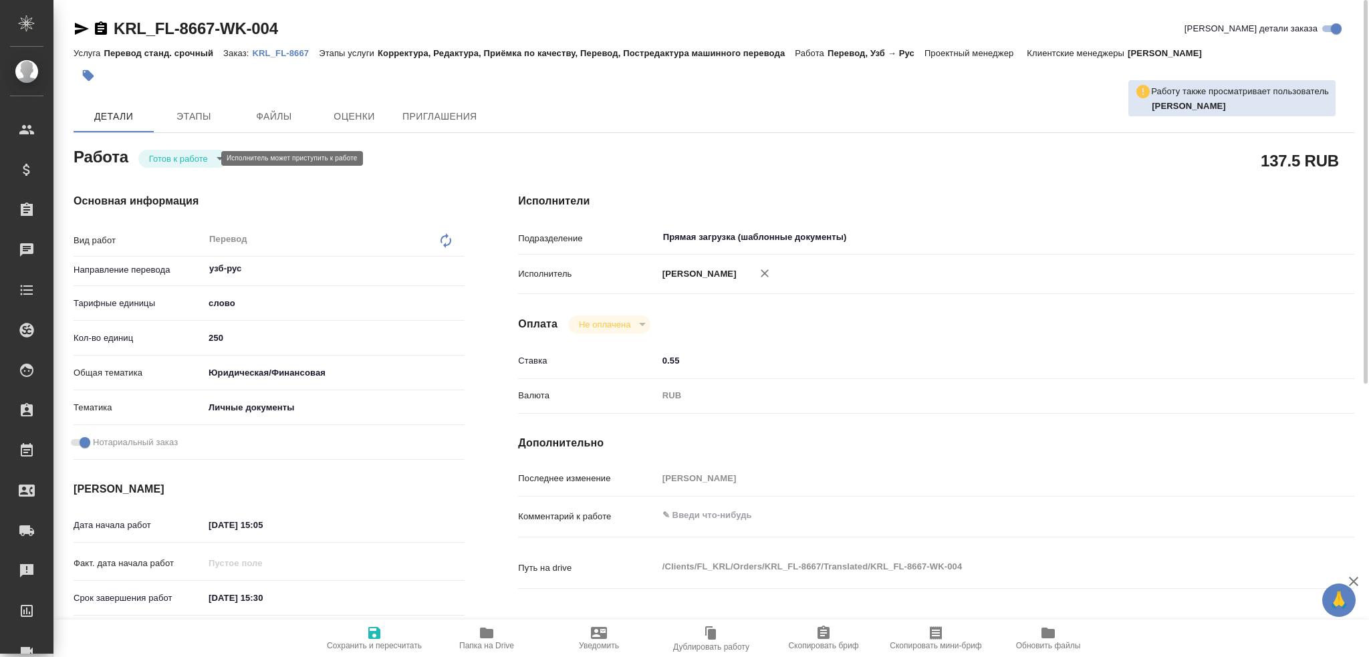
click at [185, 163] on body "🙏 .cls-1 fill:#fff; AWATERA Gusev Alexandr Клиенты Спецификации Заказы 0 Чаты T…" at bounding box center [684, 328] width 1369 height 657
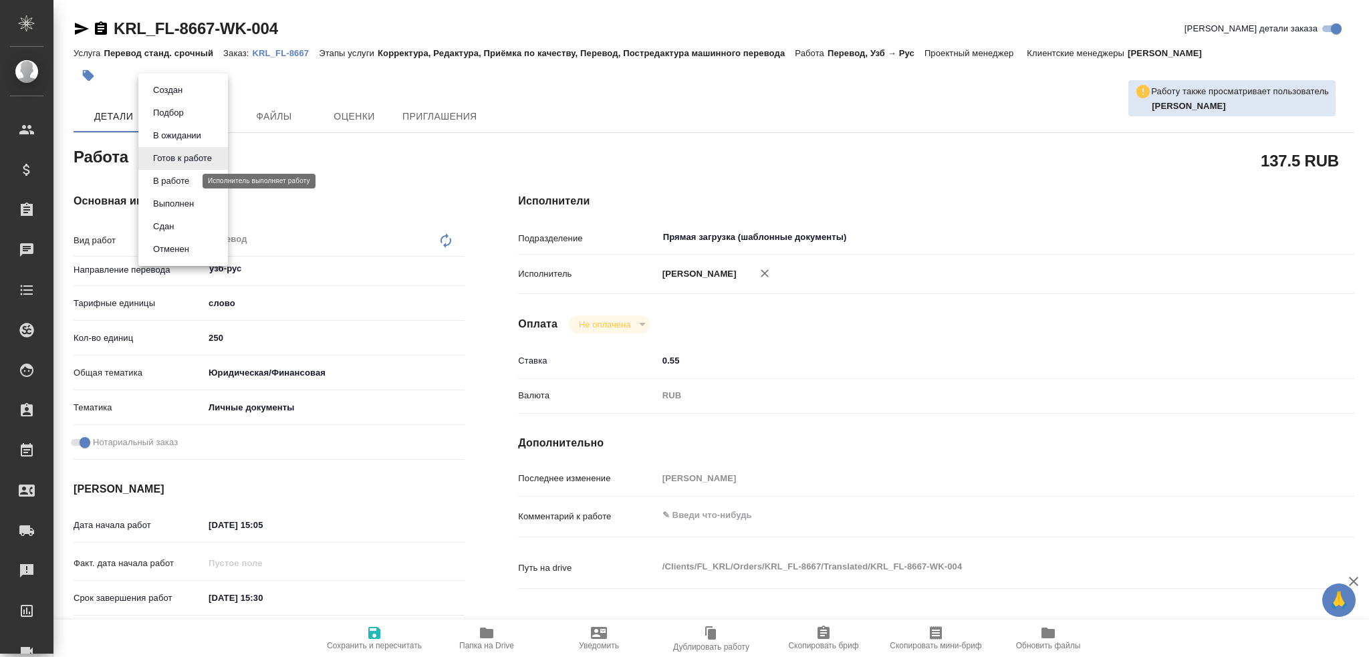
click at [177, 184] on button "В работе" at bounding box center [171, 181] width 44 height 15
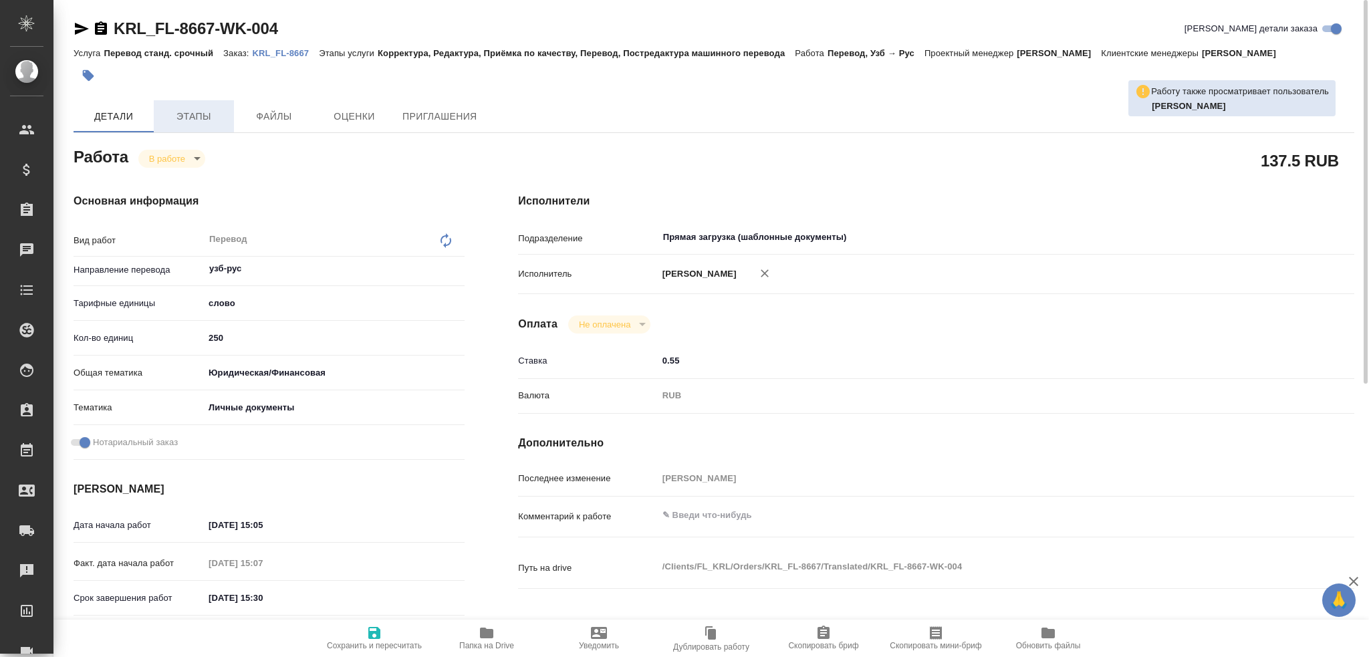
type textarea "x"
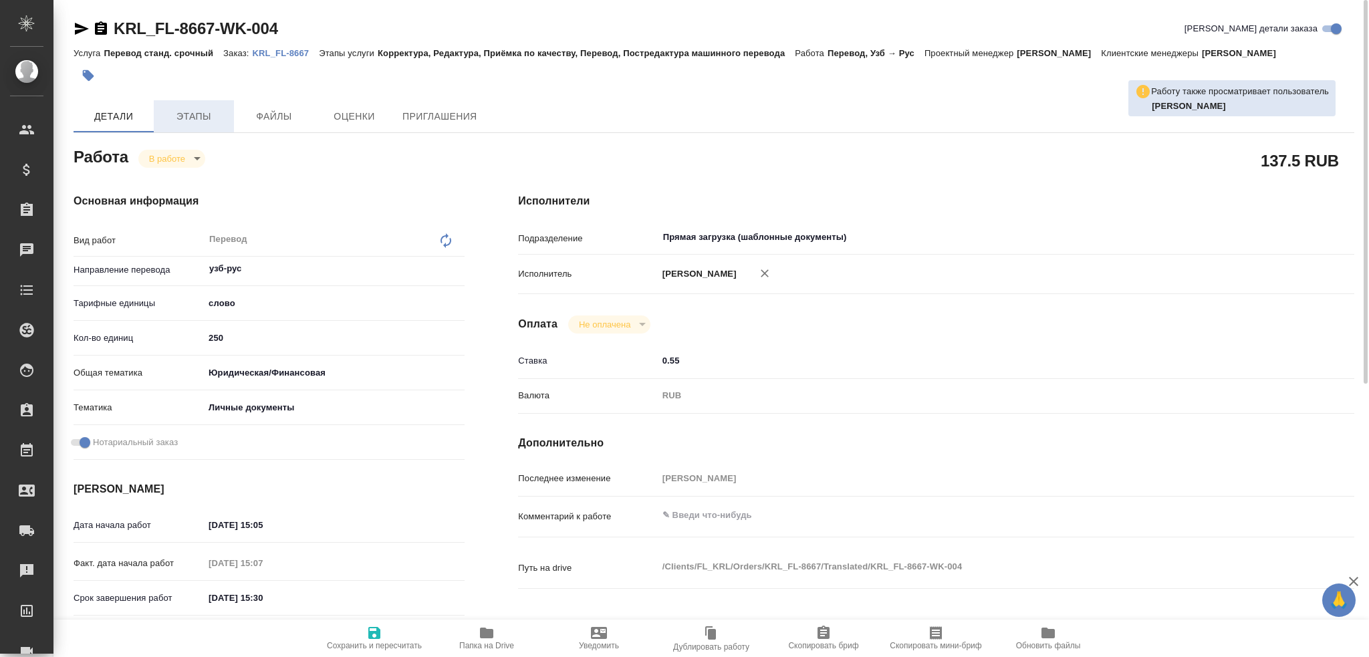
type textarea "x"
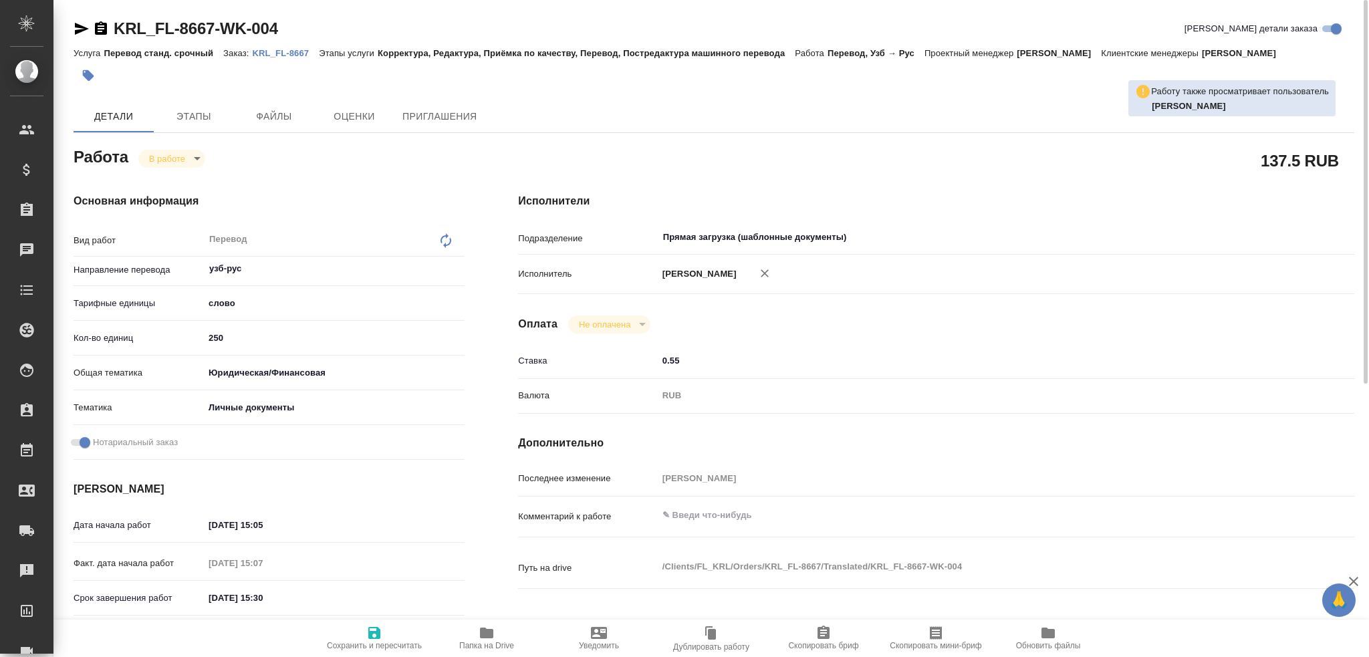
type textarea "x"
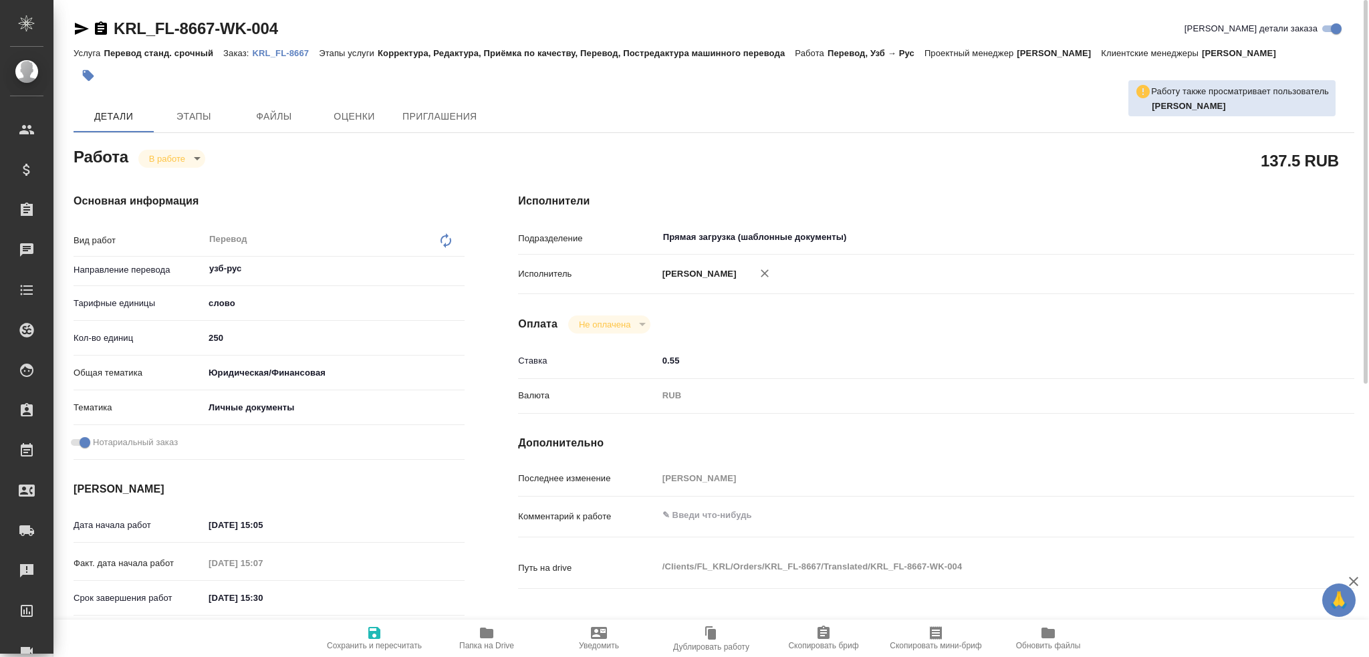
type textarea "x"
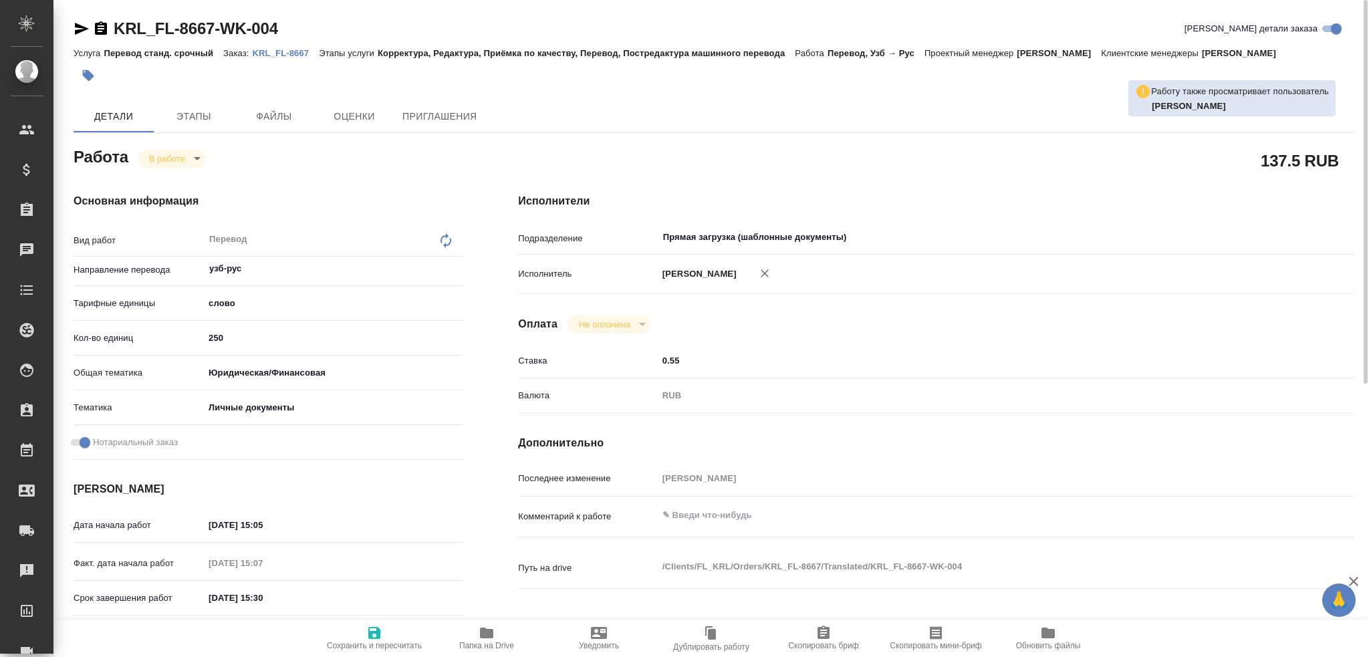
type textarea "x"
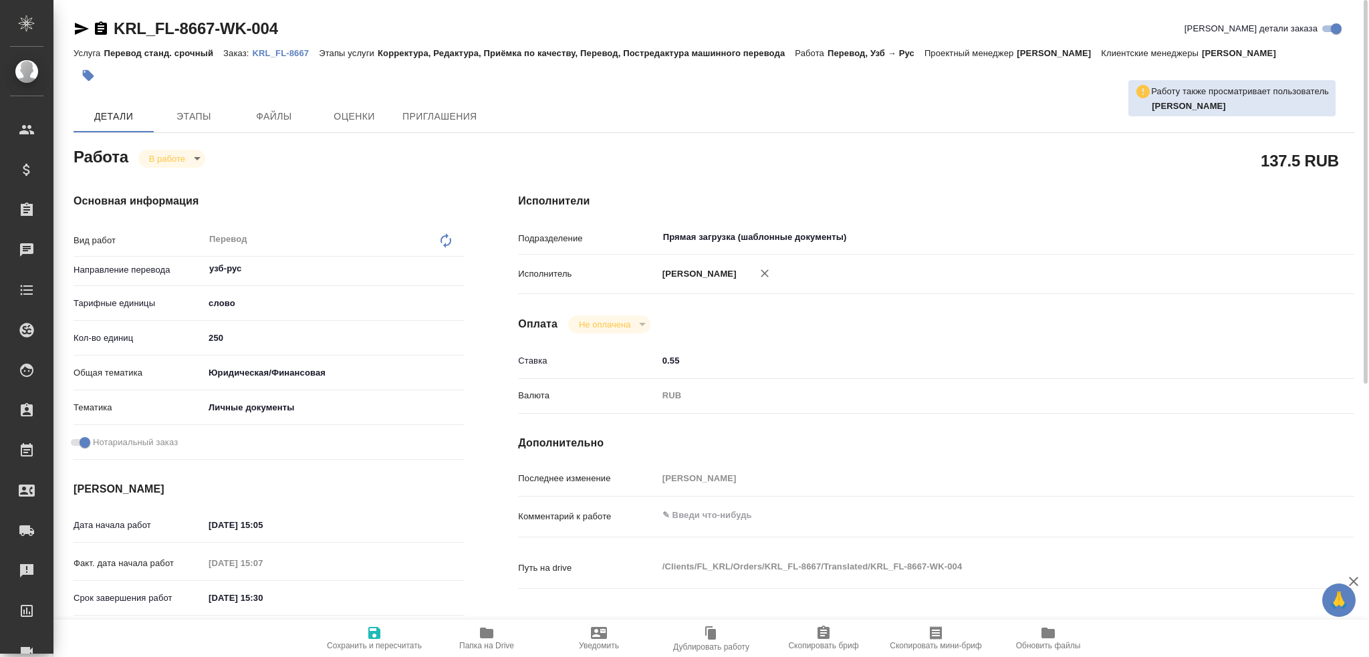
type textarea "x"
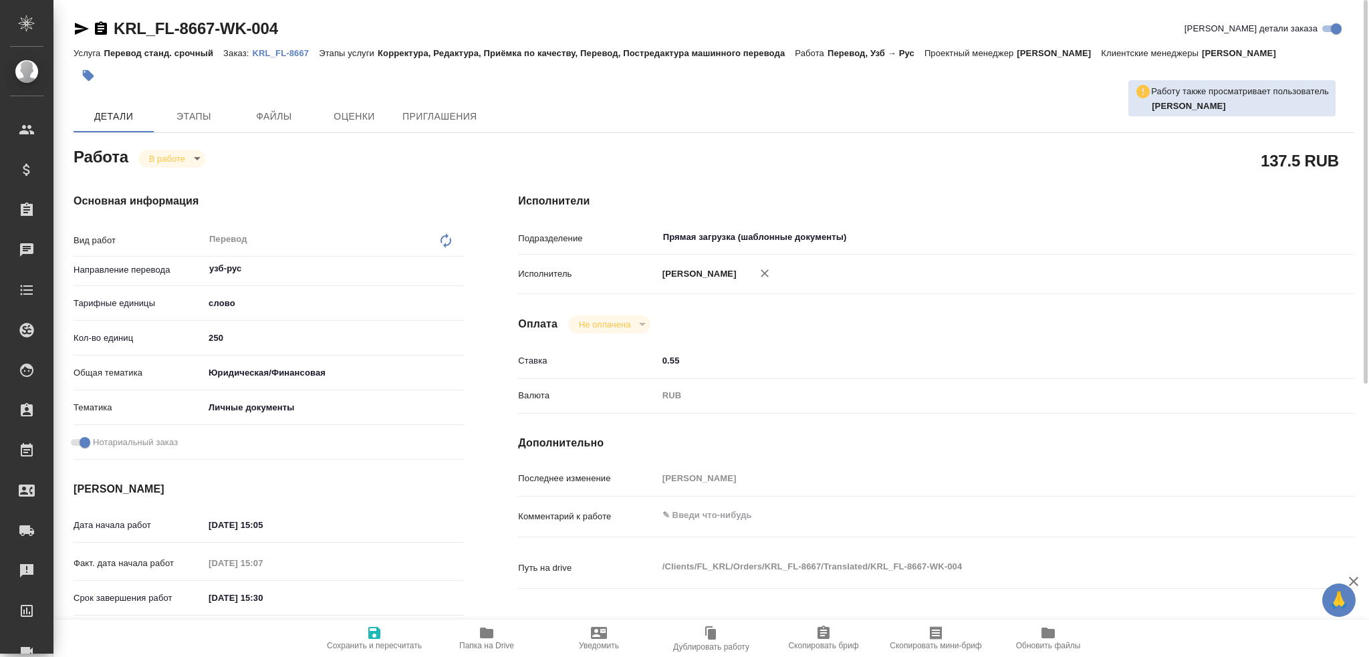
type textarea "x"
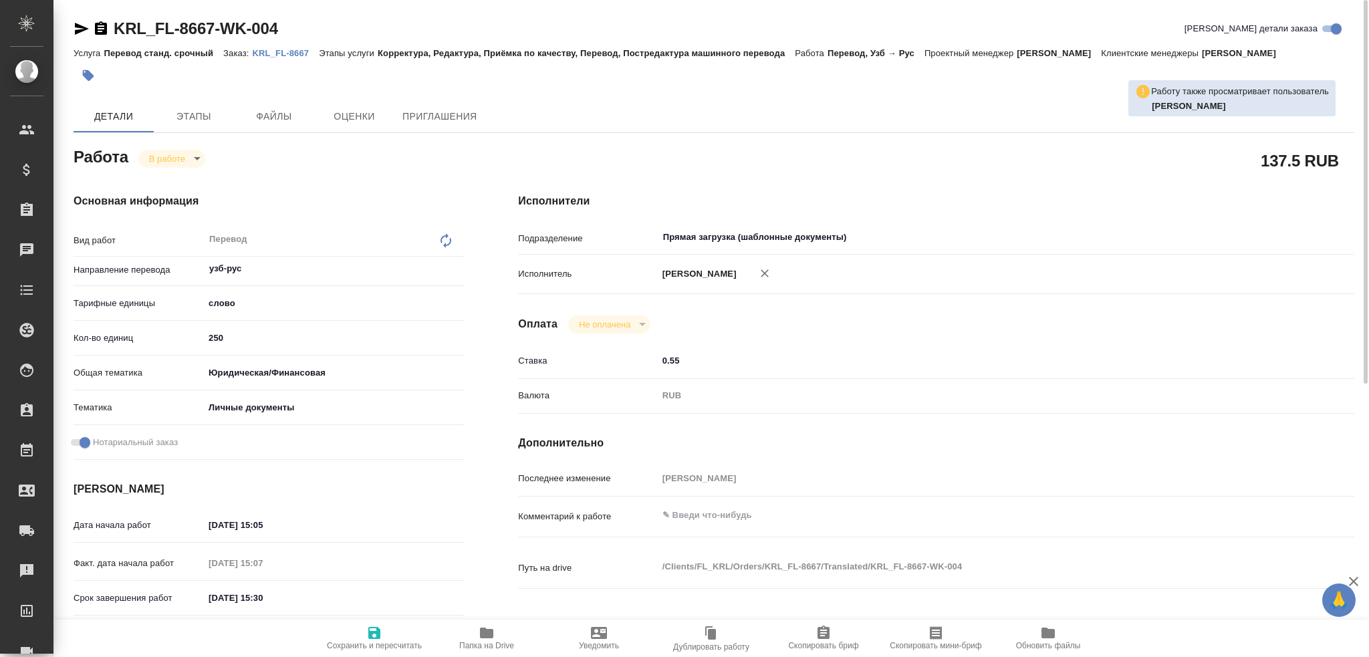
type textarea "x"
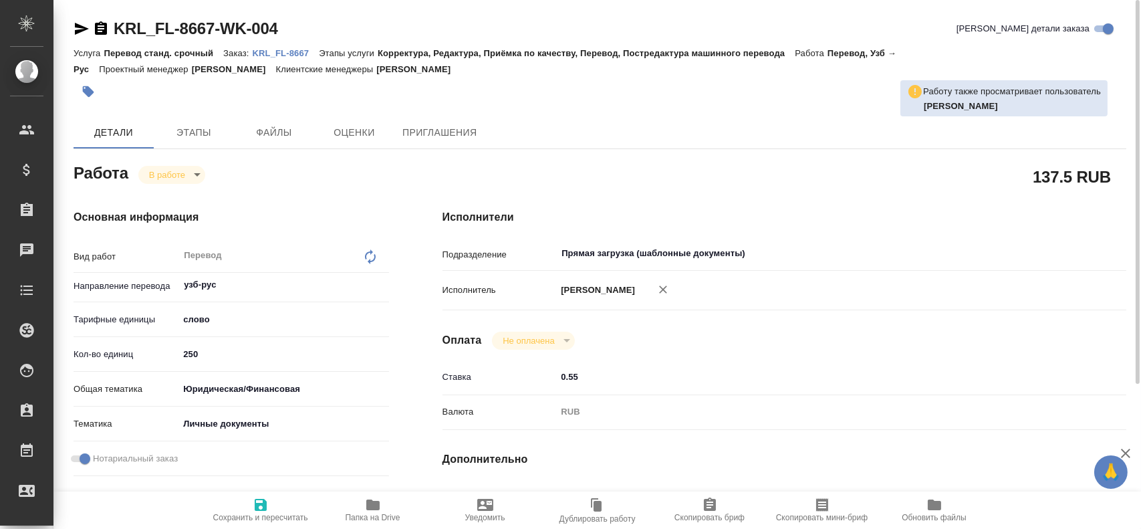
type textarea "x"
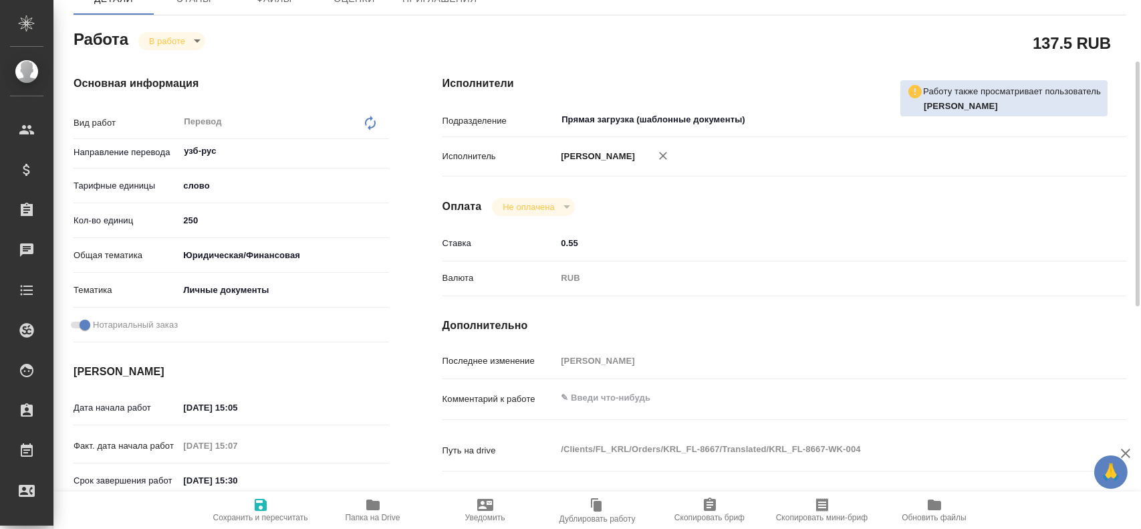
scroll to position [201, 0]
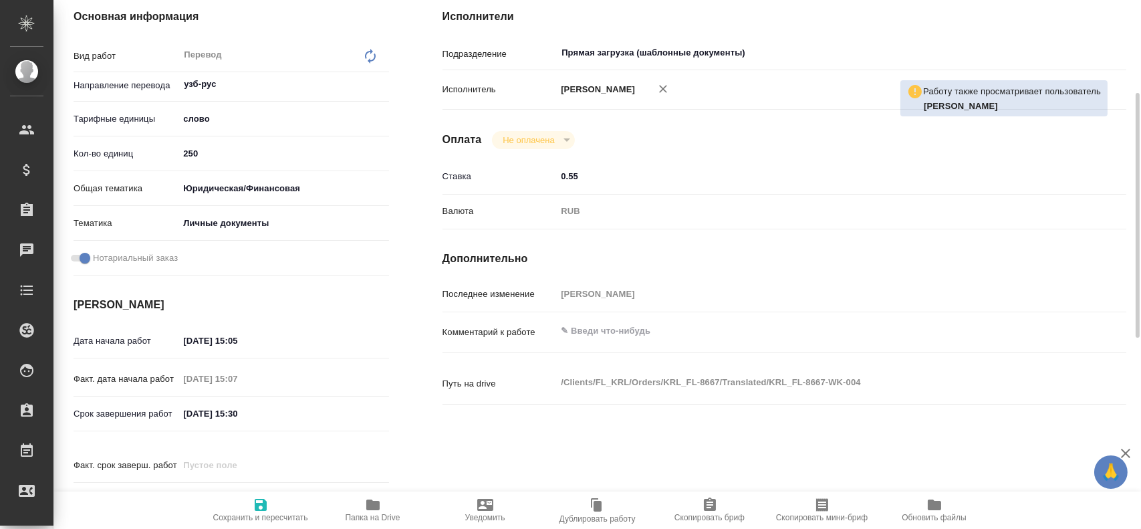
click at [371, 519] on span "Папка на Drive" at bounding box center [373, 517] width 55 height 9
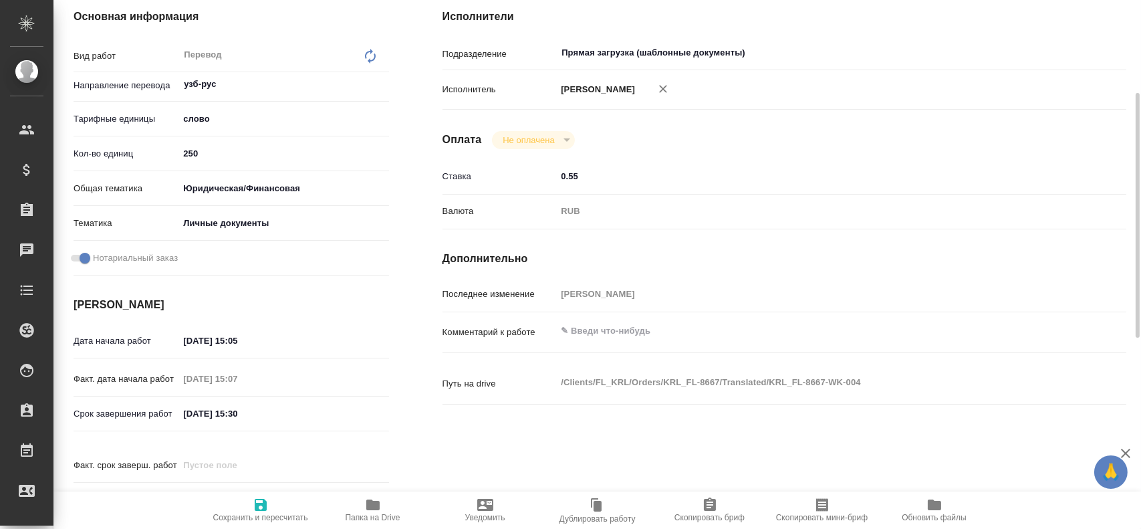
scroll to position [67, 0]
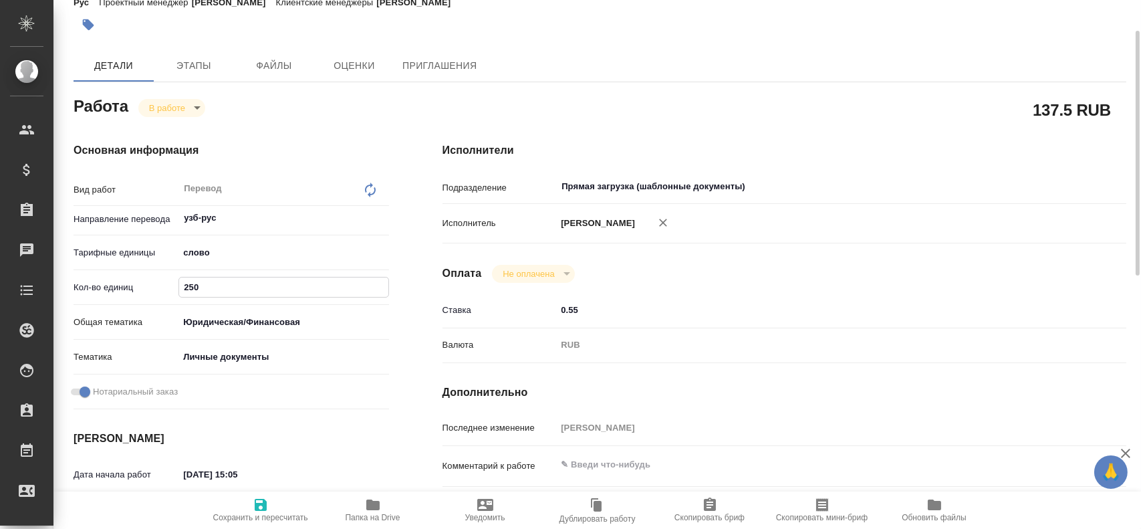
click at [189, 289] on input "250" at bounding box center [283, 286] width 209 height 19
click at [196, 288] on input "250" at bounding box center [283, 286] width 209 height 19
type textarea "x"
type input "200"
type textarea "x"
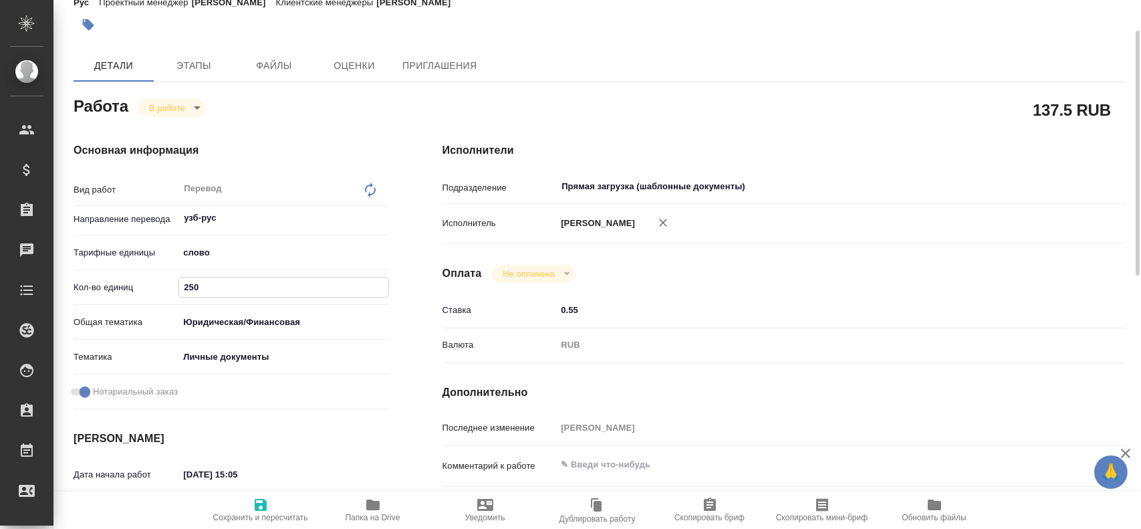
type textarea "x"
type input "200"
click at [261, 515] on span "Сохранить и пересчитать" at bounding box center [260, 517] width 95 height 9
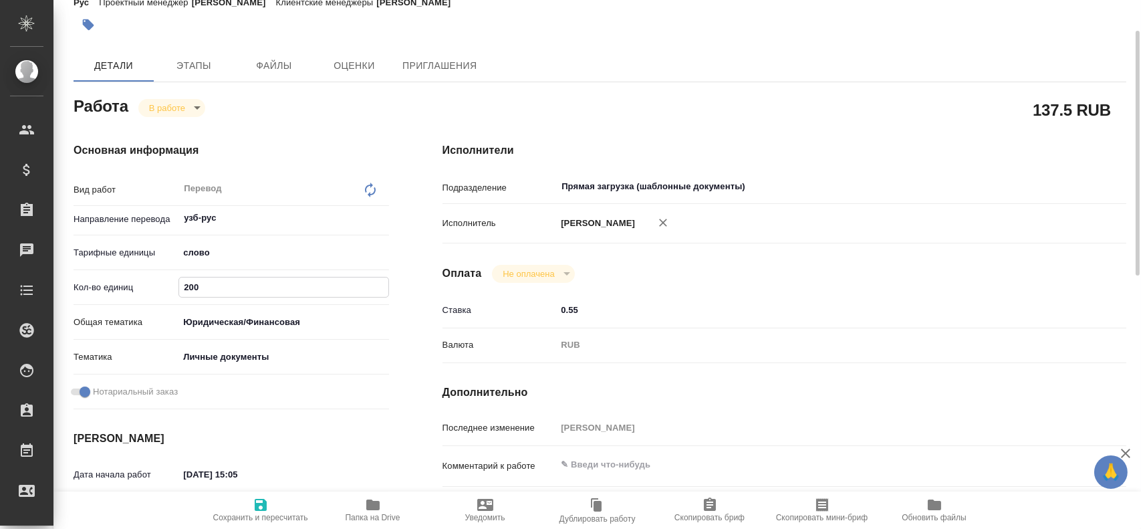
type textarea "x"
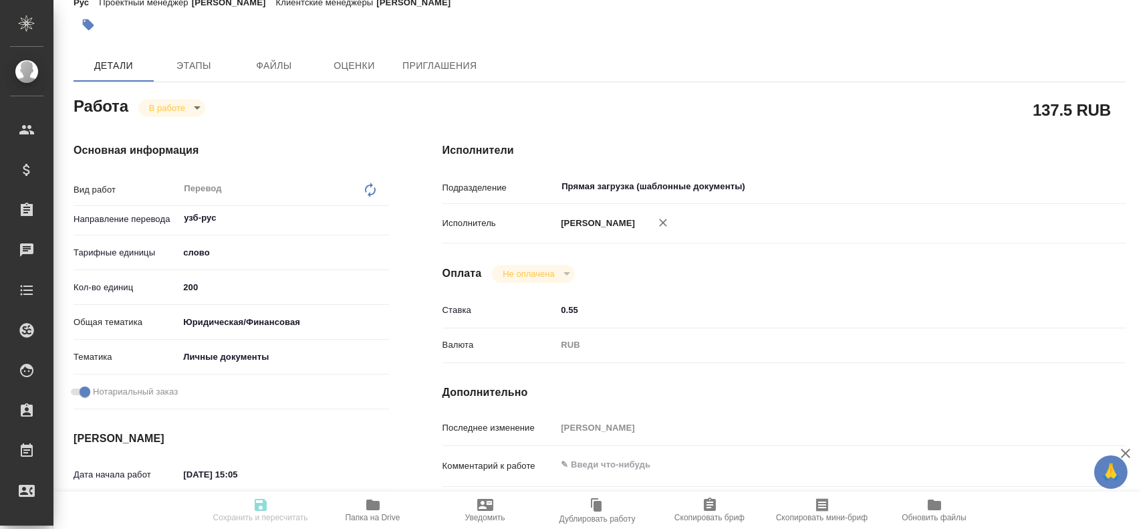
type textarea "x"
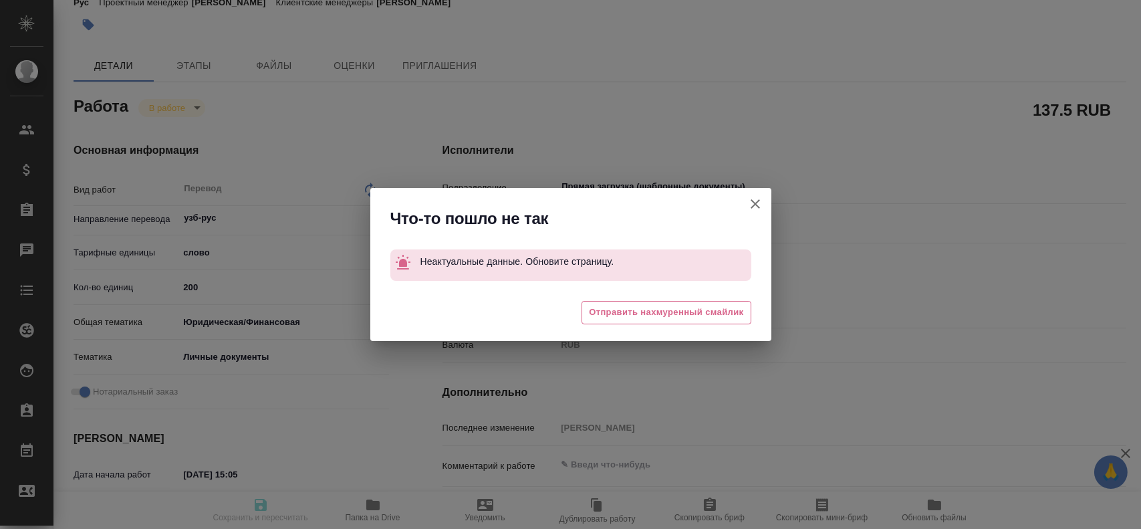
type textarea "x"
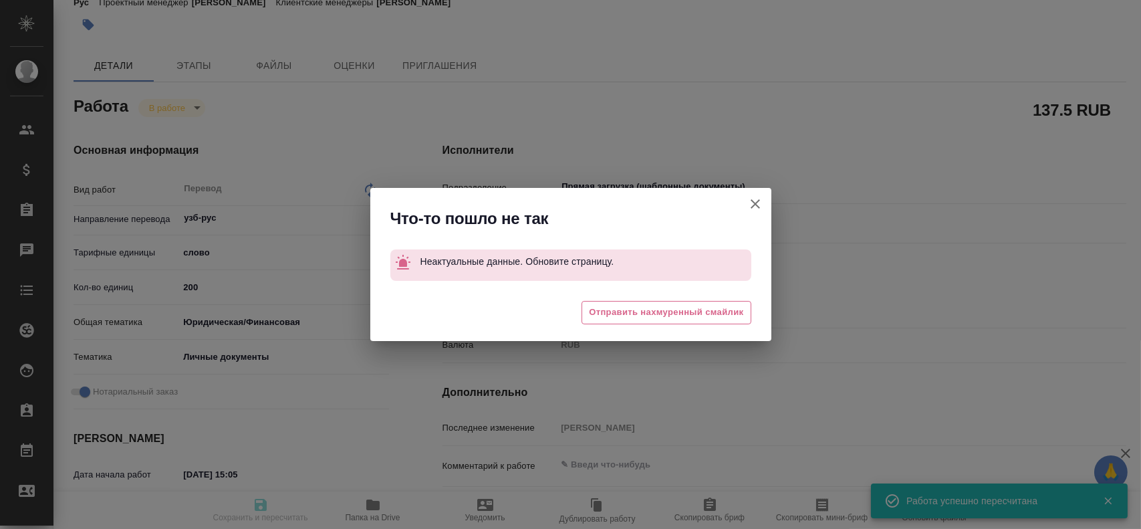
type input "inProgress"
type textarea "Перевод"
type textarea "x"
type input "узб-рус"
type input "5a8b1489cc6b4906c91bfd90"
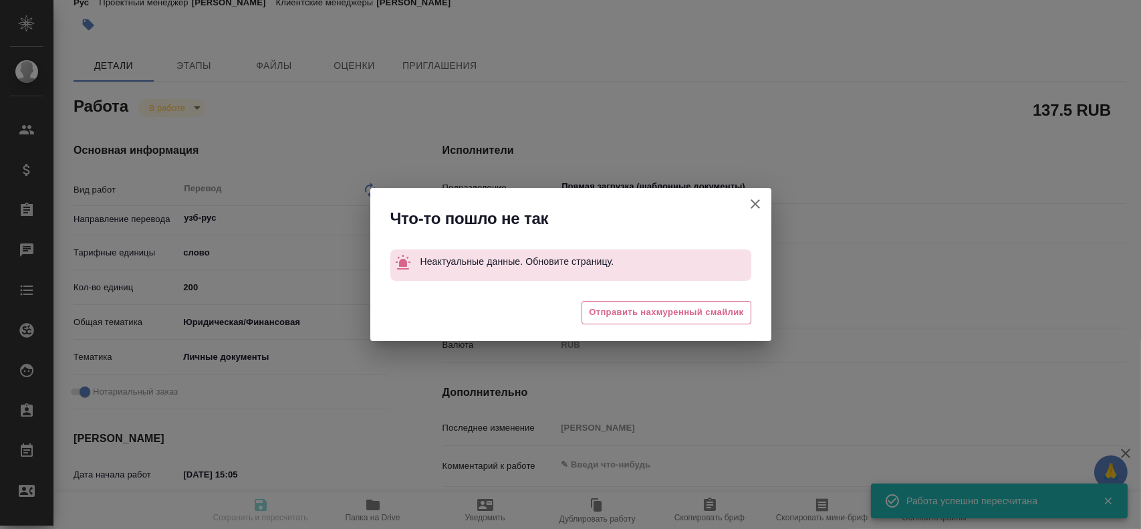
type input "250"
type input "yr-fn"
type input "5a8b8b956a9677013d343cfe"
checkbox input "true"
type input "05.09.2025 15:05"
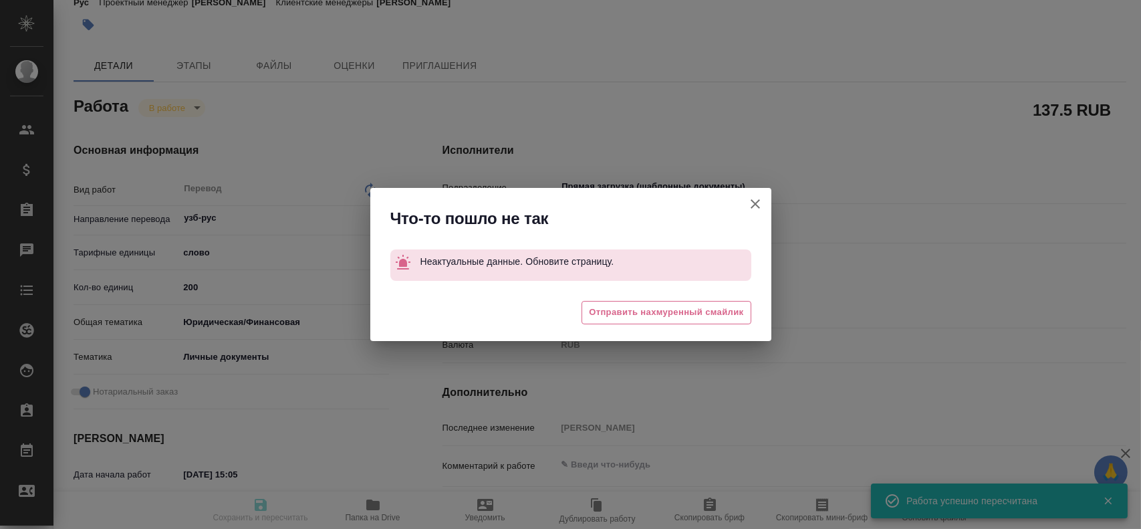
type input "05.09.2025 15:07"
type input "05.09.2025 15:30"
type input "Прямая загрузка (шаблонные документы)"
type input "notPayed"
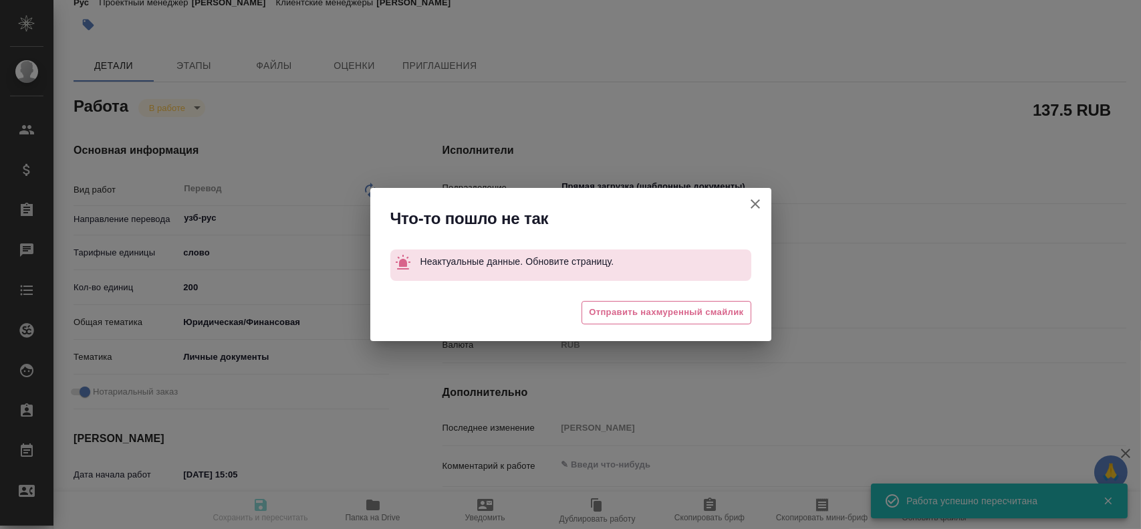
type input "0.55"
type input "RUB"
type input "Гусев Александр"
type textarea "x"
type textarea "/Clients/FL_KRL/Orders/KRL_FL-8667/Translated/KRL_FL-8667-WK-004"
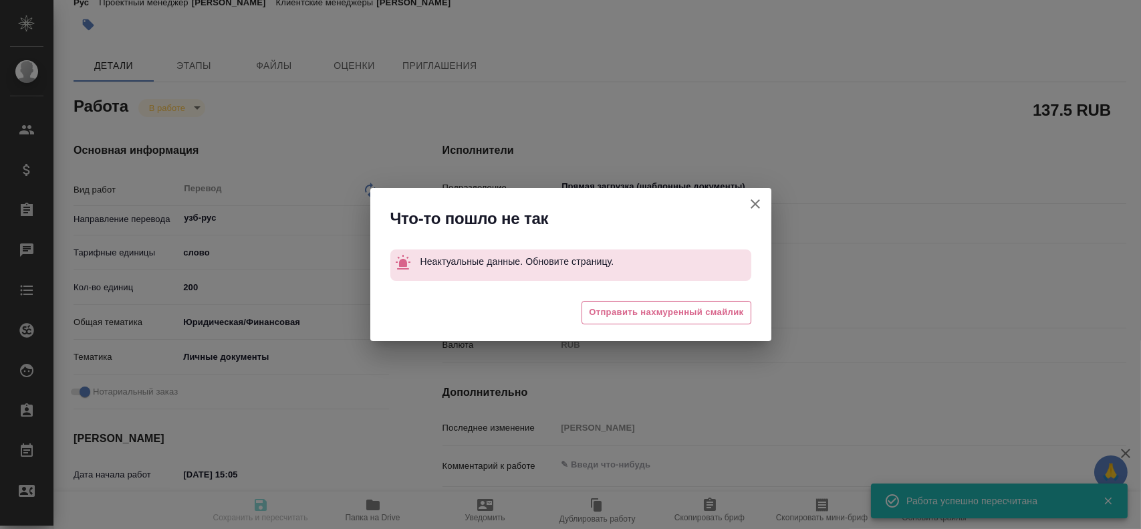
type textarea "x"
type input "KRL_FL-8667"
type input "Перевод станд. срочный"
type input "Корректура, Редактура, Приёмка по качеству, Перевод, Постредактура машинного пе…"
type input "Касымов Тимур"
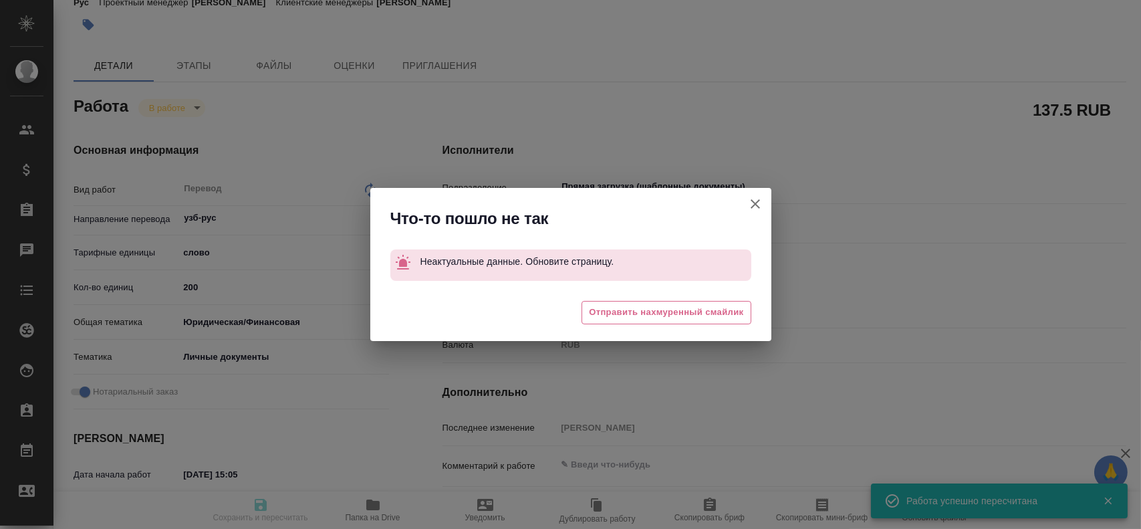
type input "/Clients/FL_KRL/Orders/KRL_FL-8667"
type textarea "x"
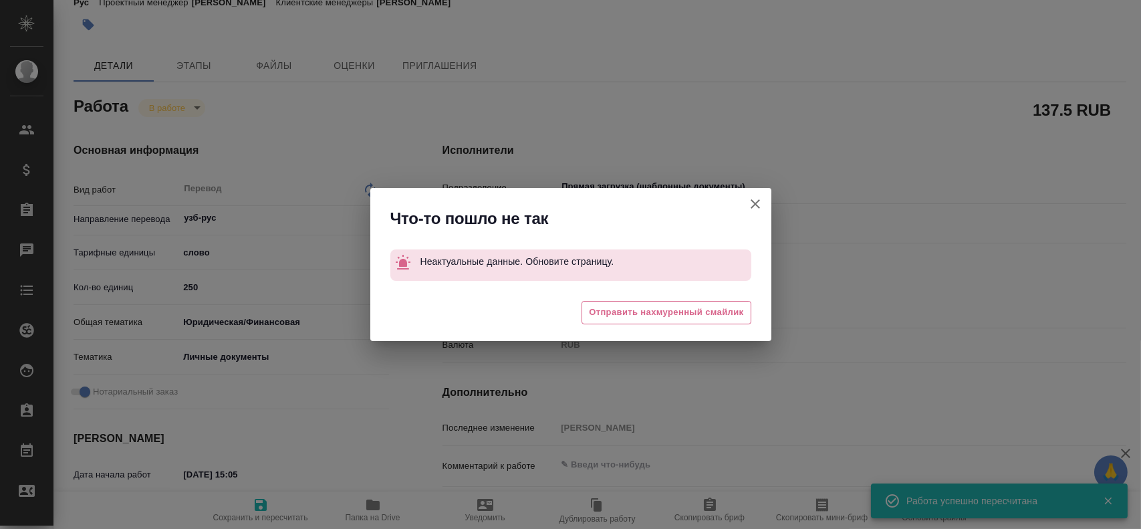
type textarea "x"
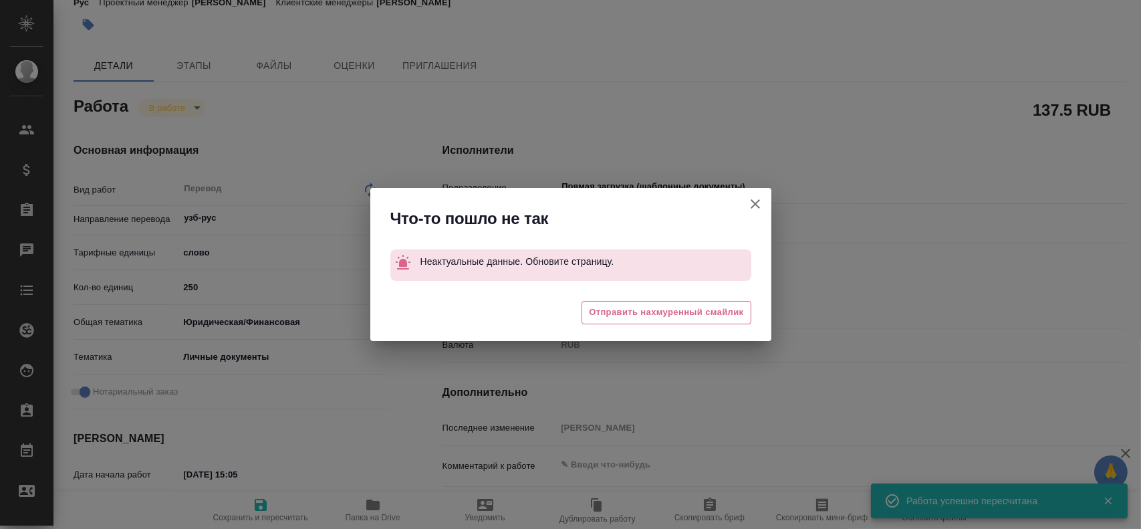
type textarea "x"
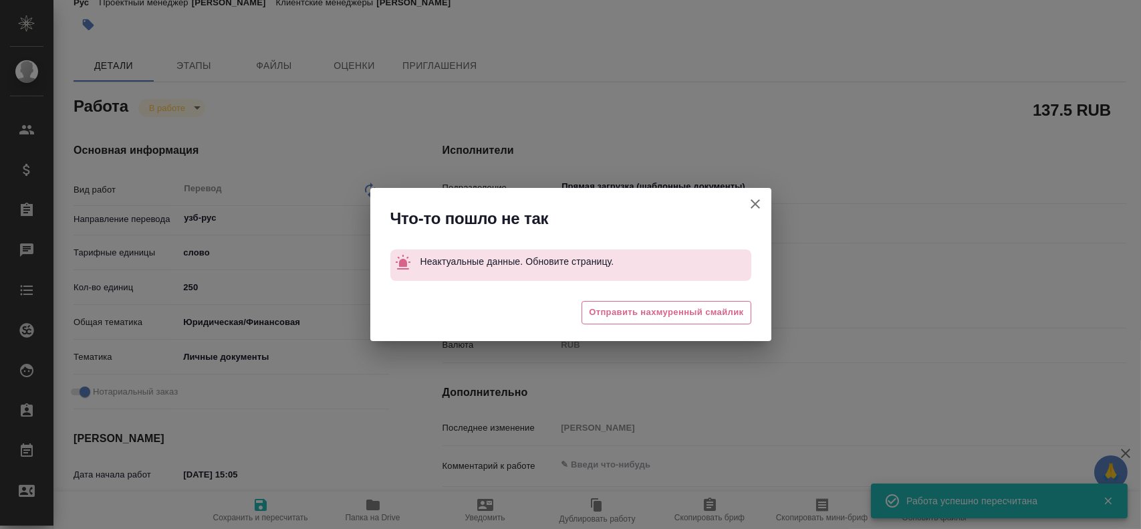
type textarea "x"
click at [758, 196] on icon "button" at bounding box center [755, 204] width 16 height 16
type textarea "x"
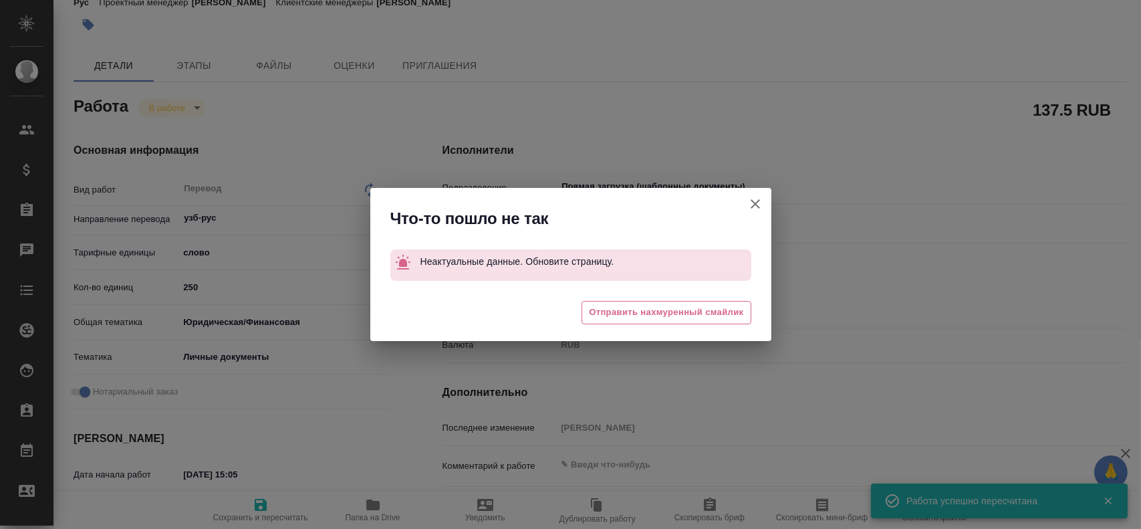
type textarea "x"
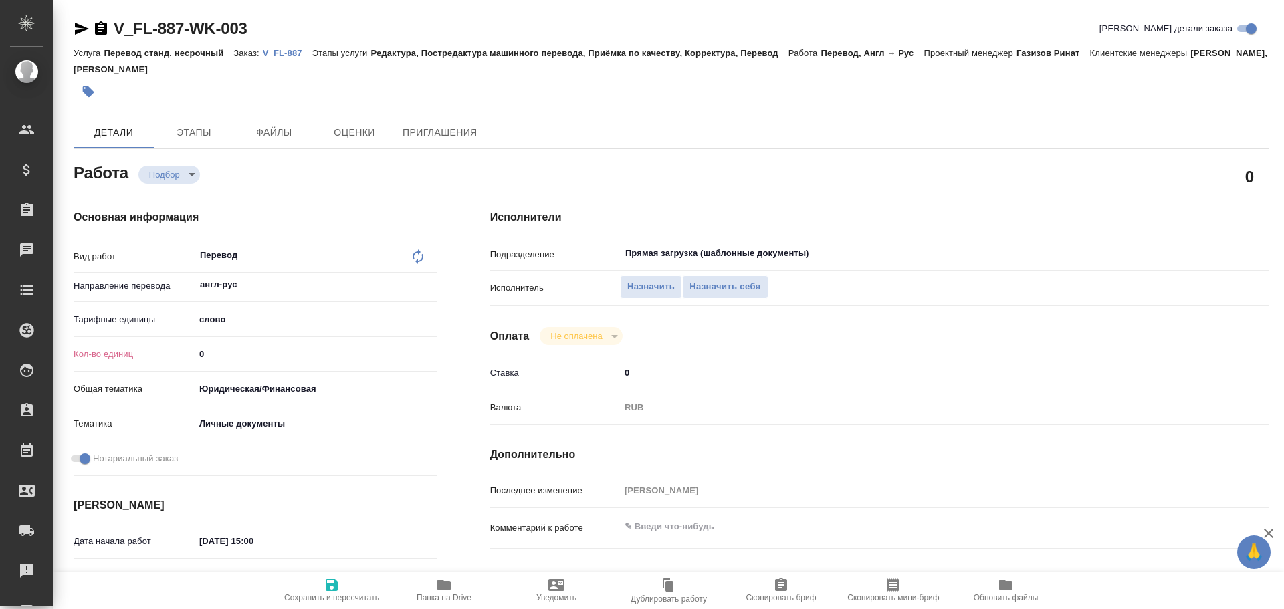
type textarea "x"
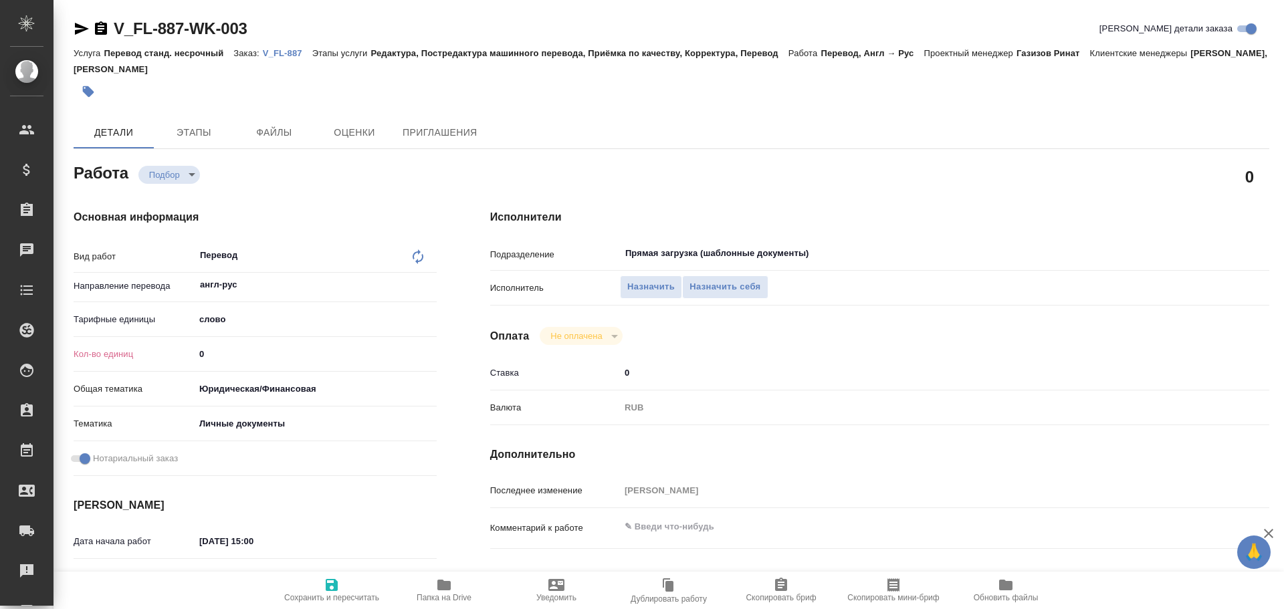
type textarea "x"
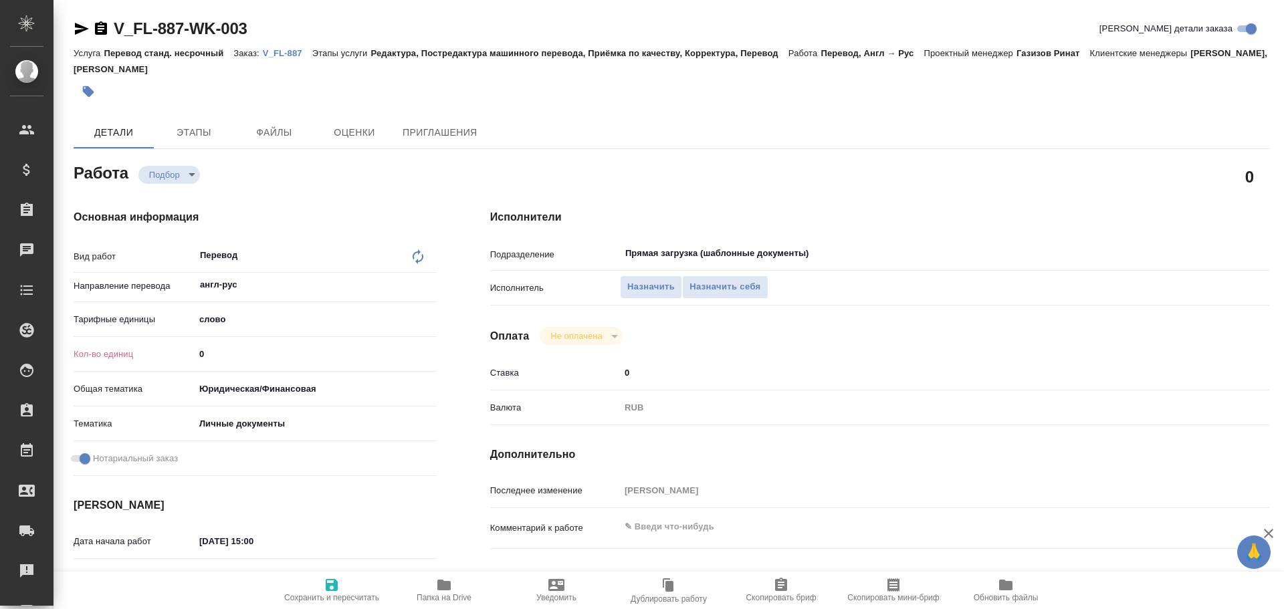
type textarea "x"
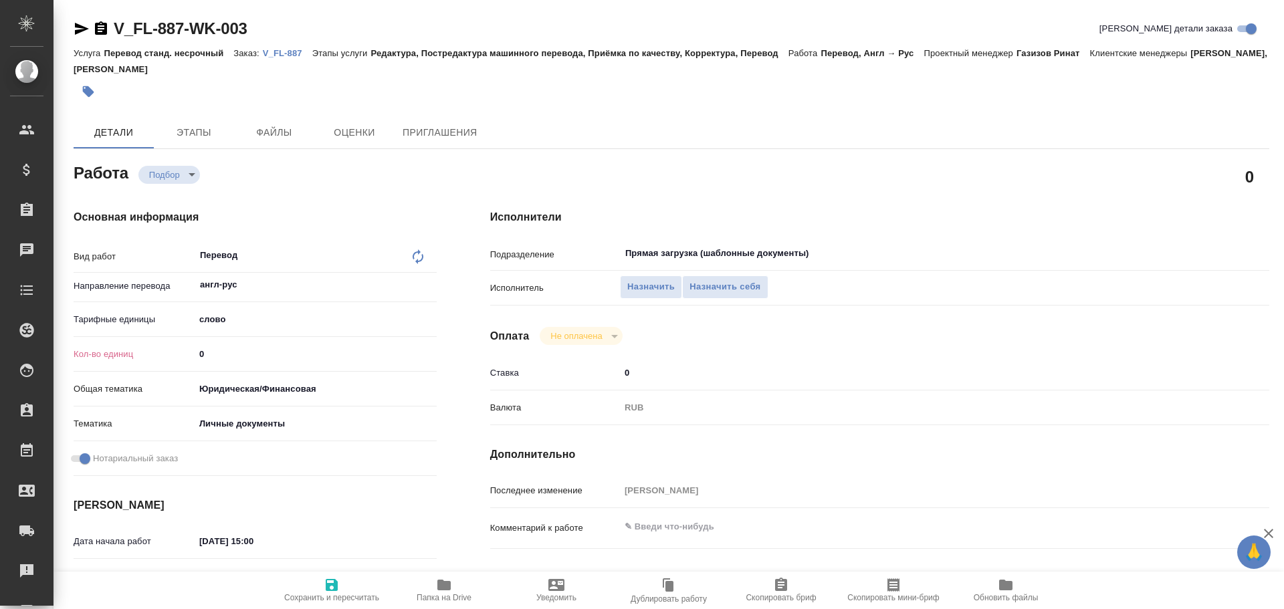
type textarea "x"
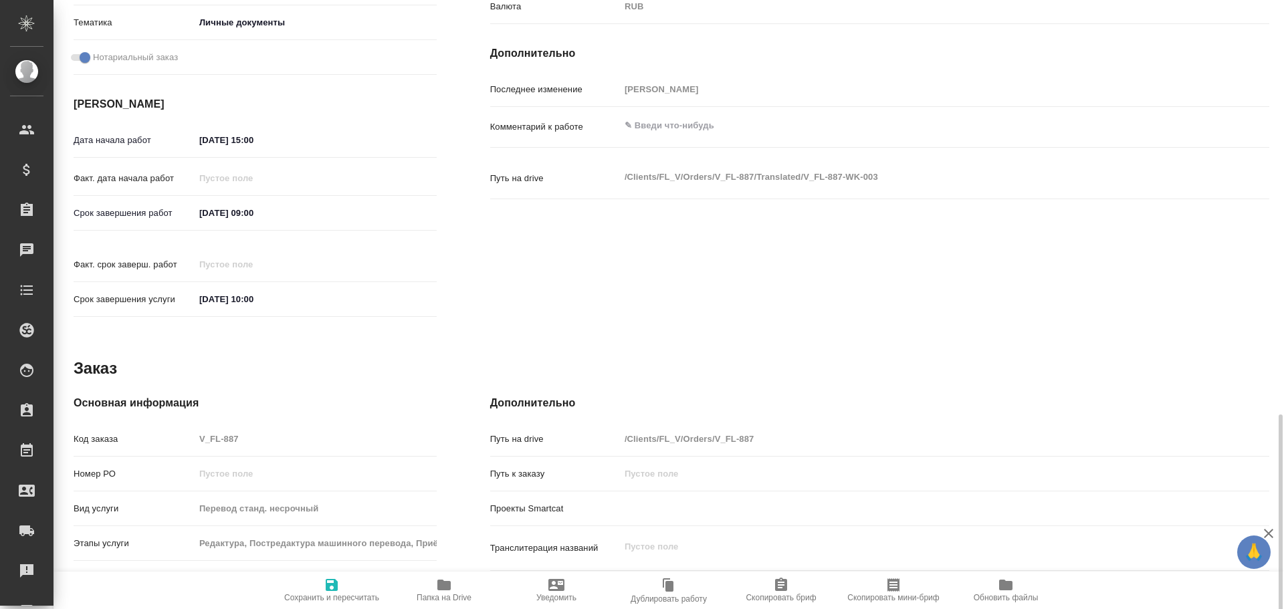
scroll to position [532, 0]
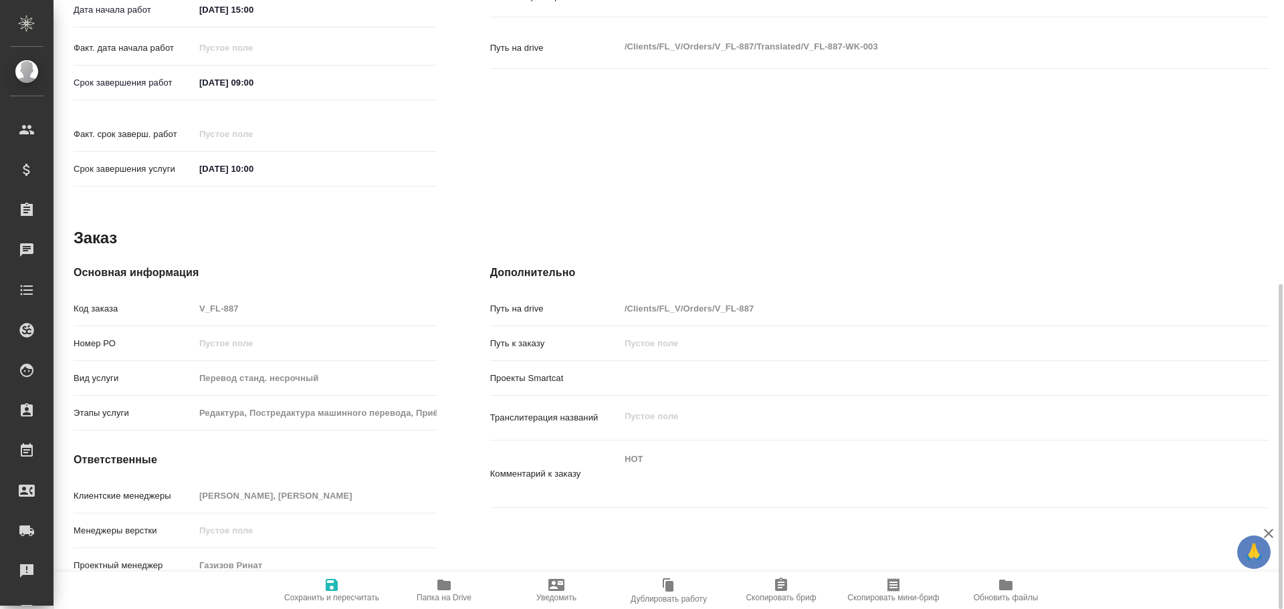
type textarea "x"
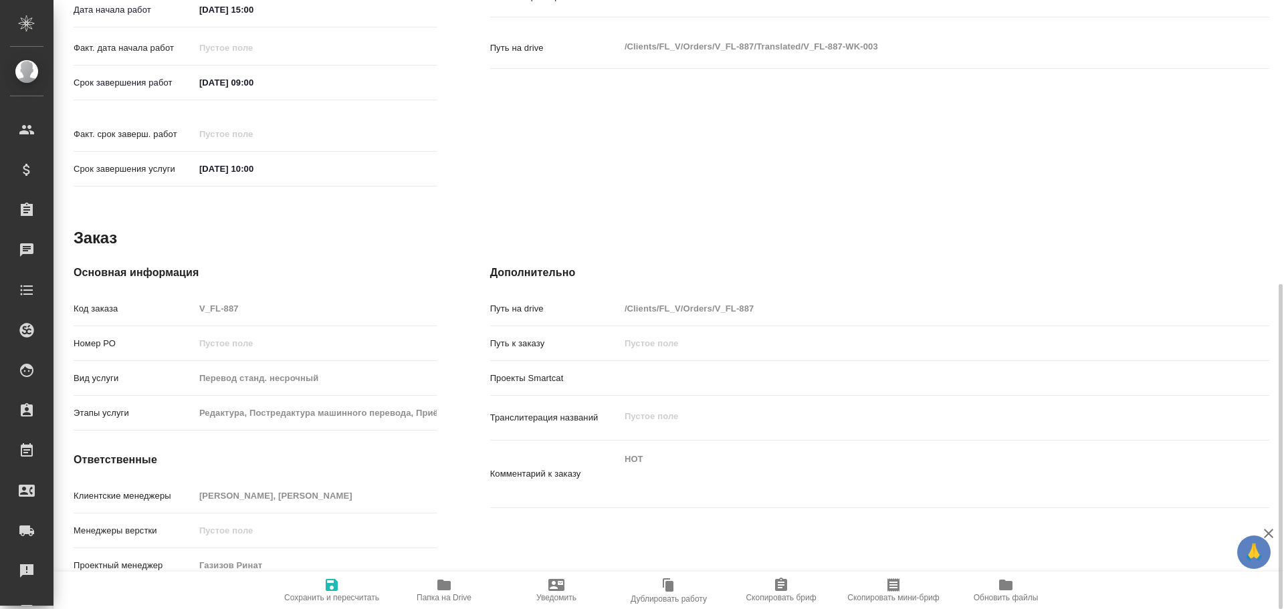
type textarea "x"
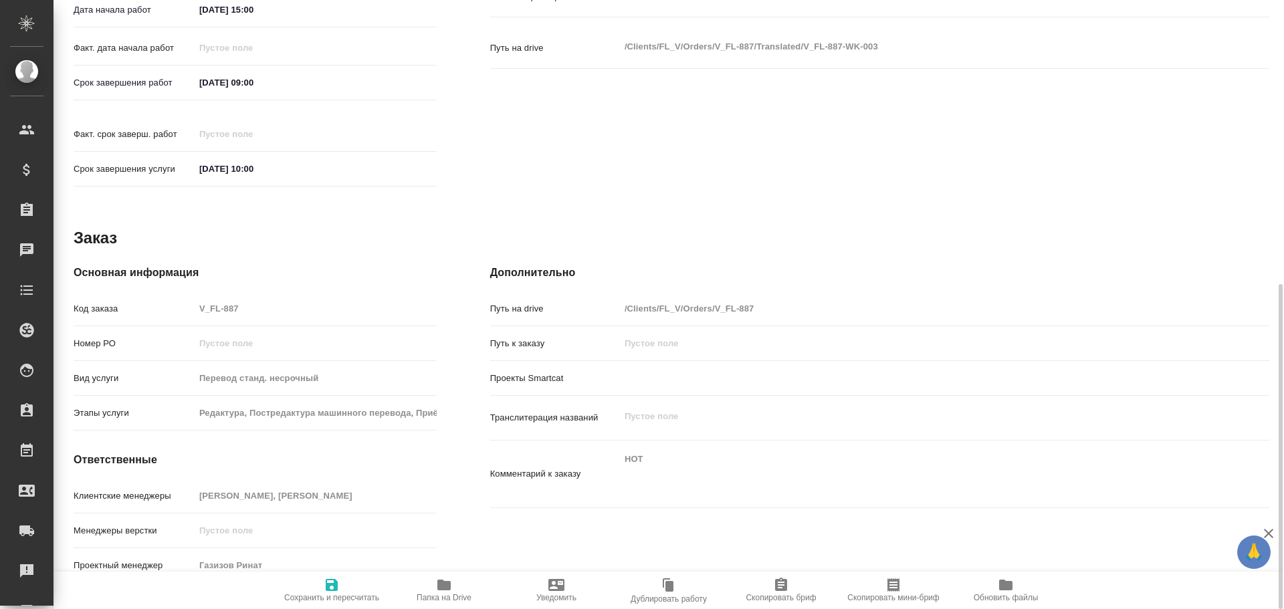
click at [434, 579] on span "Папка на Drive" at bounding box center [444, 589] width 96 height 25
type textarea "x"
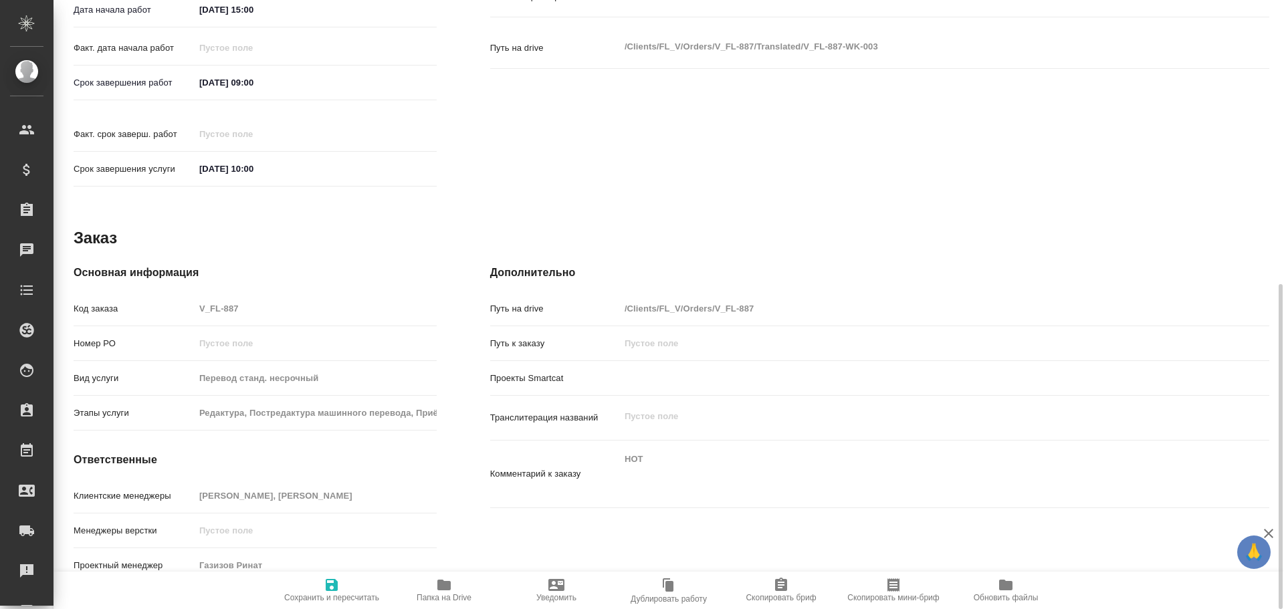
type textarea "x"
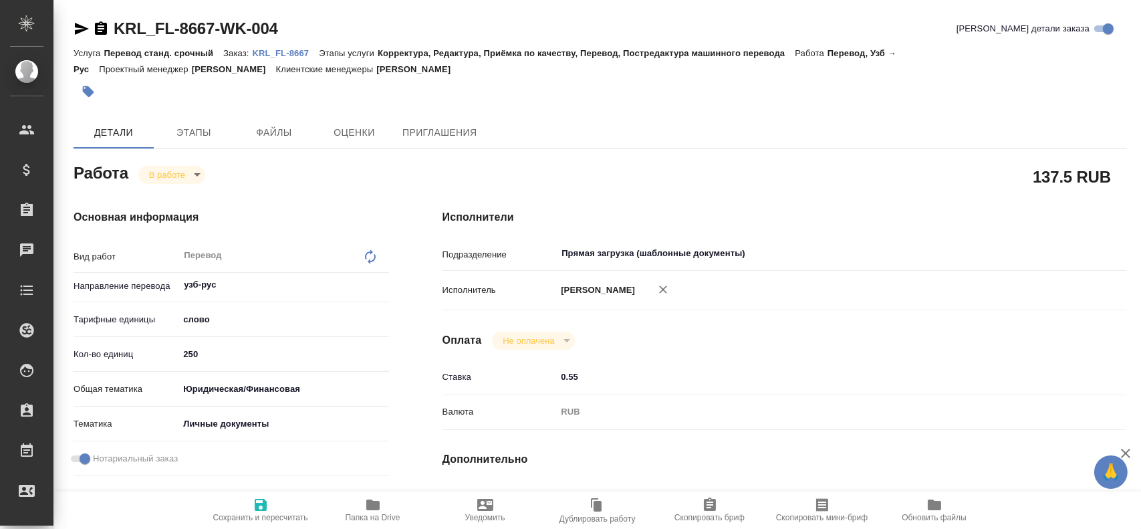
type textarea "x"
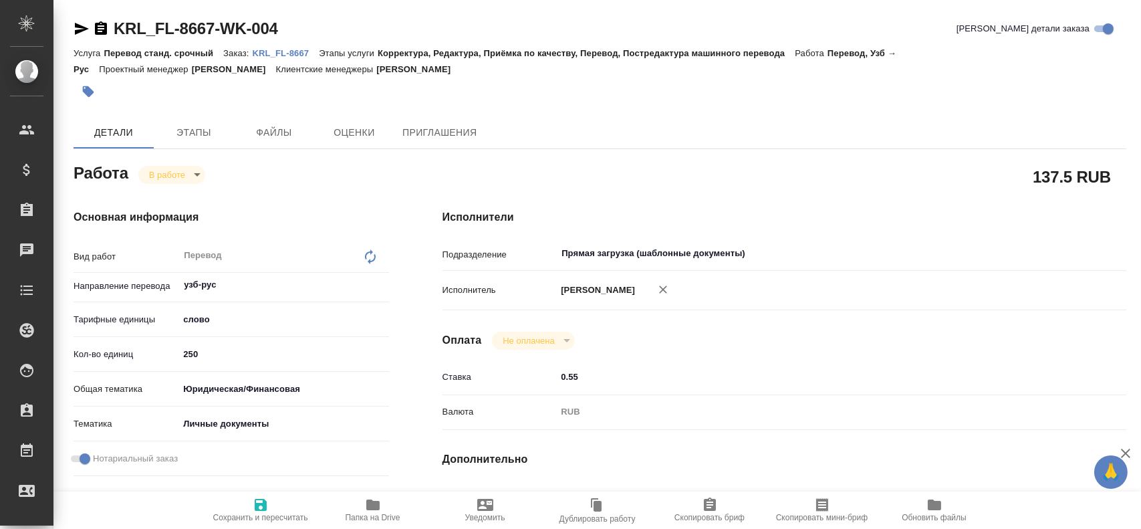
type textarea "x"
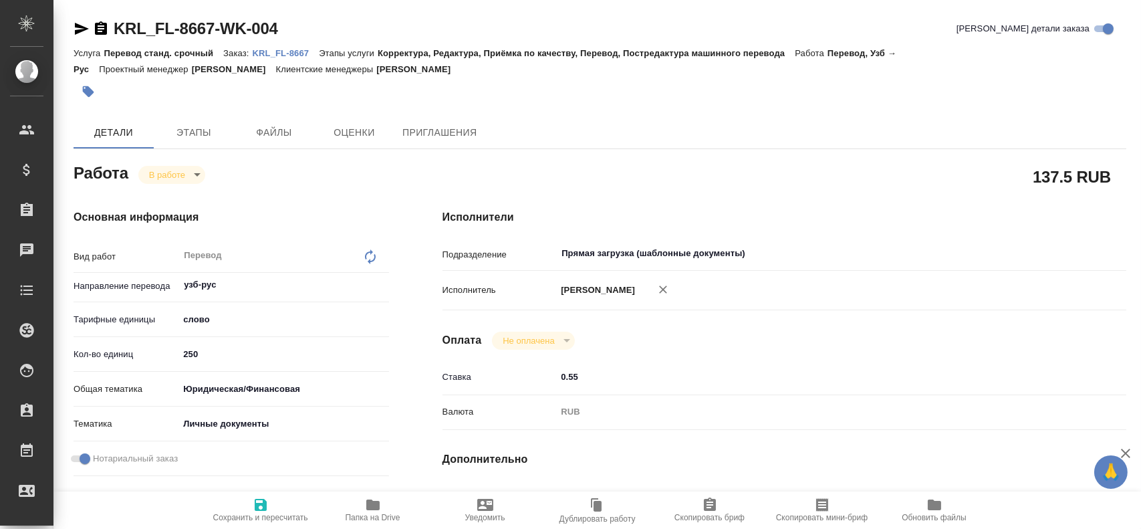
type textarea "x"
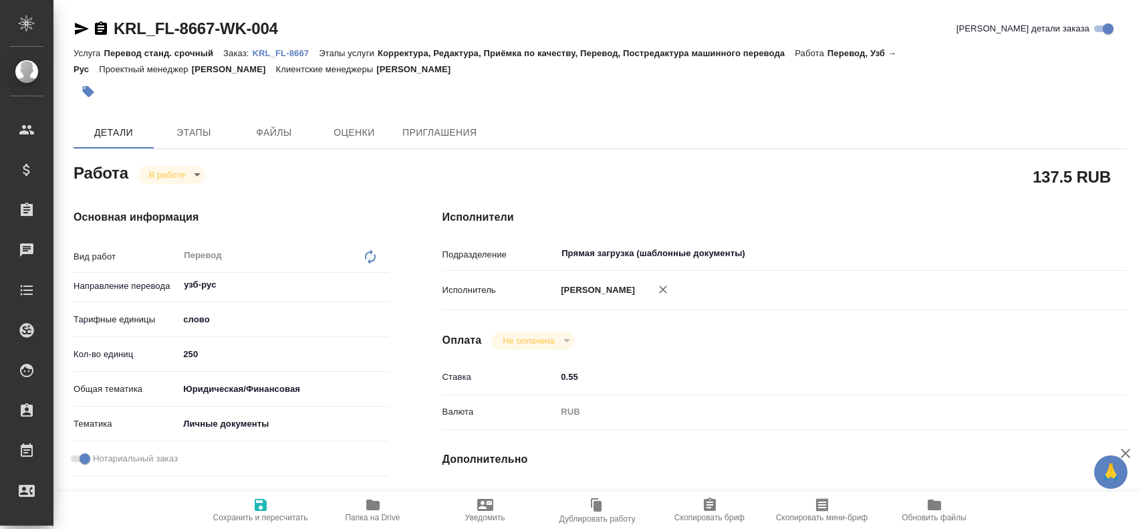
type textarea "x"
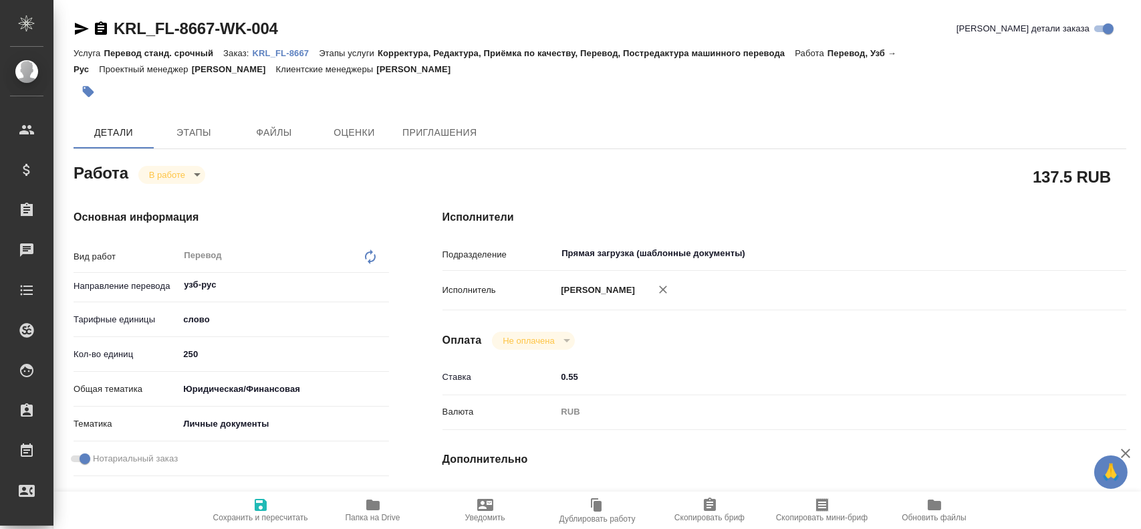
type textarea "x"
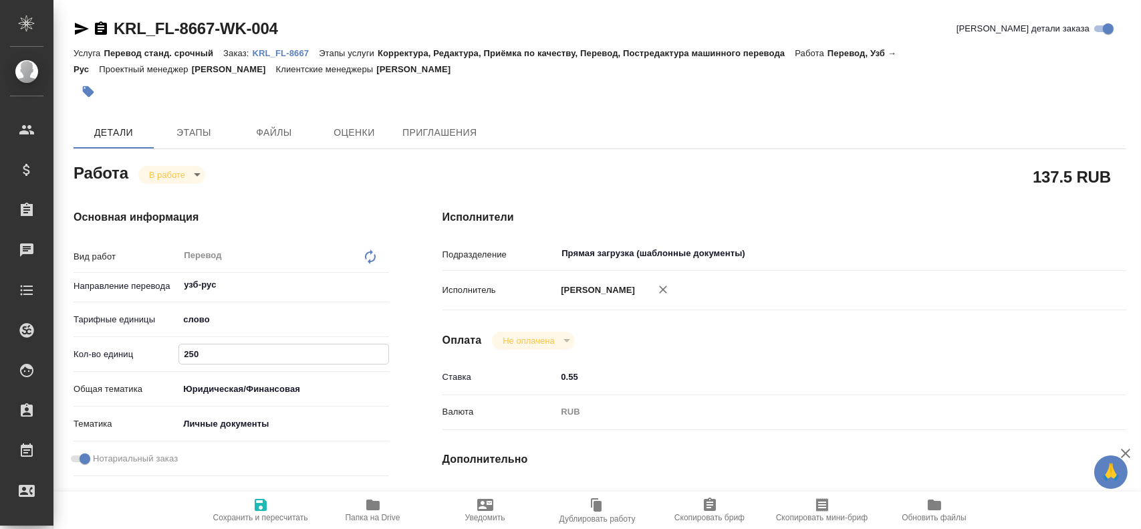
type textarea "x"
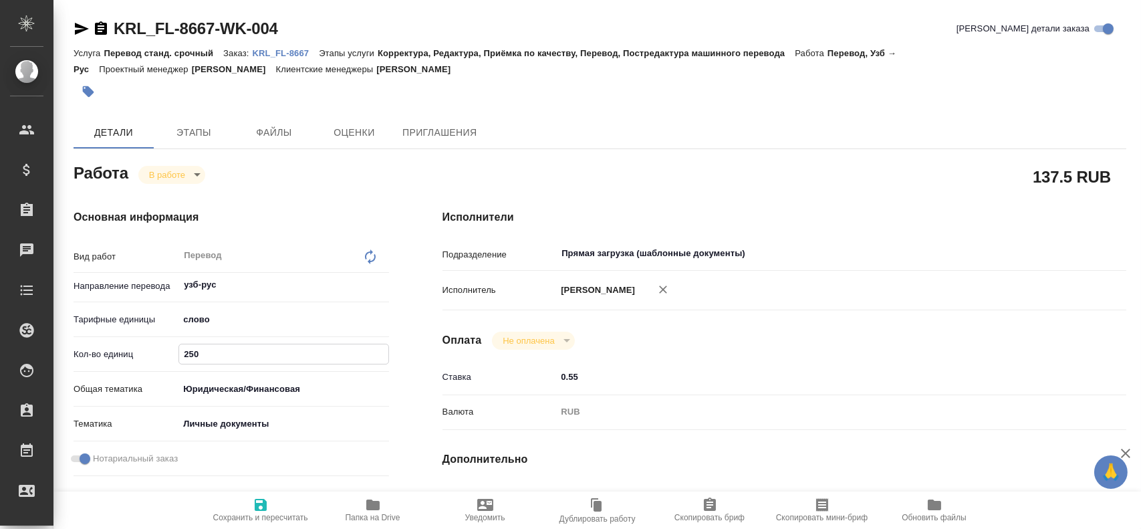
click at [189, 358] on input "250" at bounding box center [283, 353] width 209 height 19
type textarea "x"
type input "200"
type textarea "x"
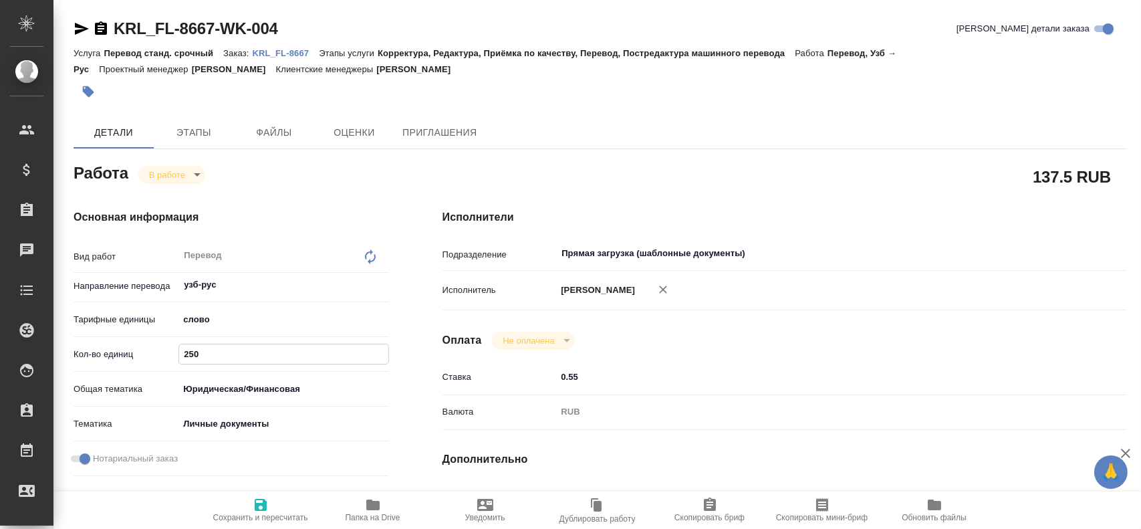
type textarea "x"
type input "200"
click at [245, 515] on span "Сохранить и пересчитать" at bounding box center [260, 517] width 95 height 9
type textarea "x"
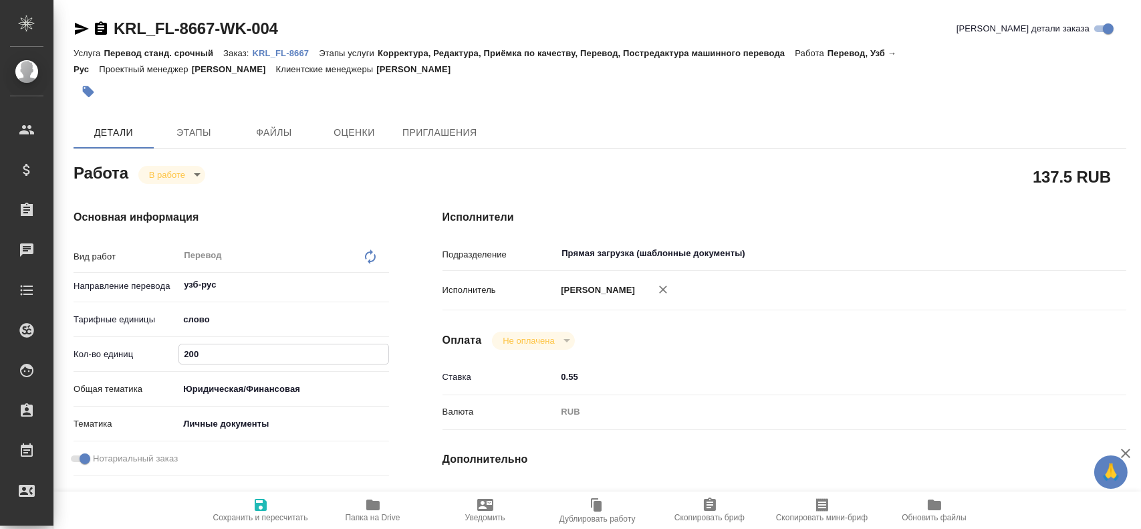
type textarea "x"
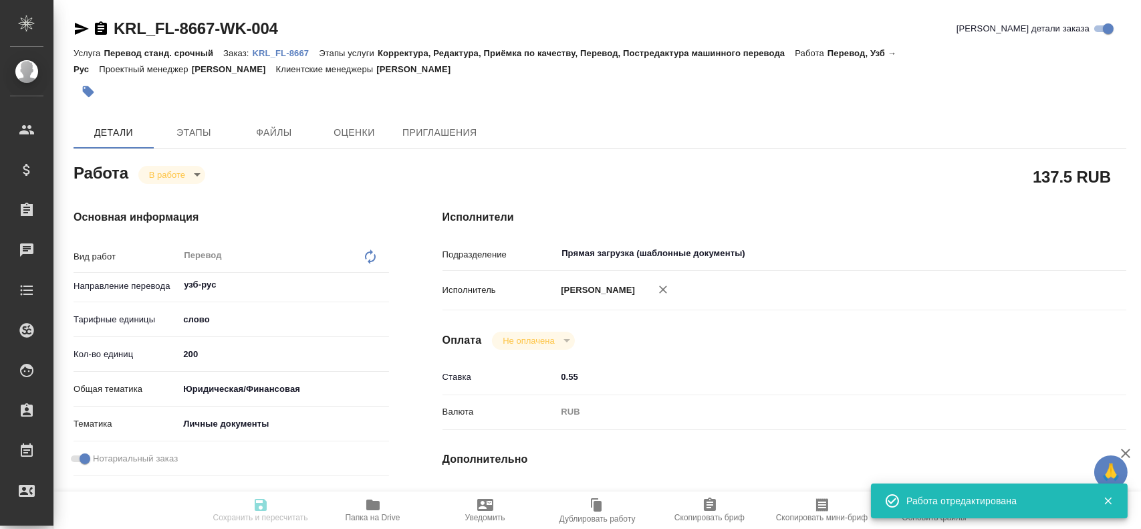
type textarea "x"
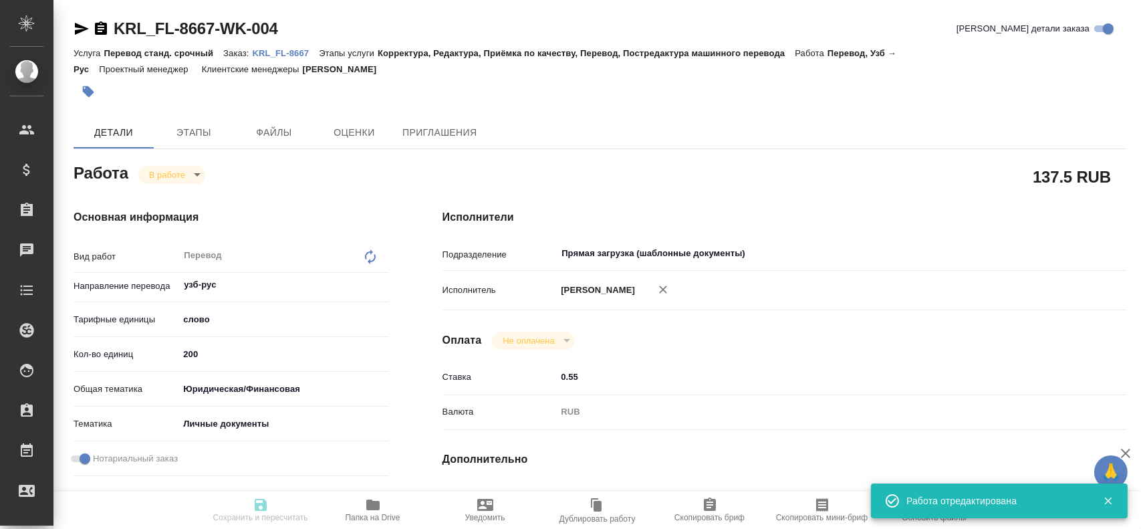
type input "inProgress"
type textarea "Перевод"
type textarea "x"
type input "узб-рус"
type input "5a8b1489cc6b4906c91bfd90"
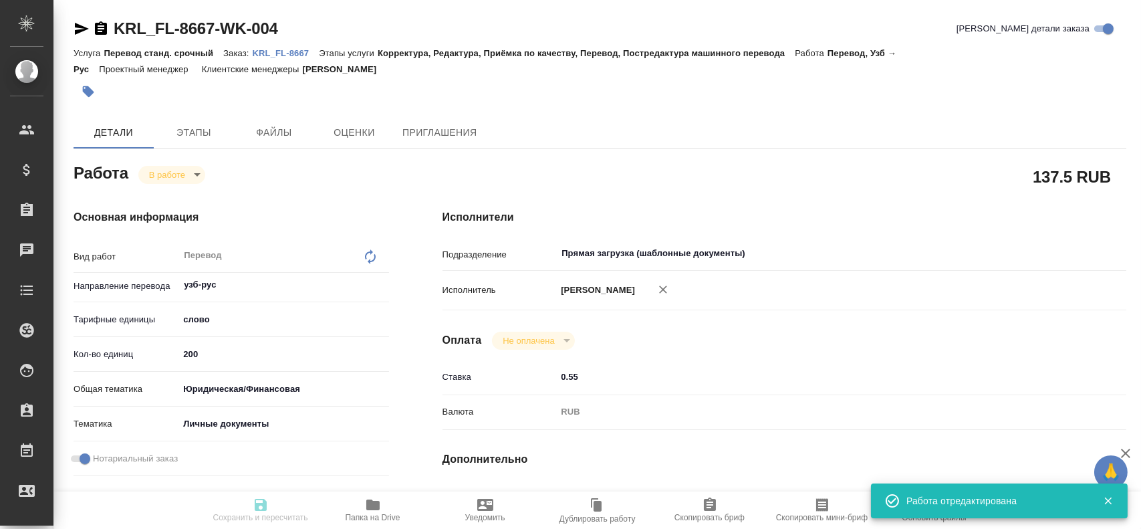
type input "200"
type input "yr-fn"
type input "5a8b8b956a9677013d343cfe"
checkbox input "true"
type input "05.09.2025 15:05"
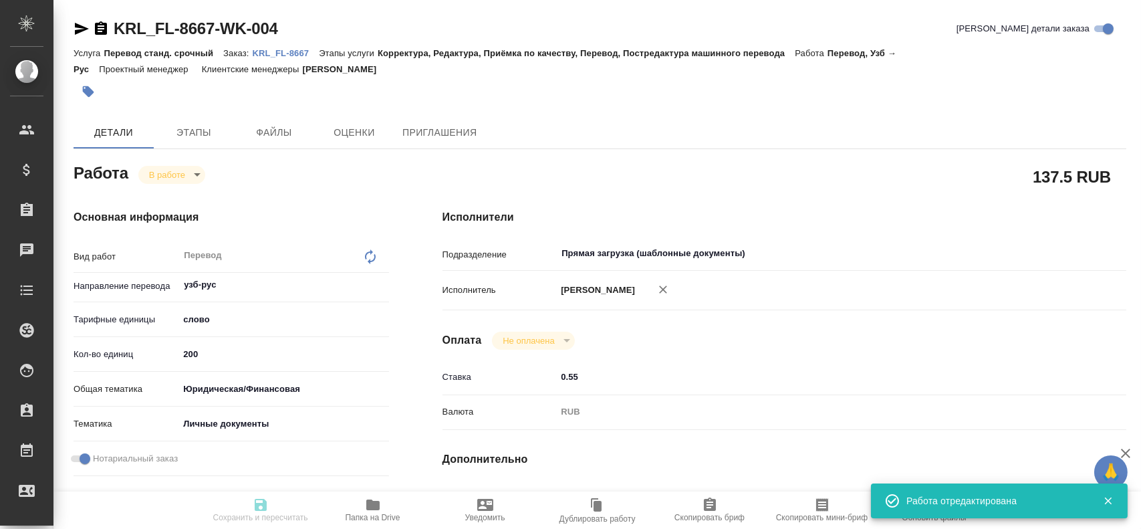
type input "05.09.2025 15:07"
type input "05.09.2025 15:30"
type input "Прямая загрузка (шаблонные документы)"
type input "notPayed"
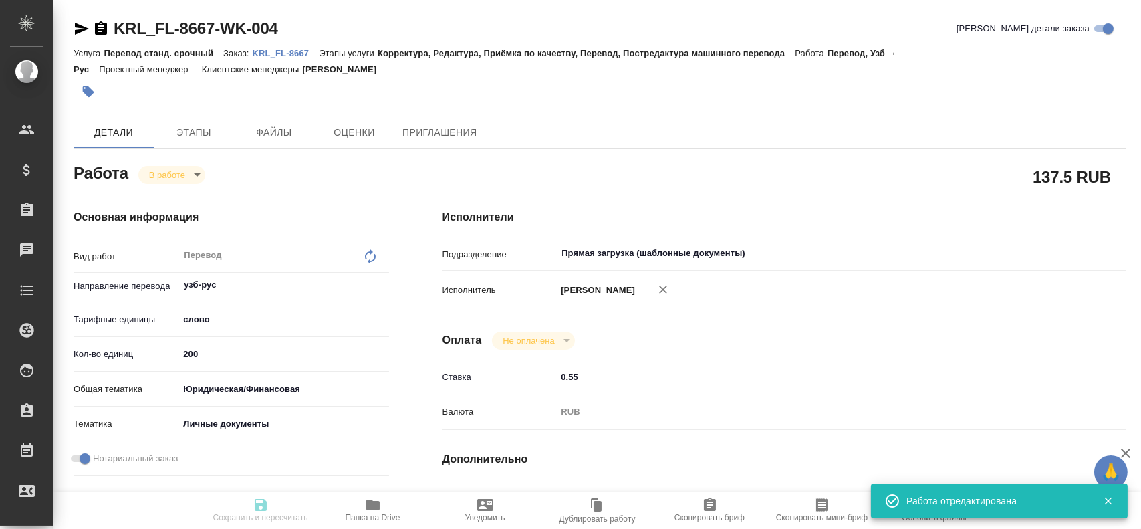
type input "0.55"
type input "RUB"
type input "Гусев Александр"
type textarea "x"
type textarea "/Clients/FL_KRL/Orders/KRL_FL-8667/Translated/KRL_FL-8667-WK-004"
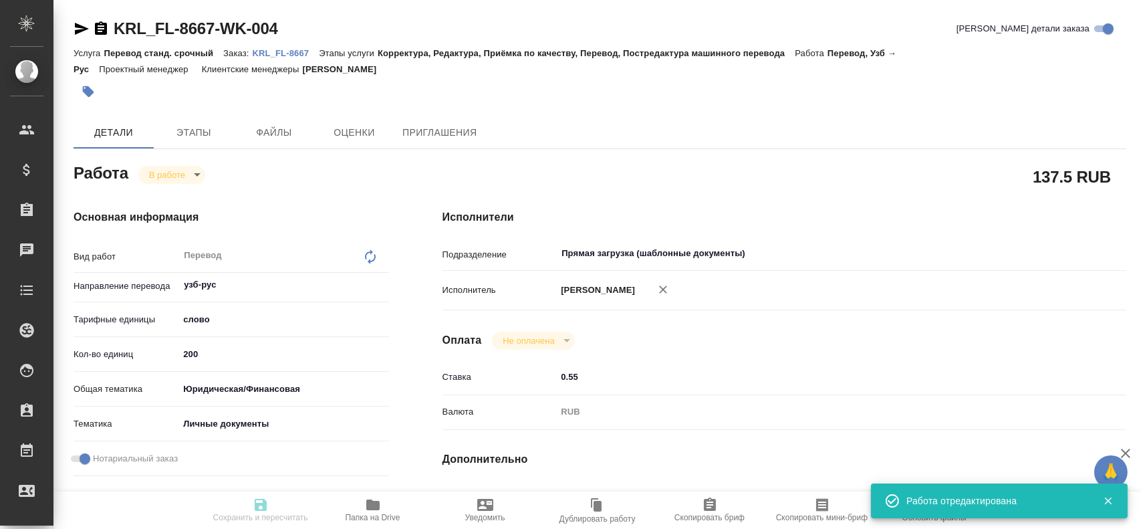
type textarea "x"
type input "KRL_FL-8667"
type input "Перевод станд. срочный"
type input "Корректура, Редактура, Приёмка по качеству, Перевод, Постредактура машинного пе…"
type input "Касымов Тимур"
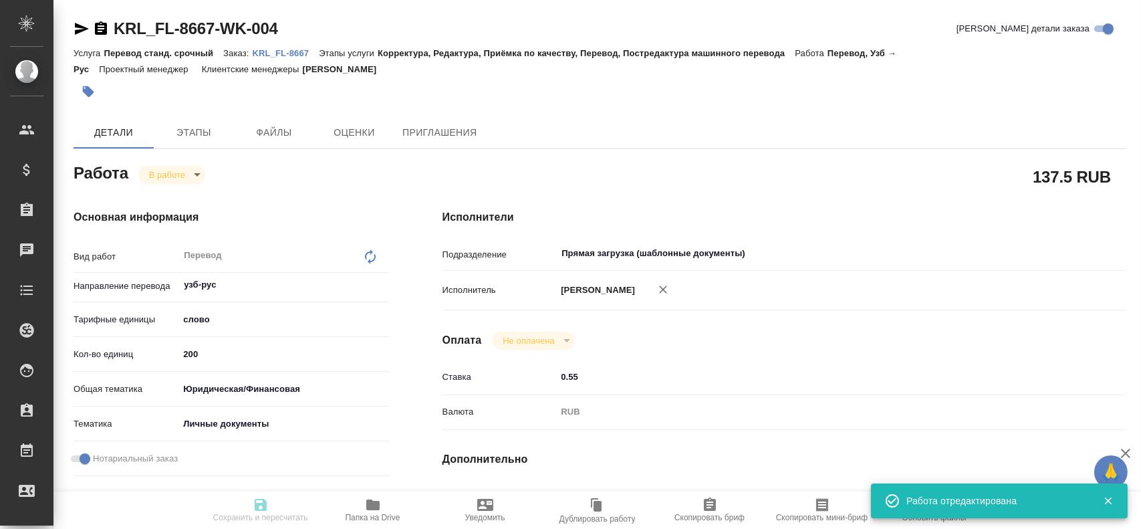
type input "/Clients/FL_KRL/Orders/KRL_FL-8667"
type textarea "x"
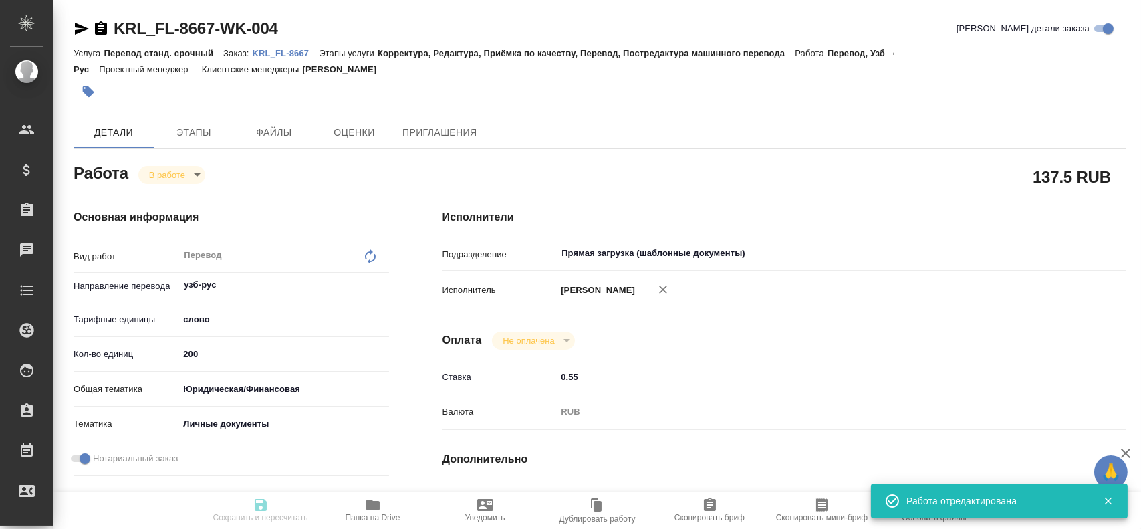
type textarea "x"
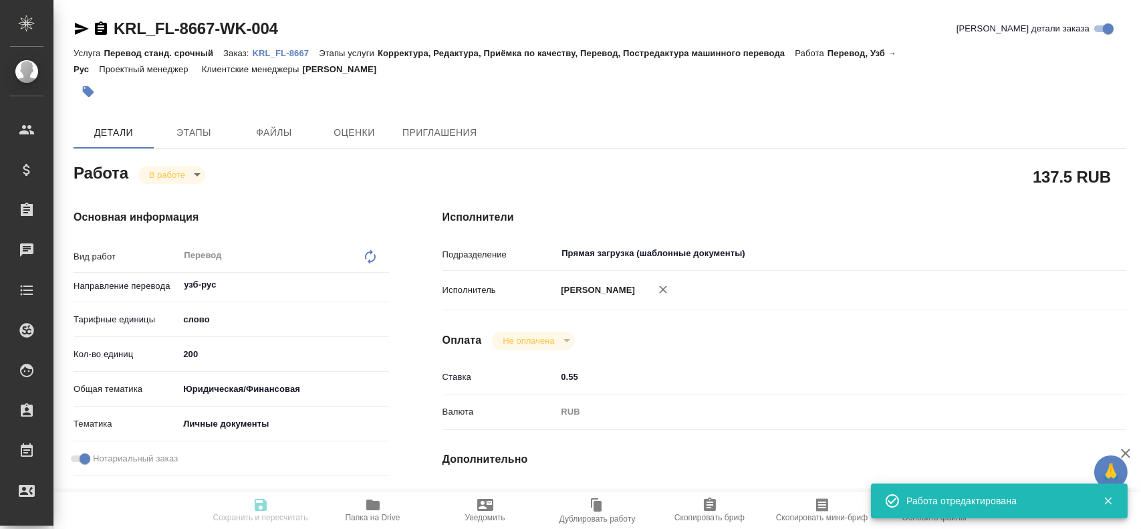
type textarea "x"
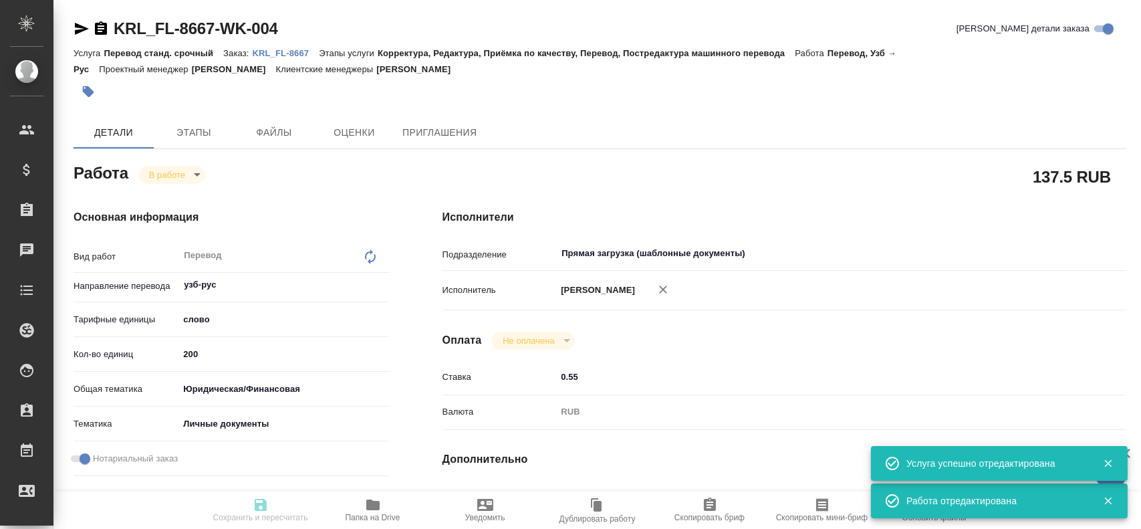
type textarea "x"
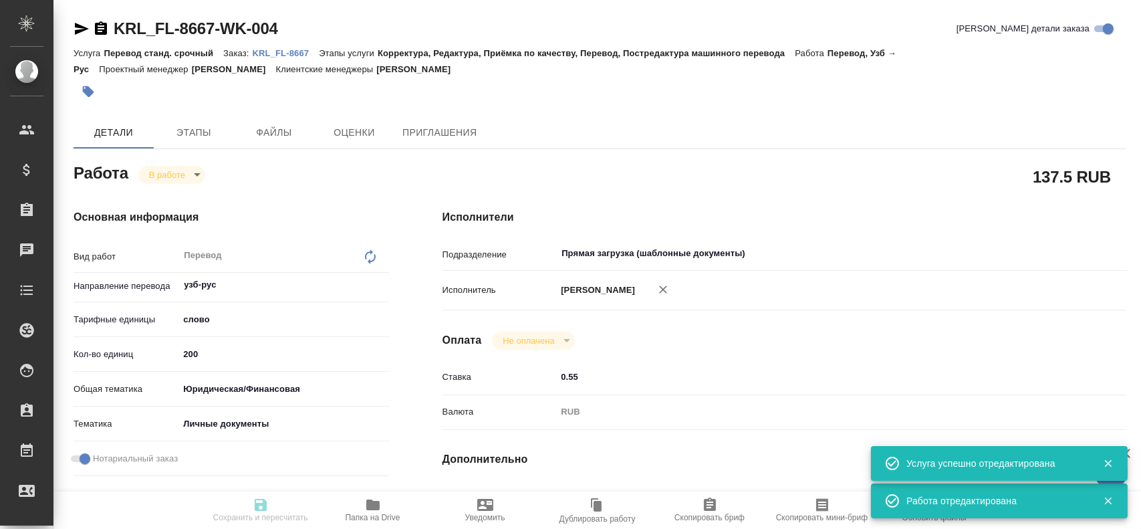
type textarea "x"
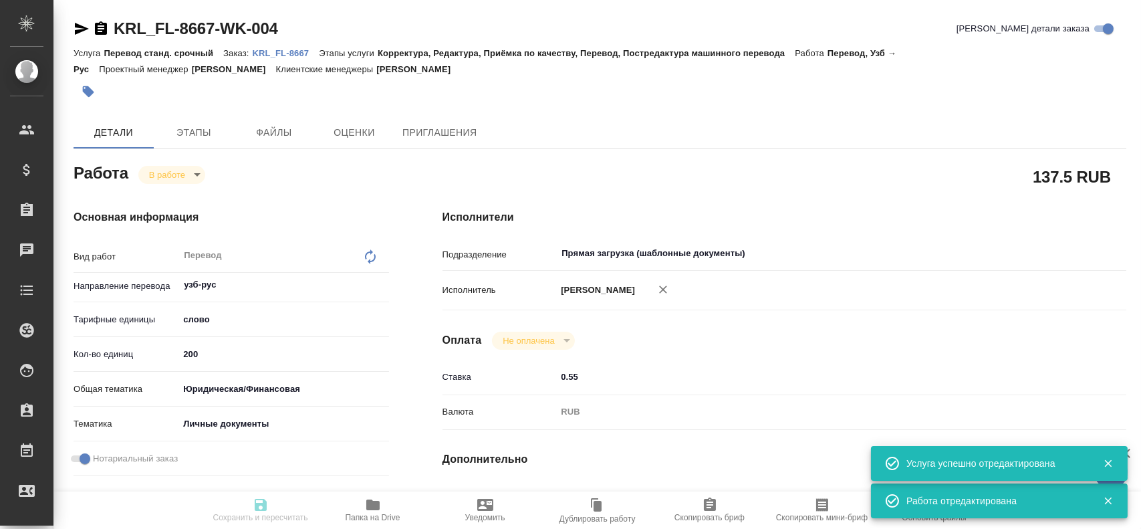
type textarea "x"
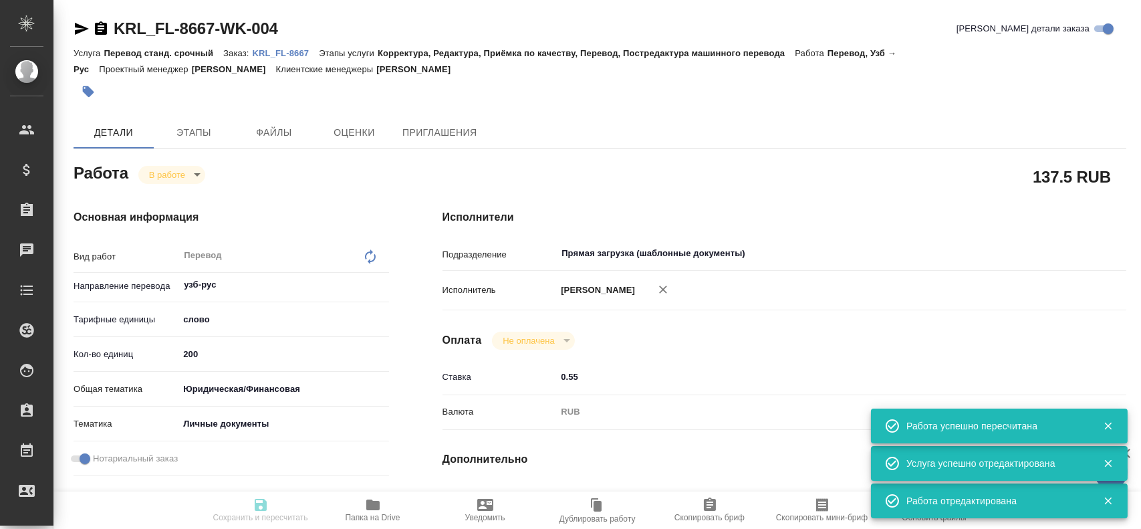
type input "inProgress"
type textarea "Перевод"
type textarea "x"
type input "узб-рус"
type input "5a8b1489cc6b4906c91bfd90"
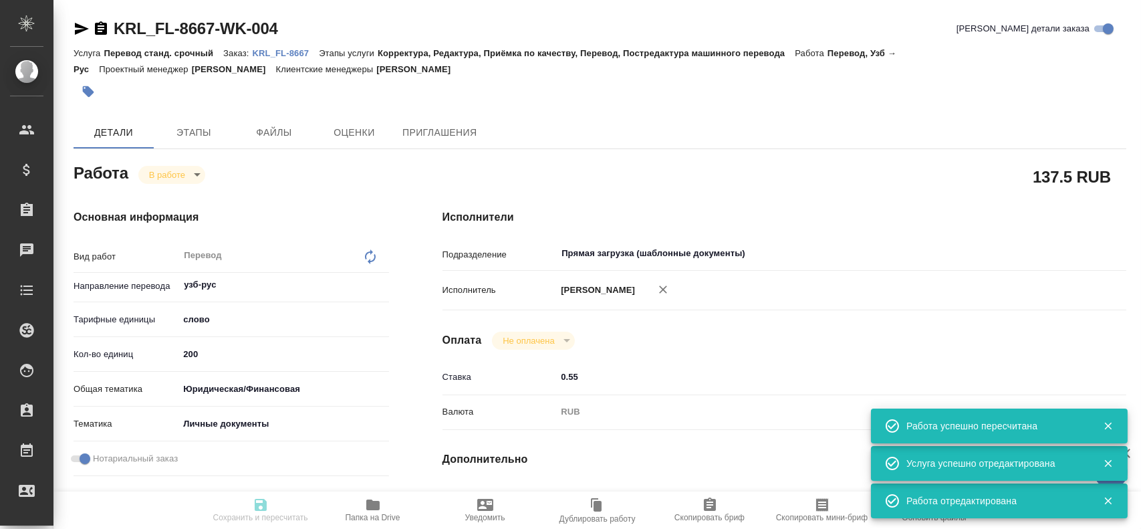
type input "200"
type input "yr-fn"
type input "5a8b8b956a9677013d343cfe"
checkbox input "true"
type input "05.09.2025 15:05"
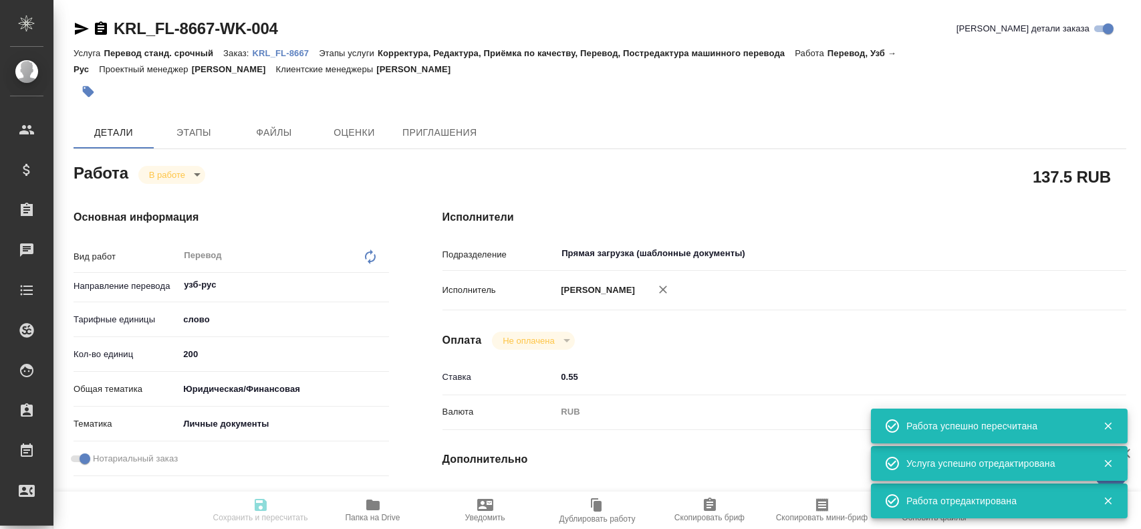
type input "05.09.2025 15:07"
type input "05.09.2025 15:30"
type input "Прямая загрузка (шаблонные документы)"
type input "notPayed"
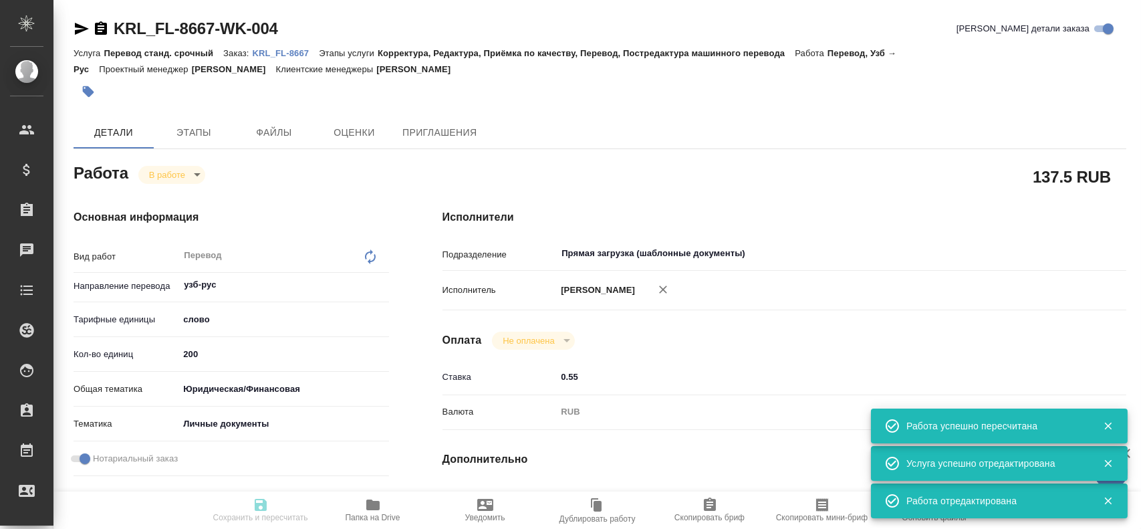
type input "0.55"
type input "RUB"
type input "Гусев Александр"
type textarea "x"
type textarea "/Clients/FL_KRL/Orders/KRL_FL-8667/Translated/KRL_FL-8667-WK-004"
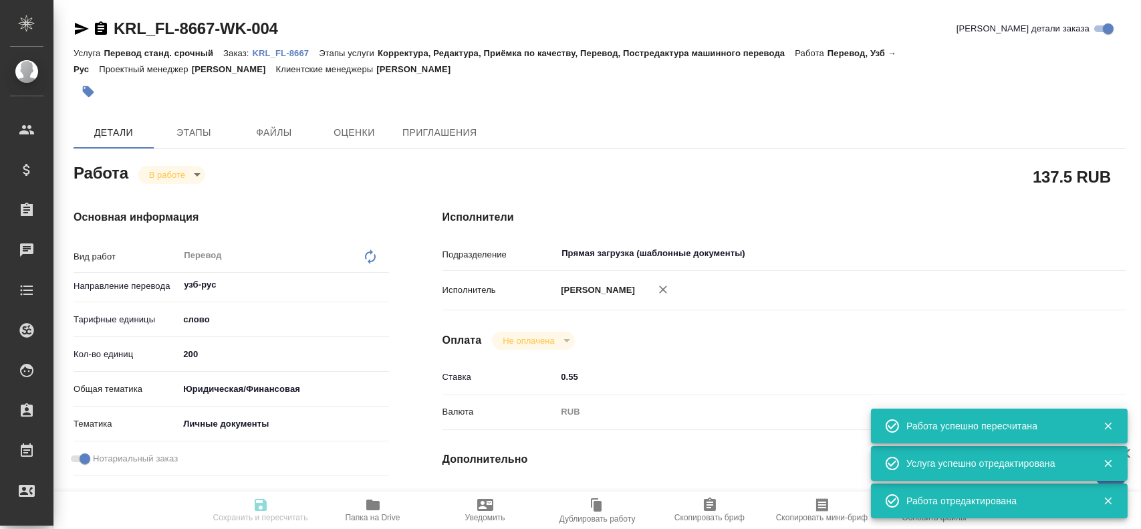
type textarea "x"
type input "KRL_FL-8667"
type input "Перевод станд. срочный"
type input "Корректура, Редактура, Приёмка по качеству, Перевод, Постредактура машинного пе…"
type input "Касымов Тимур"
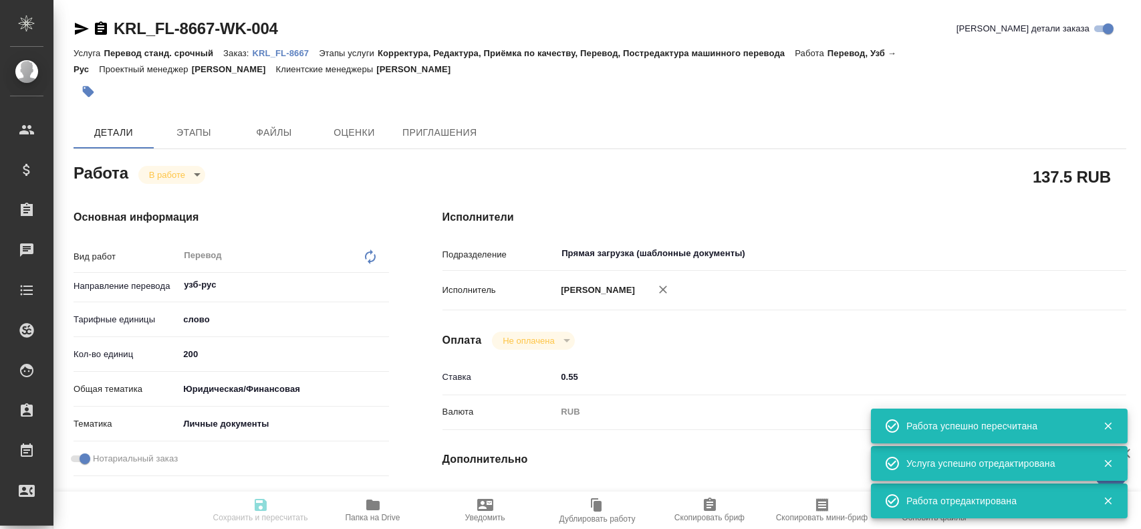
type input "/Clients/FL_KRL/Orders/KRL_FL-8667"
type textarea "x"
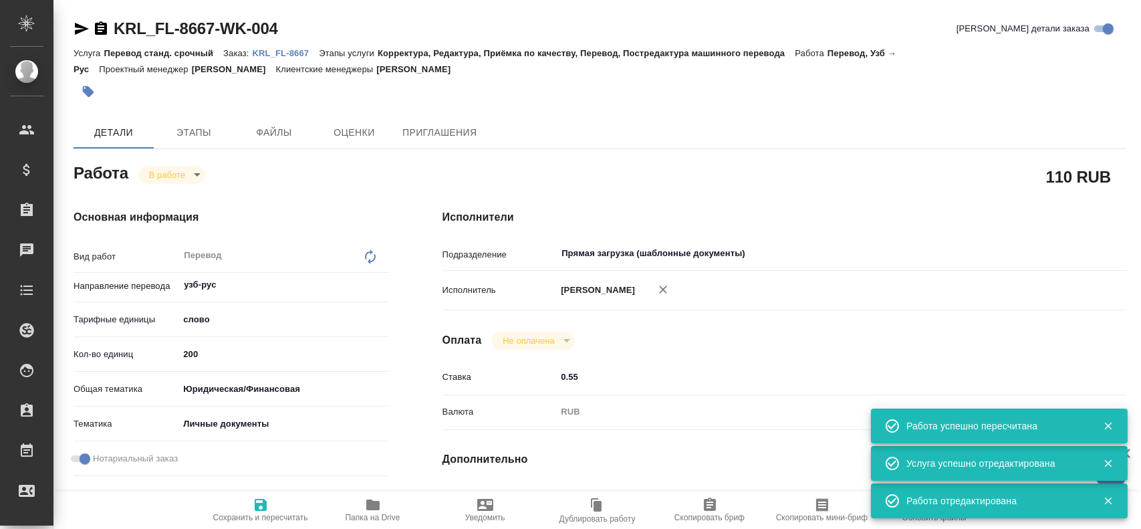
type textarea "x"
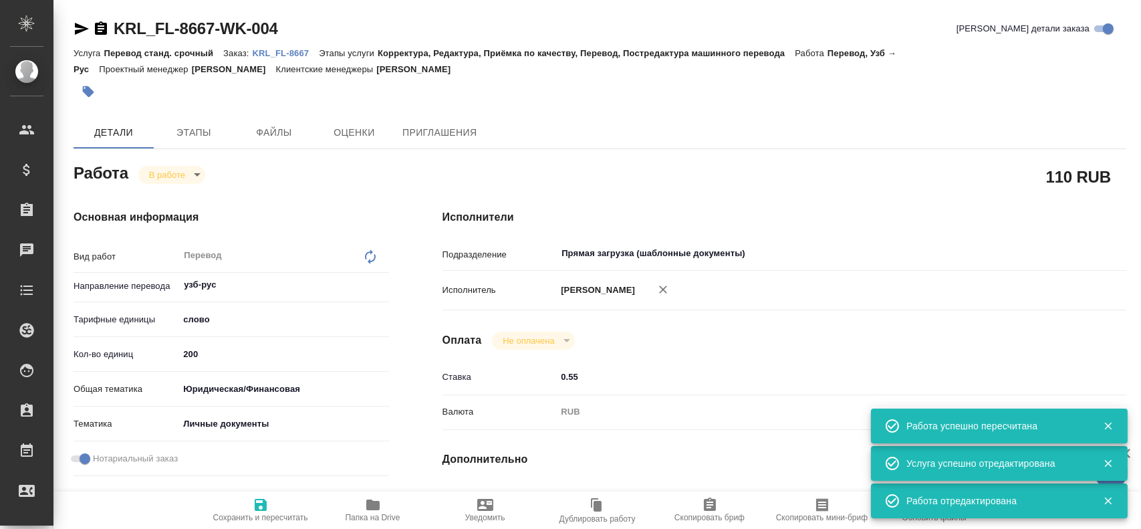
type textarea "x"
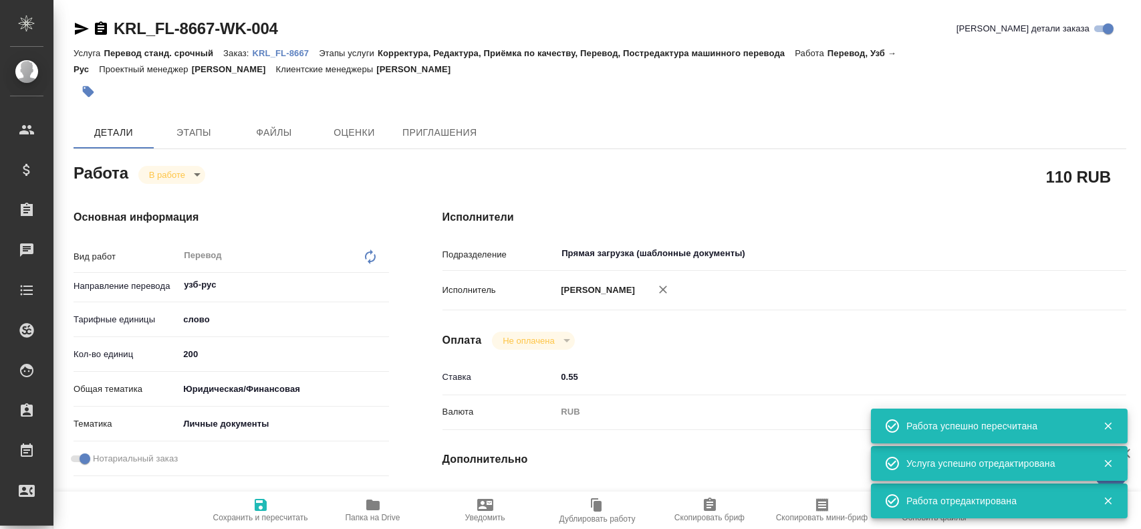
type textarea "x"
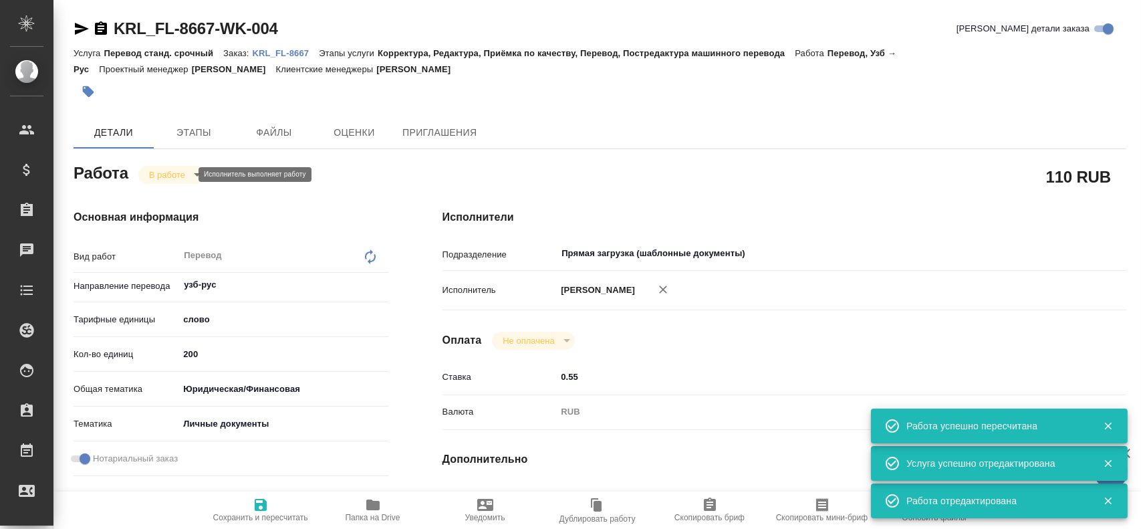
type textarea "x"
click at [150, 176] on body "🙏 .cls-1 fill:#fff; AWATERA Gusev Alexandr Клиенты Спецификации Заказы 0 Чаты T…" at bounding box center [570, 264] width 1141 height 529
type textarea "x"
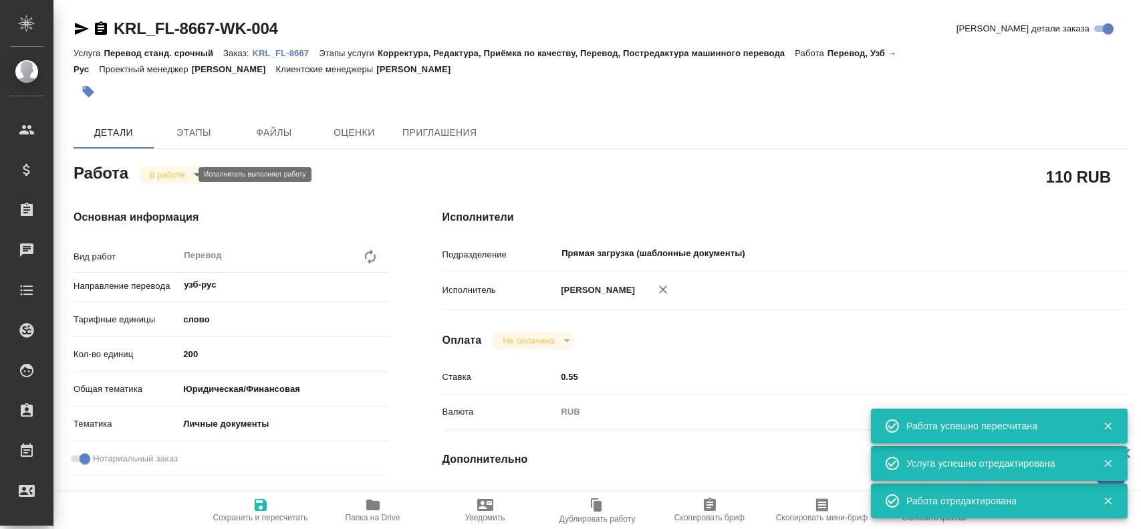
type textarea "x"
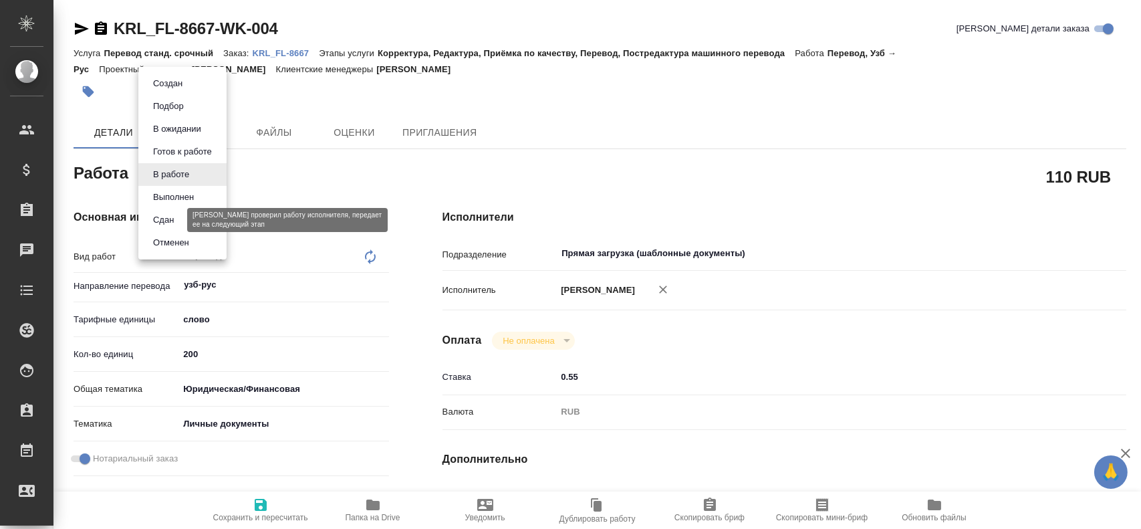
click at [167, 225] on button "Сдан" at bounding box center [163, 220] width 29 height 15
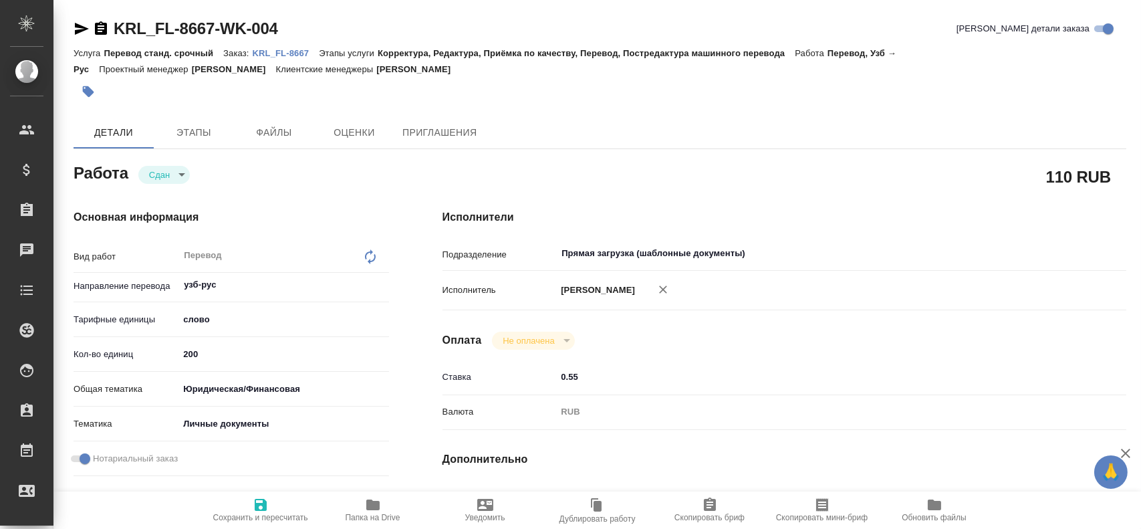
type textarea "x"
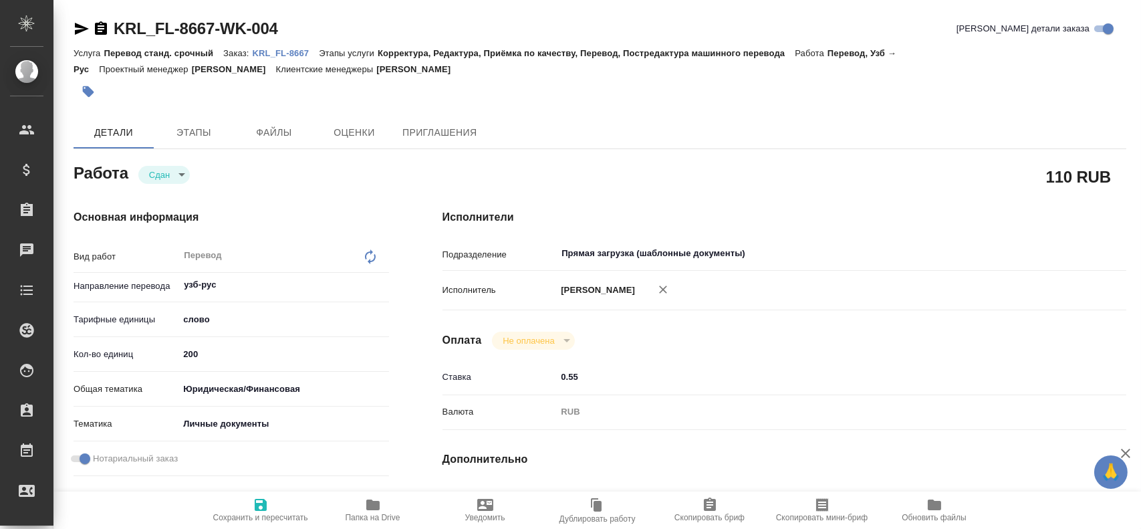
type textarea "x"
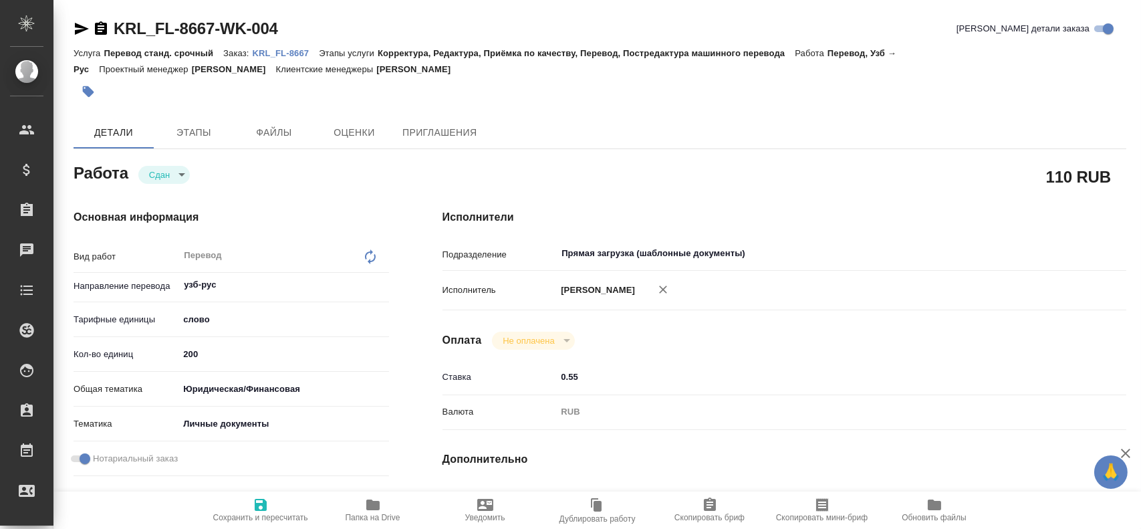
type textarea "x"
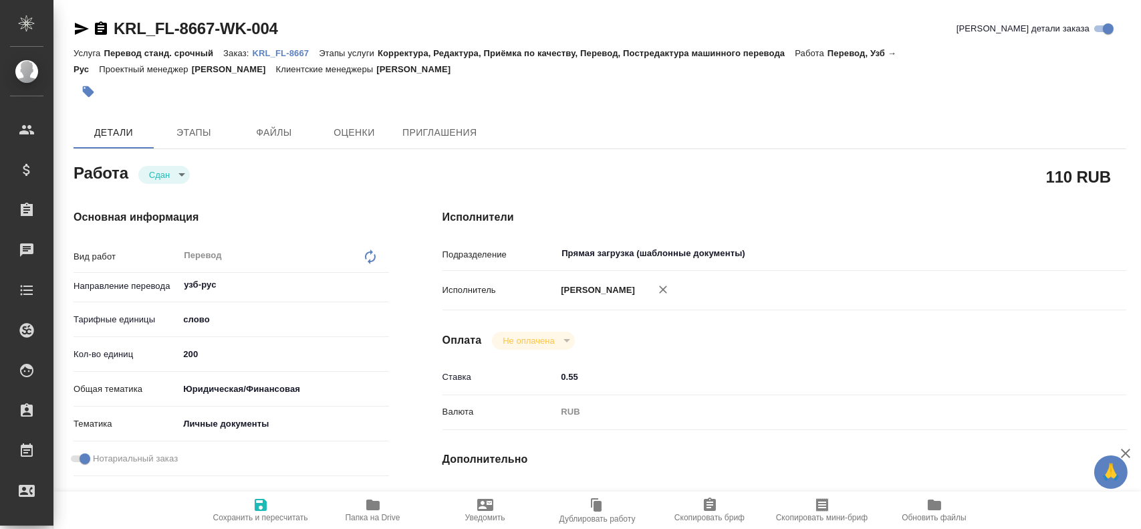
type textarea "x"
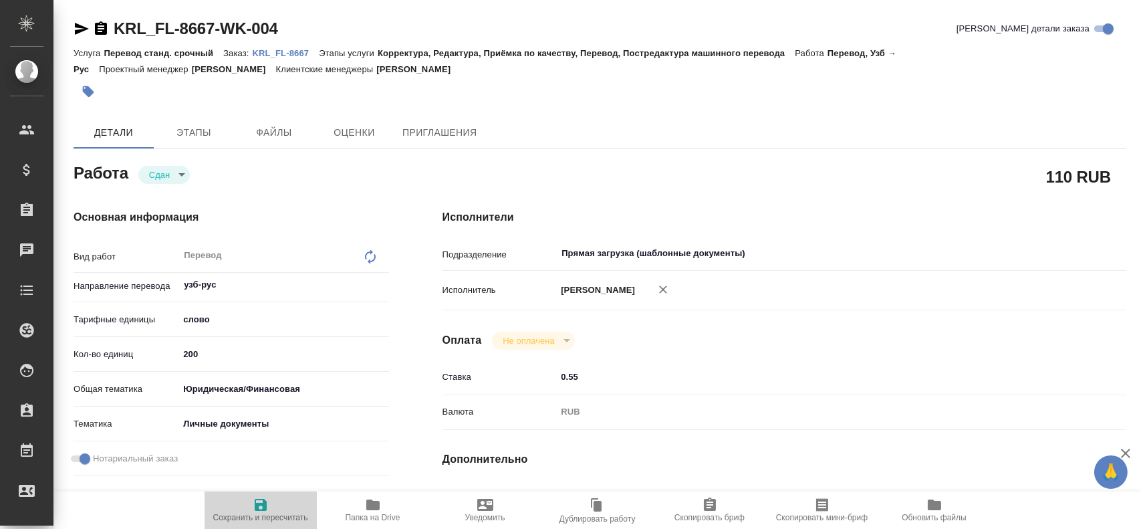
click at [257, 499] on icon "button" at bounding box center [261, 505] width 12 height 12
type textarea "x"
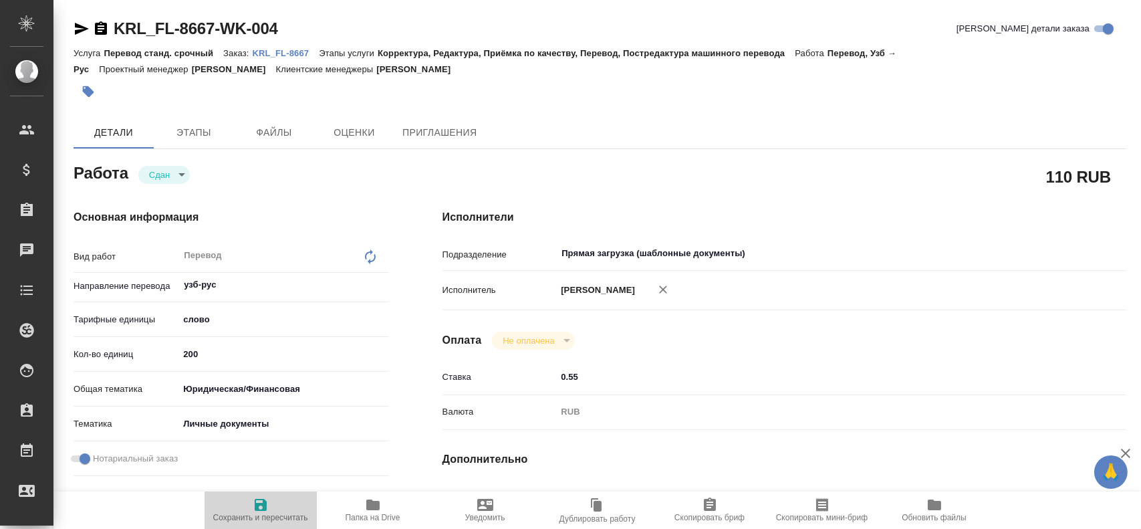
type textarea "x"
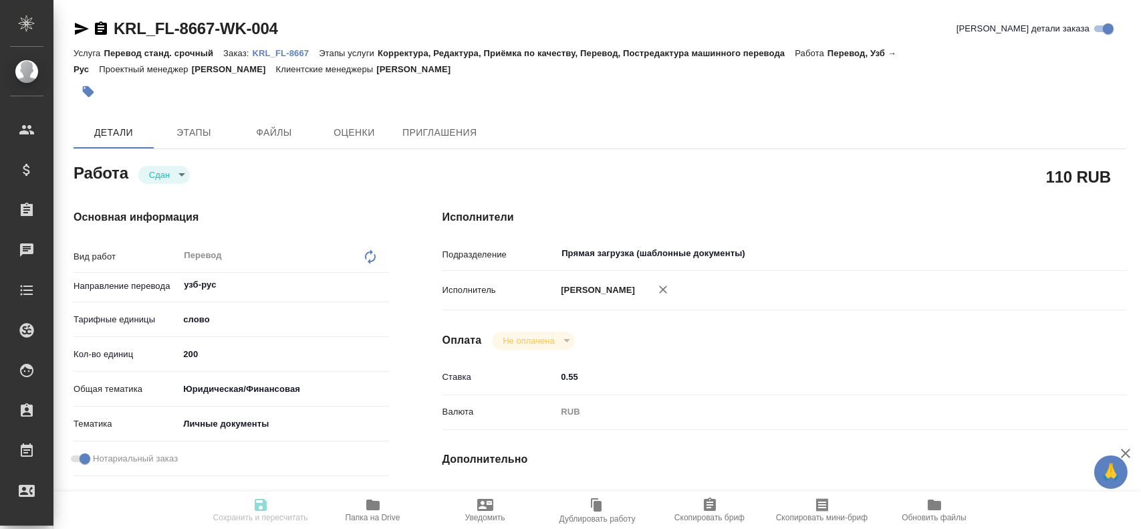
type textarea "x"
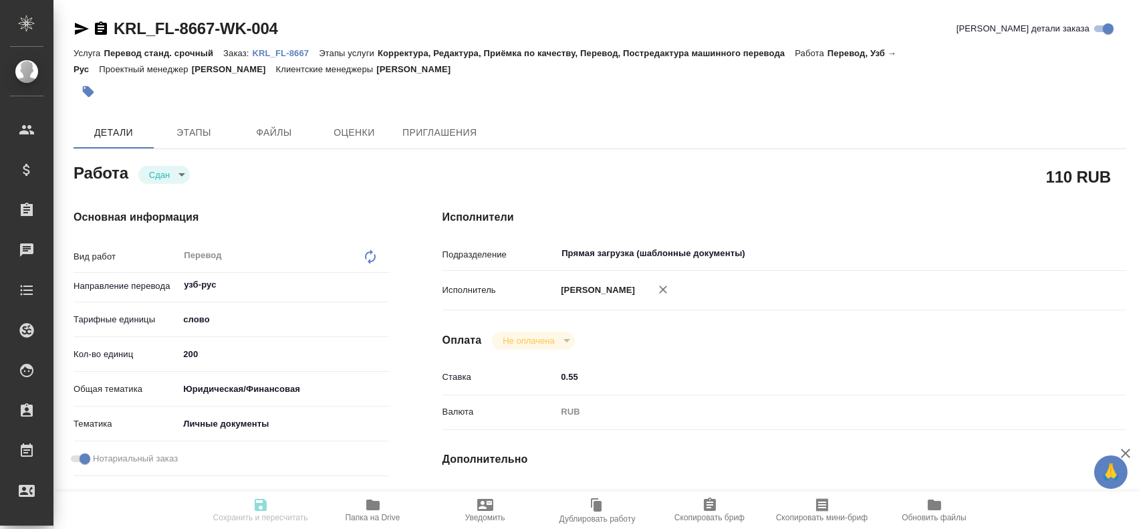
type textarea "x"
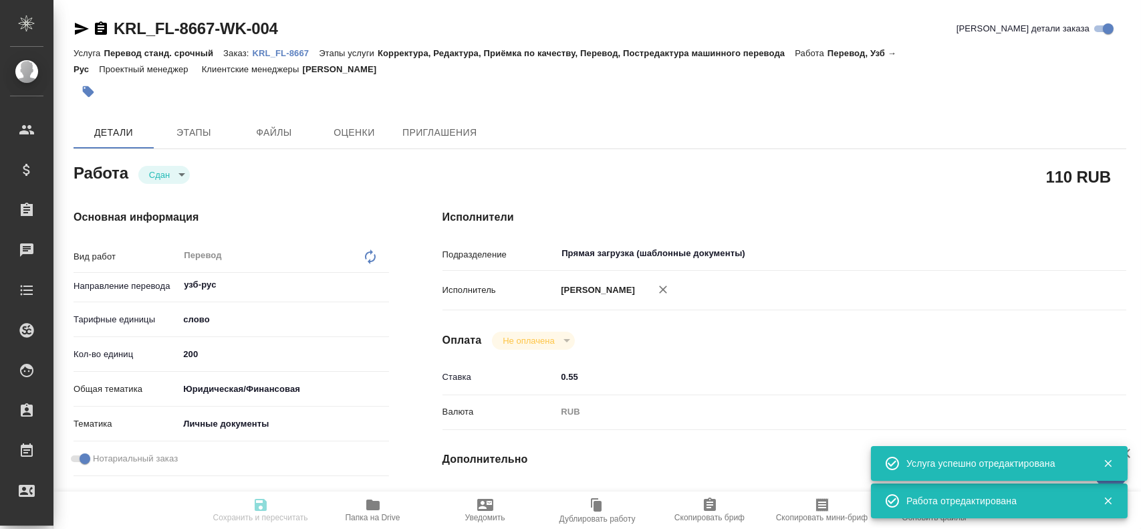
type input "closed"
type textarea "Перевод"
type textarea "x"
type input "узб-рус"
type input "5a8b1489cc6b4906c91bfd90"
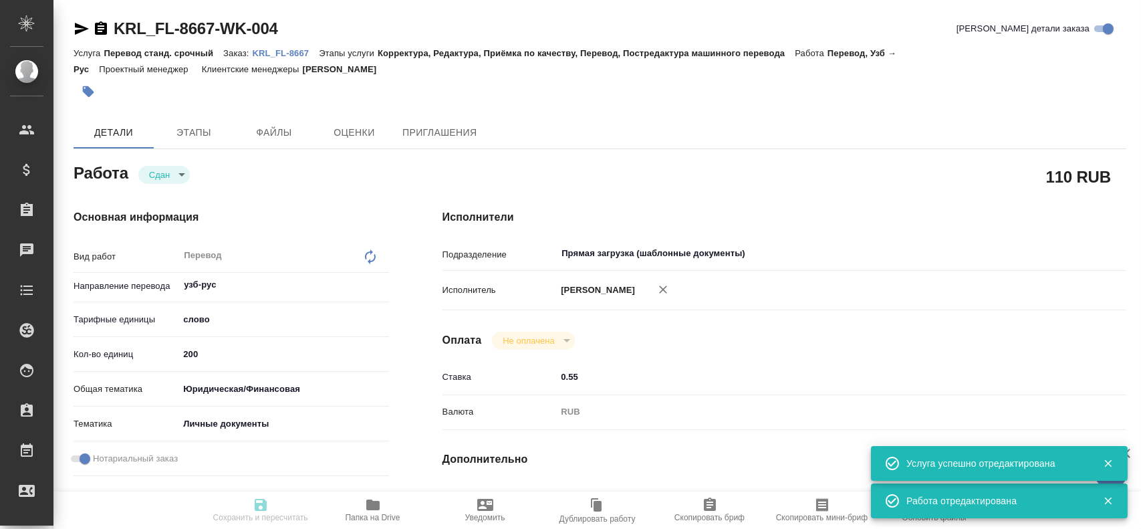
type input "200"
type input "yr-fn"
type input "5a8b8b956a9677013d343cfe"
checkbox input "true"
type input "05.09.2025 15:05"
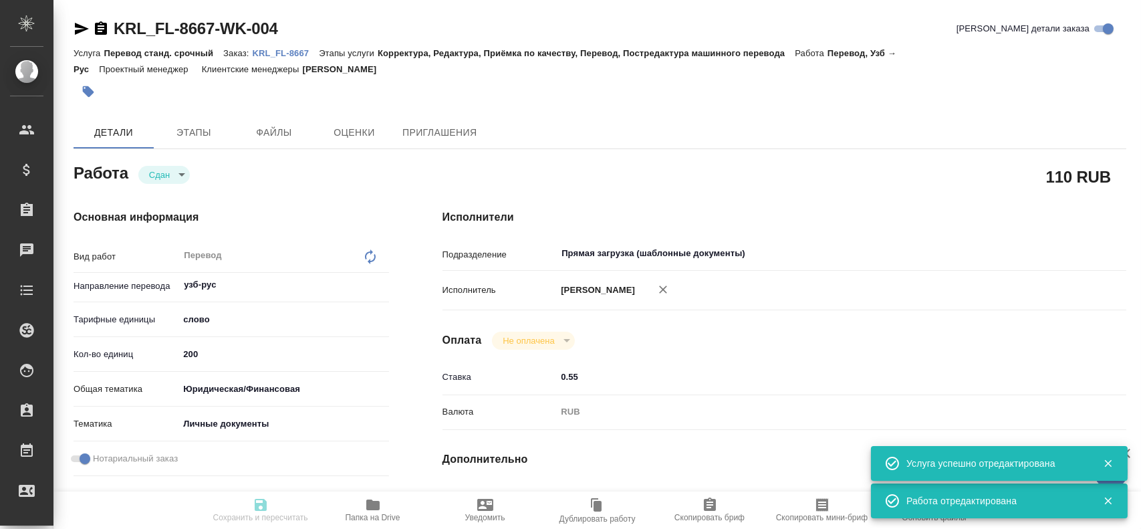
type input "05.09.2025 15:07"
type input "05.09.2025 15:30"
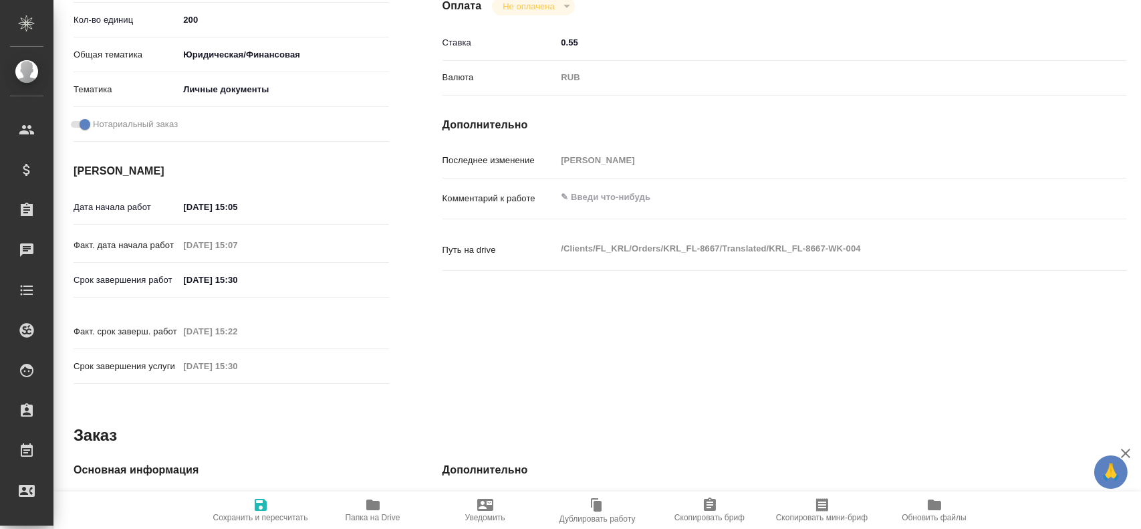
scroll to position [401, 0]
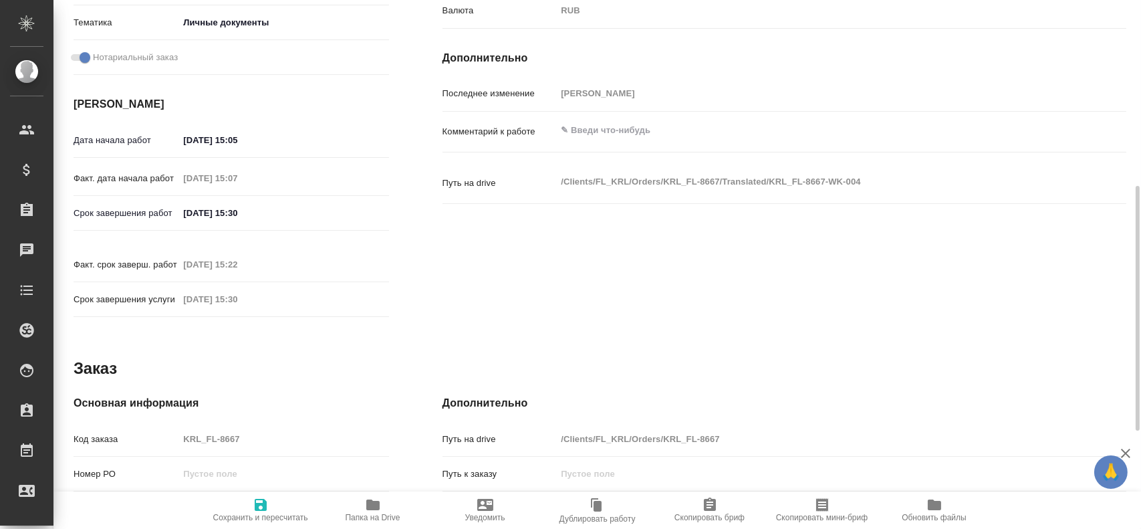
click at [136, 427] on div "Код заказа KRL_FL-8667" at bounding box center [232, 438] width 316 height 23
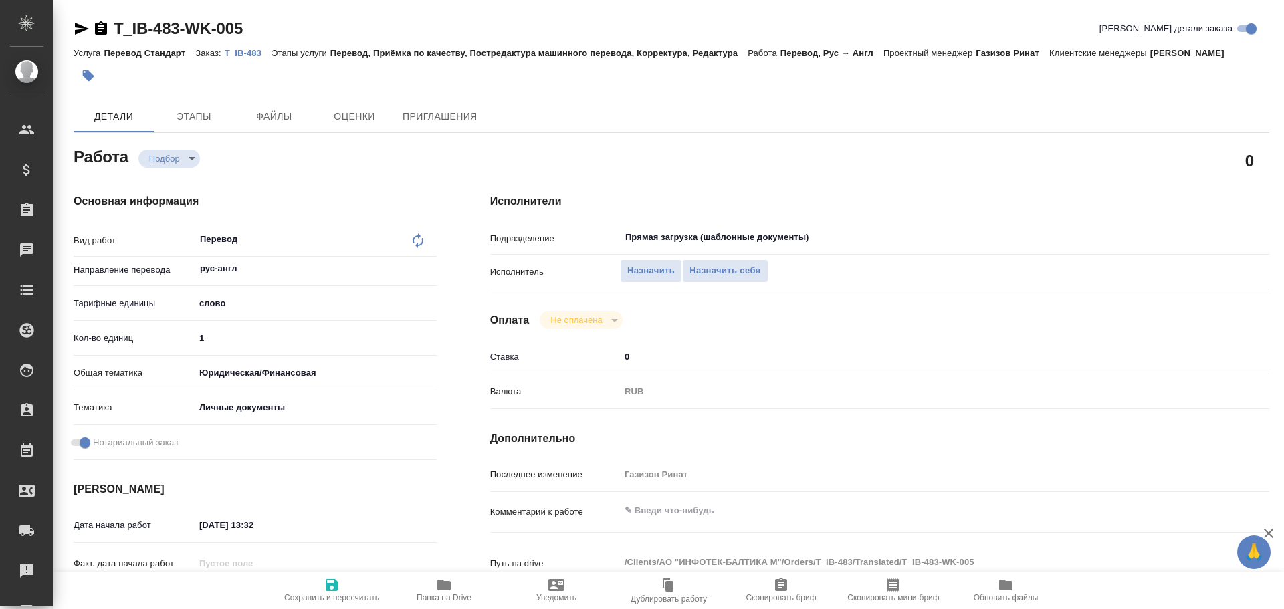
type textarea "x"
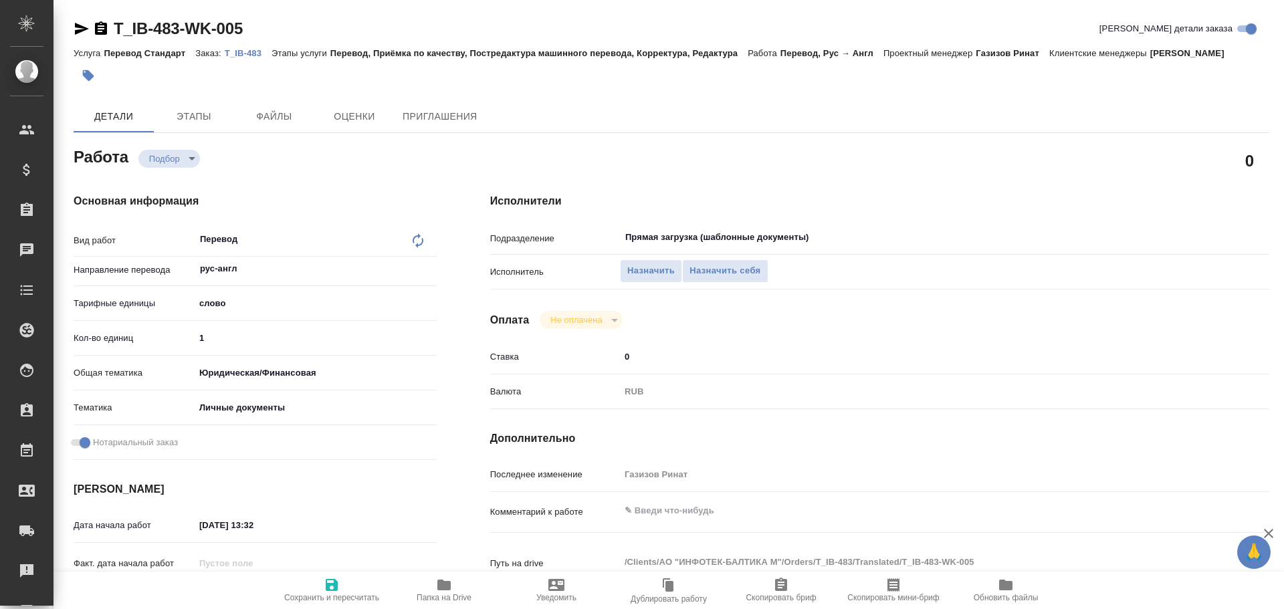
type textarea "x"
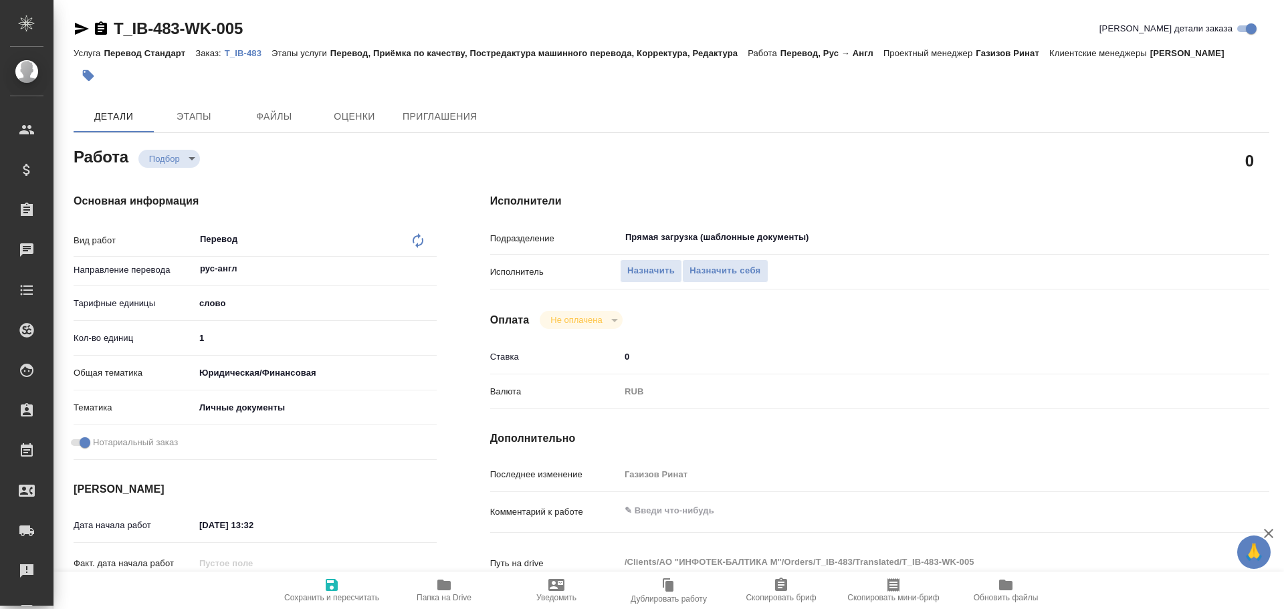
type textarea "x"
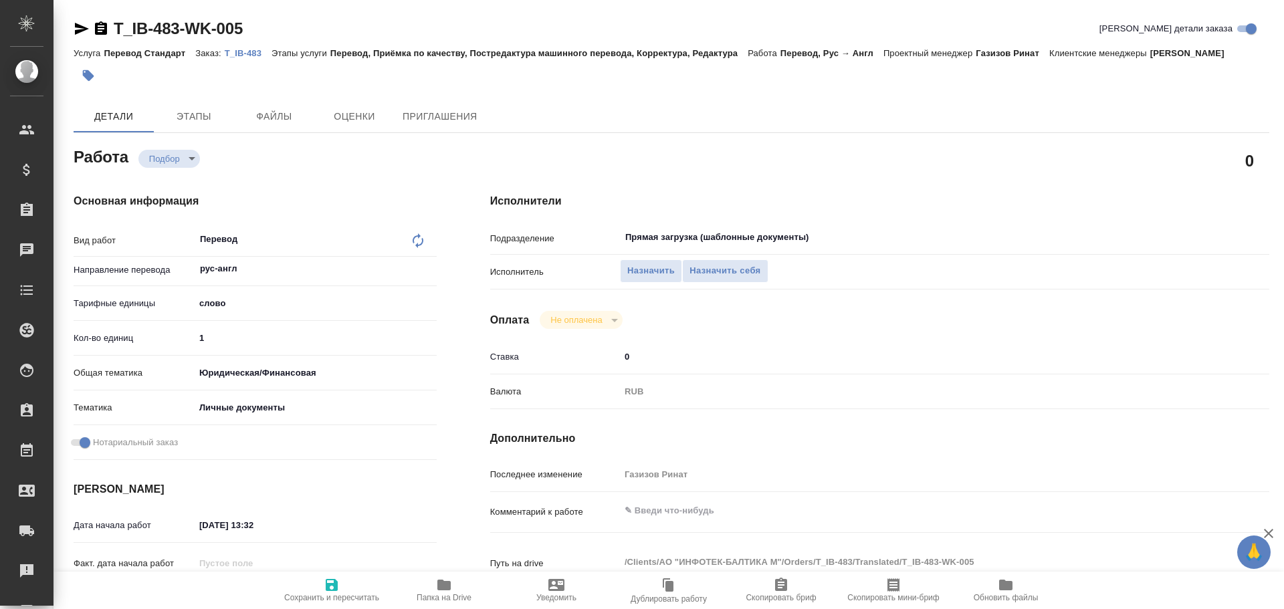
scroll to position [515, 0]
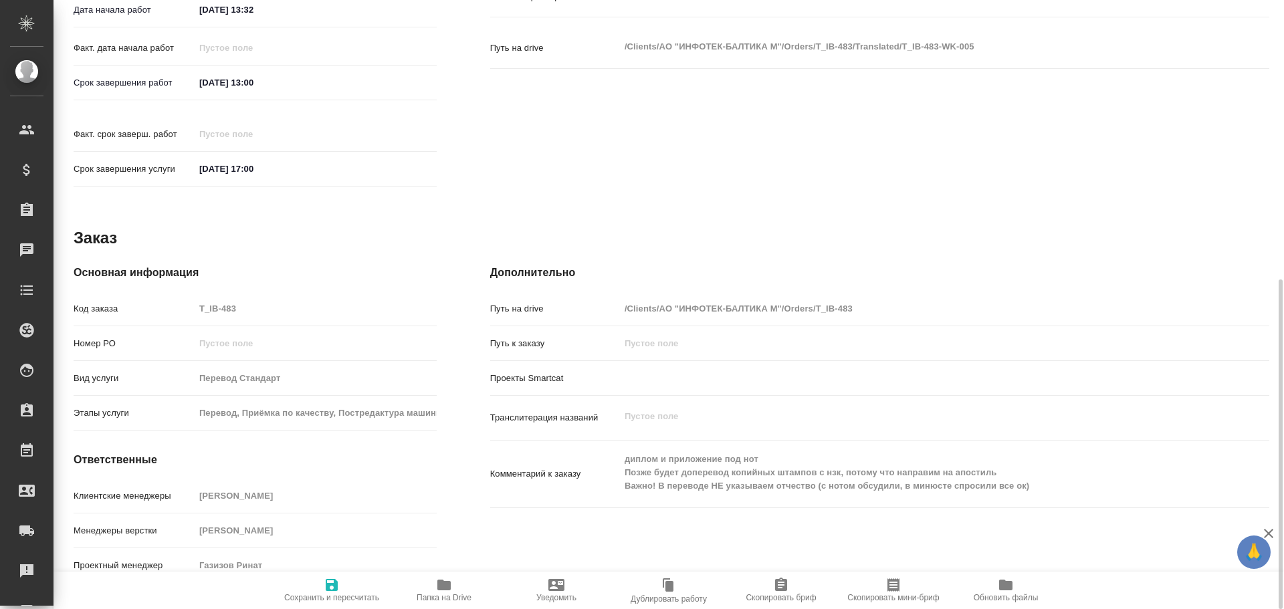
type textarea "x"
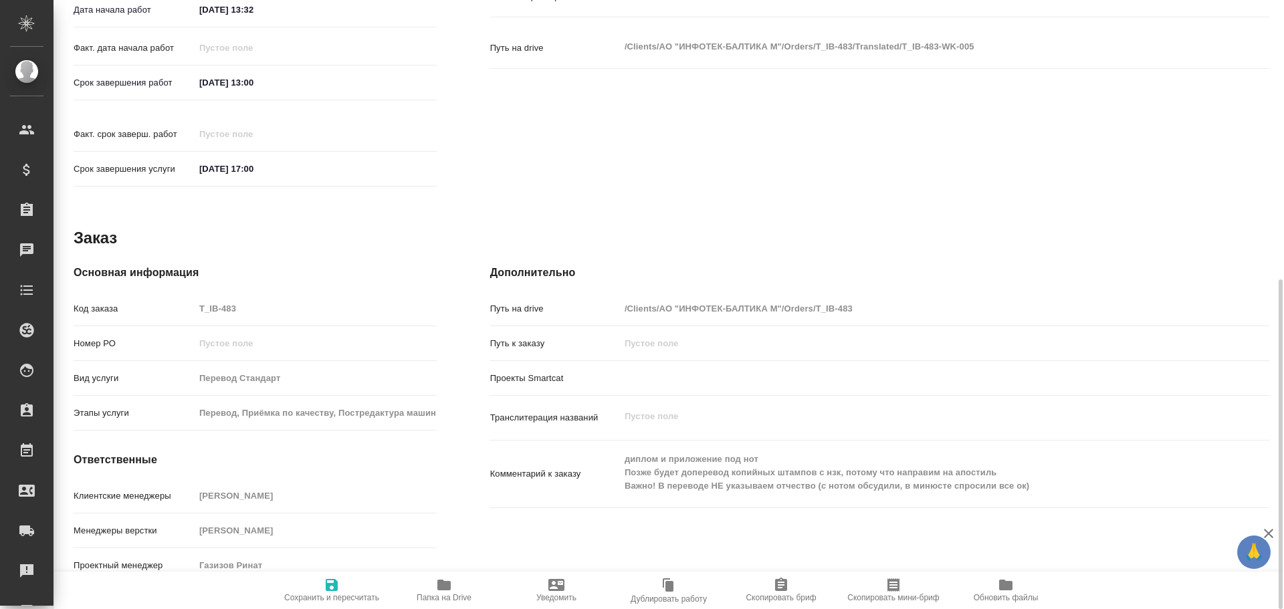
type textarea "x"
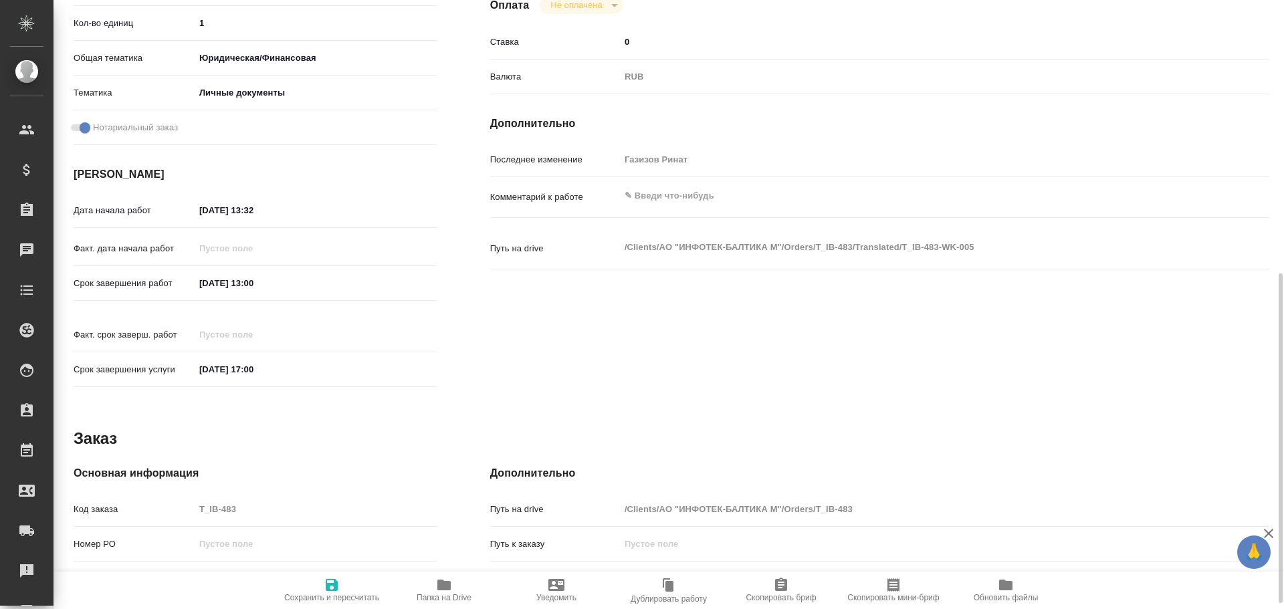
scroll to position [114, 0]
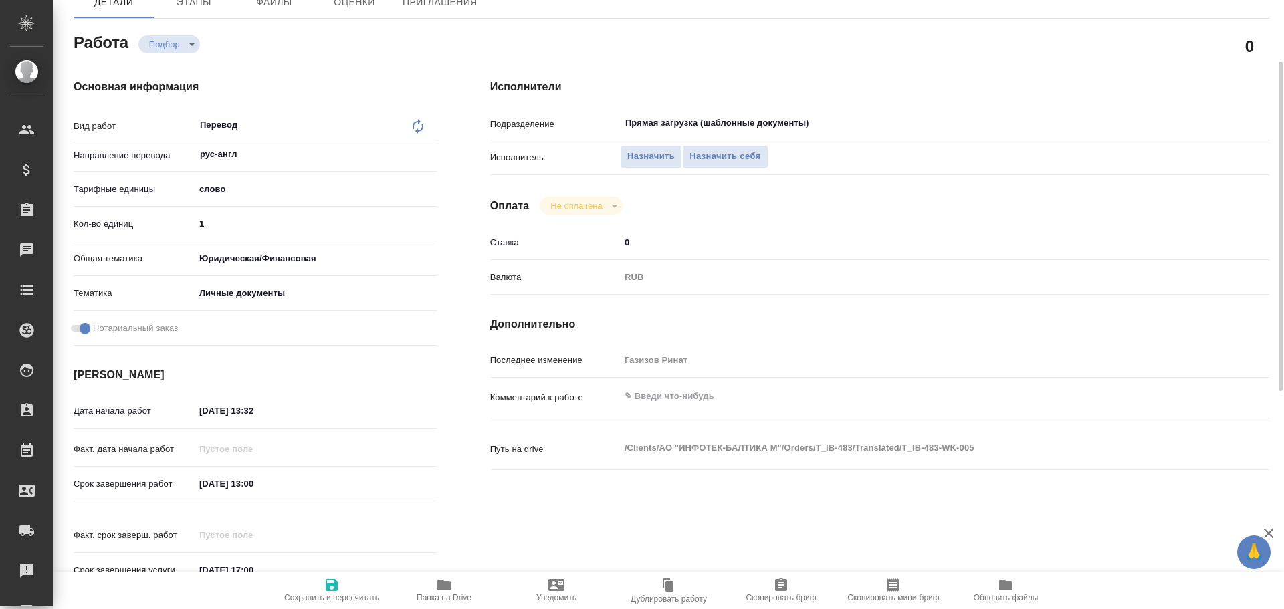
type textarea "x"
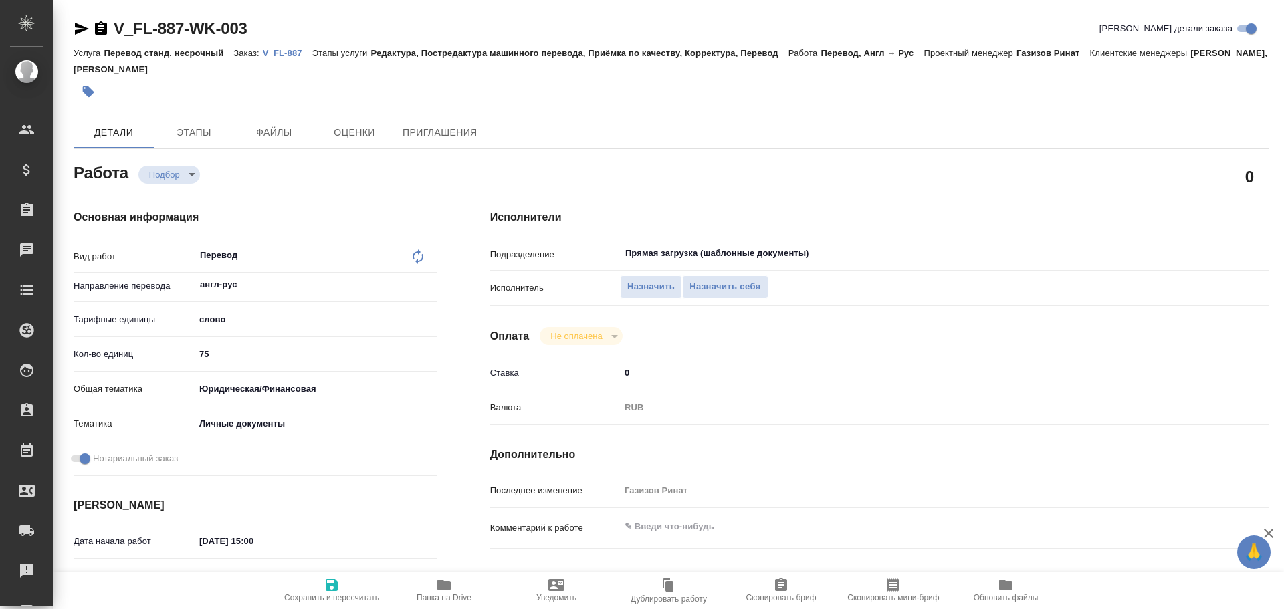
type textarea "x"
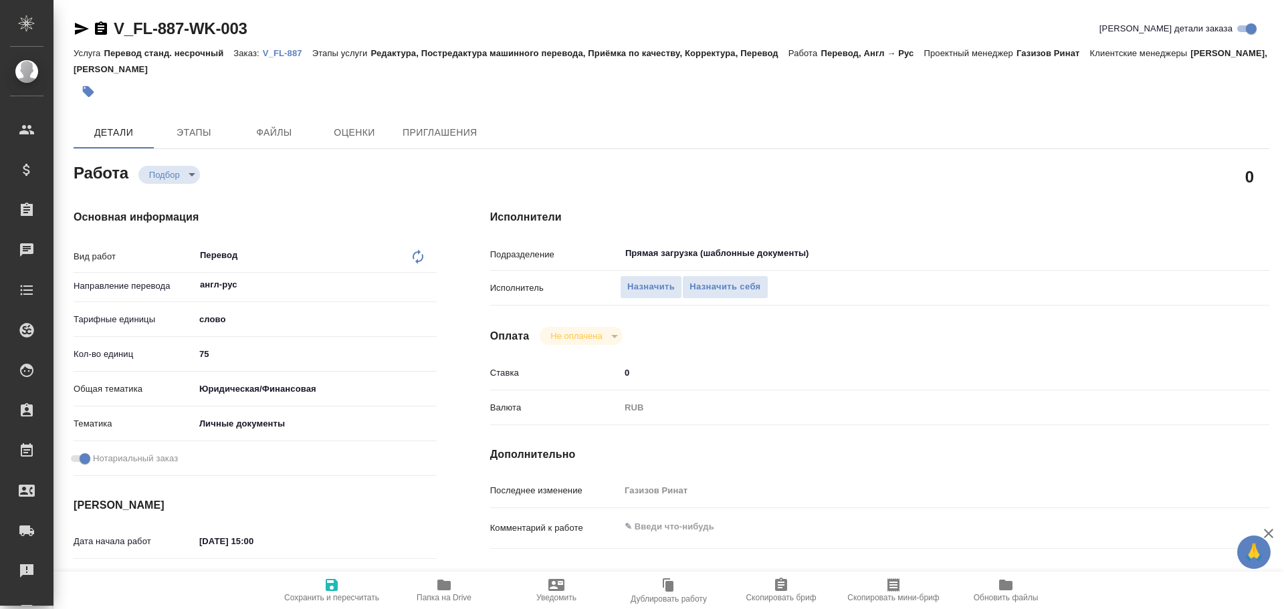
type textarea "x"
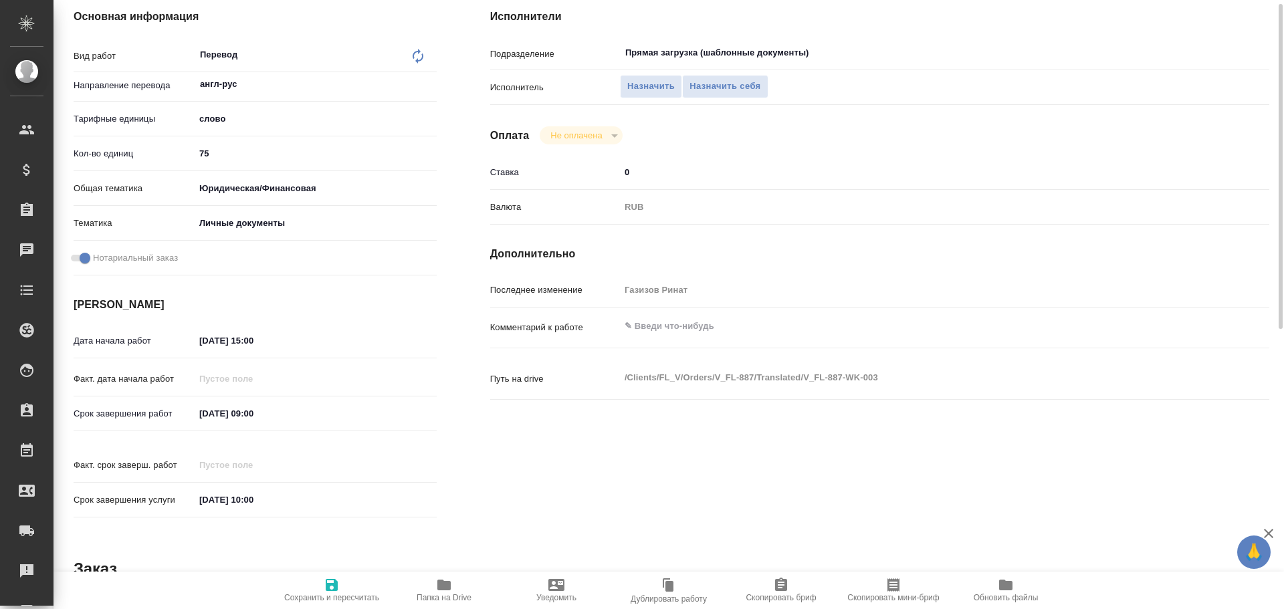
scroll to position [532, 0]
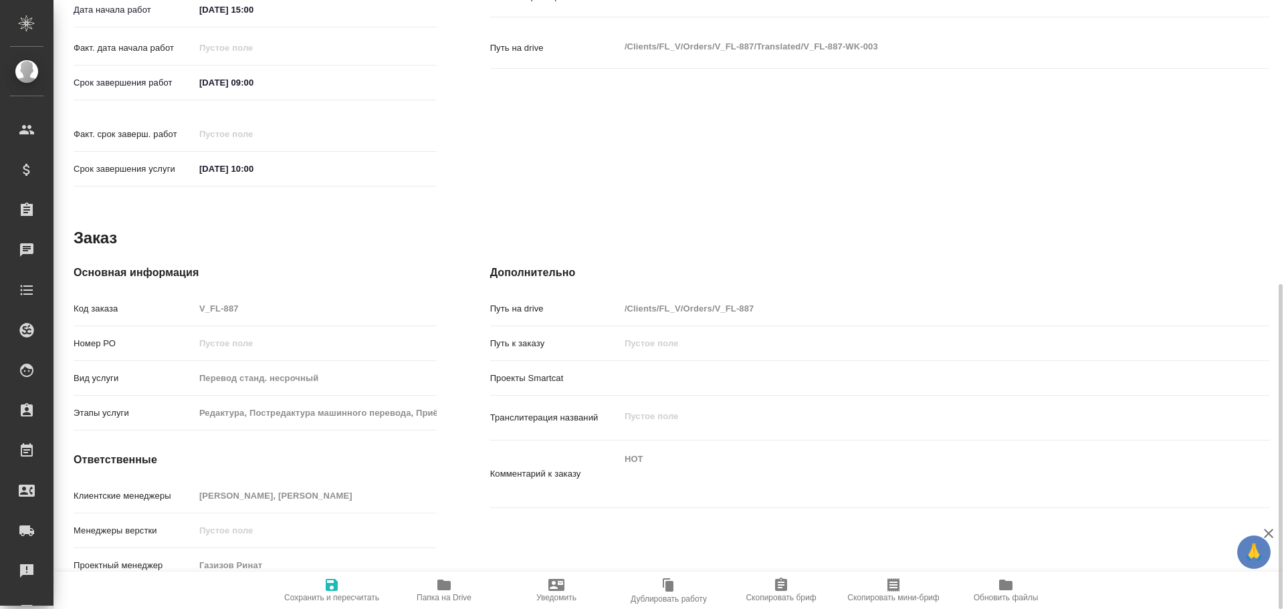
type textarea "x"
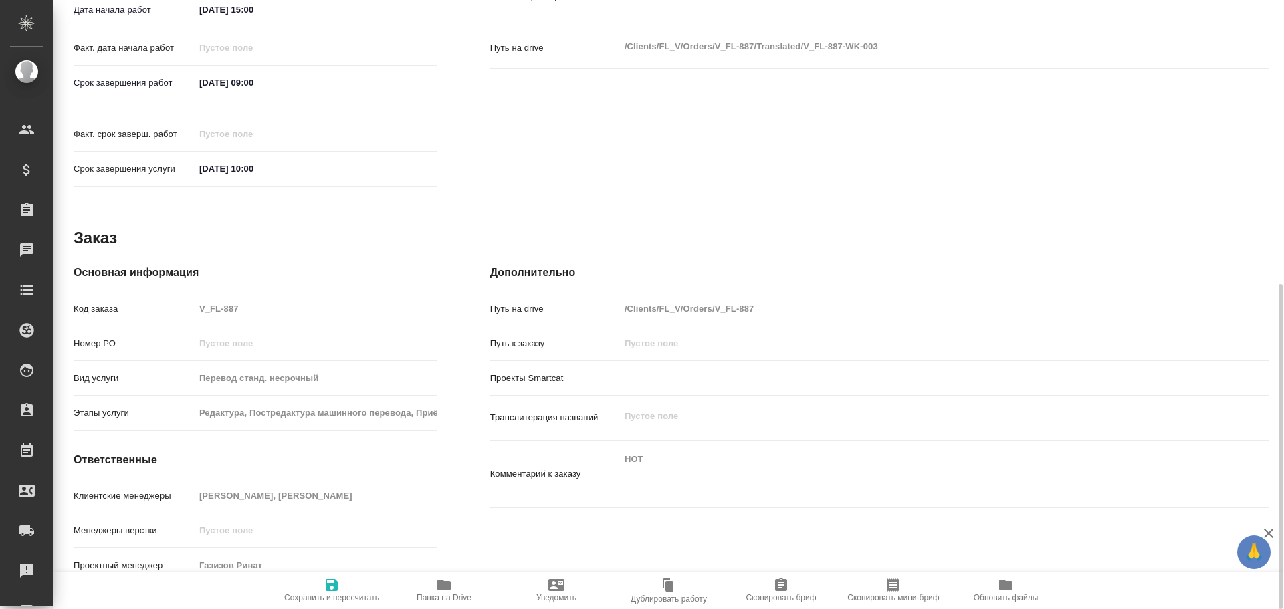
type textarea "x"
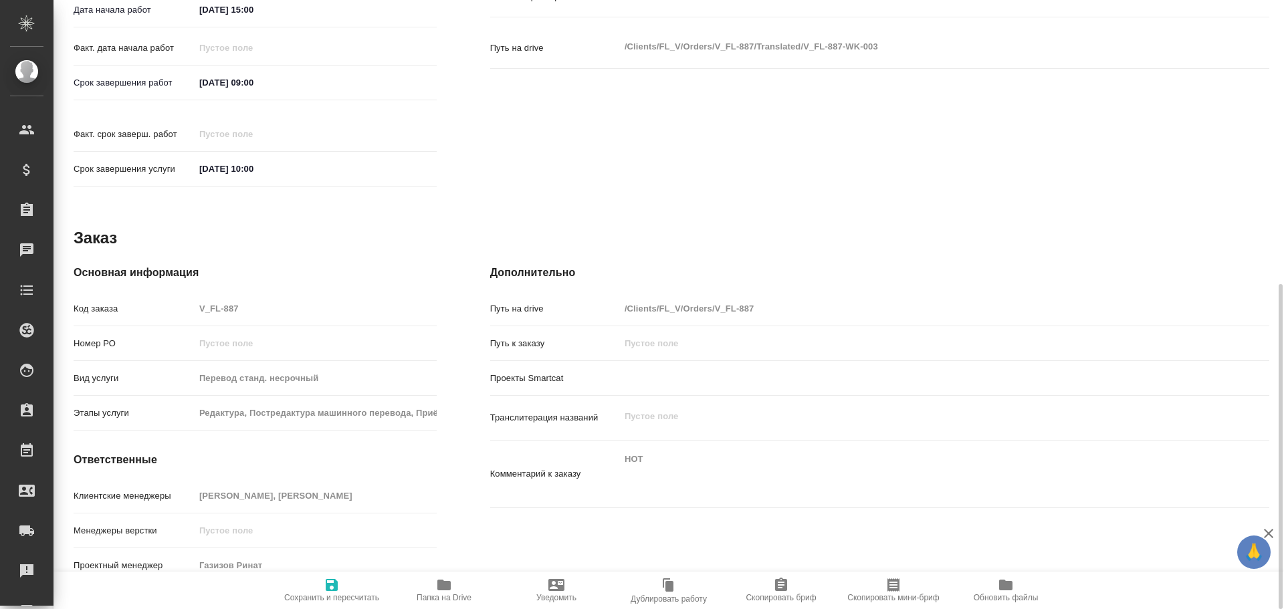
type textarea "x"
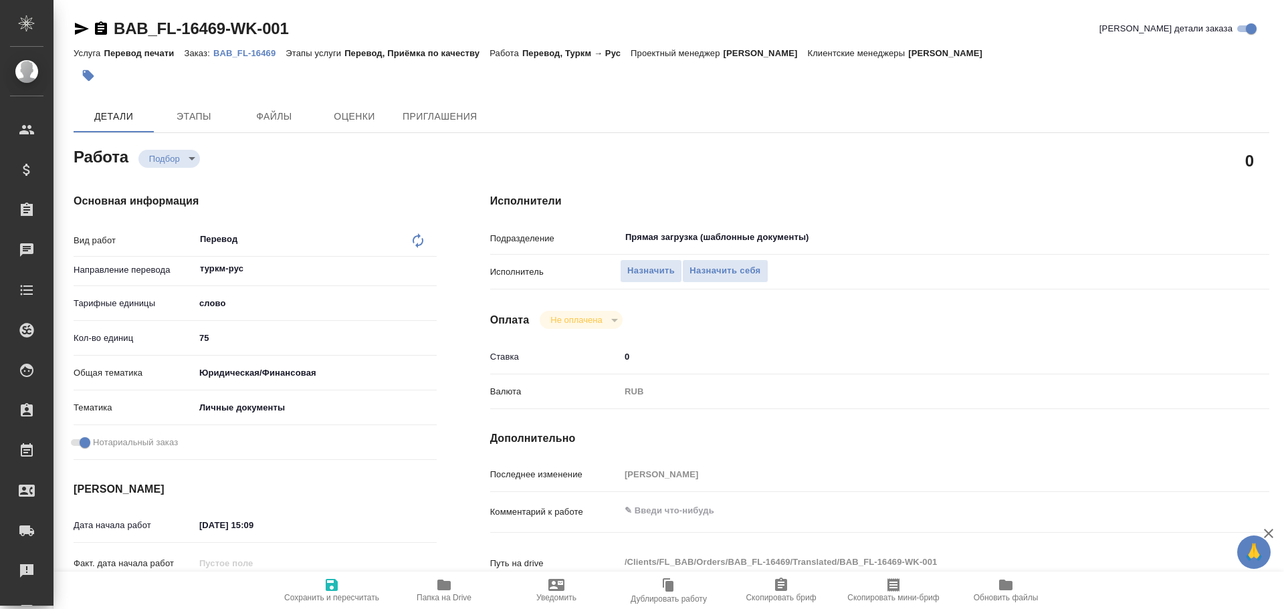
type textarea "x"
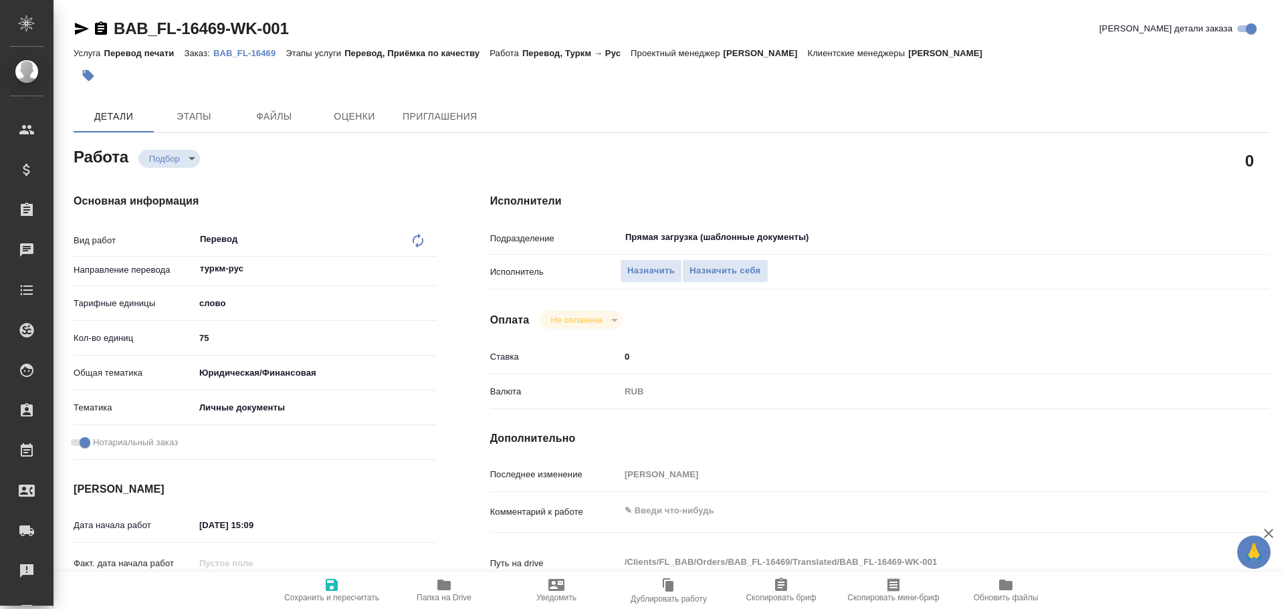
type textarea "x"
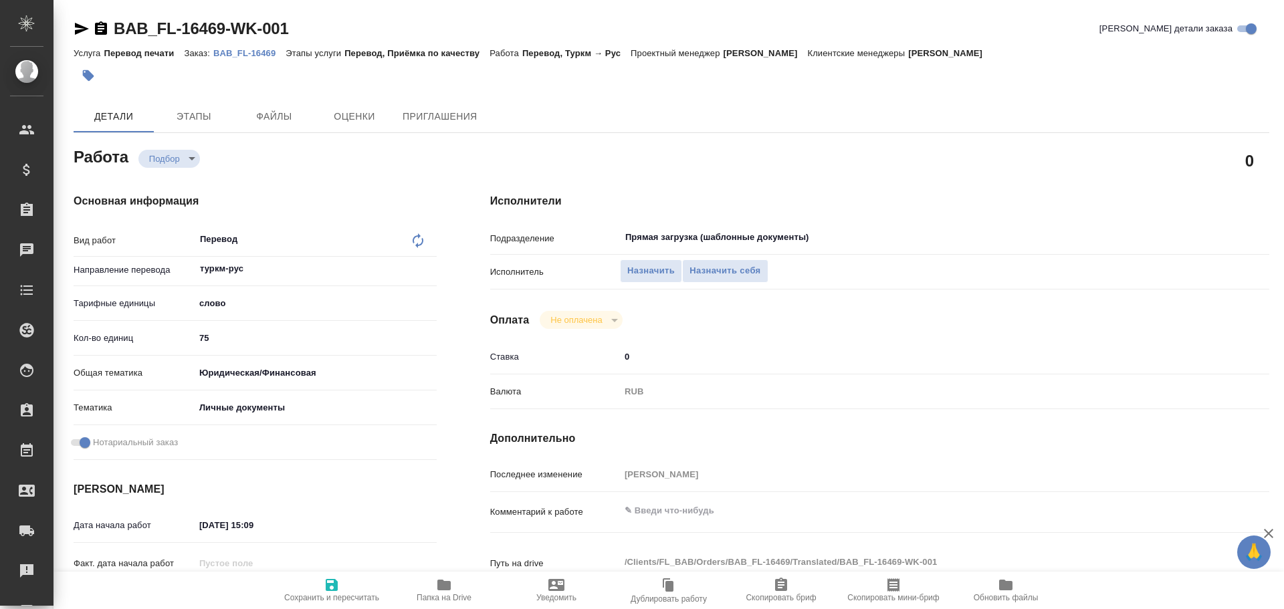
type textarea "x"
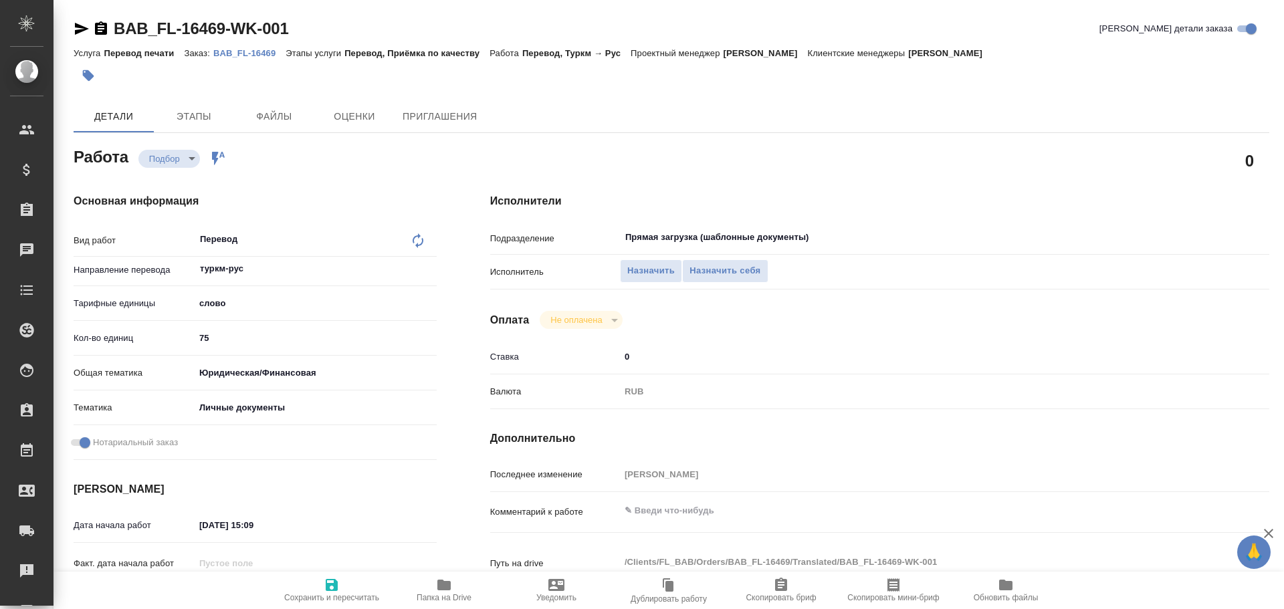
type textarea "x"
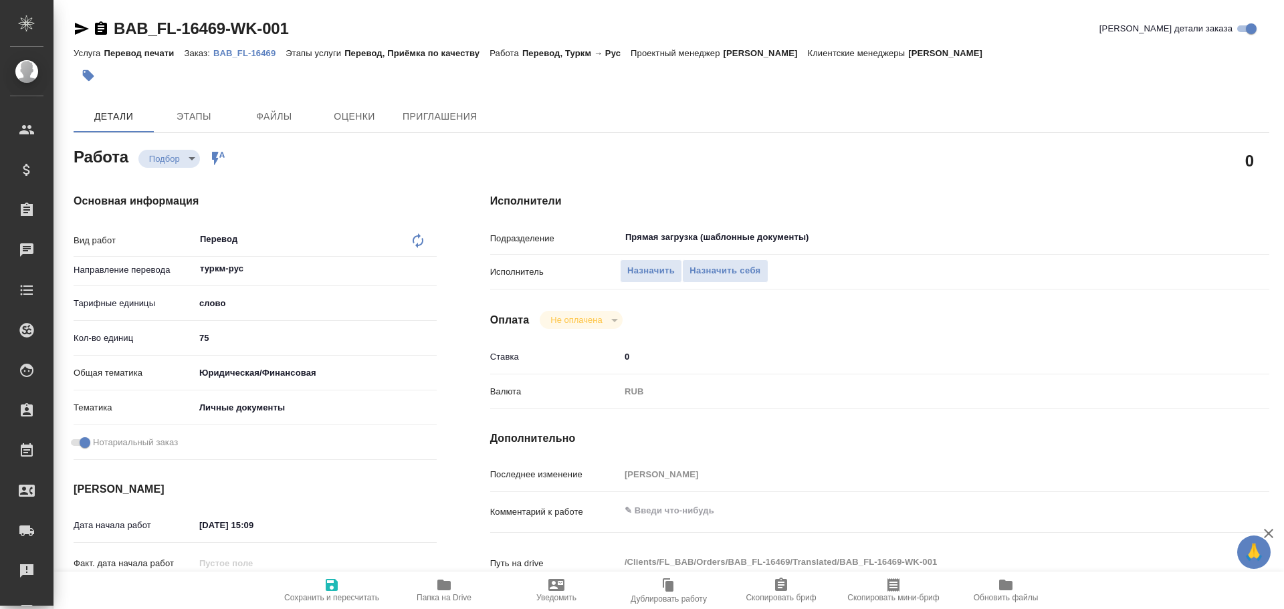
type textarea "x"
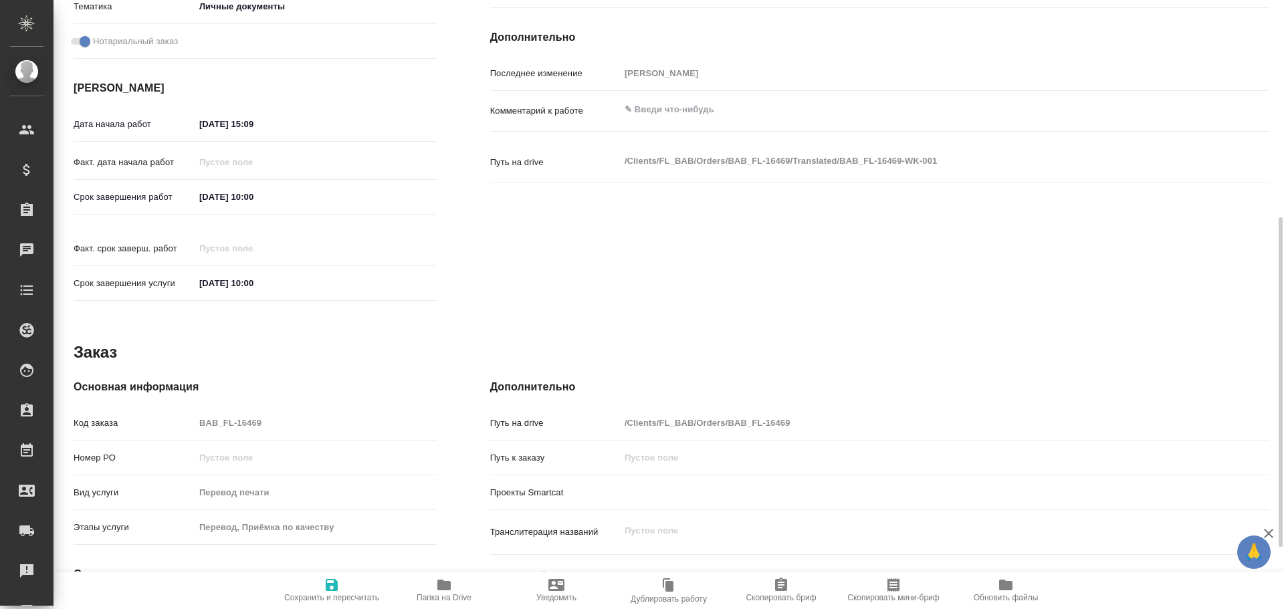
type textarea "x"
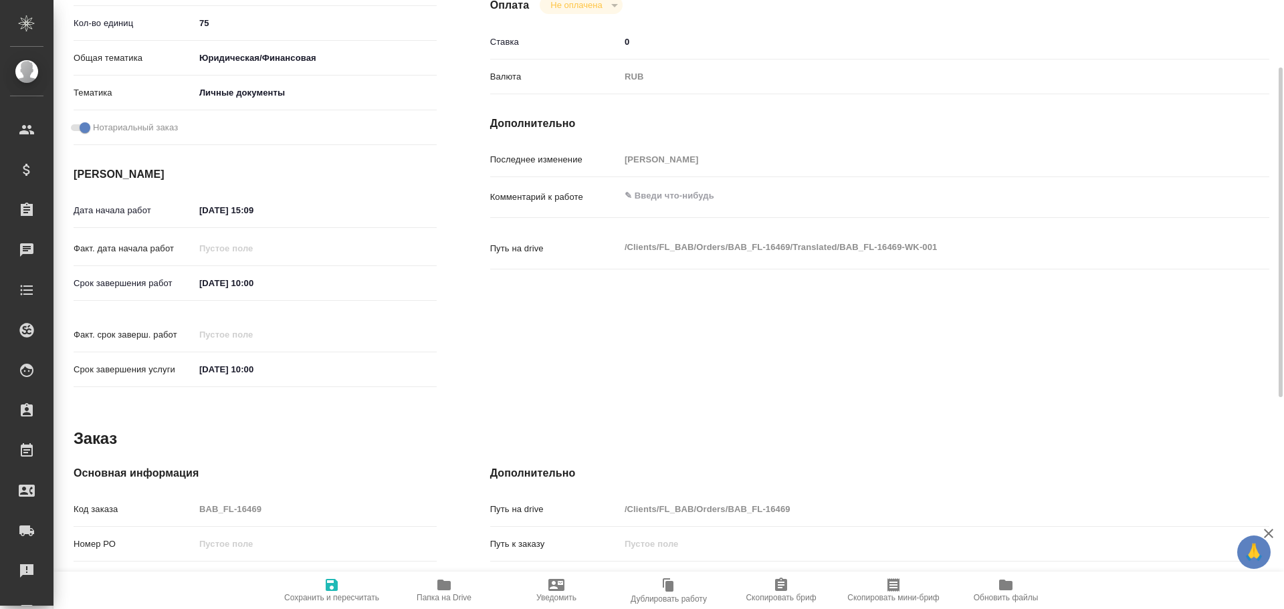
scroll to position [248, 0]
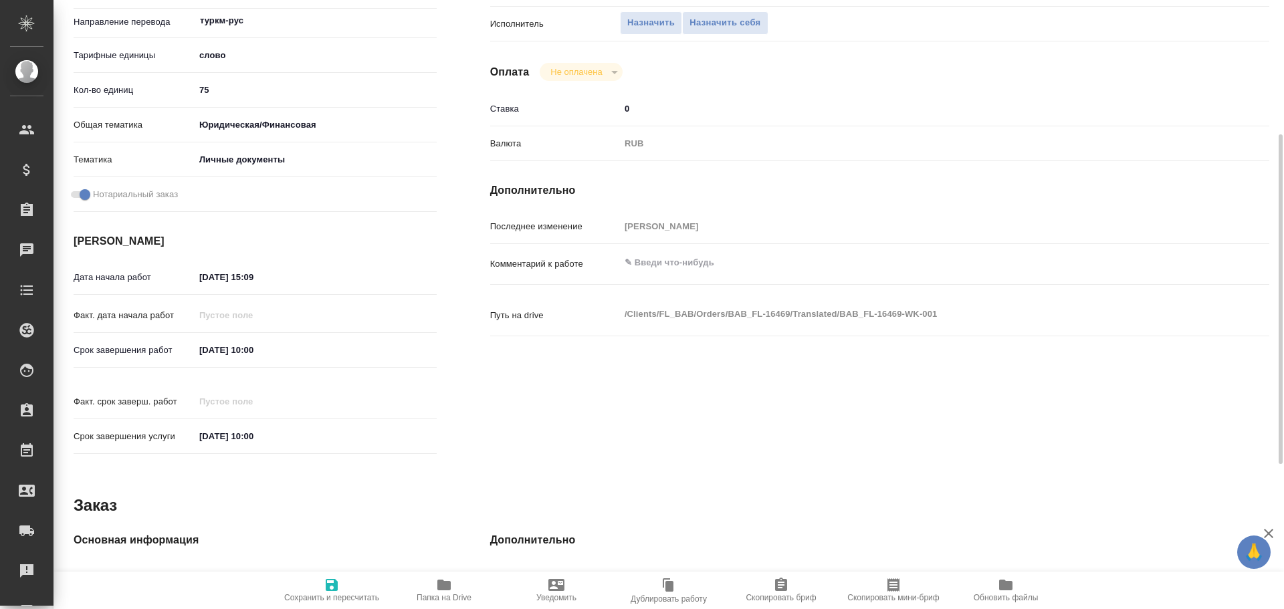
type textarea "x"
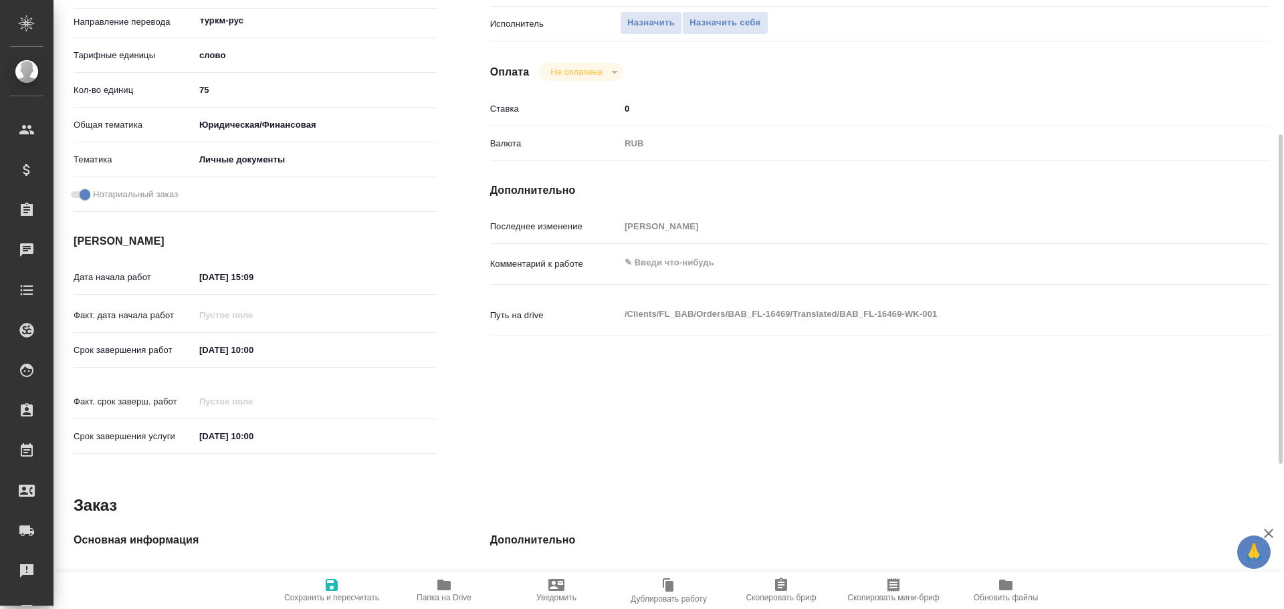
scroll to position [0, 0]
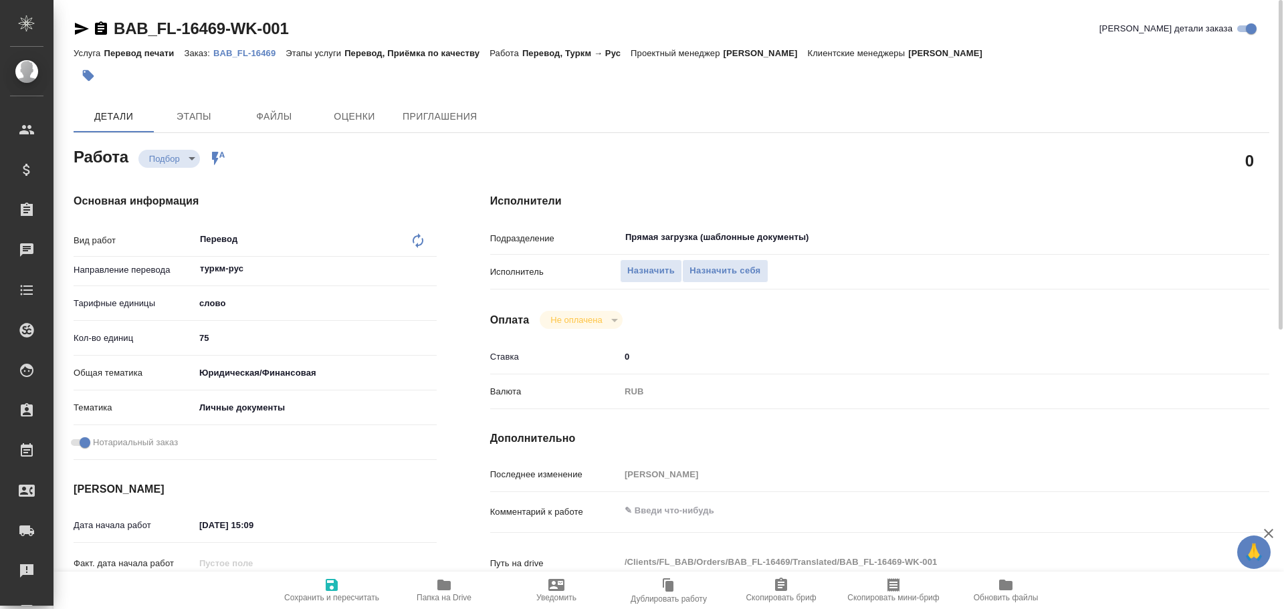
type textarea "x"
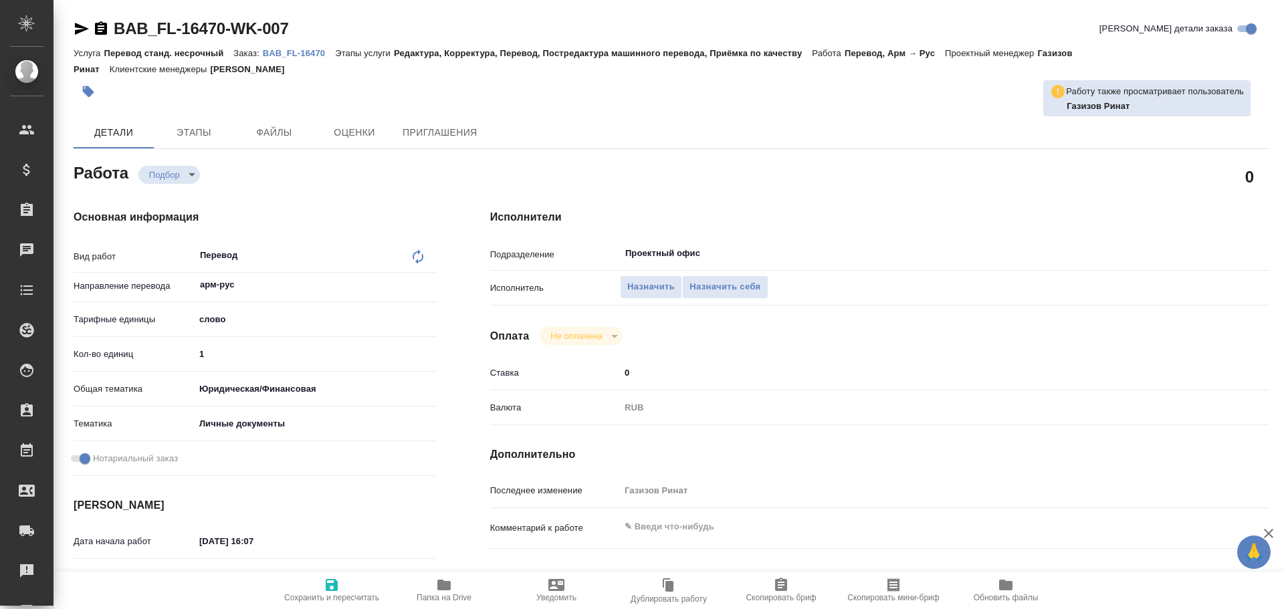
type textarea "x"
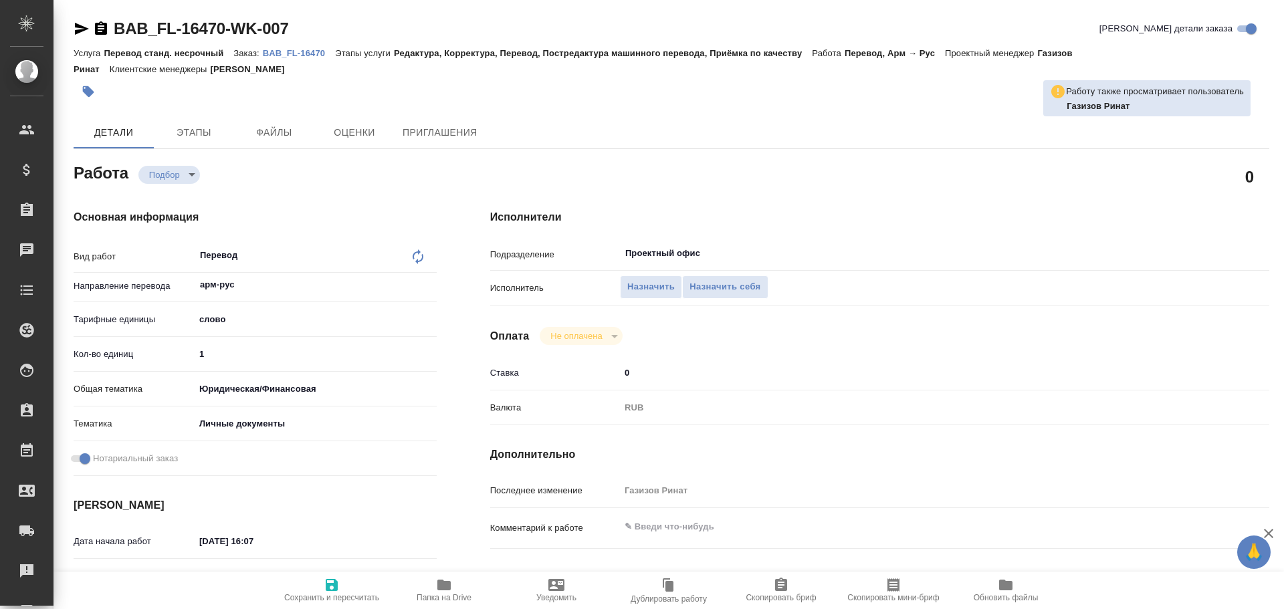
type textarea "x"
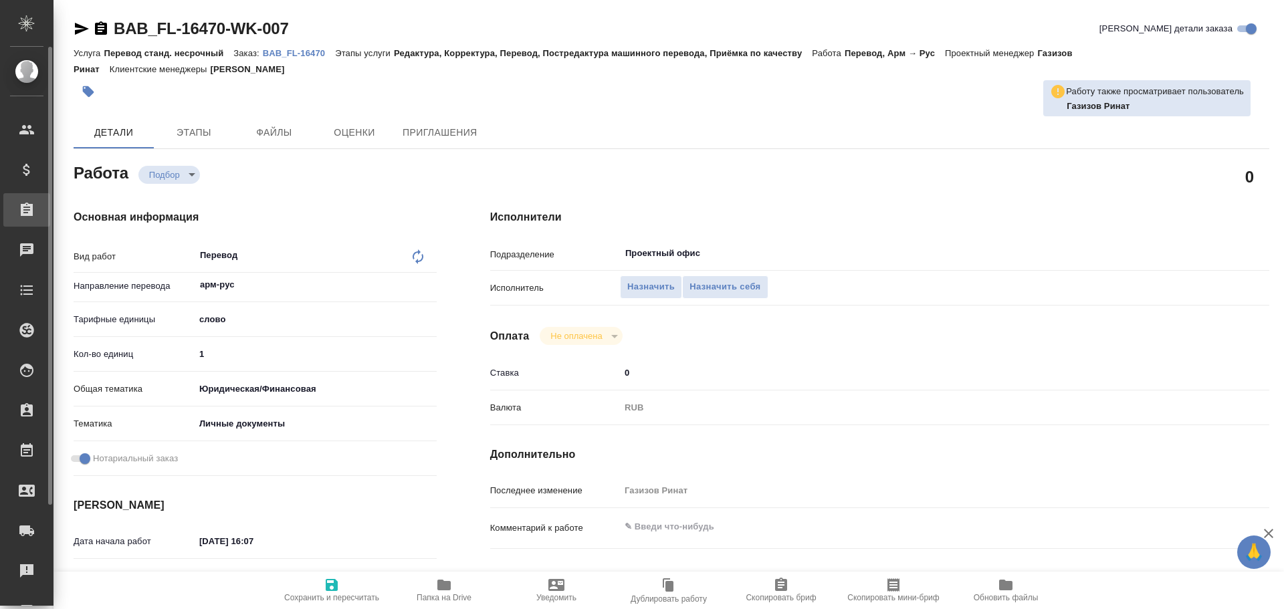
type textarea "x"
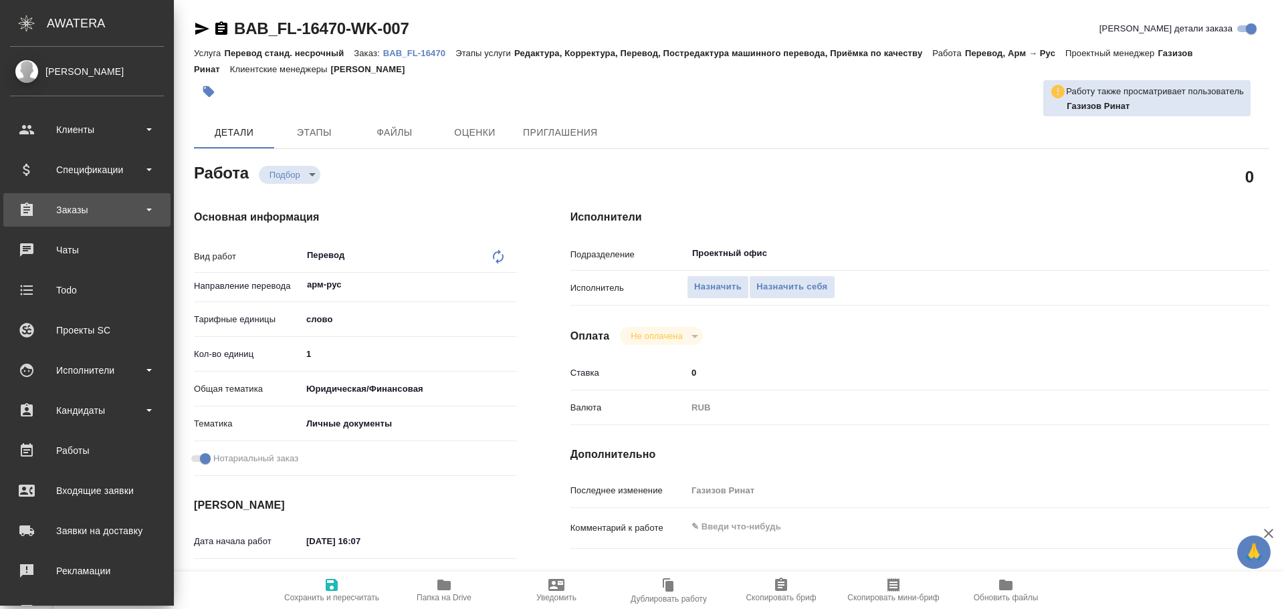
type textarea "x"
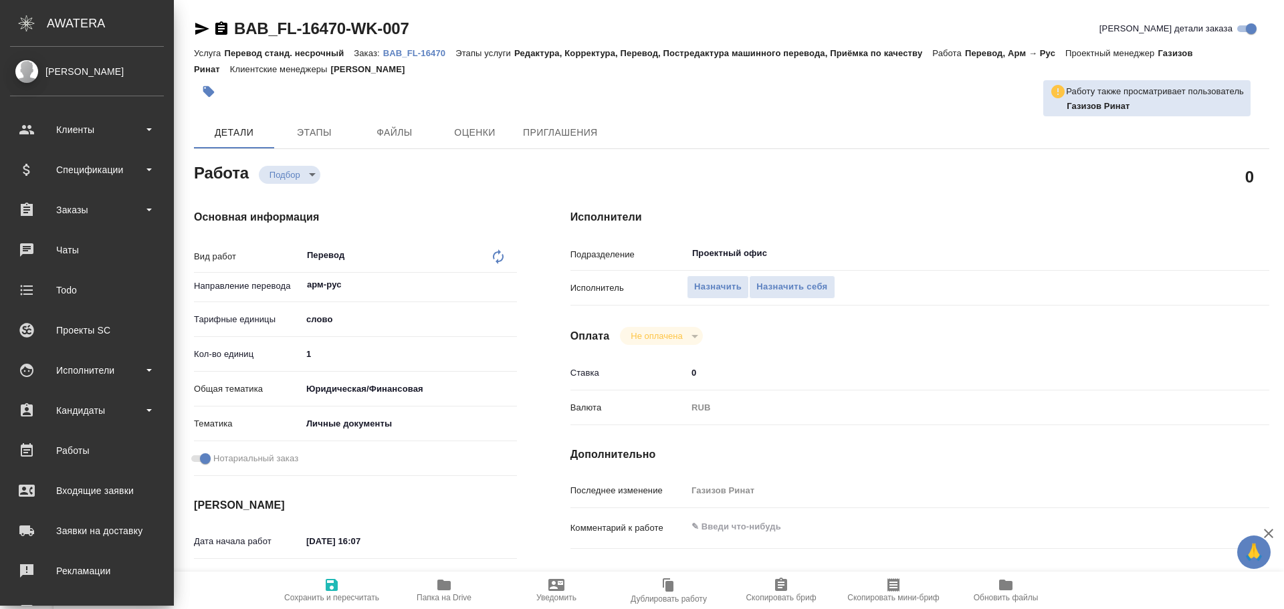
type textarea "x"
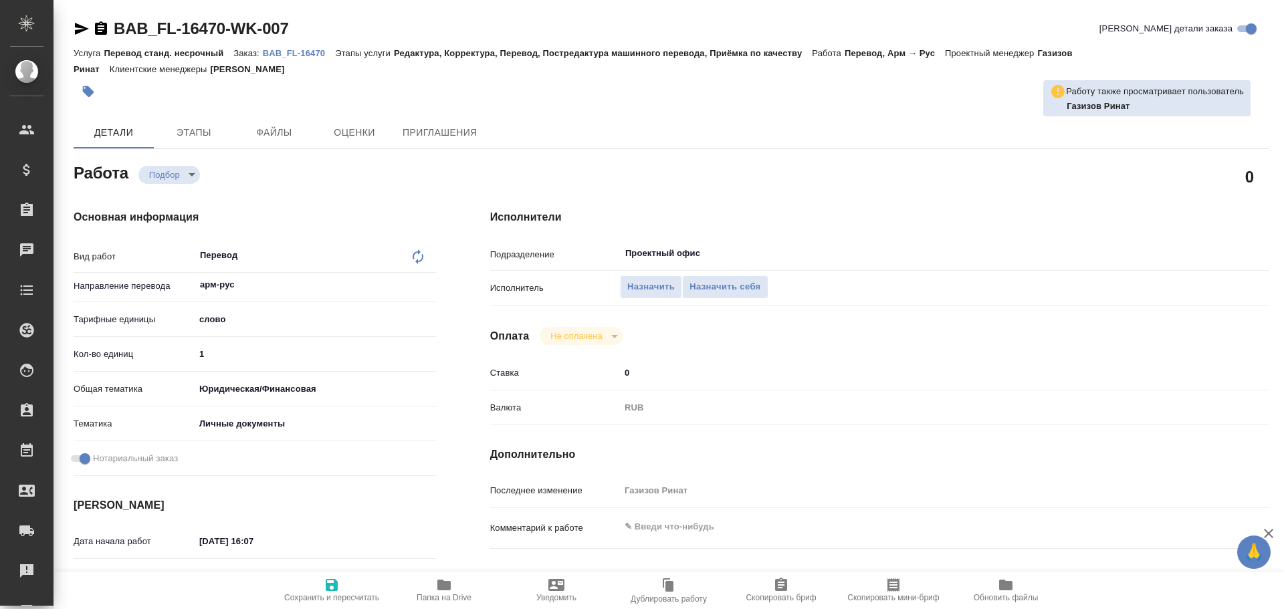
type textarea "x"
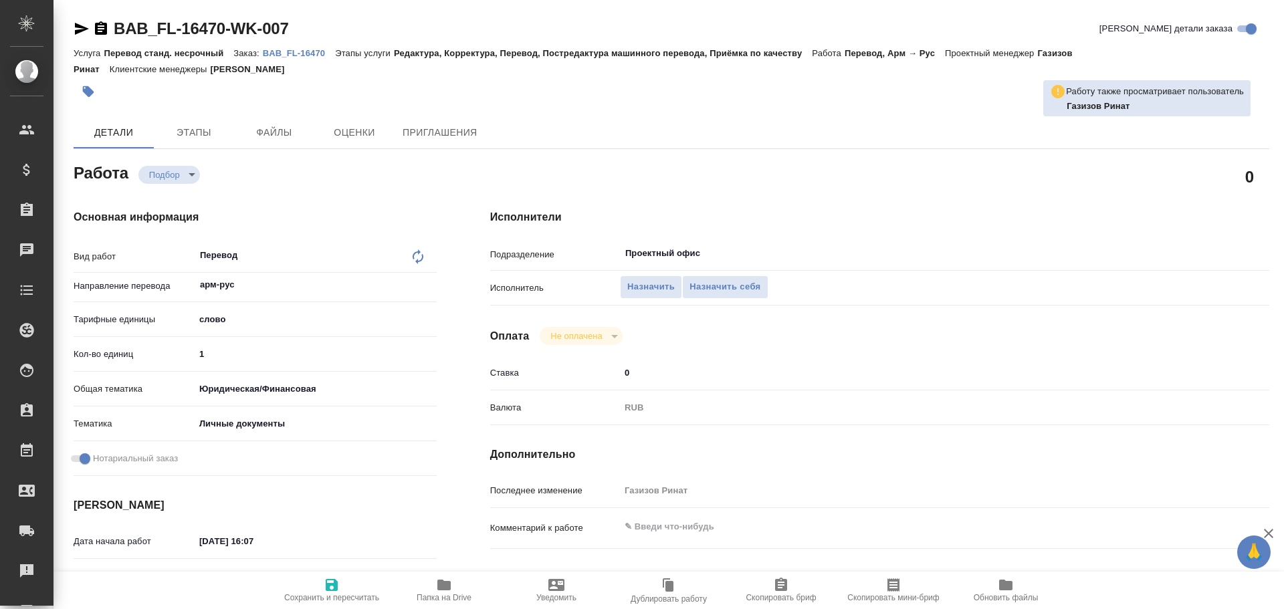
type textarea "x"
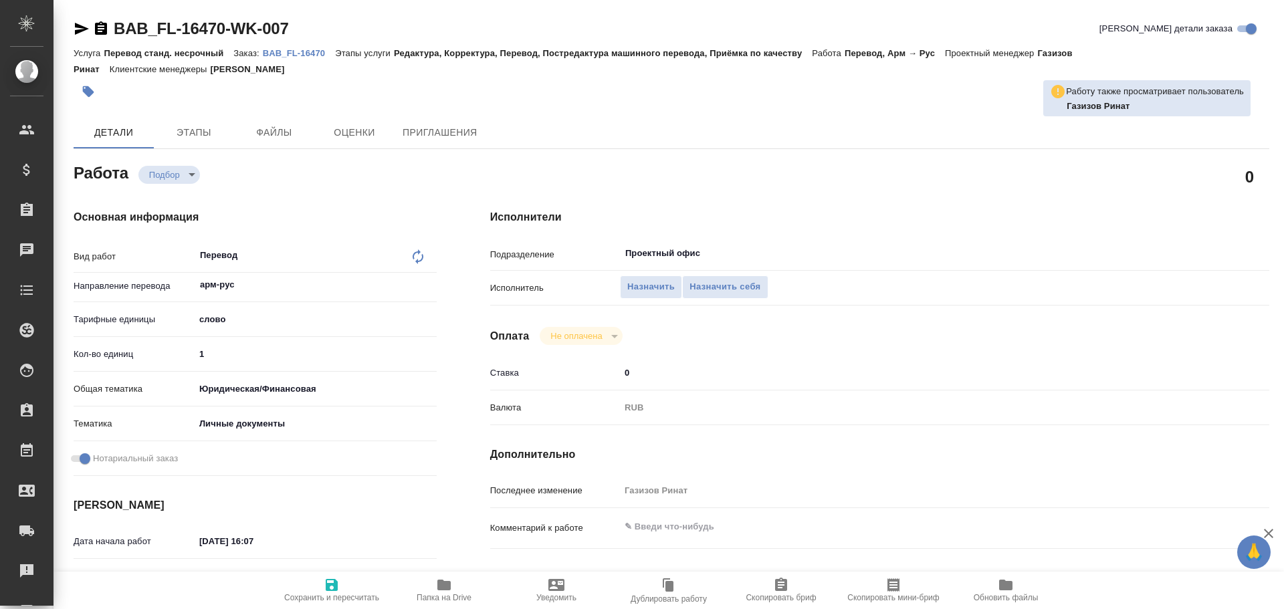
type textarea "x"
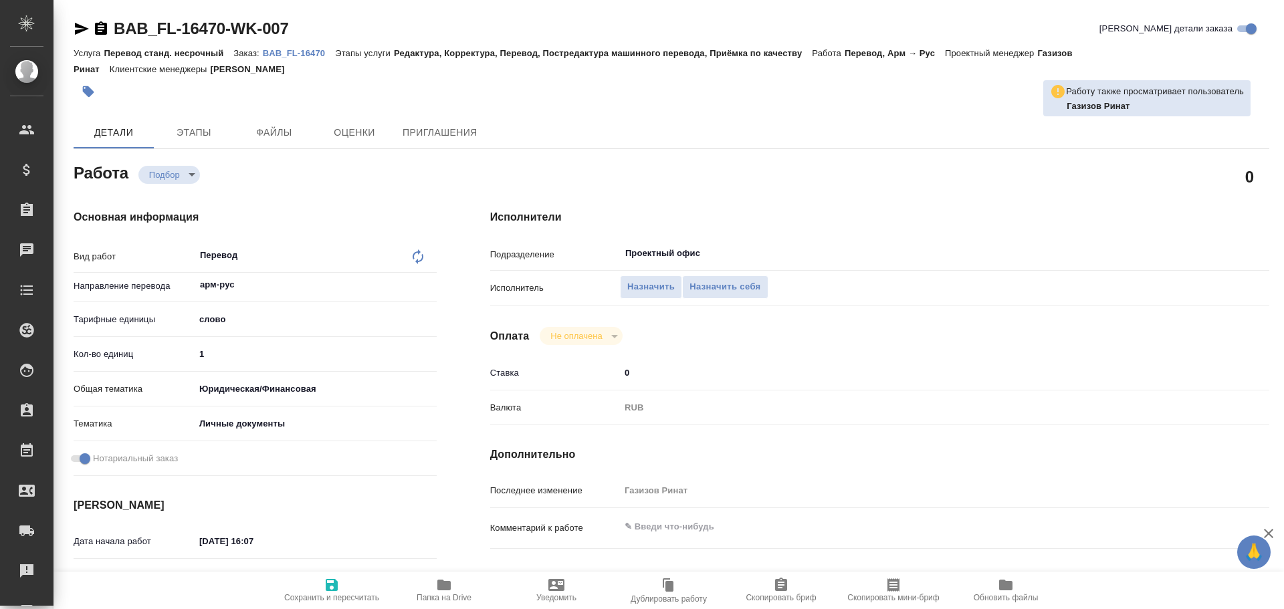
scroll to position [134, 0]
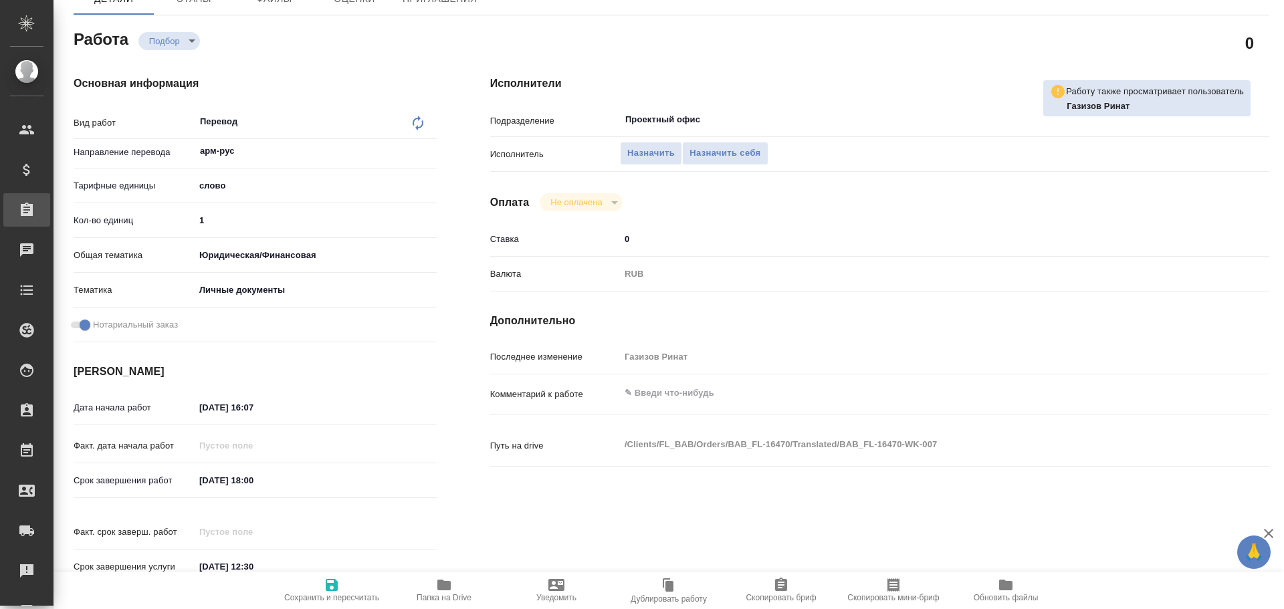
type textarea "x"
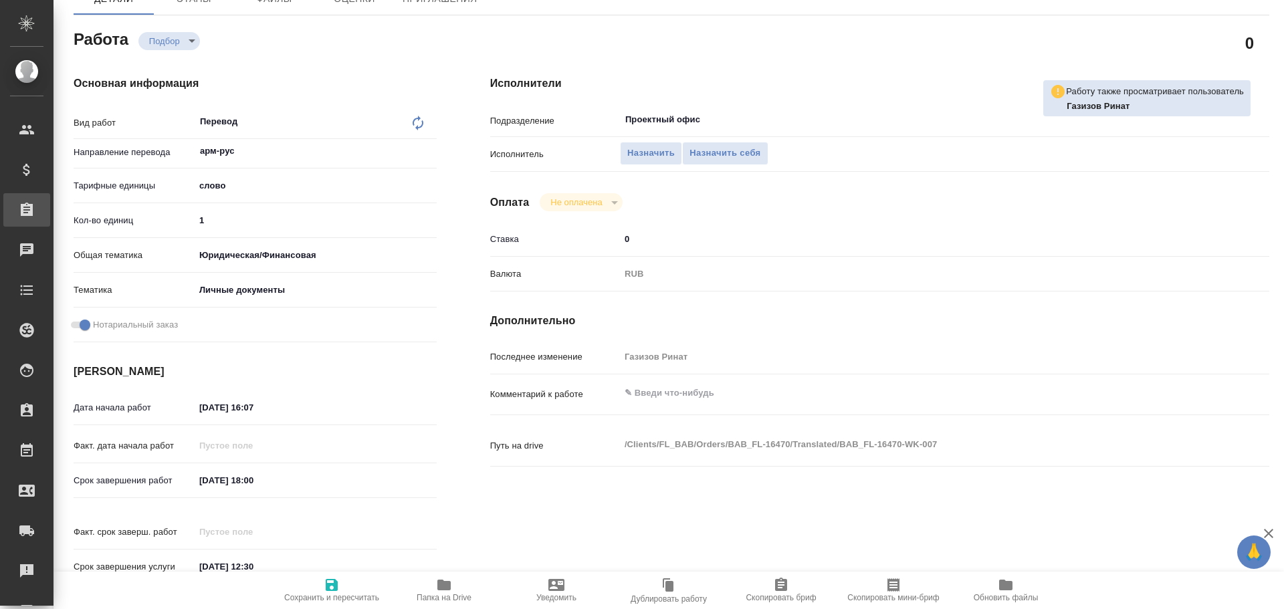
type textarea "x"
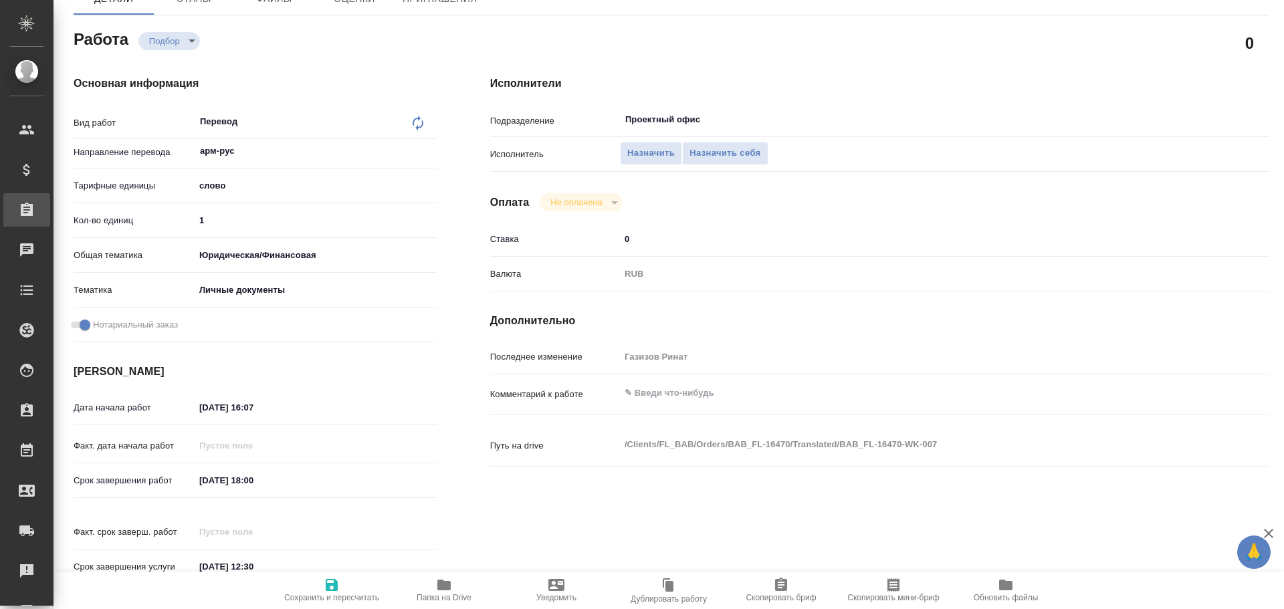
type textarea "x"
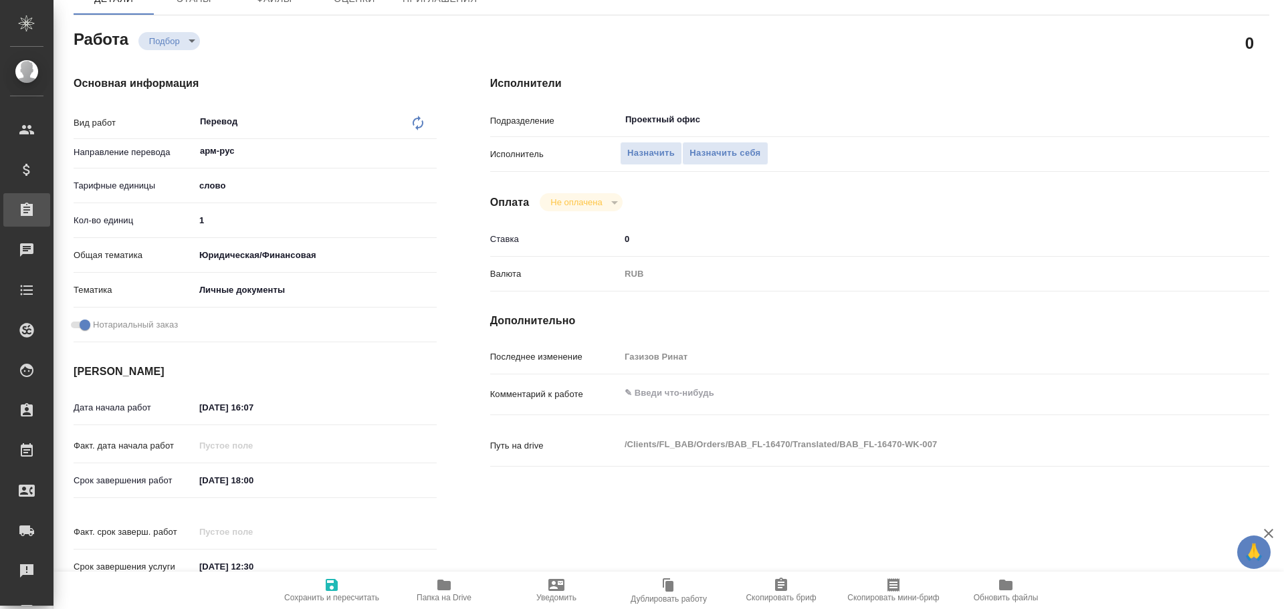
type textarea "x"
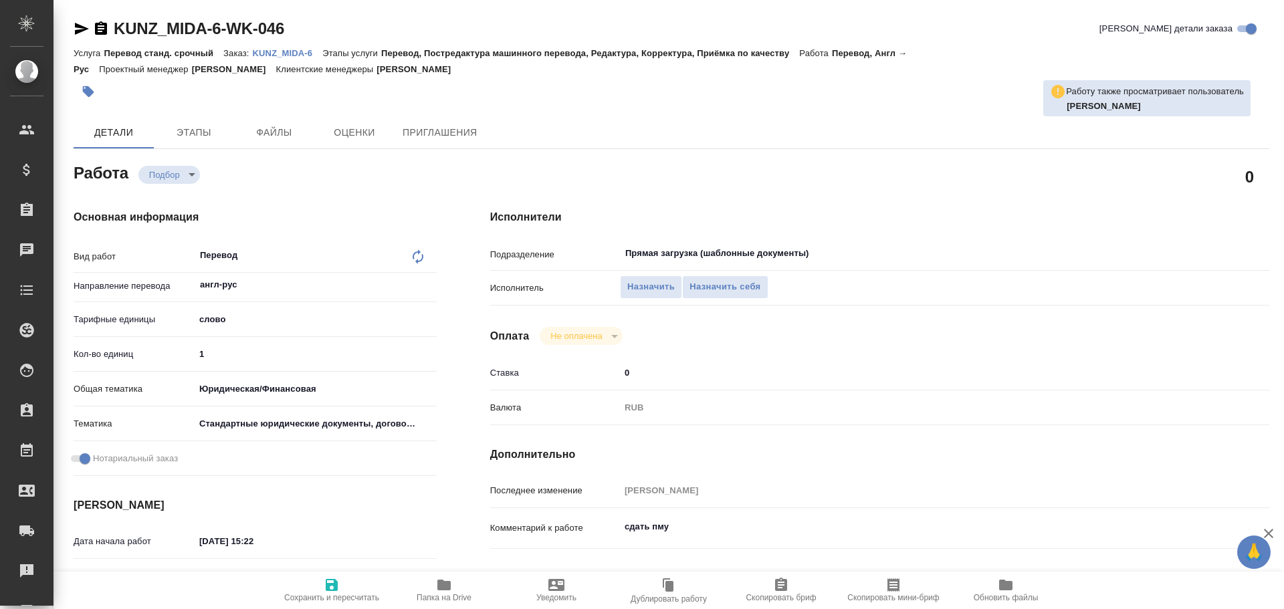
type textarea "x"
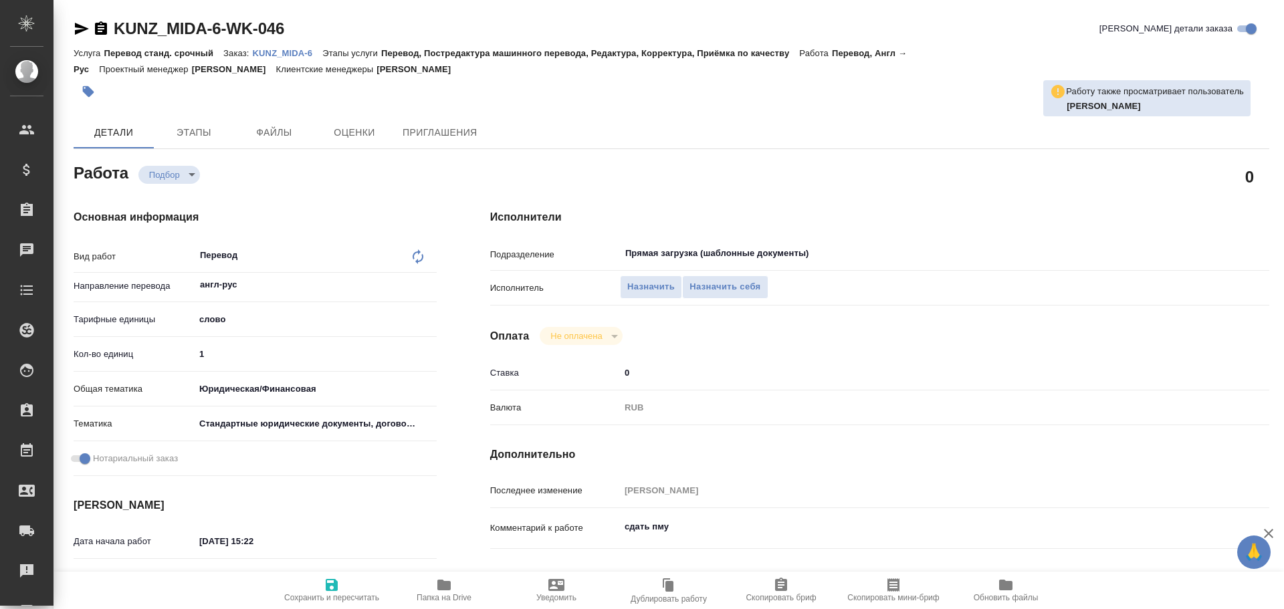
type textarea "x"
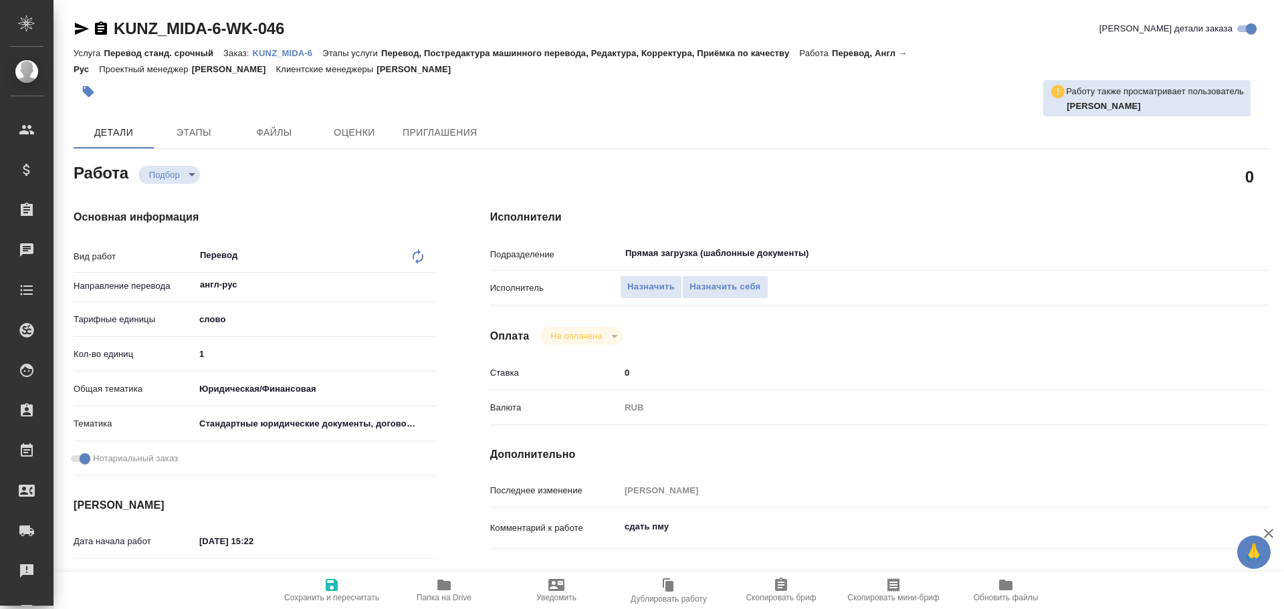
type textarea "x"
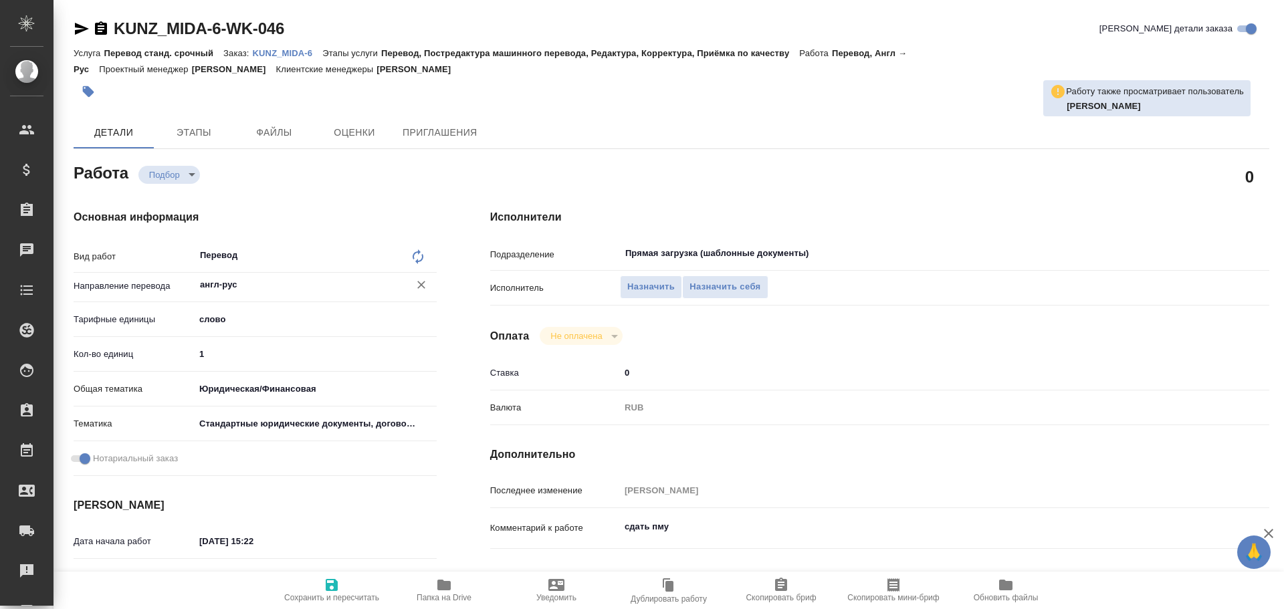
type textarea "x"
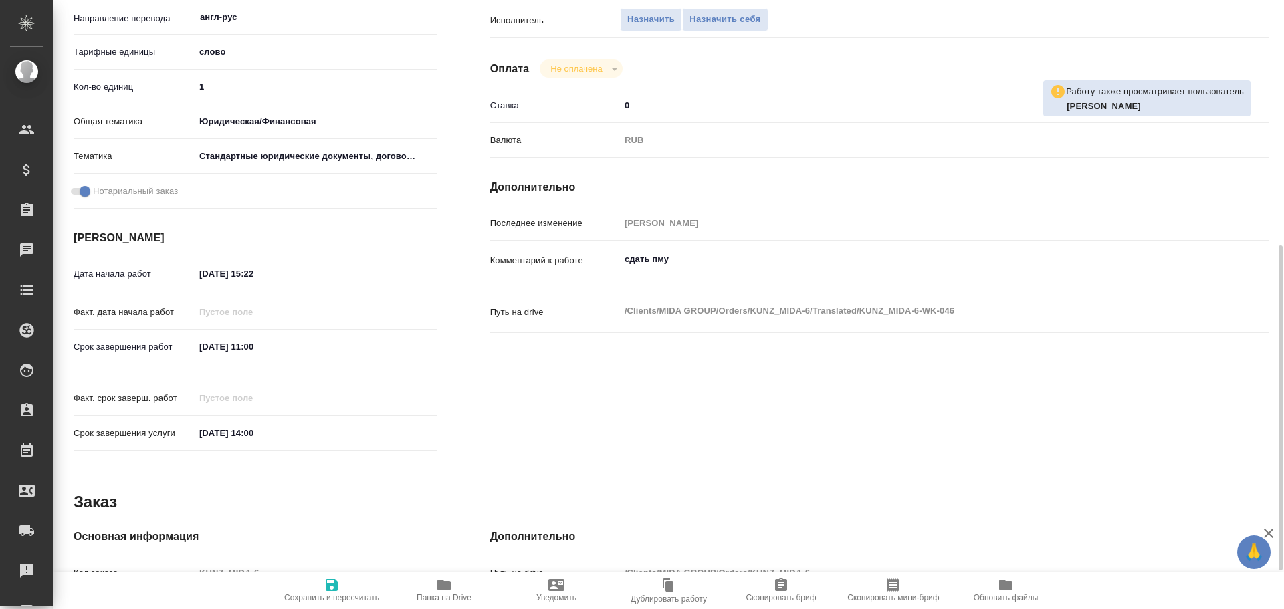
scroll to position [532, 0]
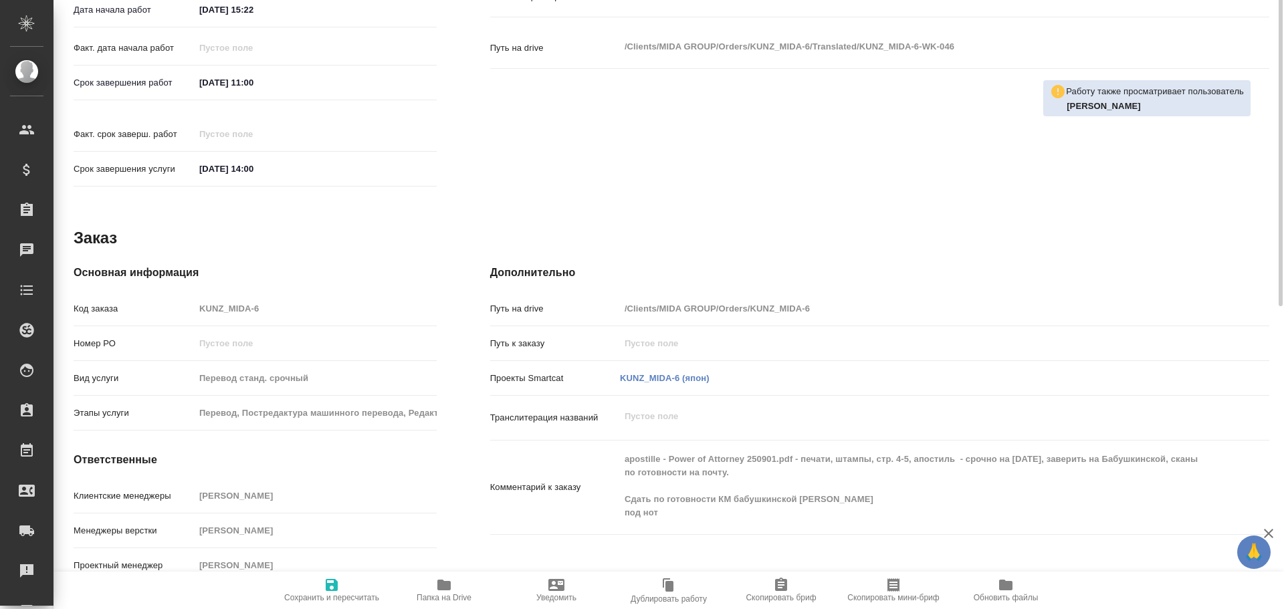
type textarea "x"
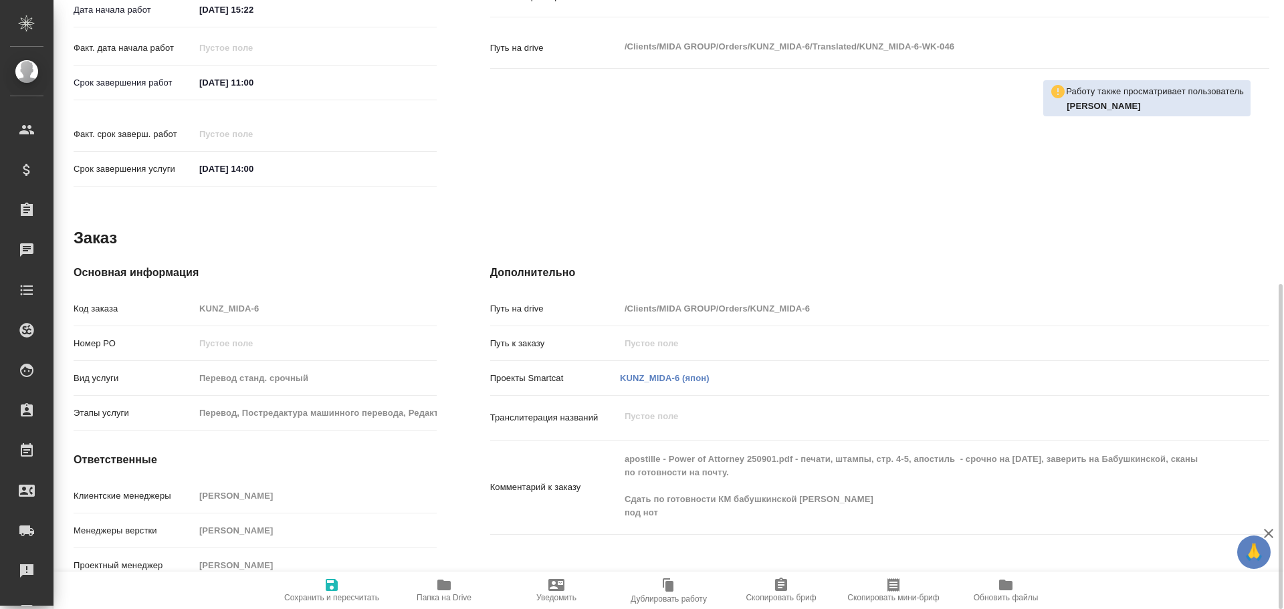
type textarea "x"
